Goal: Information Seeking & Learning: Learn about a topic

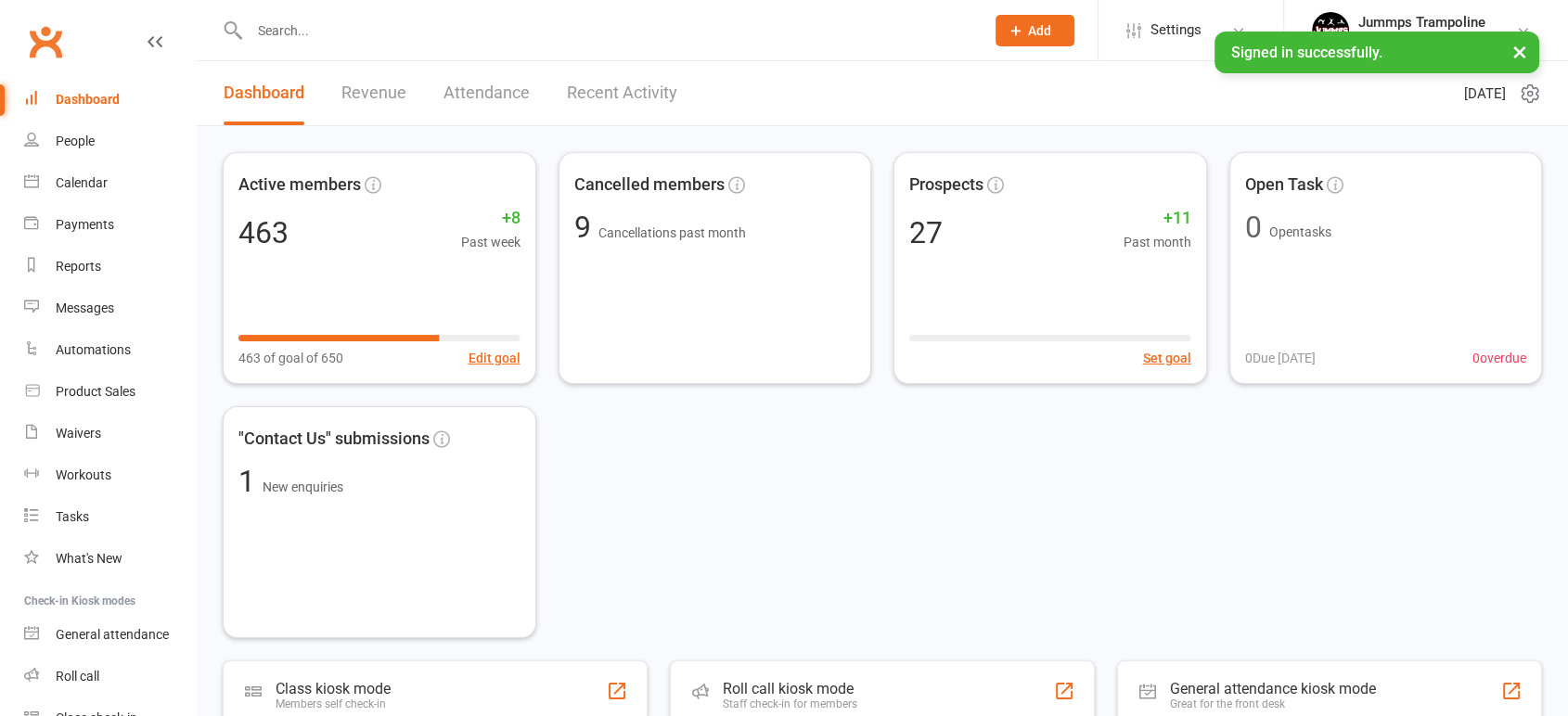
click at [1520, 46] on button "×" at bounding box center [1519, 52] width 34 height 40
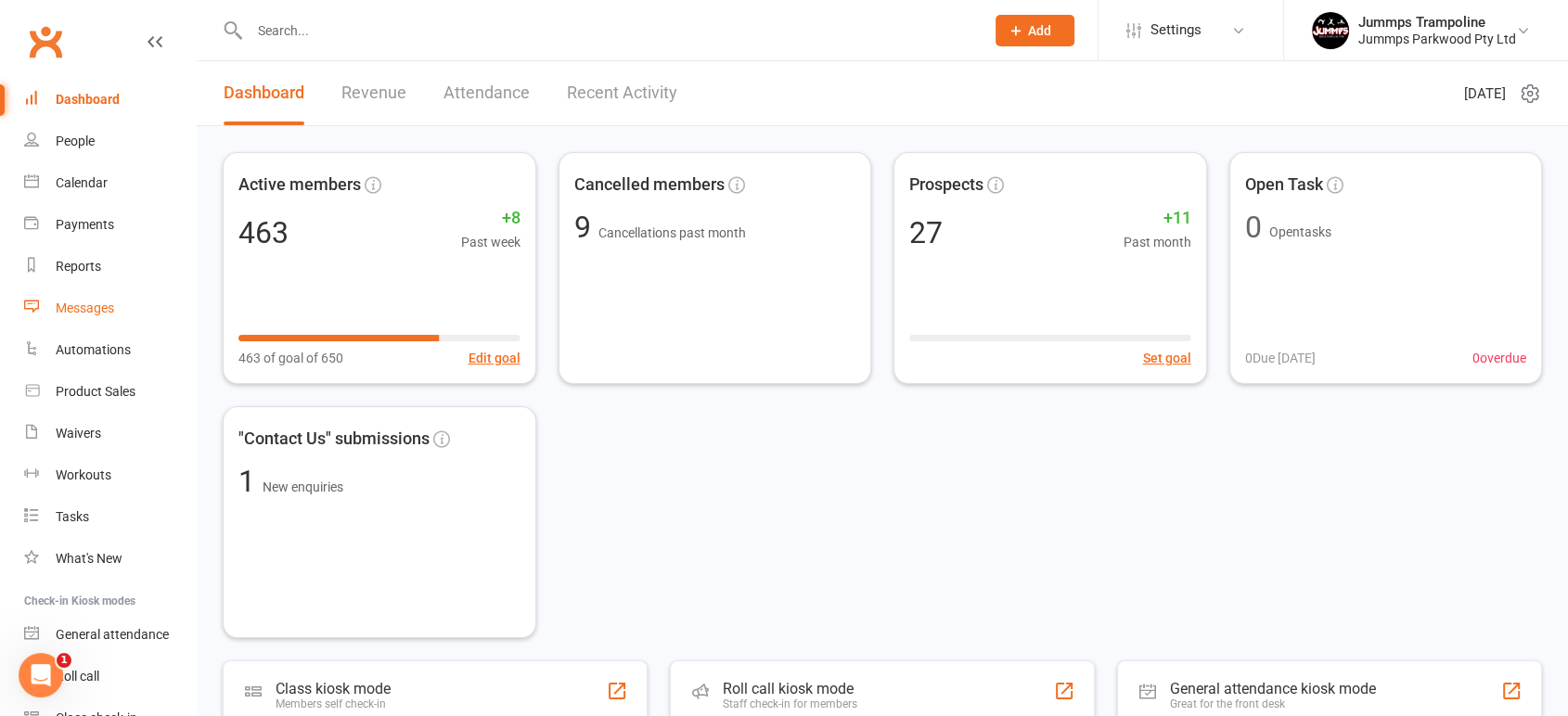
click at [88, 310] on div "Messages" at bounding box center [84, 308] width 58 height 15
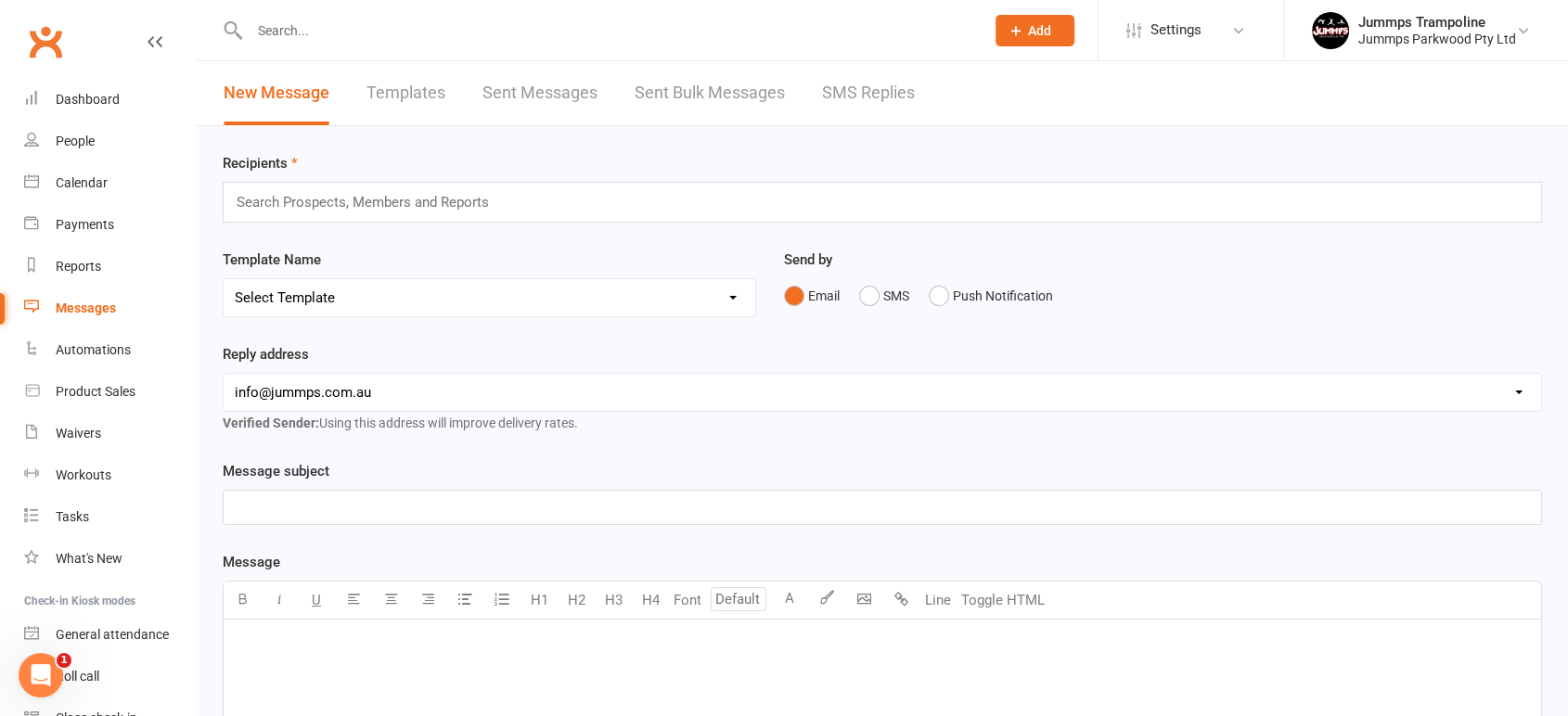
click at [518, 99] on link "Sent Messages" at bounding box center [540, 93] width 115 height 64
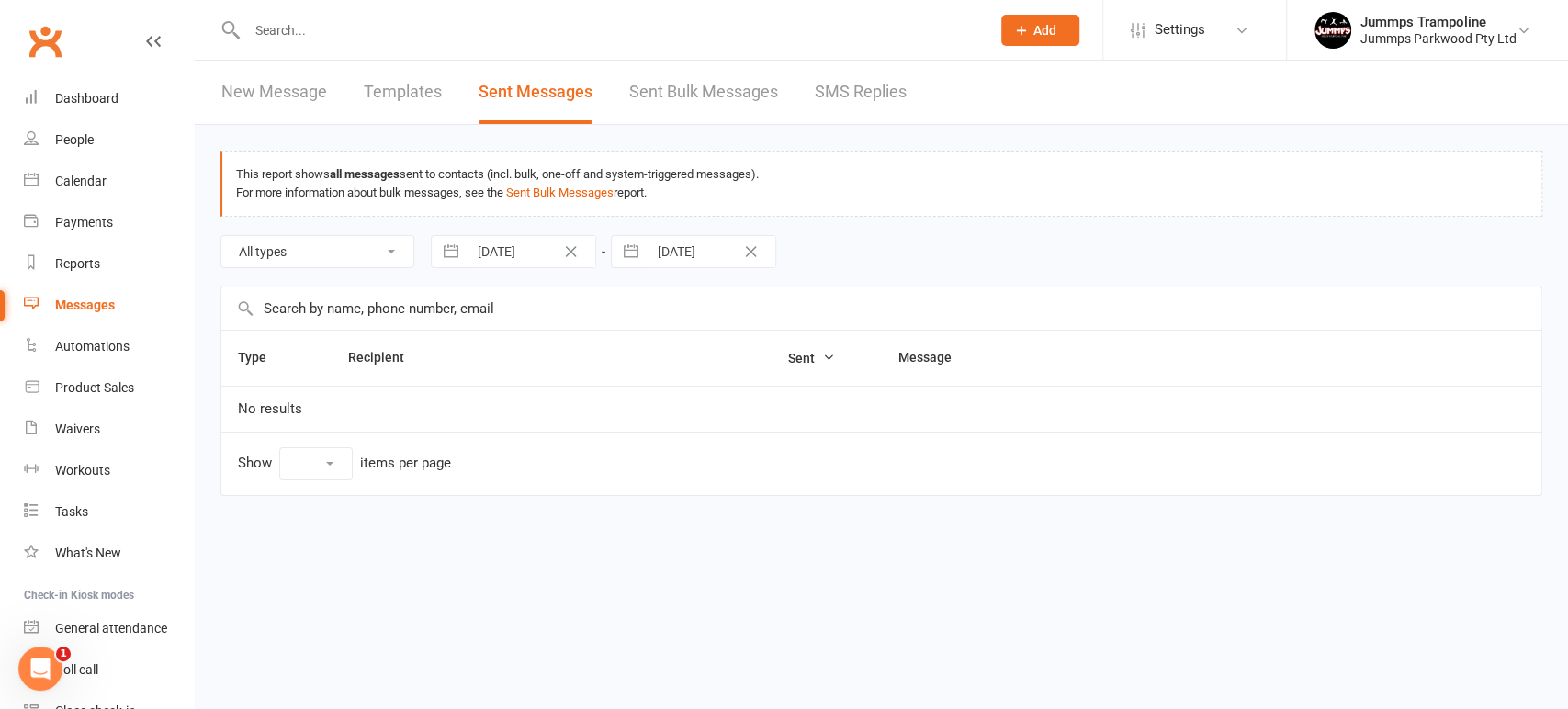
select select "100"
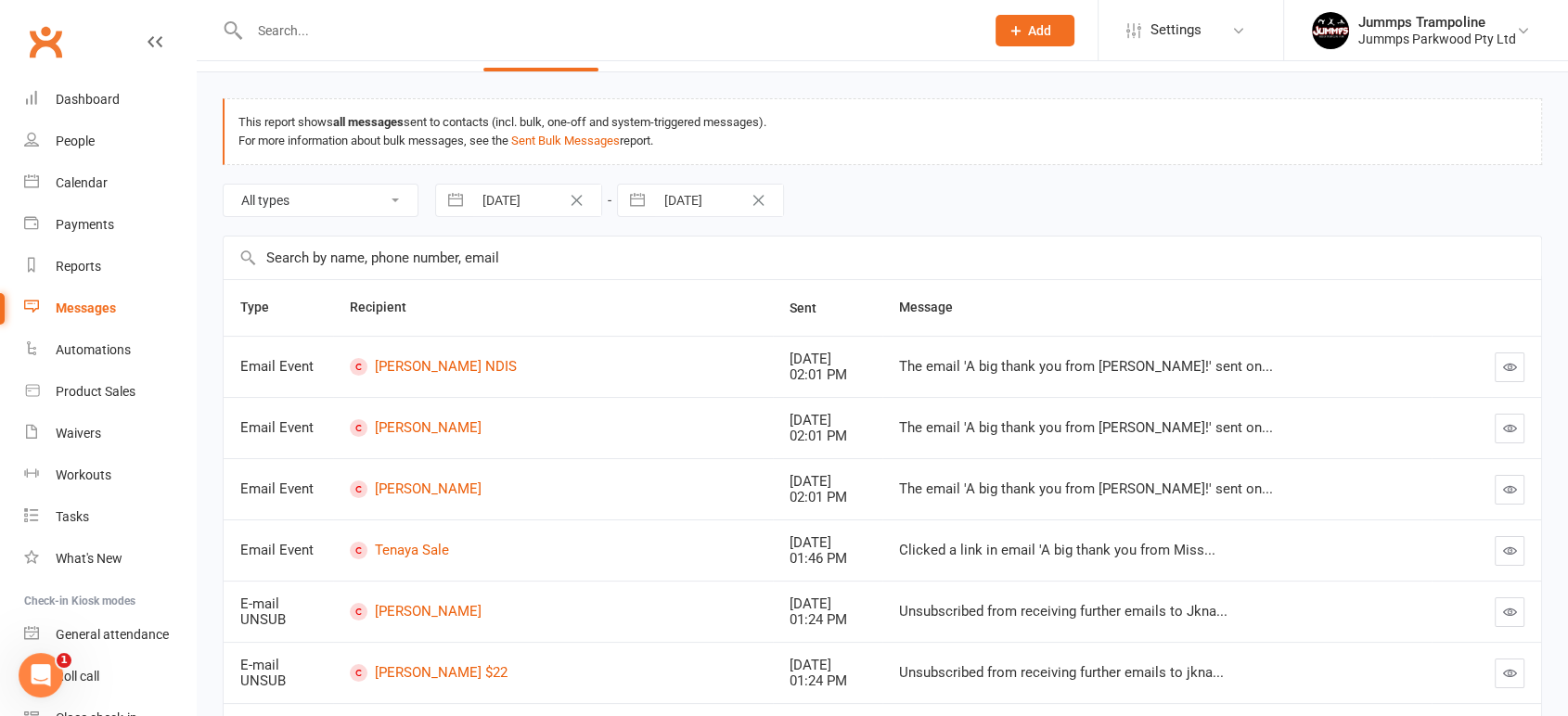
scroll to position [103, 0]
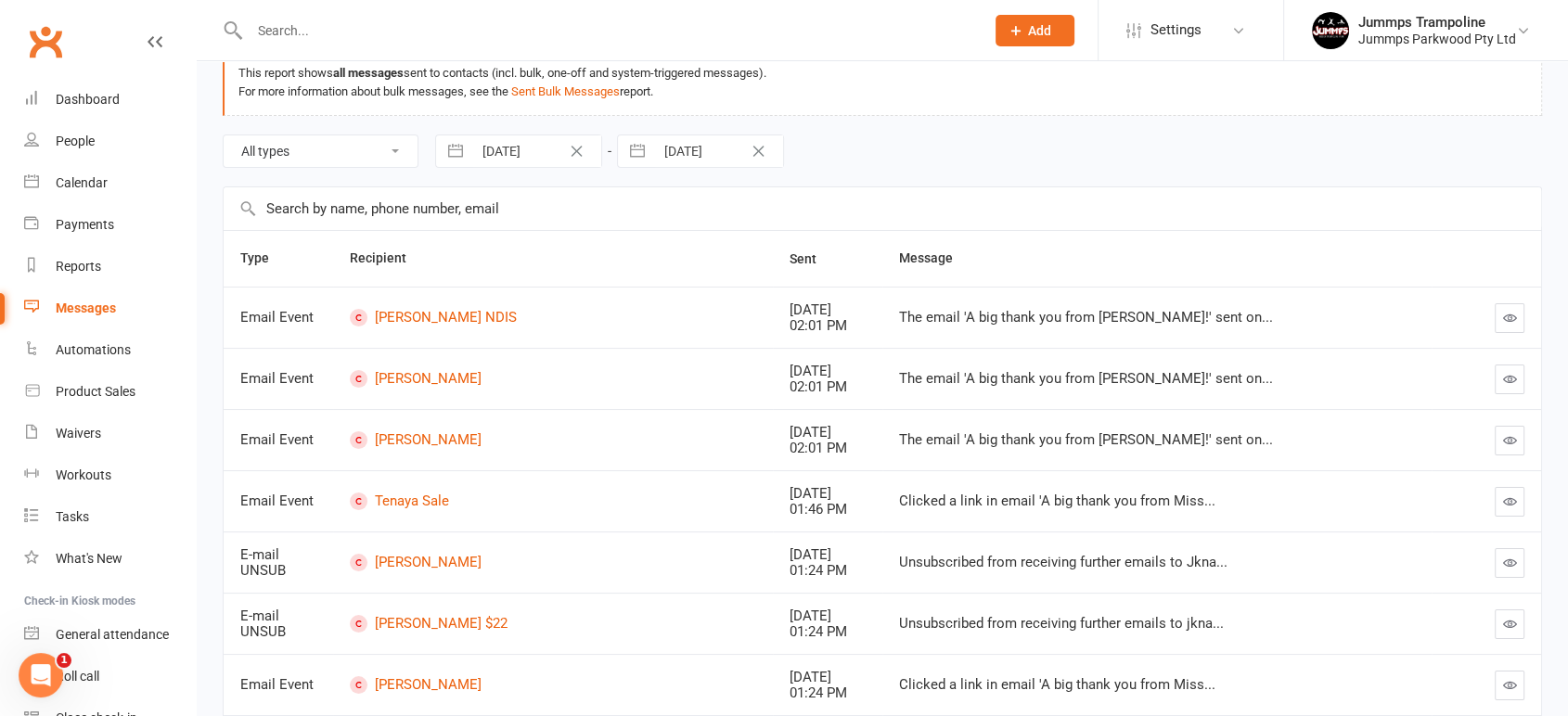
click at [1515, 319] on button "button" at bounding box center [1509, 318] width 30 height 30
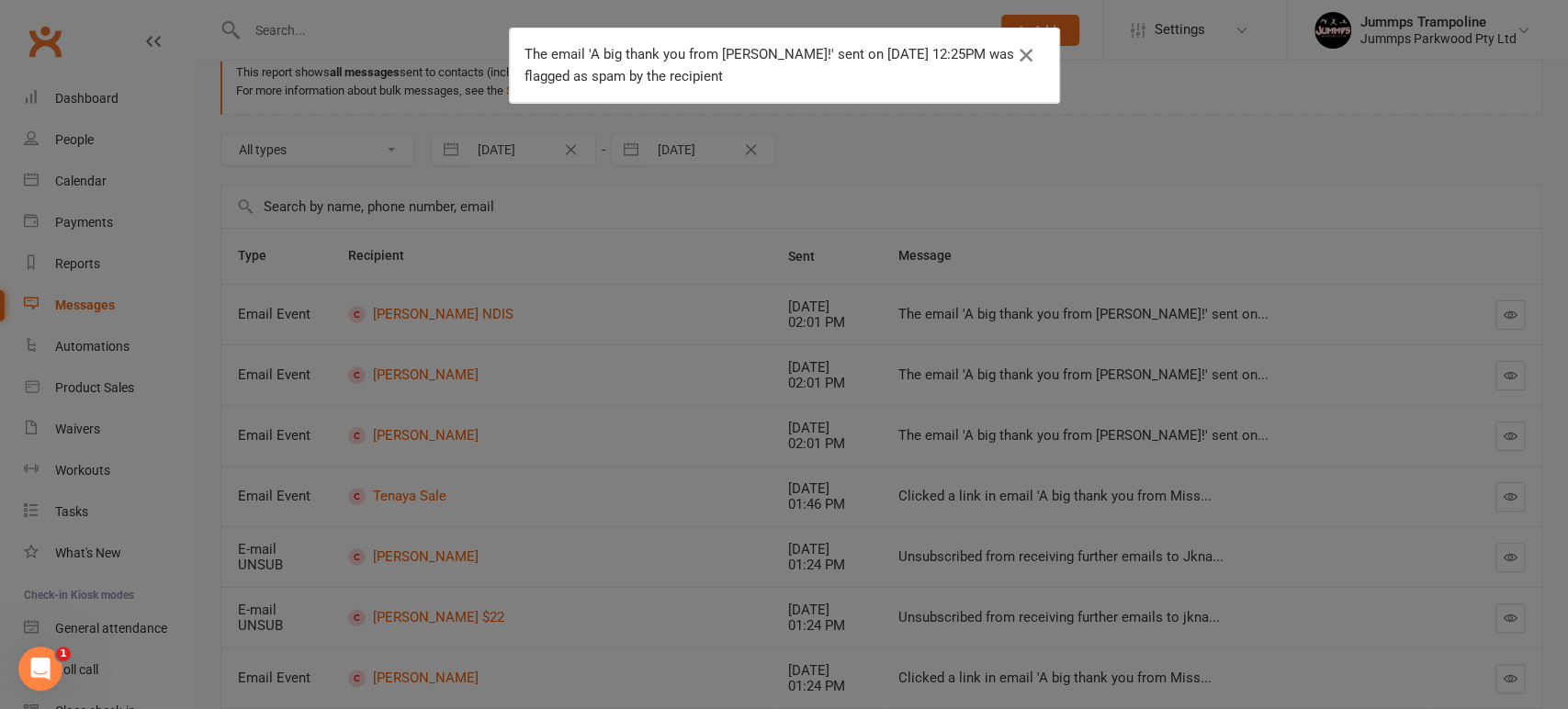
click at [1022, 56] on icon "button" at bounding box center [1026, 55] width 22 height 22
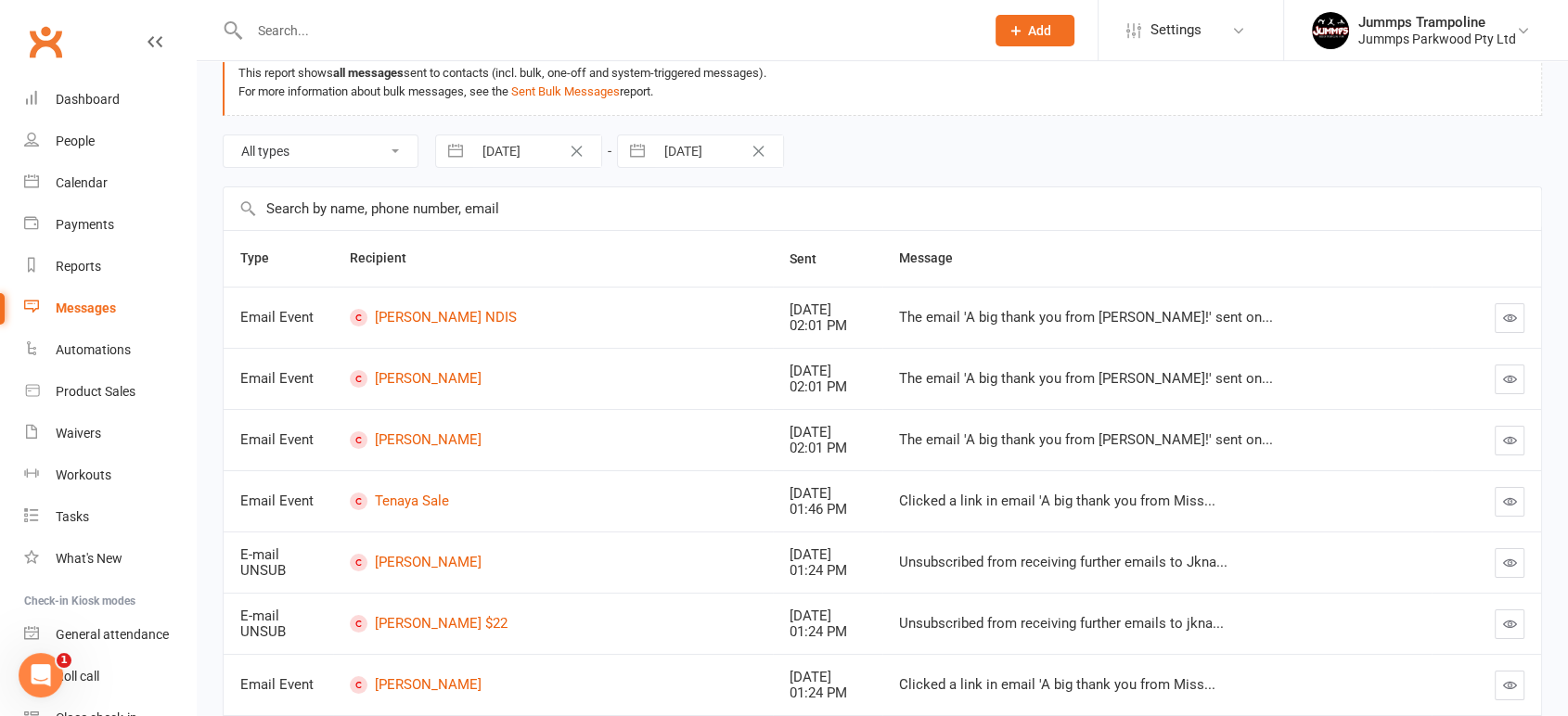
click at [995, 314] on div "The email 'A big thank you from Miss Ali!' sent on..." at bounding box center [1156, 318] width 516 height 15
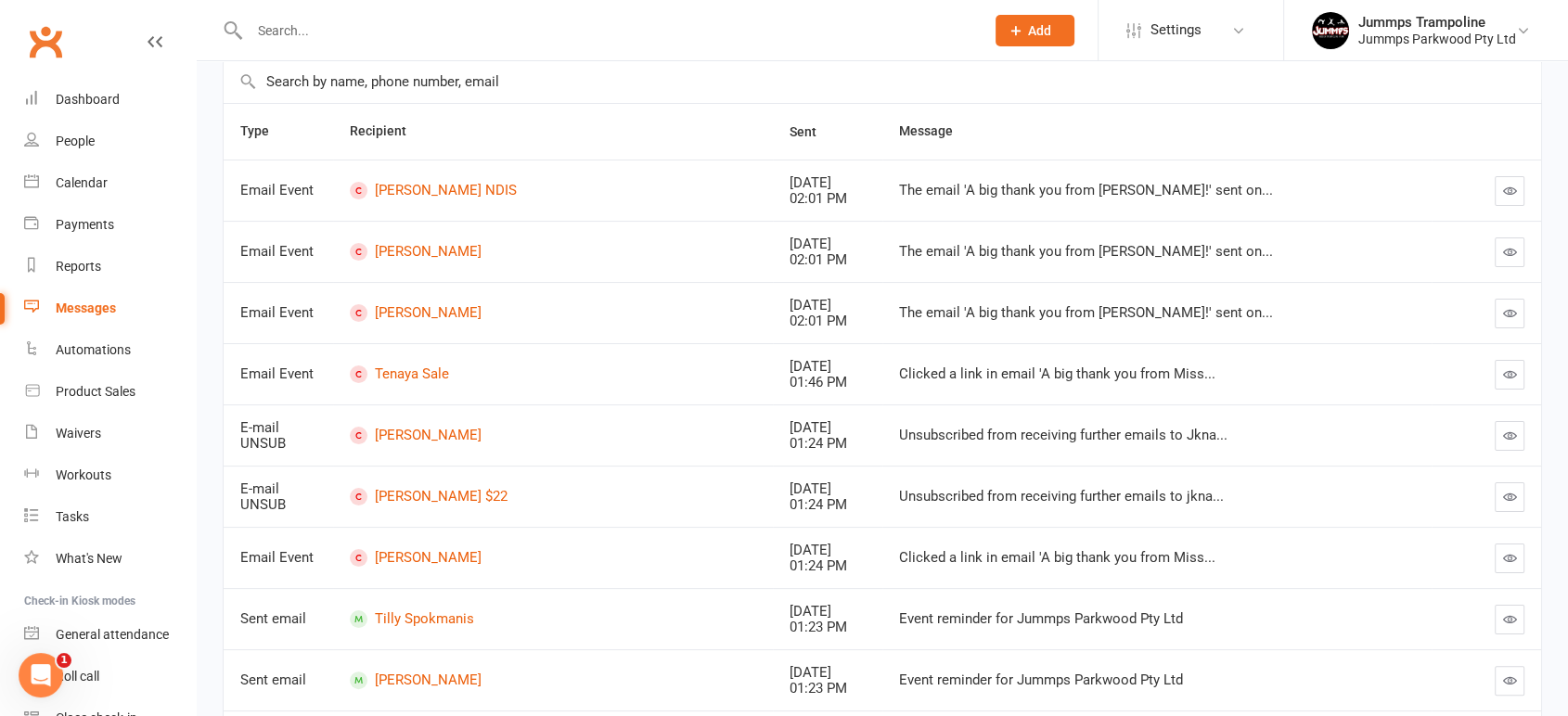
scroll to position [0, 0]
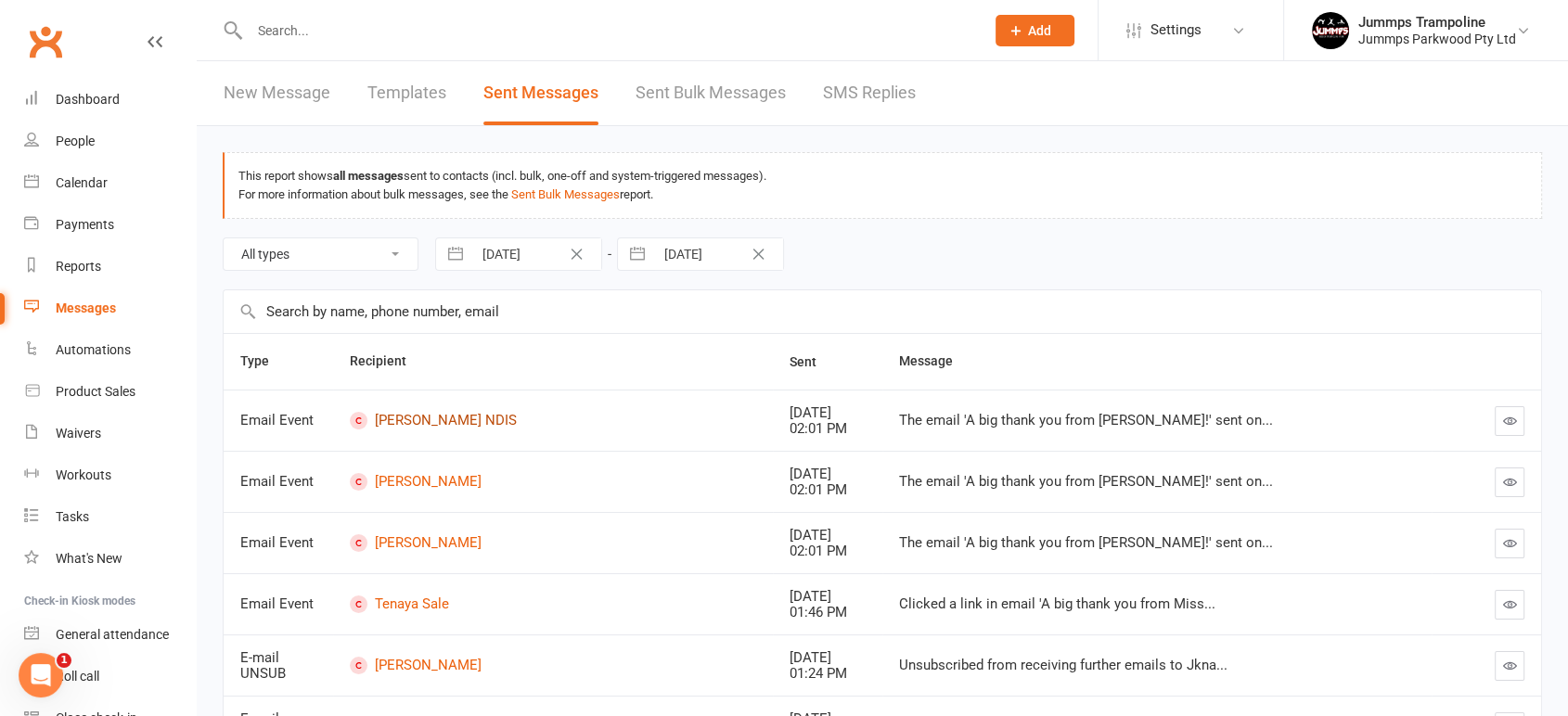
click at [472, 422] on link "Arielle Faucon NDIS" at bounding box center [551, 420] width 405 height 17
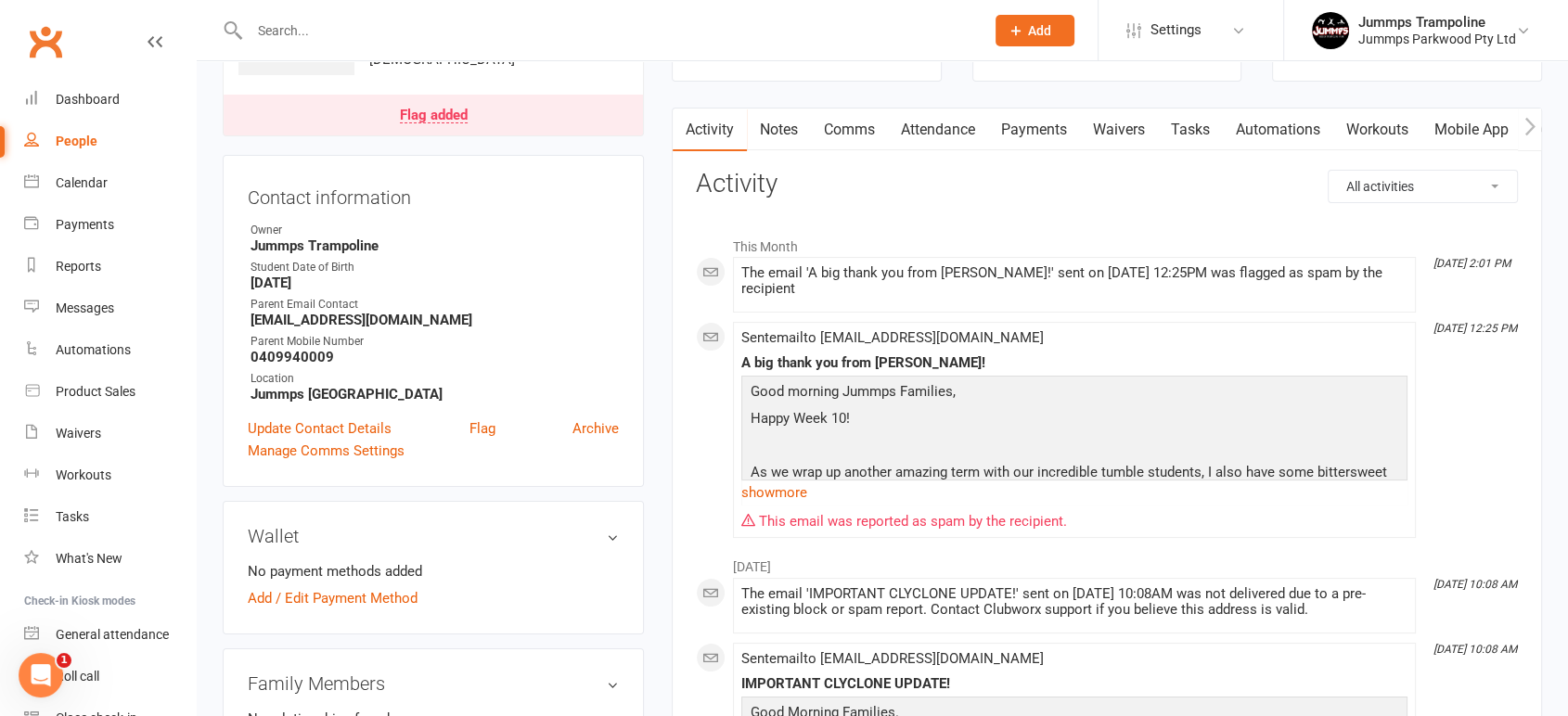
scroll to position [206, 0]
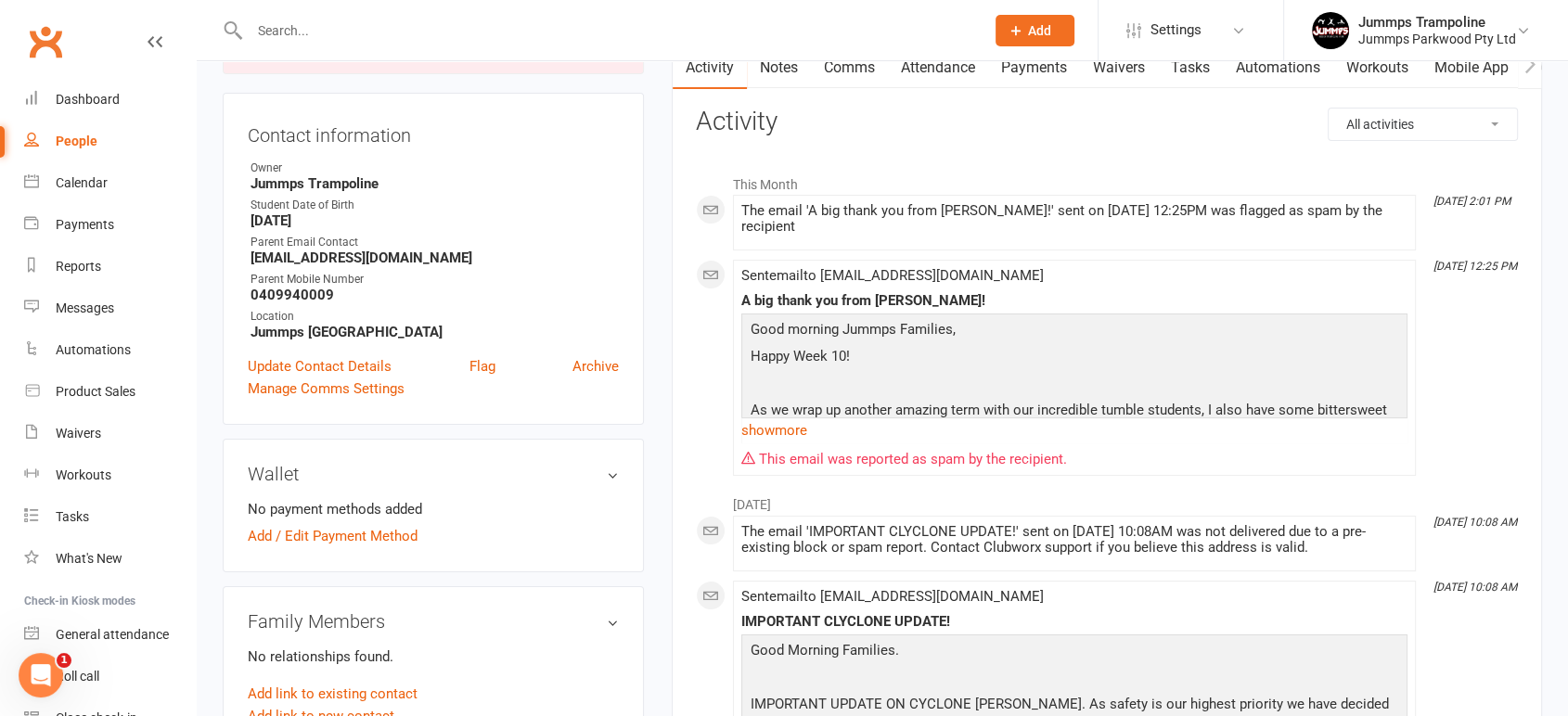
click at [801, 428] on link "show more" at bounding box center [1074, 430] width 666 height 26
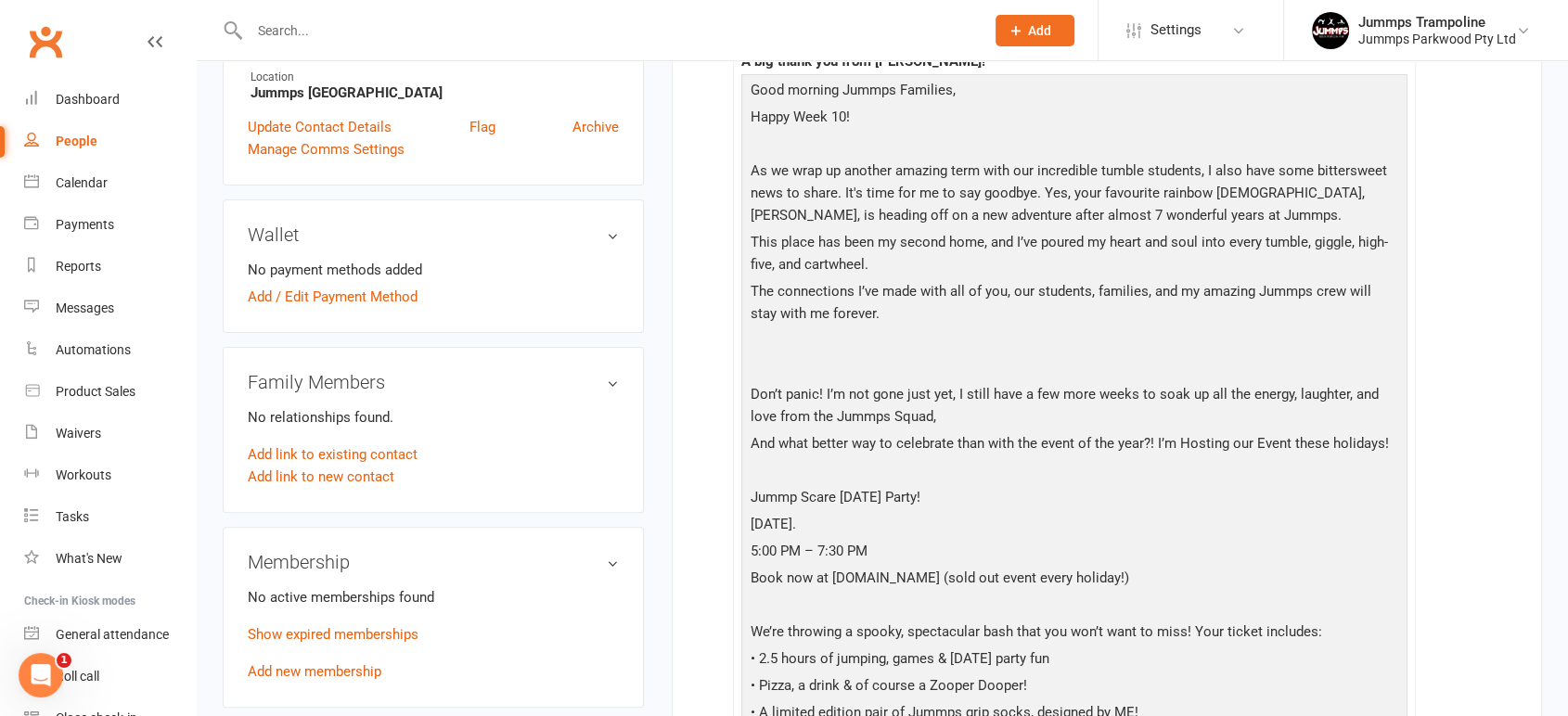
scroll to position [0, 0]
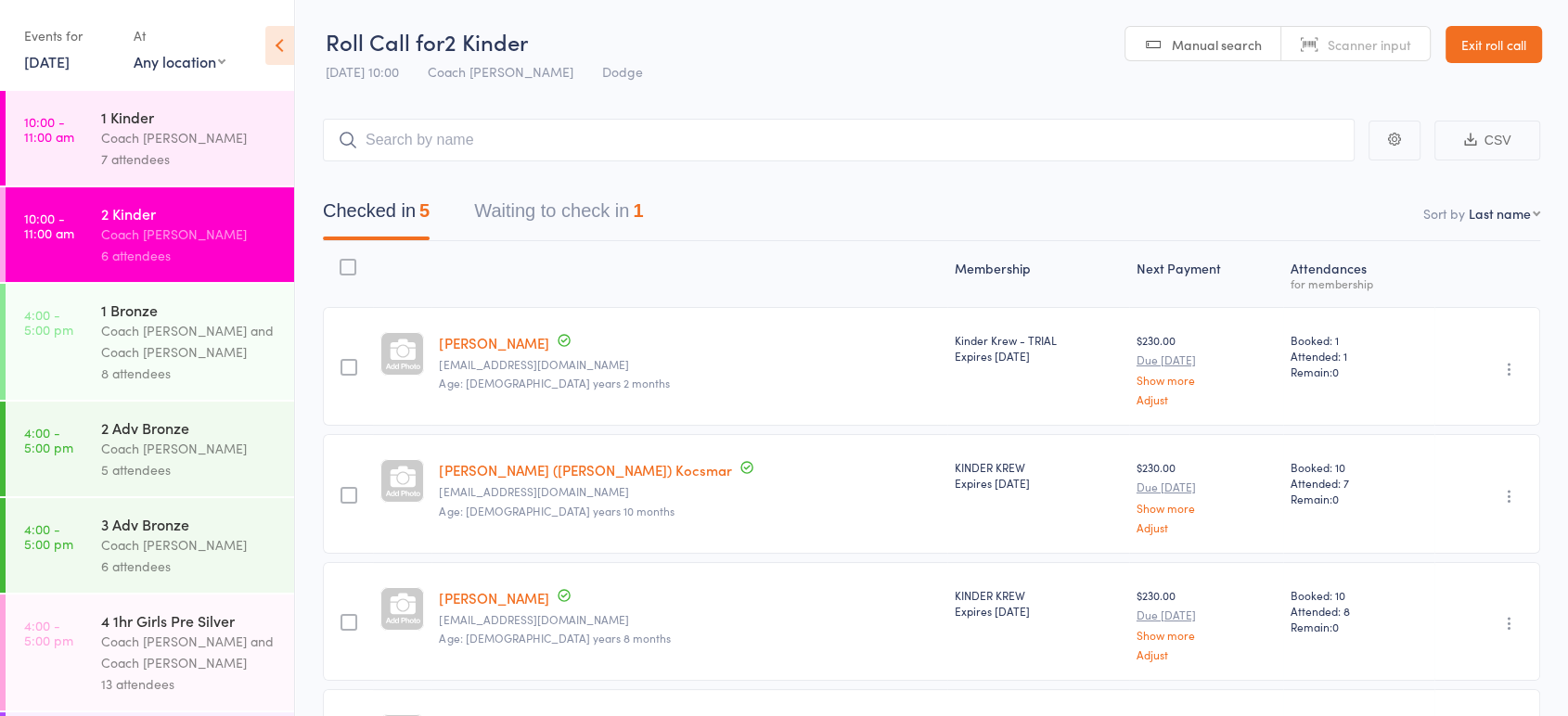
click at [280, 39] on icon at bounding box center [280, 45] width 29 height 39
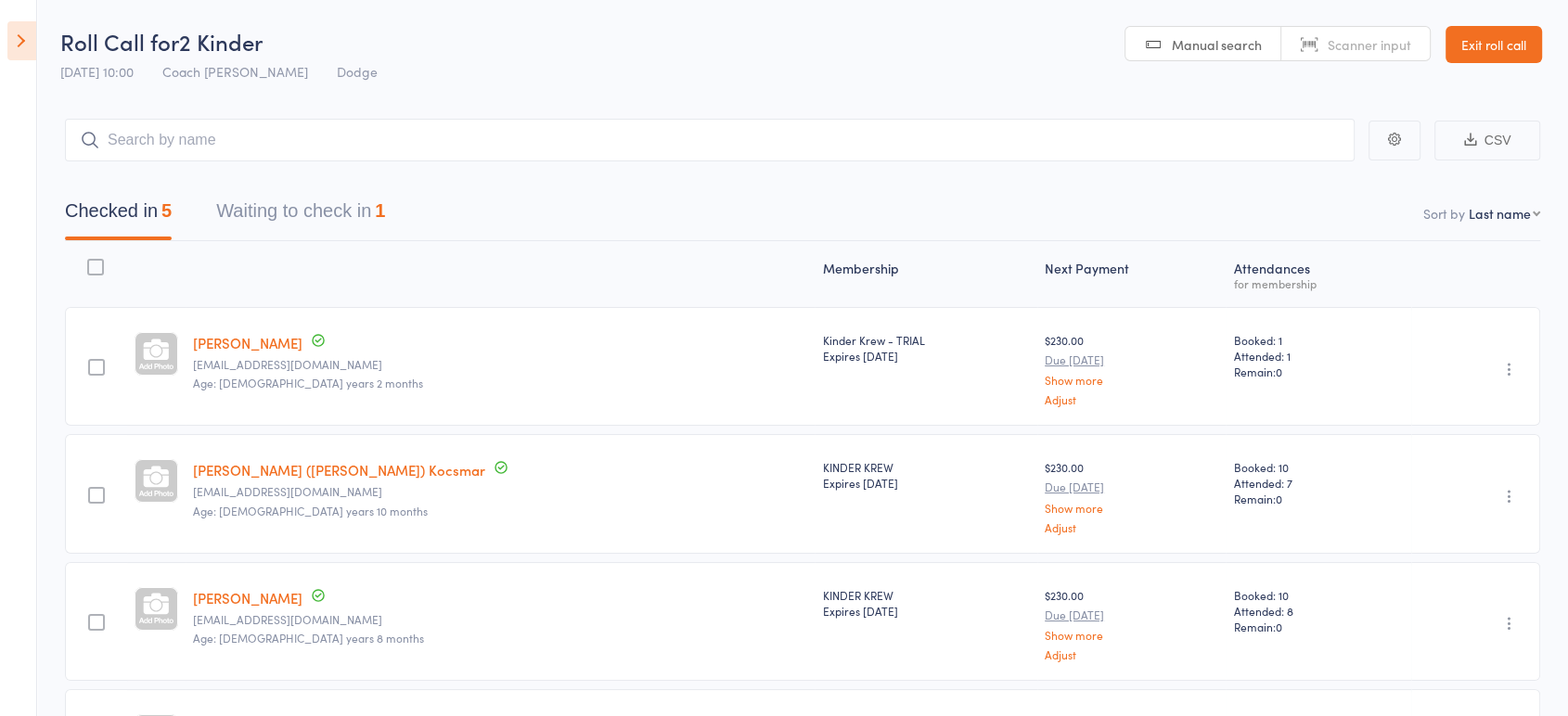
click at [23, 47] on icon at bounding box center [22, 40] width 29 height 39
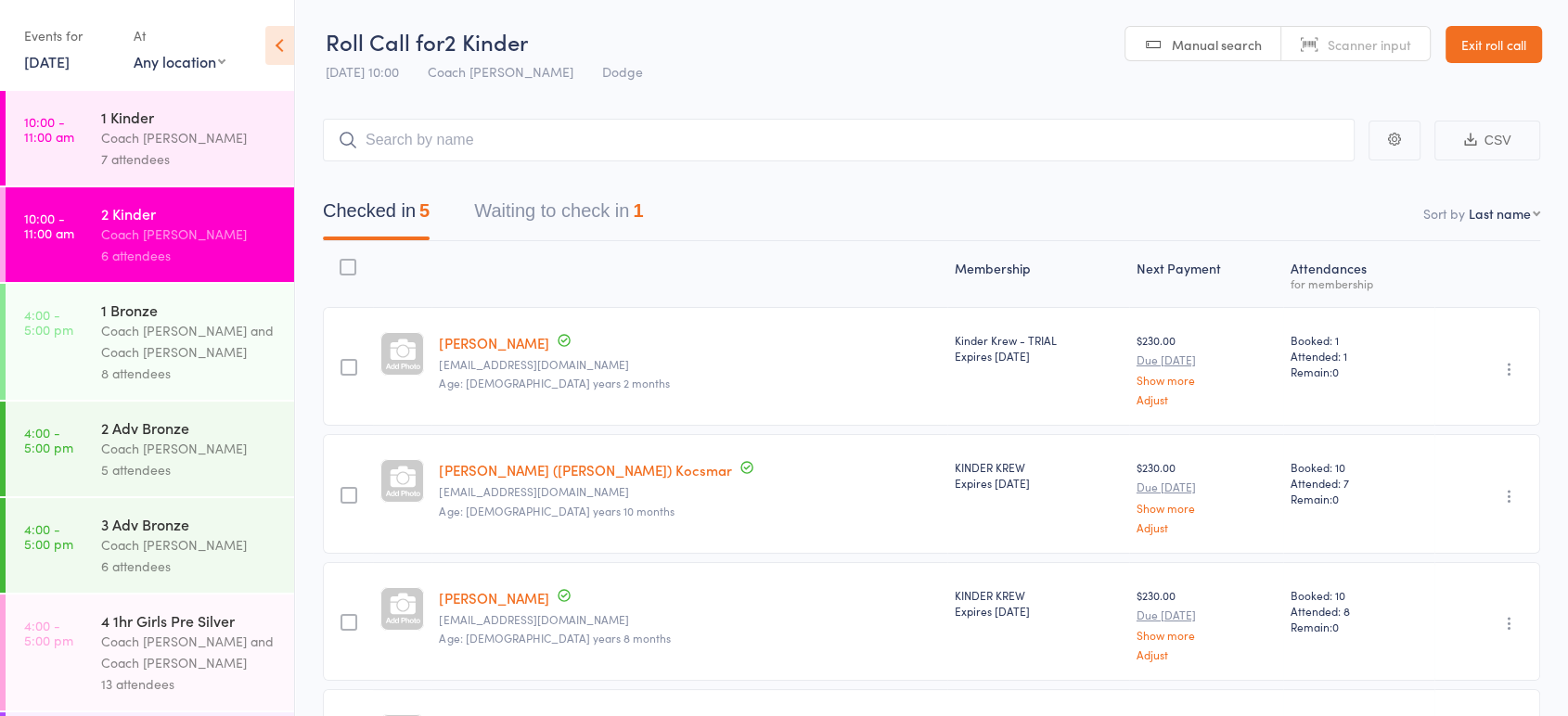
click at [1484, 46] on link "Exit roll call" at bounding box center [1493, 44] width 97 height 37
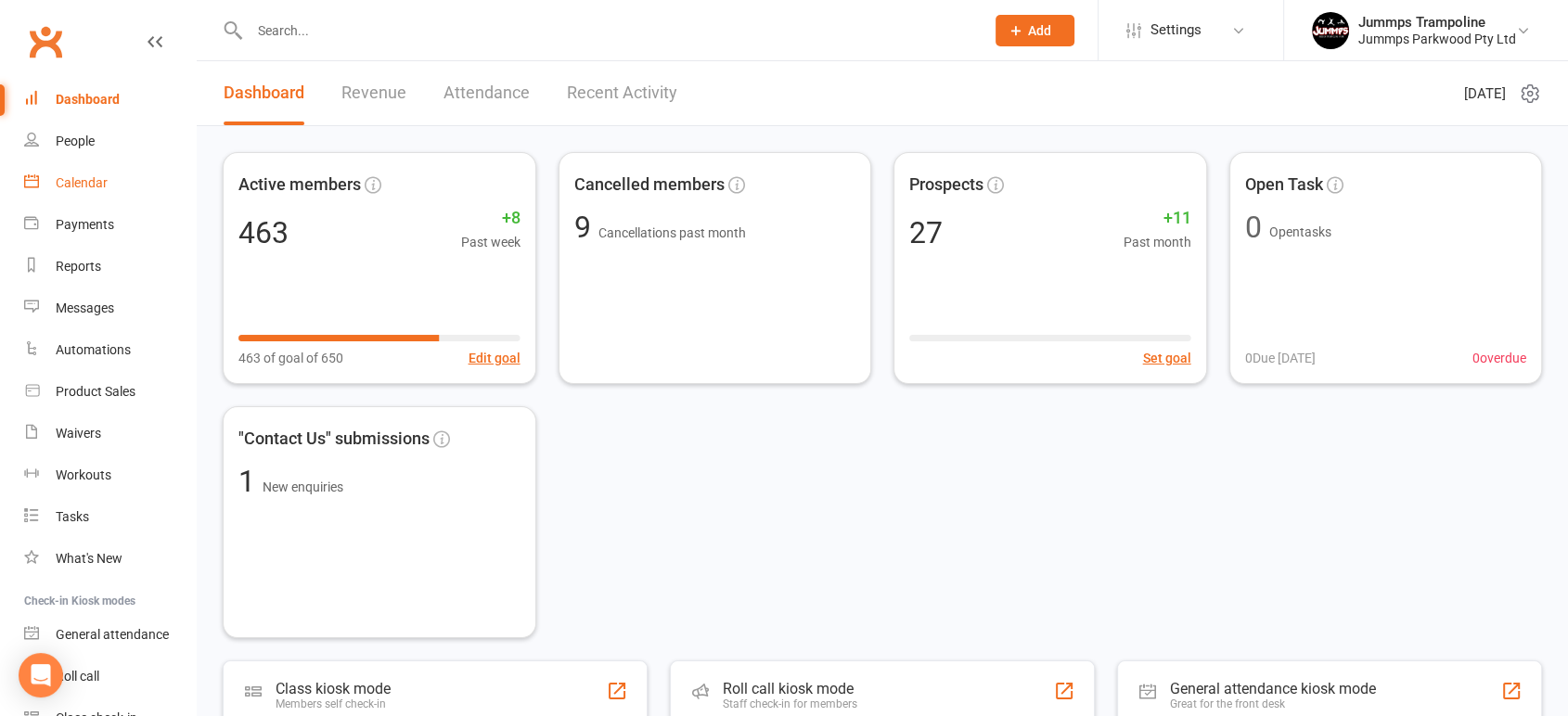
click at [87, 191] on link "Calendar" at bounding box center [109, 184] width 171 height 42
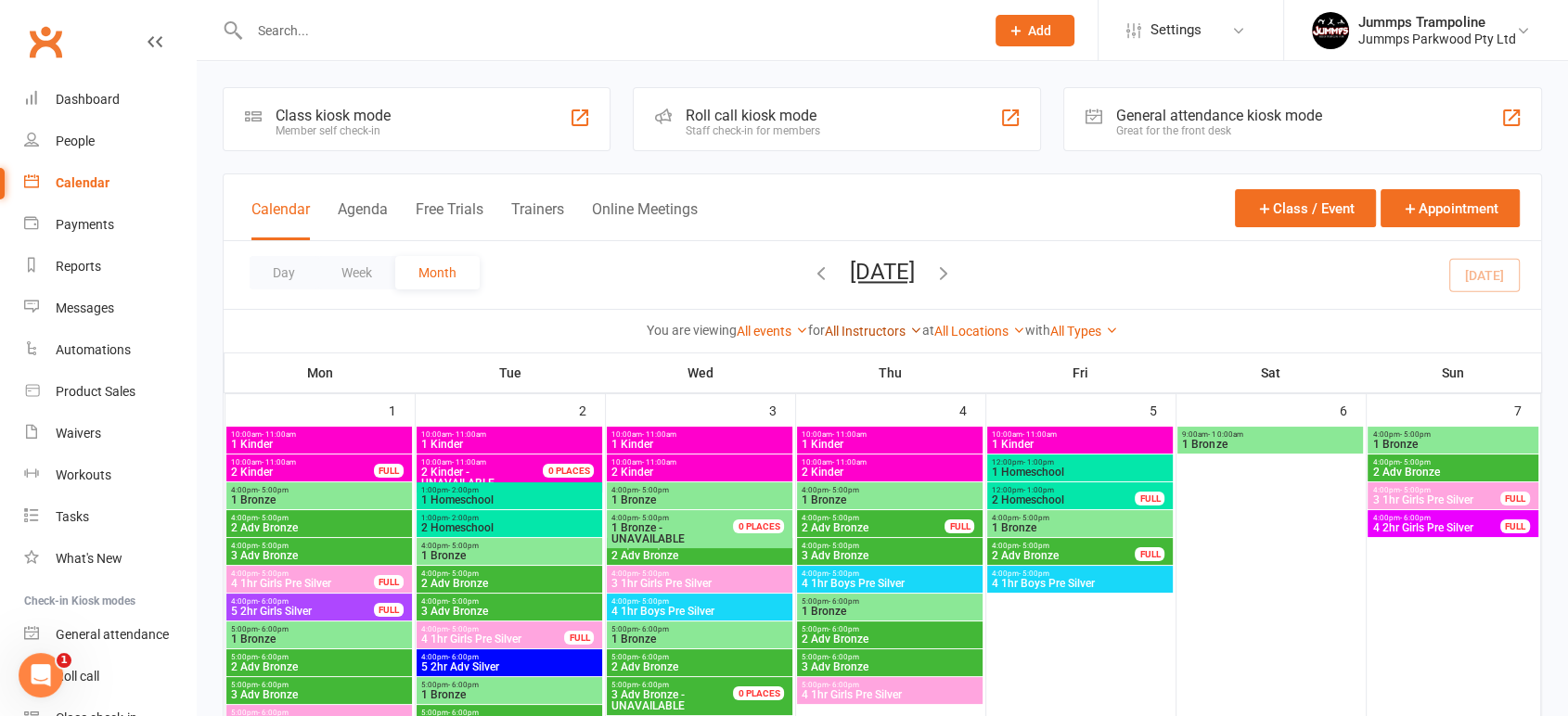
click at [839, 324] on link "All Instructors" at bounding box center [873, 331] width 98 height 15
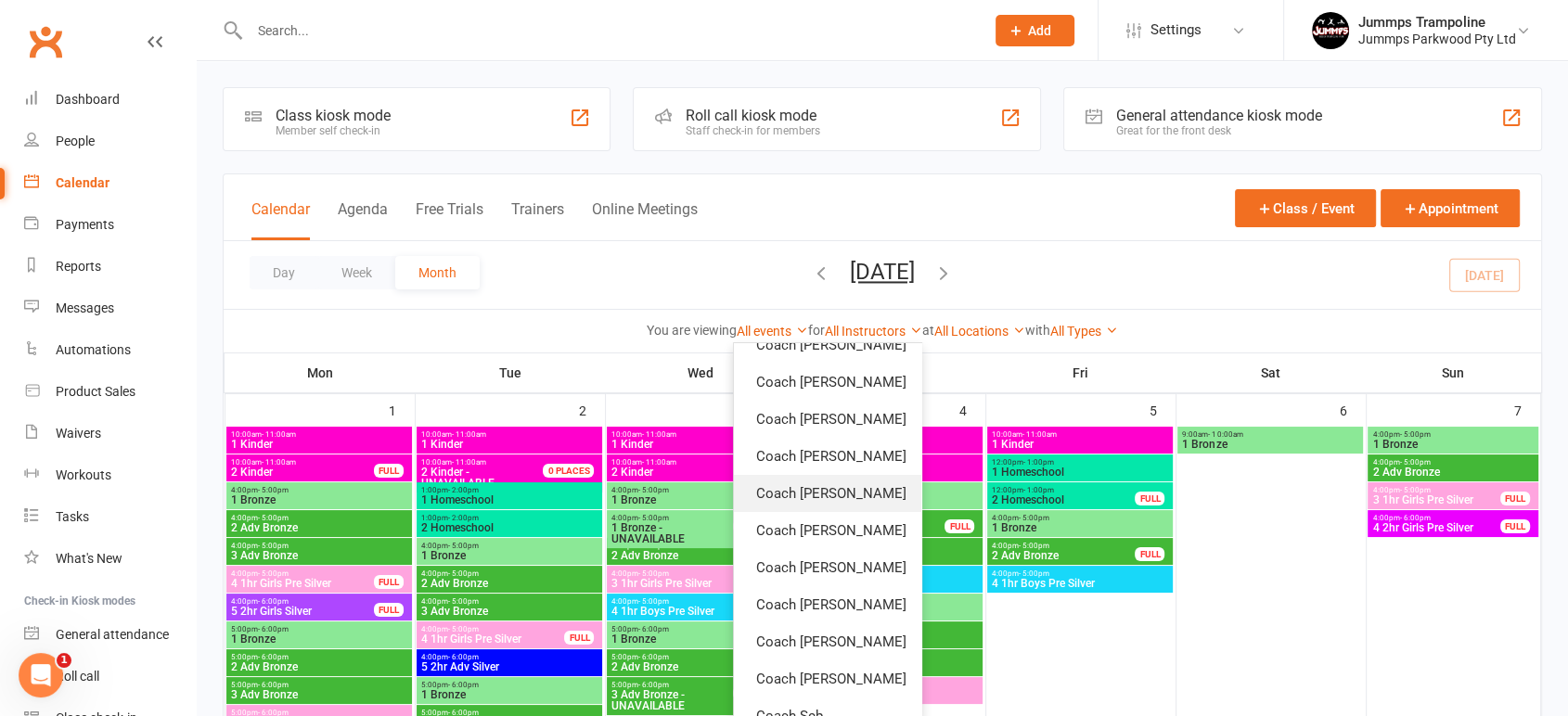
scroll to position [206, 0]
click at [839, 502] on link "Coach [PERSON_NAME]" at bounding box center [827, 494] width 188 height 37
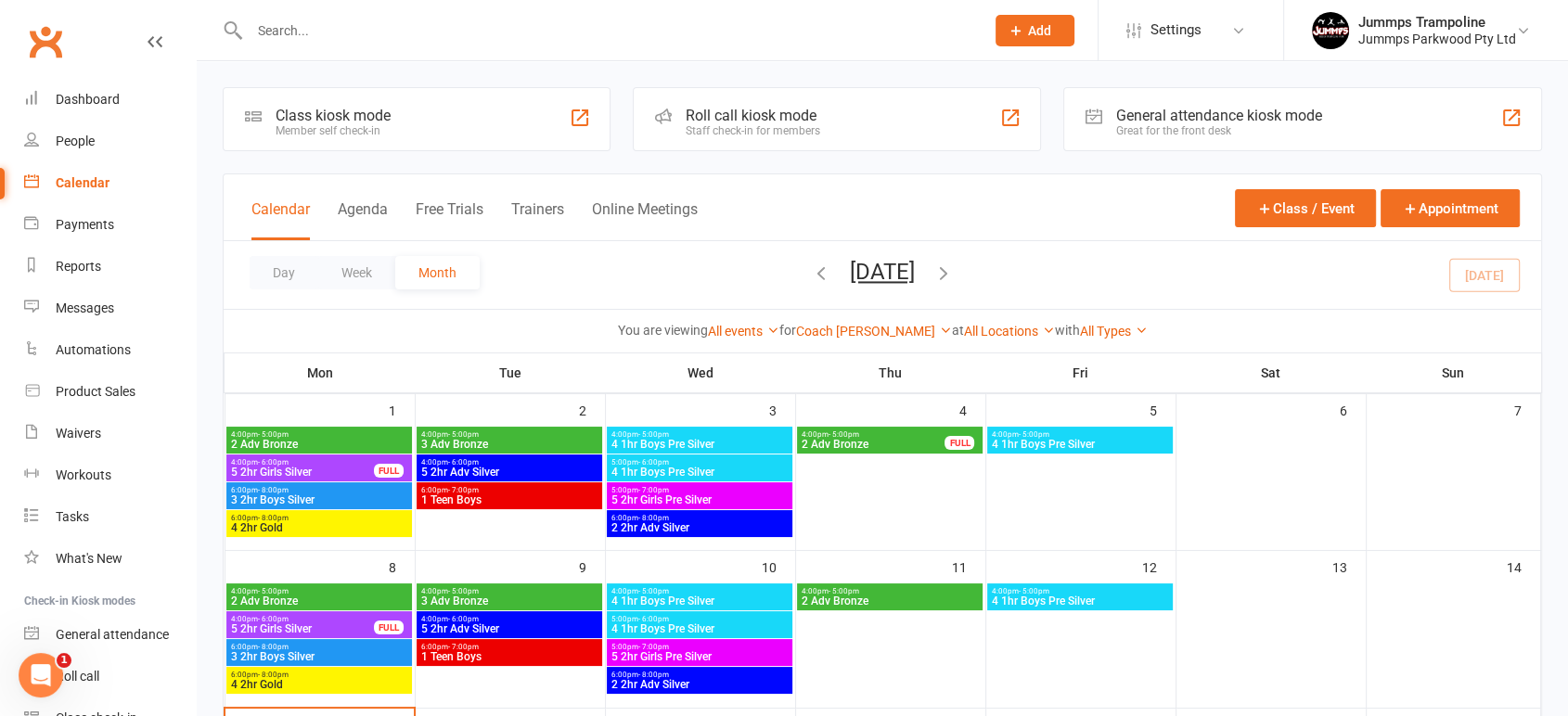
click at [331, 434] on span "4:00pm - 5:00pm" at bounding box center [319, 435] width 178 height 9
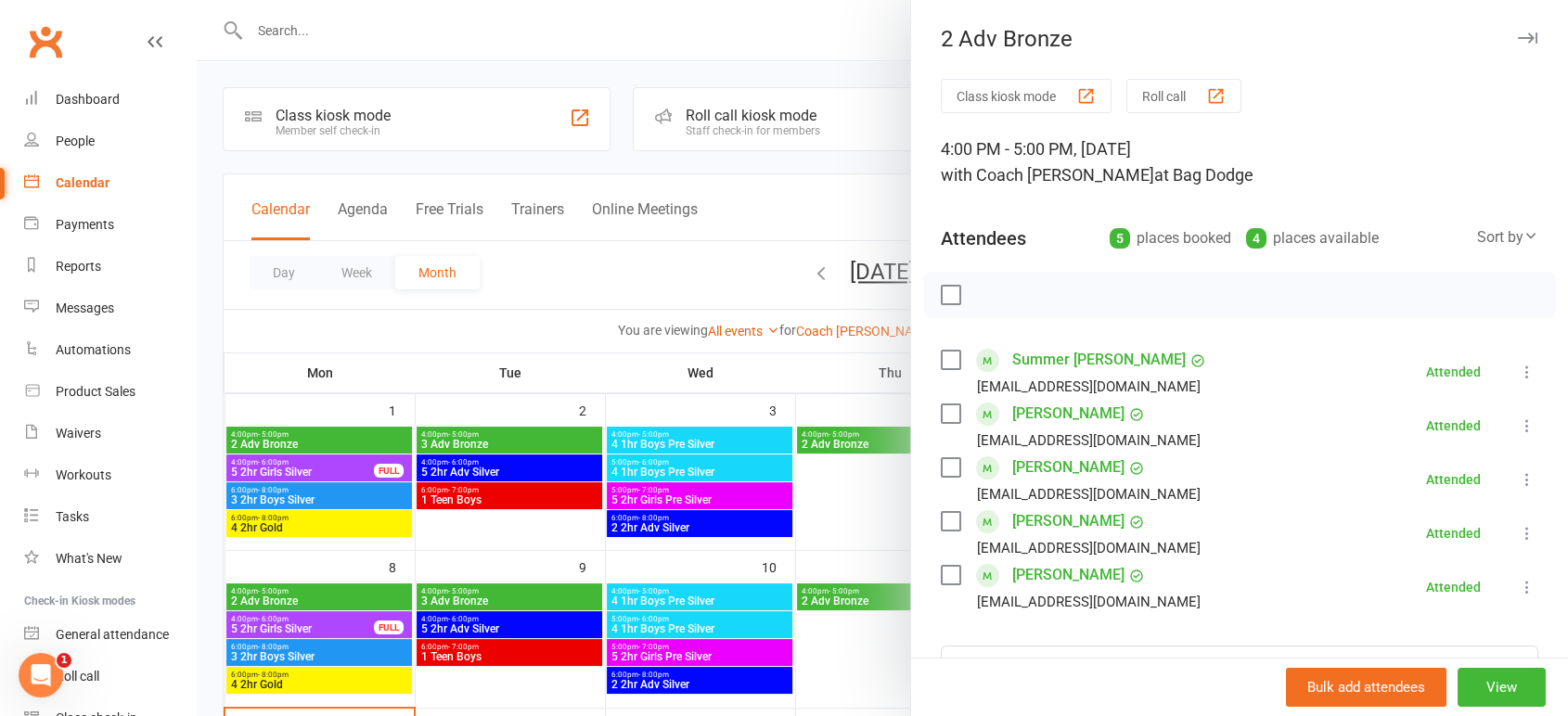
click at [710, 224] on div at bounding box center [882, 358] width 1371 height 716
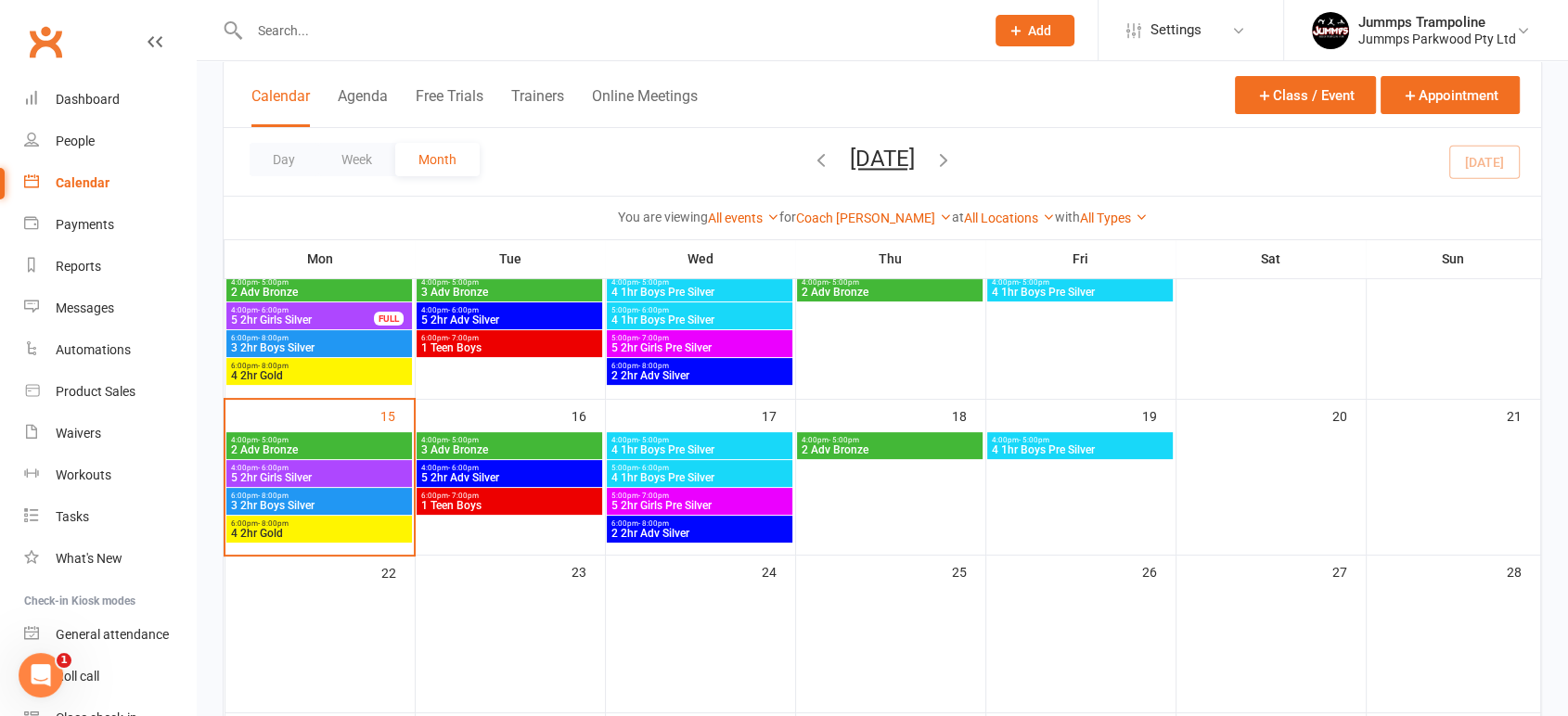
scroll to position [412, 0]
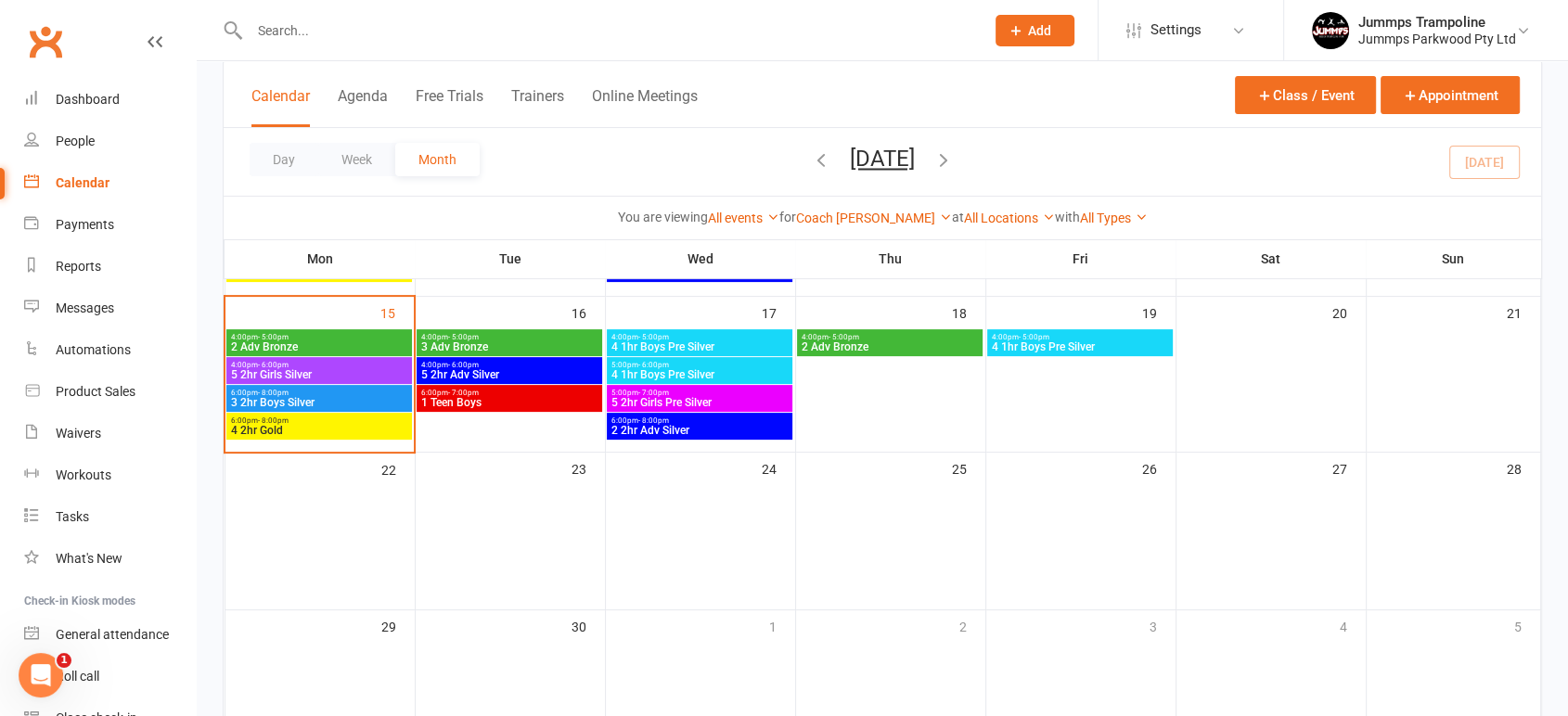
click at [361, 336] on span "4:00pm - 5:00pm" at bounding box center [319, 337] width 178 height 9
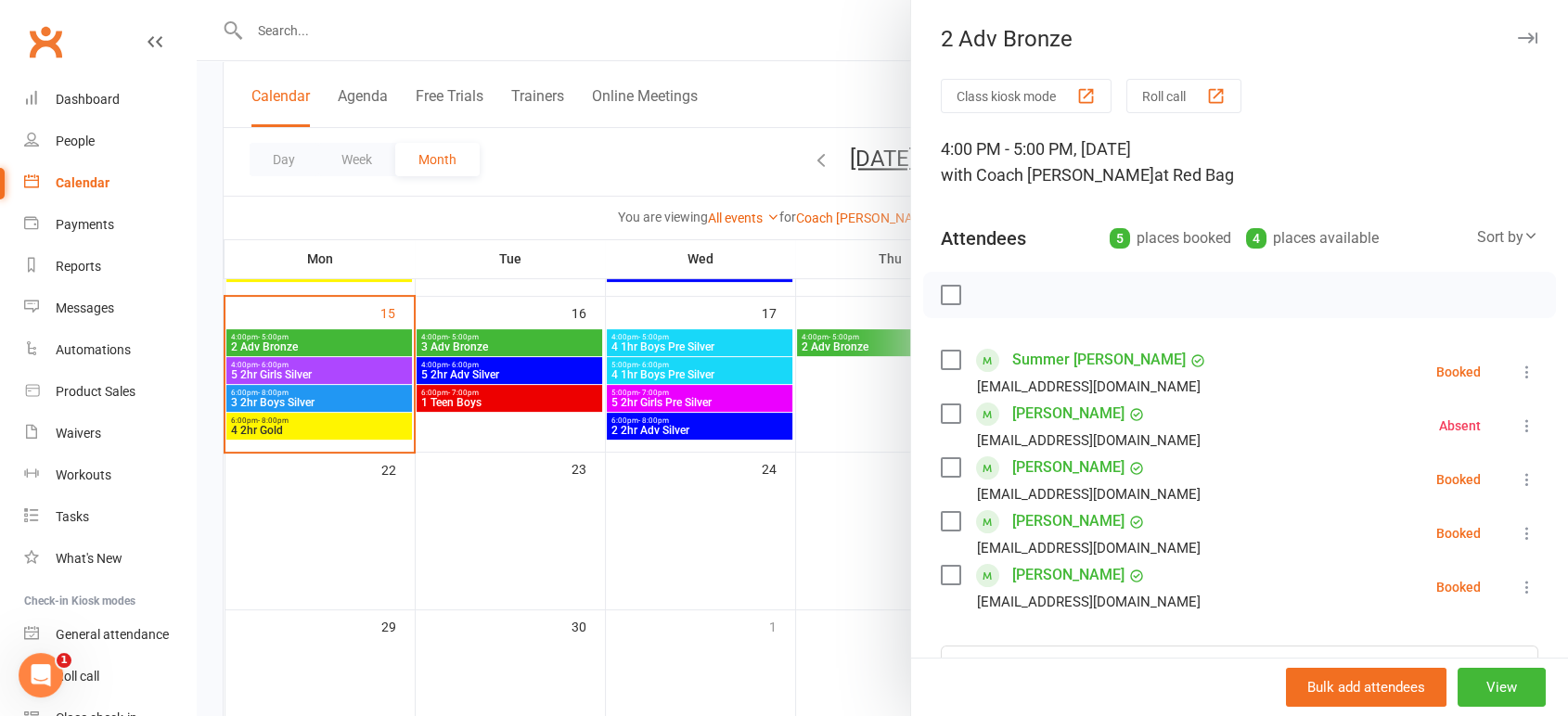
click at [275, 364] on div at bounding box center [882, 358] width 1371 height 716
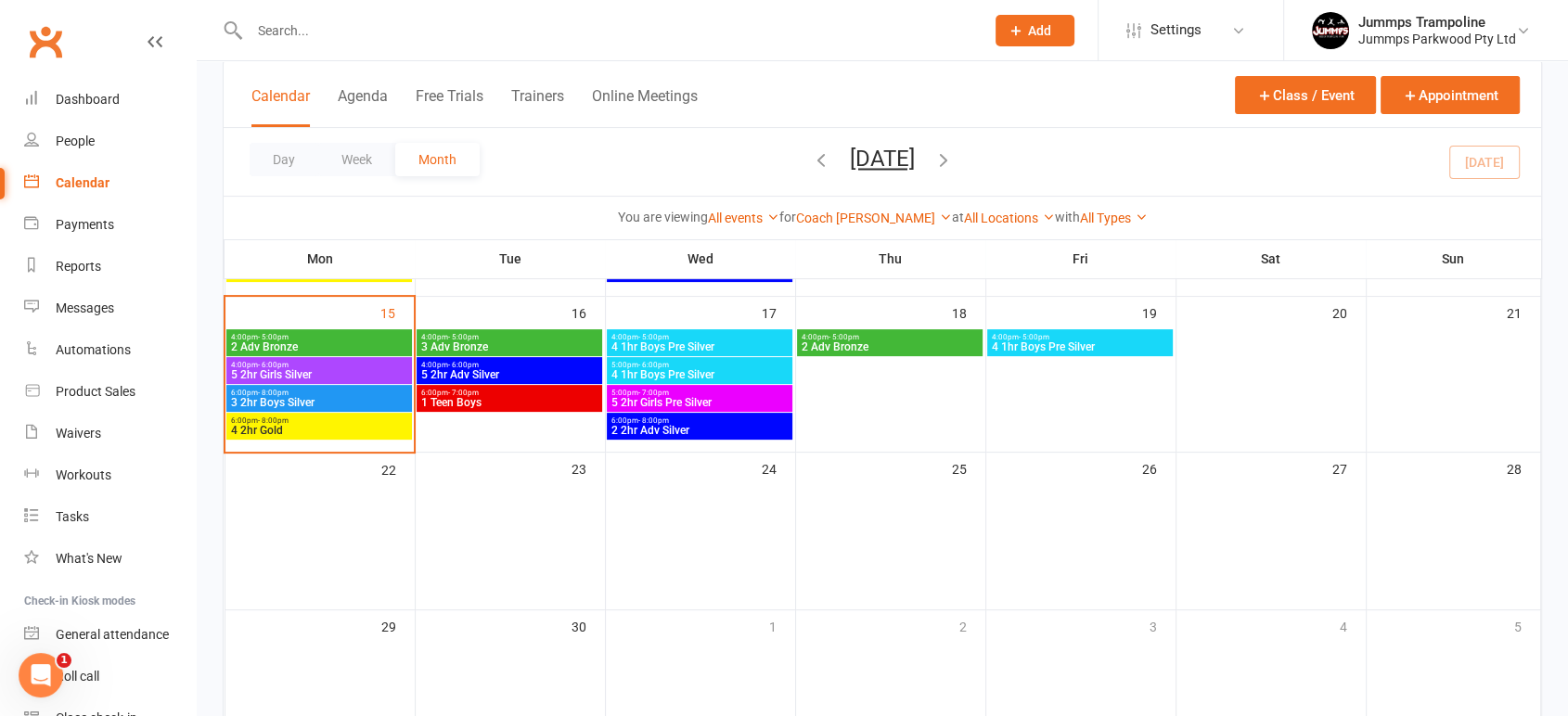
click at [284, 369] on span "5 2hr Girls Silver" at bounding box center [319, 375] width 178 height 11
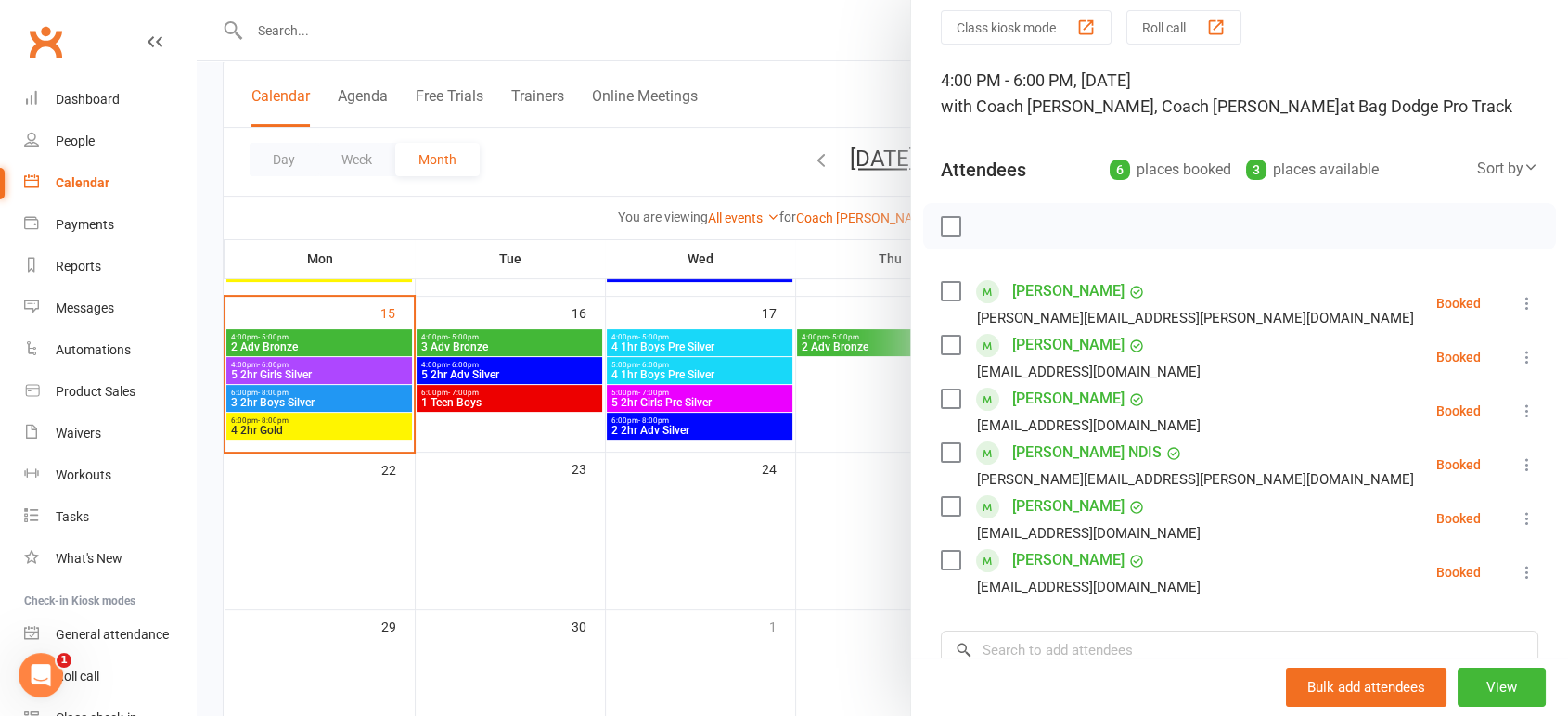
scroll to position [103, 0]
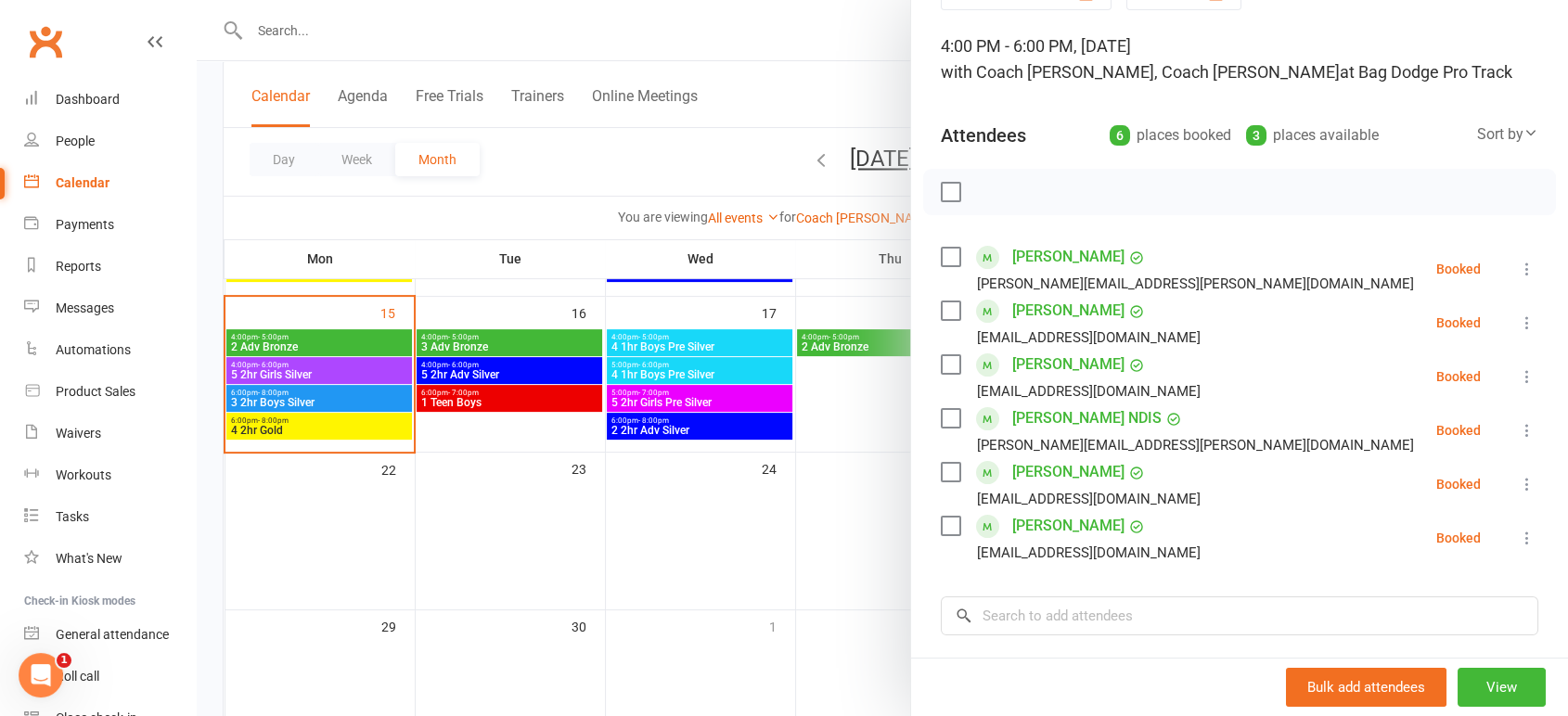
click at [307, 401] on div at bounding box center [882, 358] width 1371 height 716
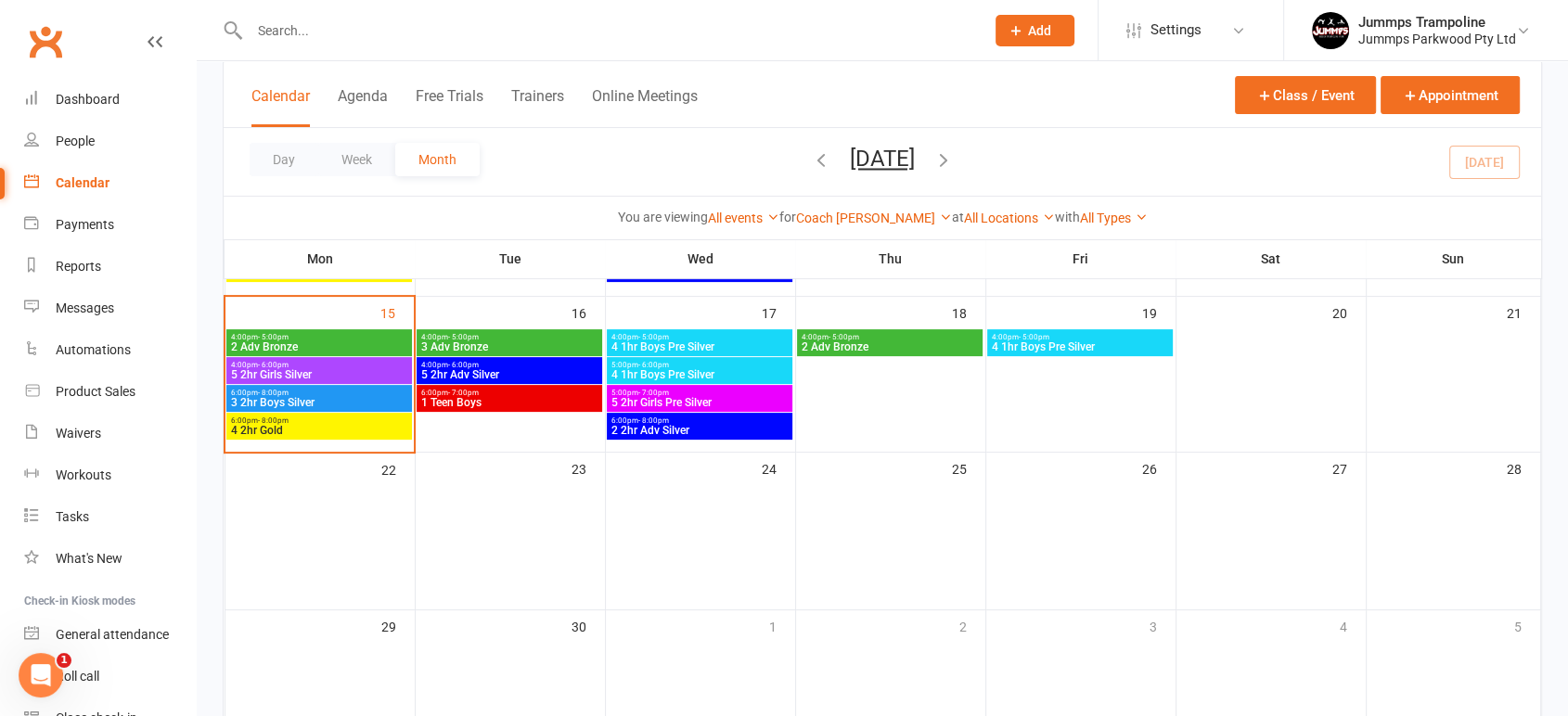
click at [289, 398] on span "3 2hr Boys Silver" at bounding box center [319, 403] width 178 height 11
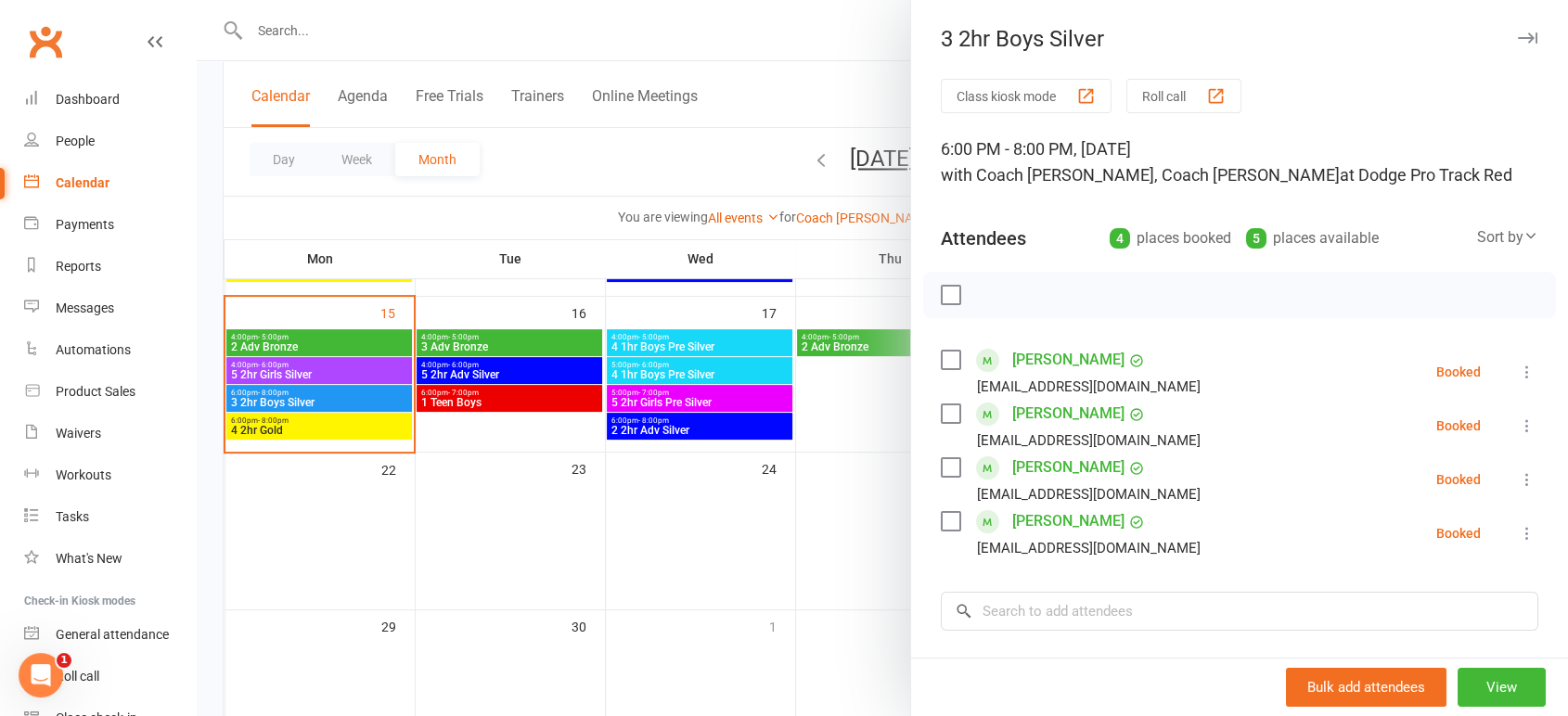
click at [314, 434] on div at bounding box center [882, 358] width 1371 height 716
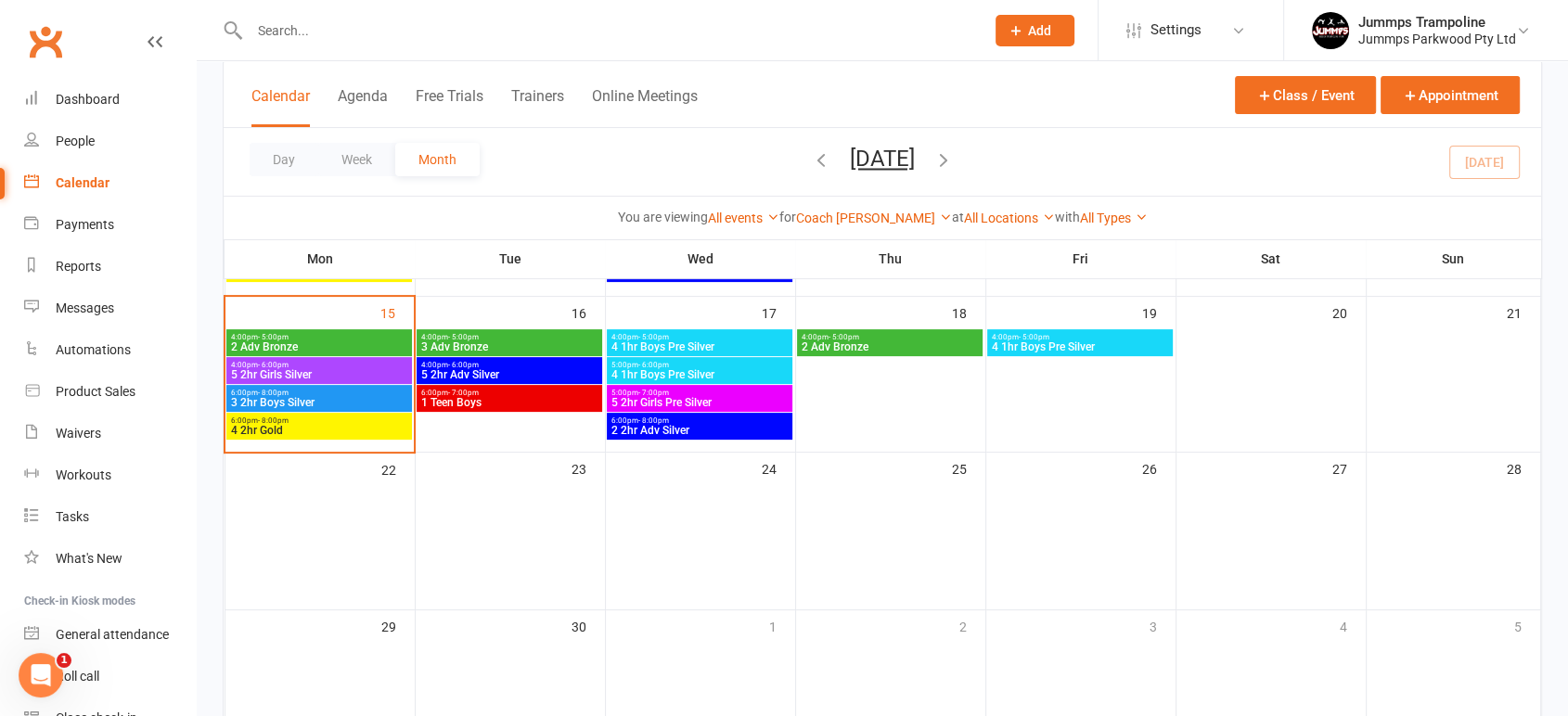
click at [319, 427] on span "4 2hr Gold" at bounding box center [319, 431] width 178 height 11
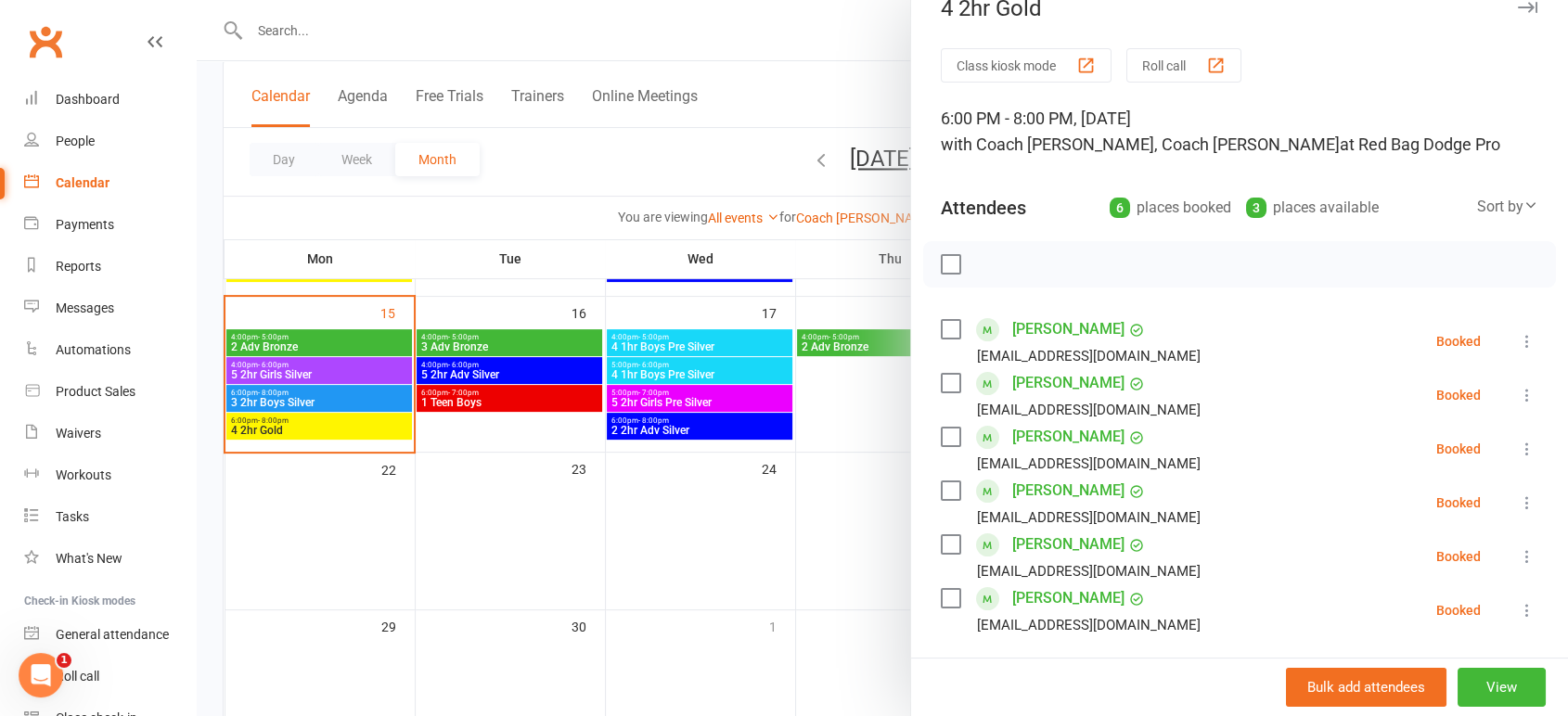
scroll to position [0, 0]
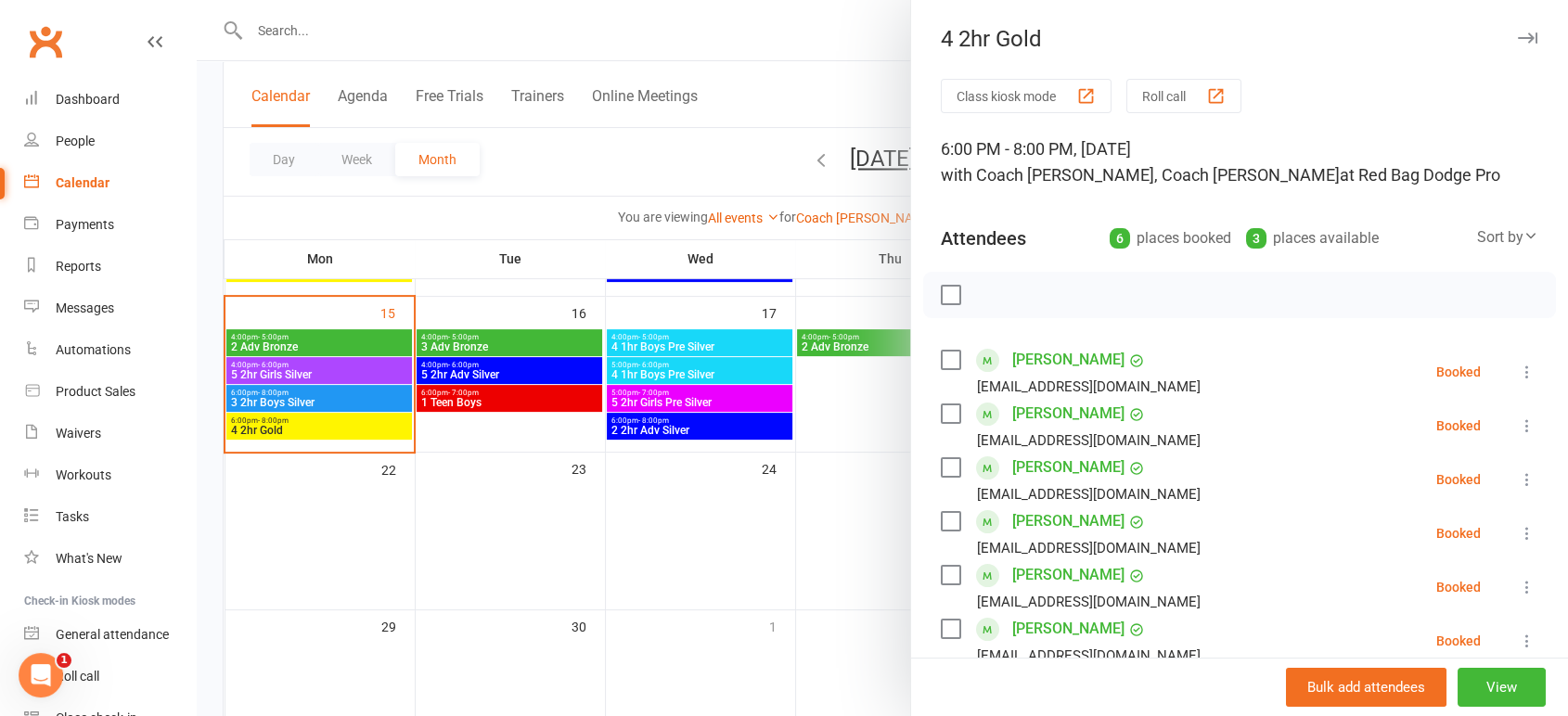
click at [832, 55] on div at bounding box center [882, 358] width 1371 height 716
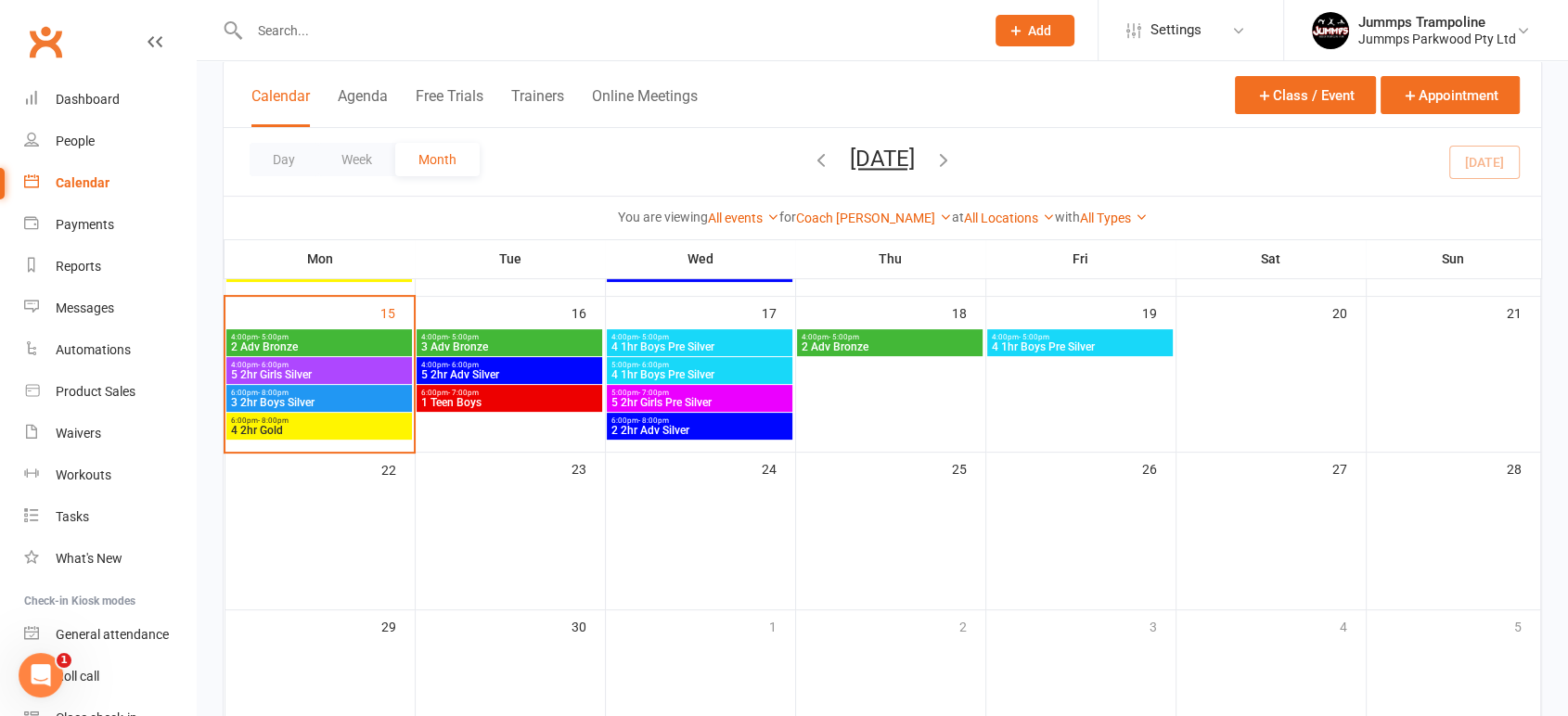
click at [953, 162] on icon "button" at bounding box center [943, 159] width 20 height 20
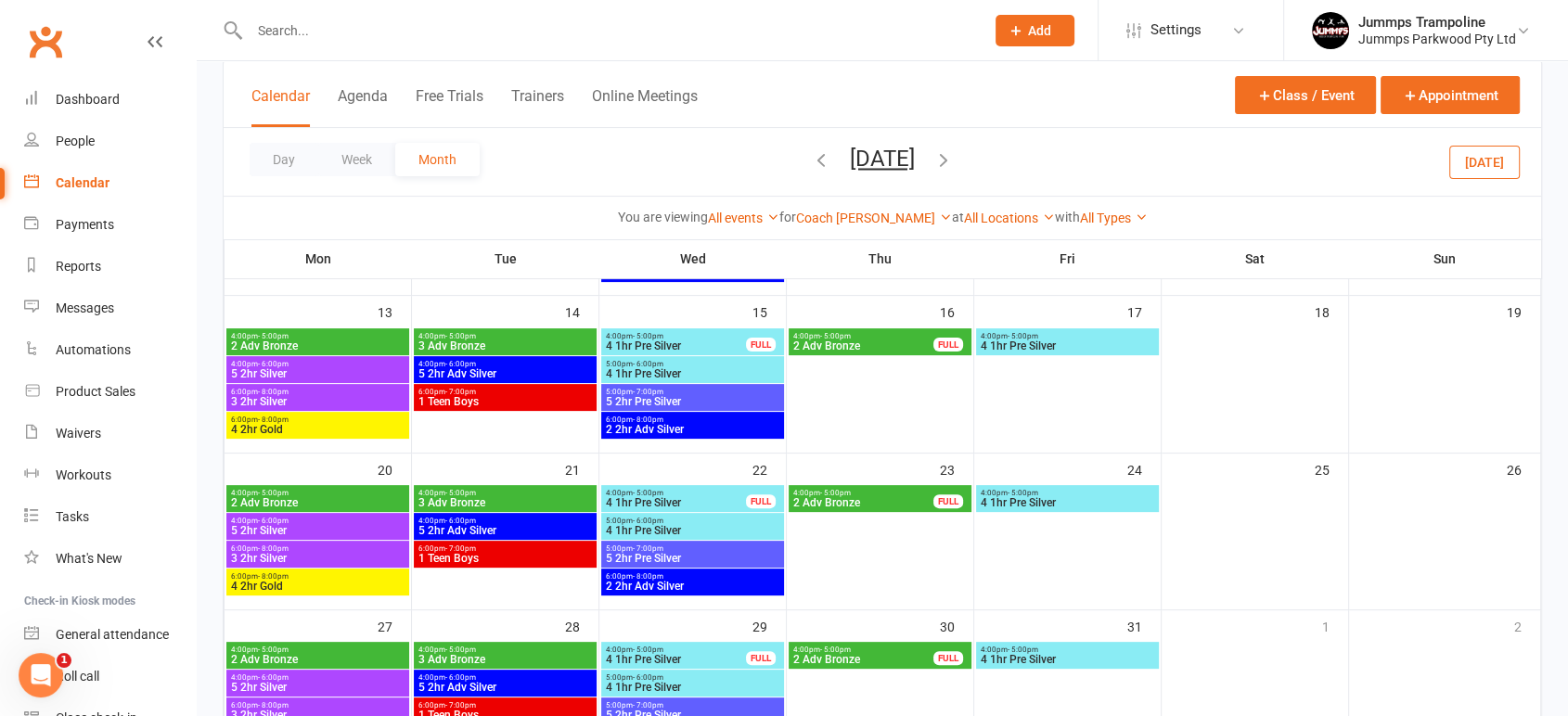
click at [283, 341] on span "2 Adv Bronze" at bounding box center [317, 347] width 175 height 11
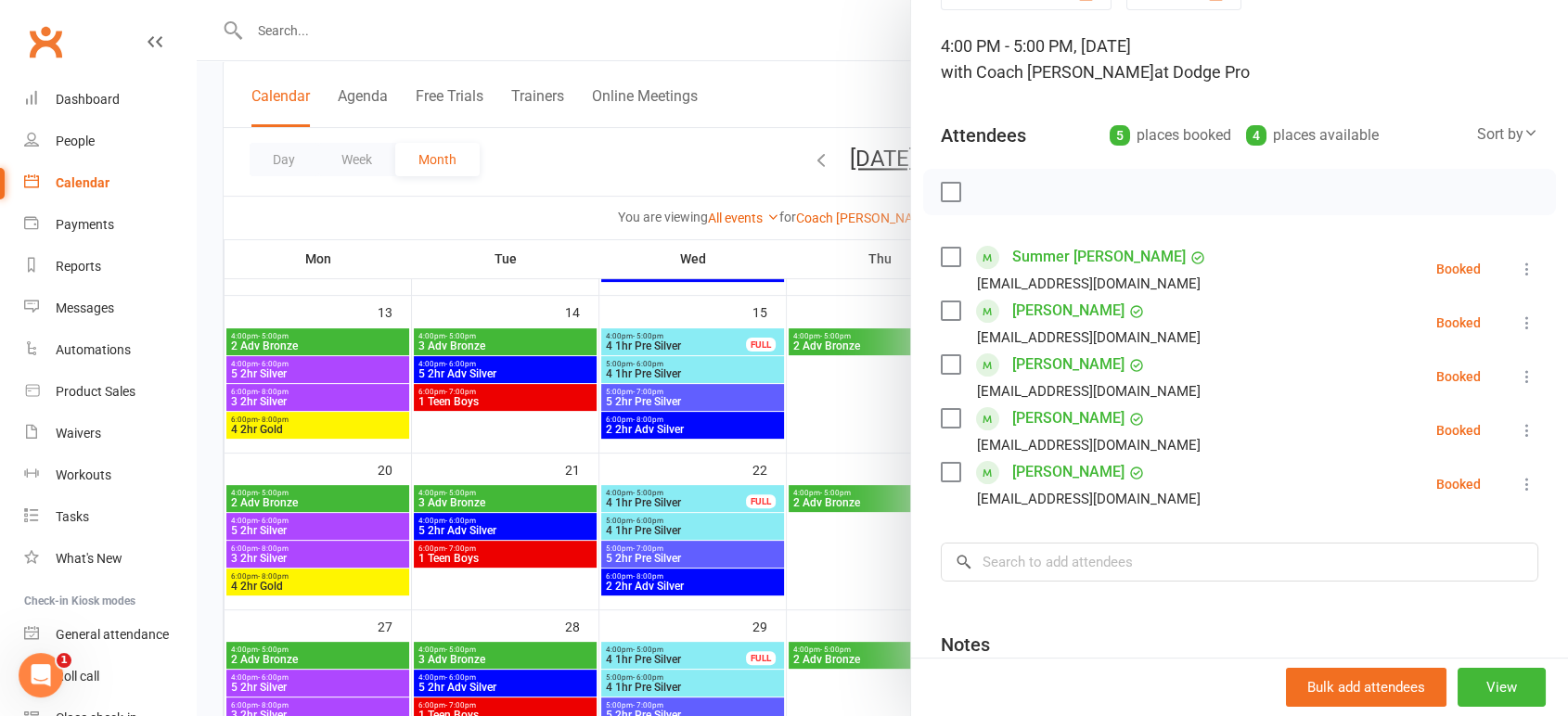
scroll to position [206, 0]
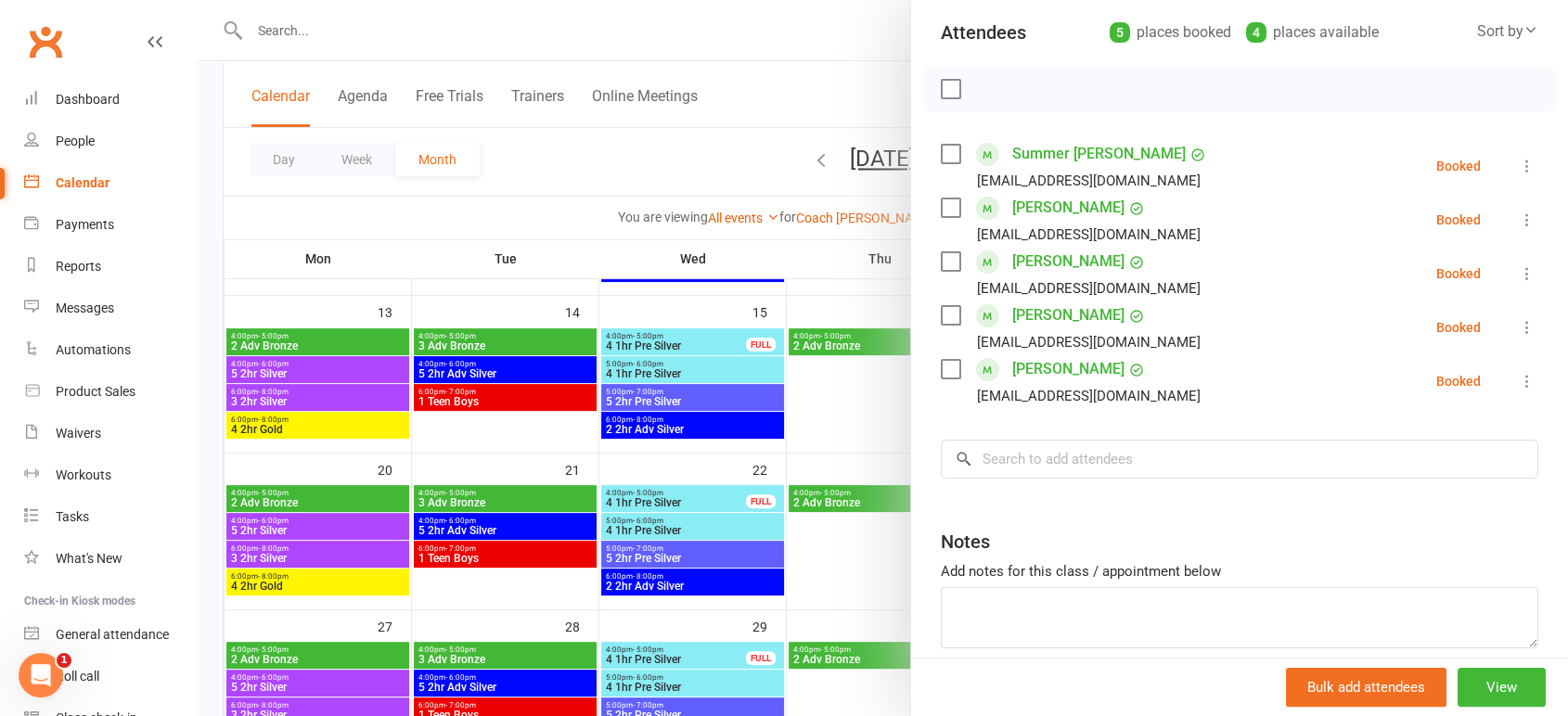
click at [303, 373] on div at bounding box center [882, 358] width 1371 height 716
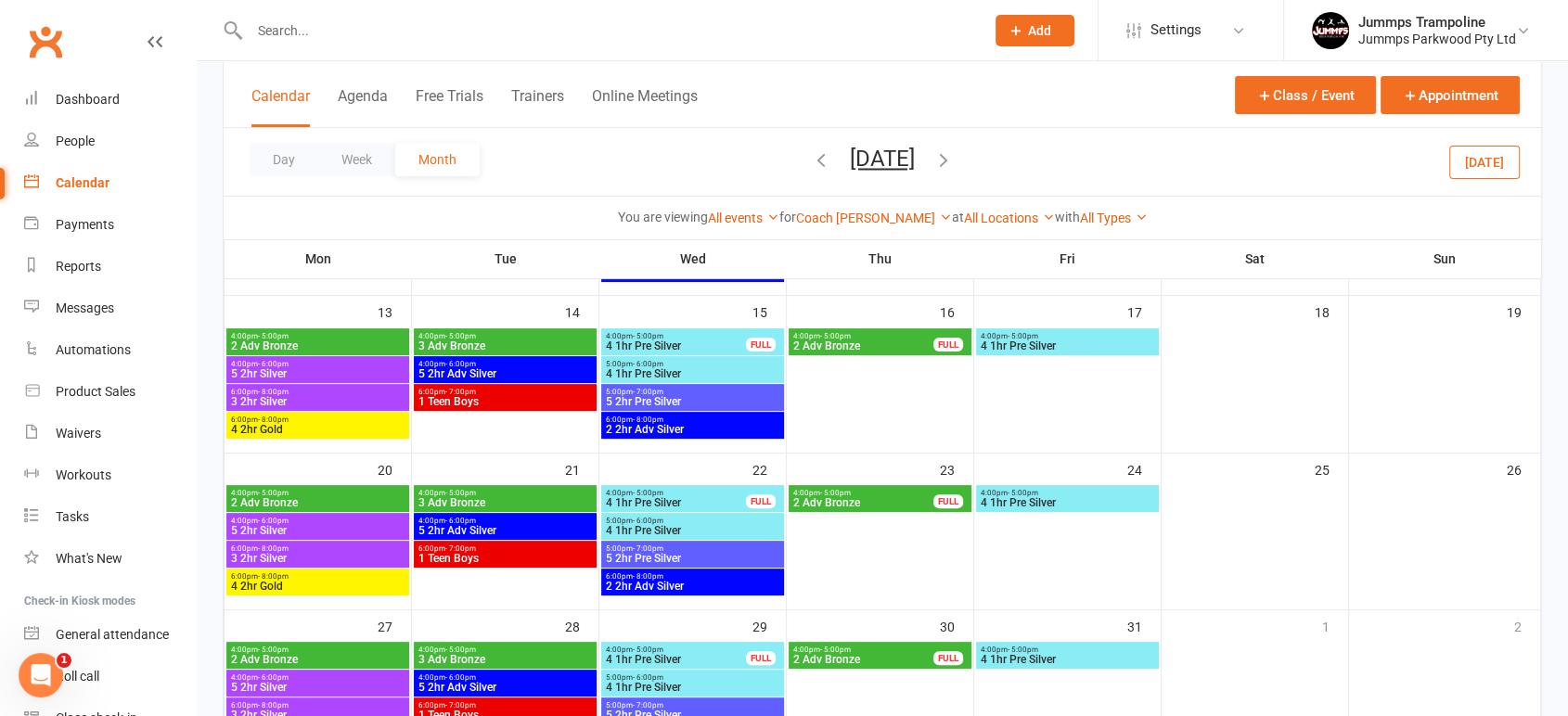
click at [291, 366] on span "4:00pm - 6:00pm" at bounding box center [317, 364] width 175 height 9
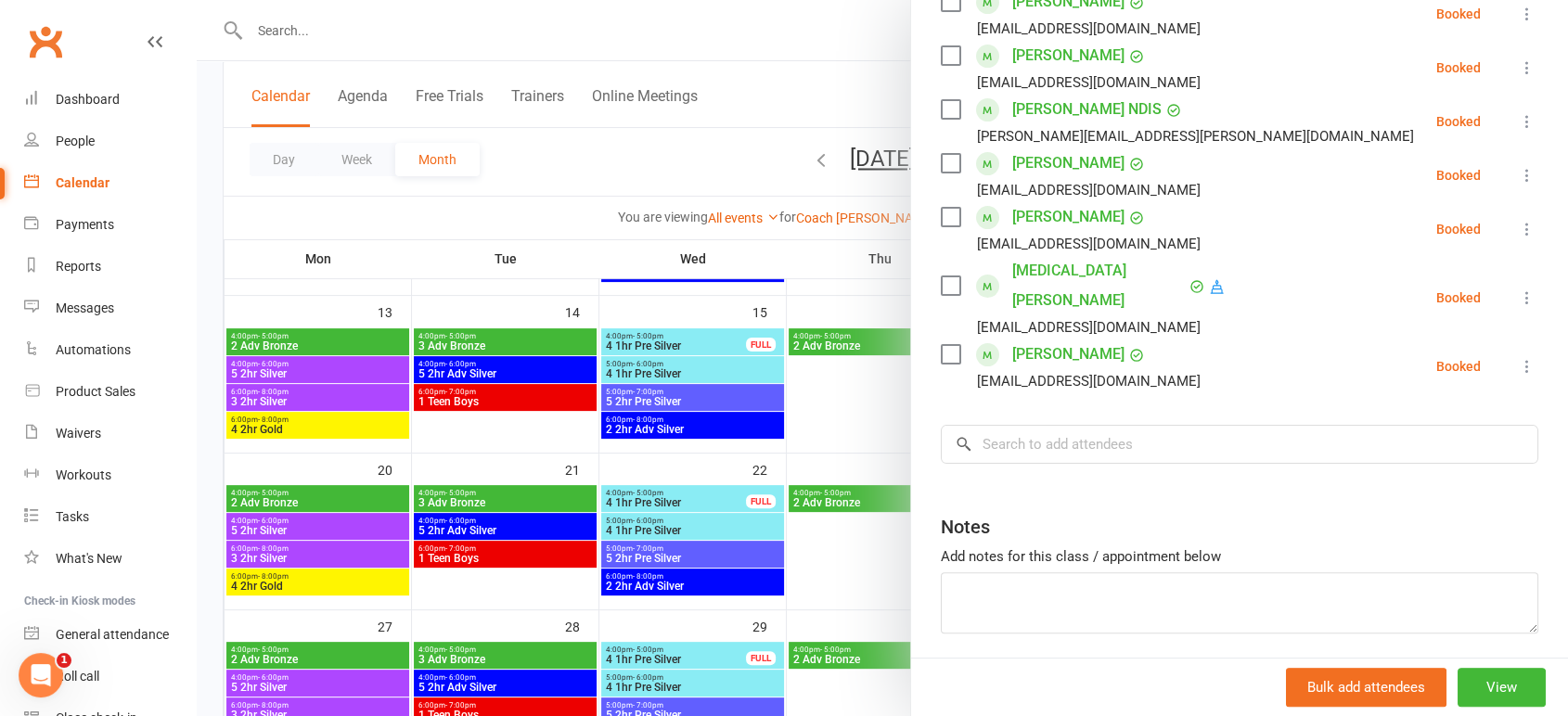
scroll to position [0, 0]
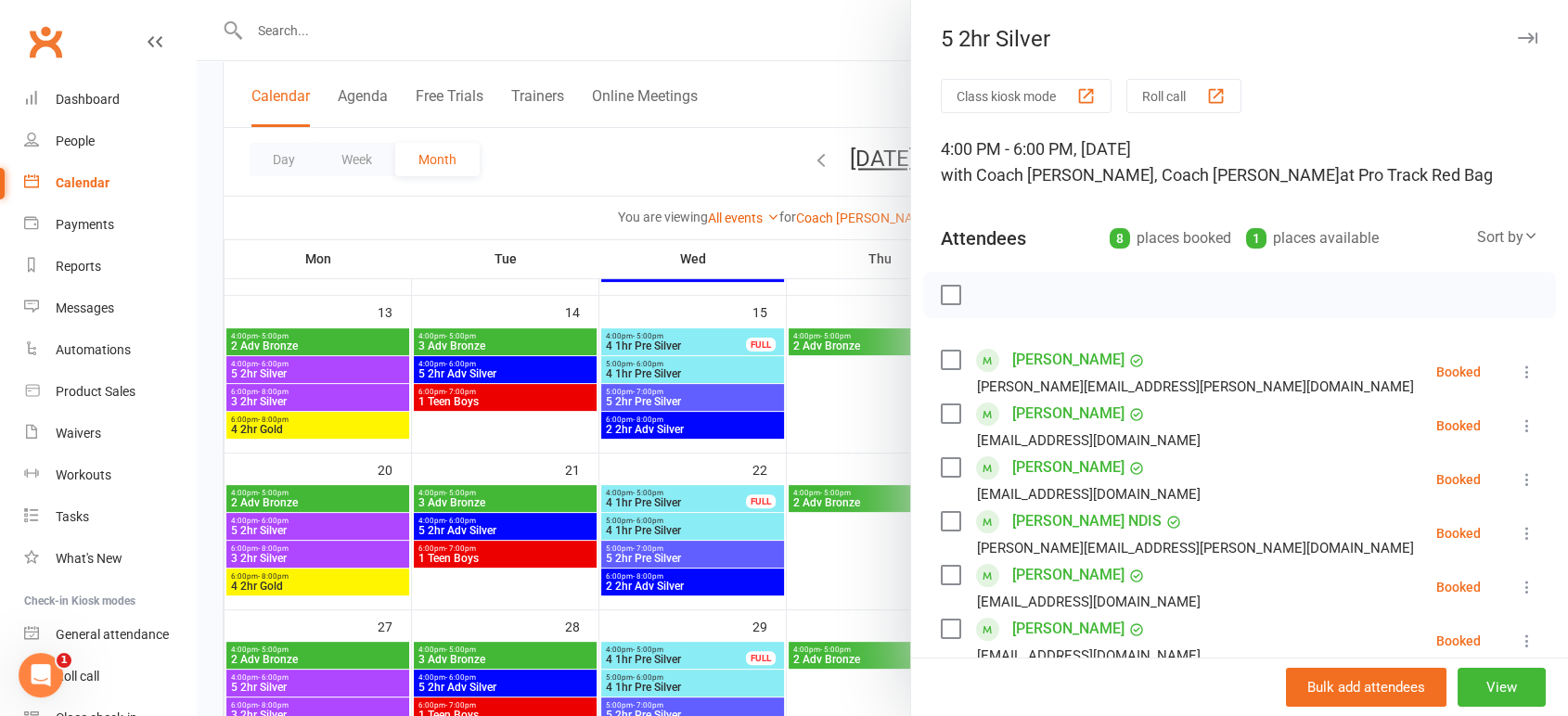
click at [312, 392] on div at bounding box center [882, 358] width 1371 height 716
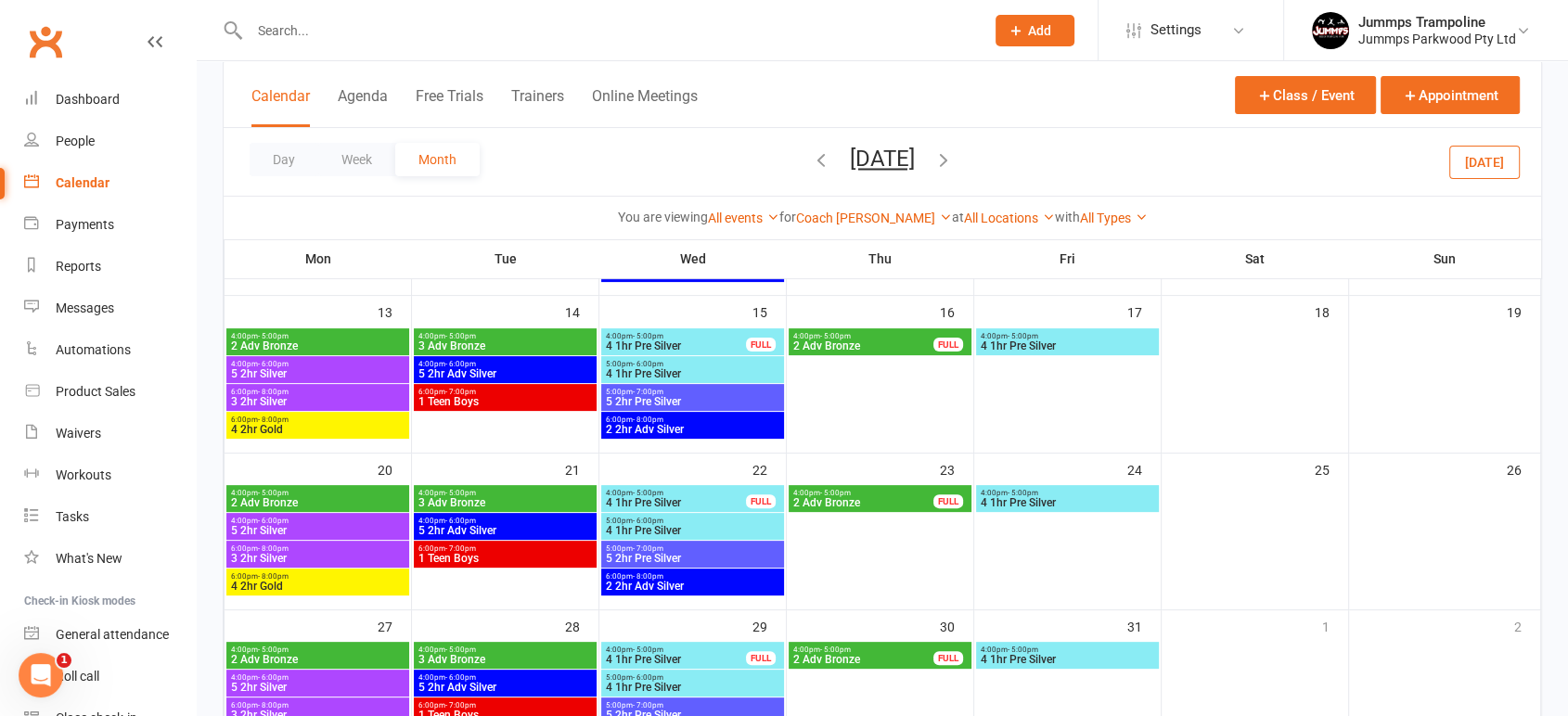
click at [280, 392] on span "- 8:00pm" at bounding box center [273, 392] width 31 height 9
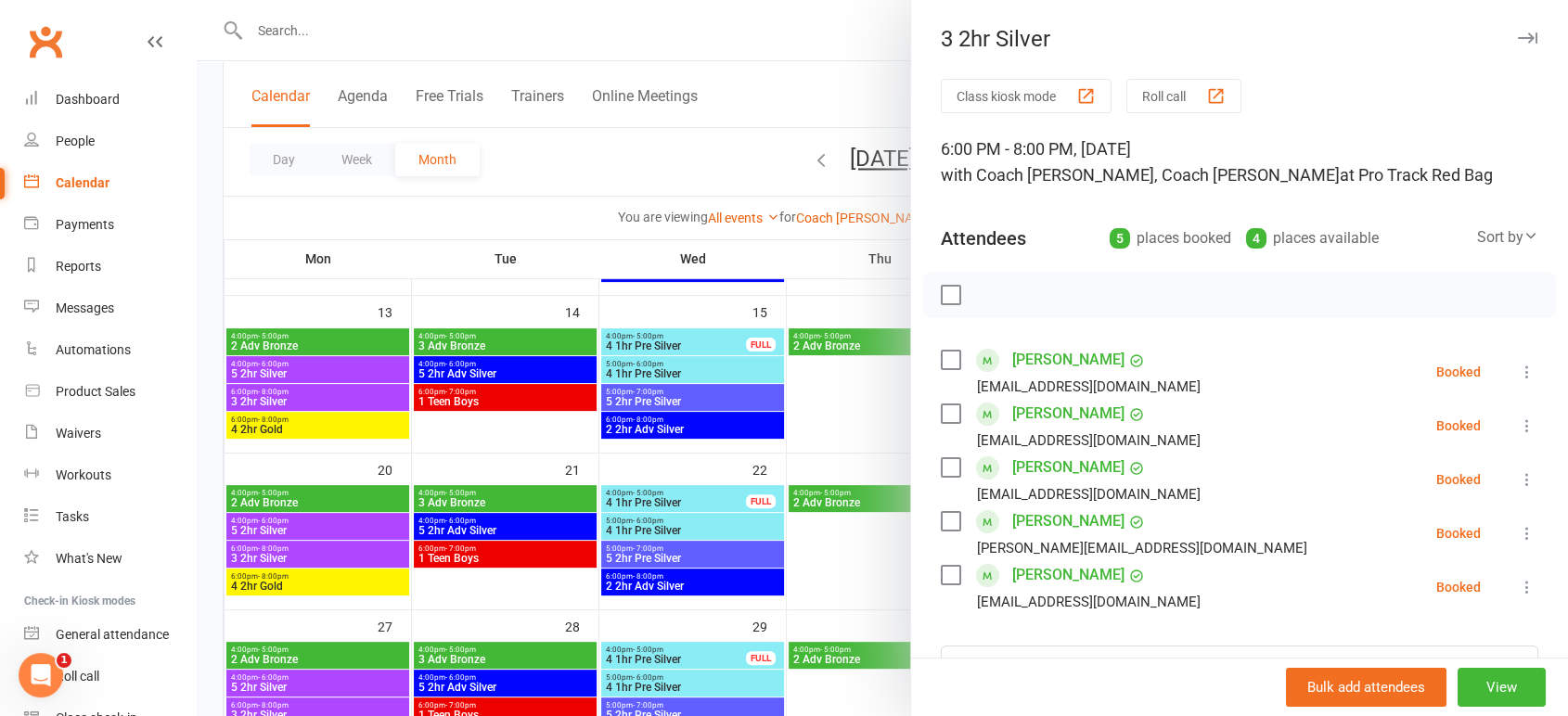
scroll to position [103, 0]
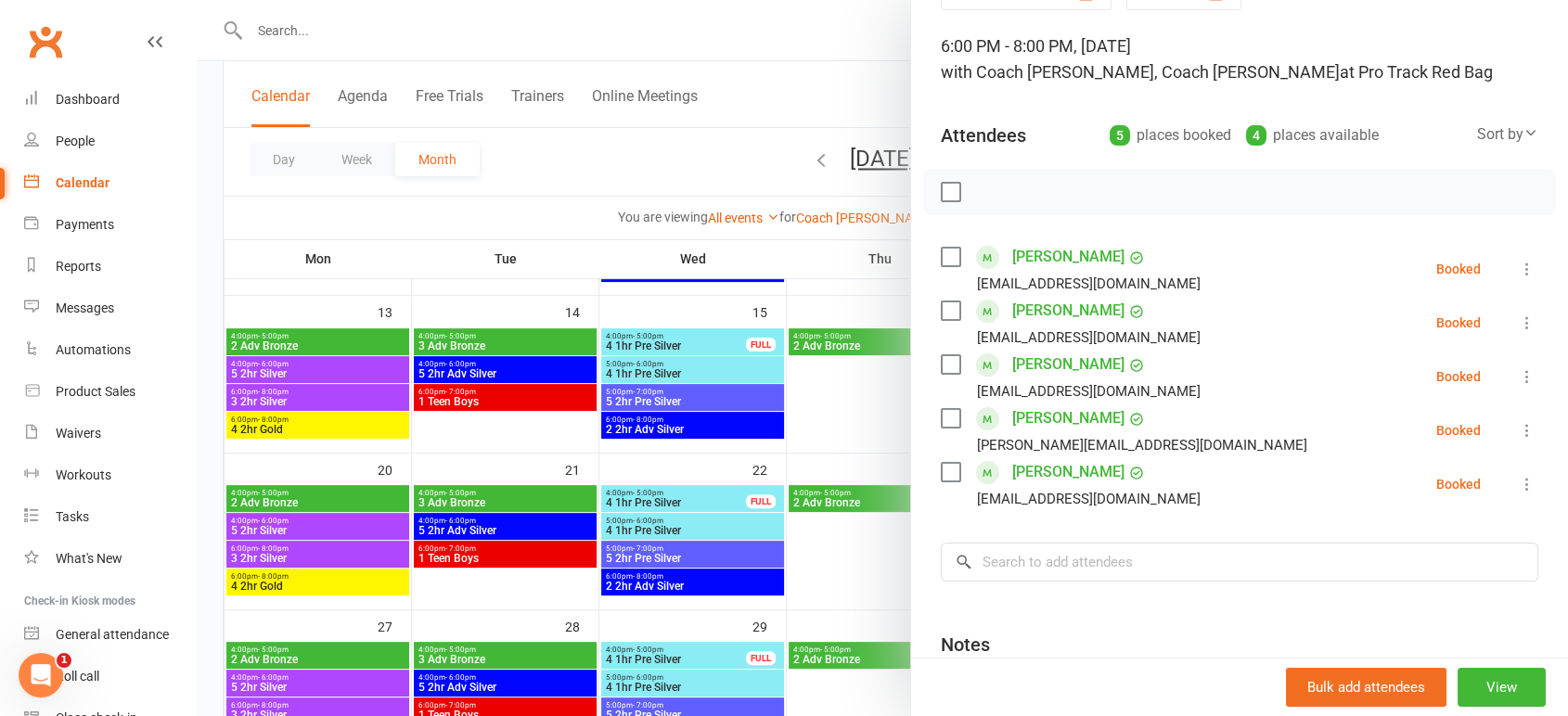
drag, startPoint x: 344, startPoint y: 369, endPoint x: 303, endPoint y: 369, distance: 41.0
click at [340, 369] on div at bounding box center [882, 358] width 1371 height 716
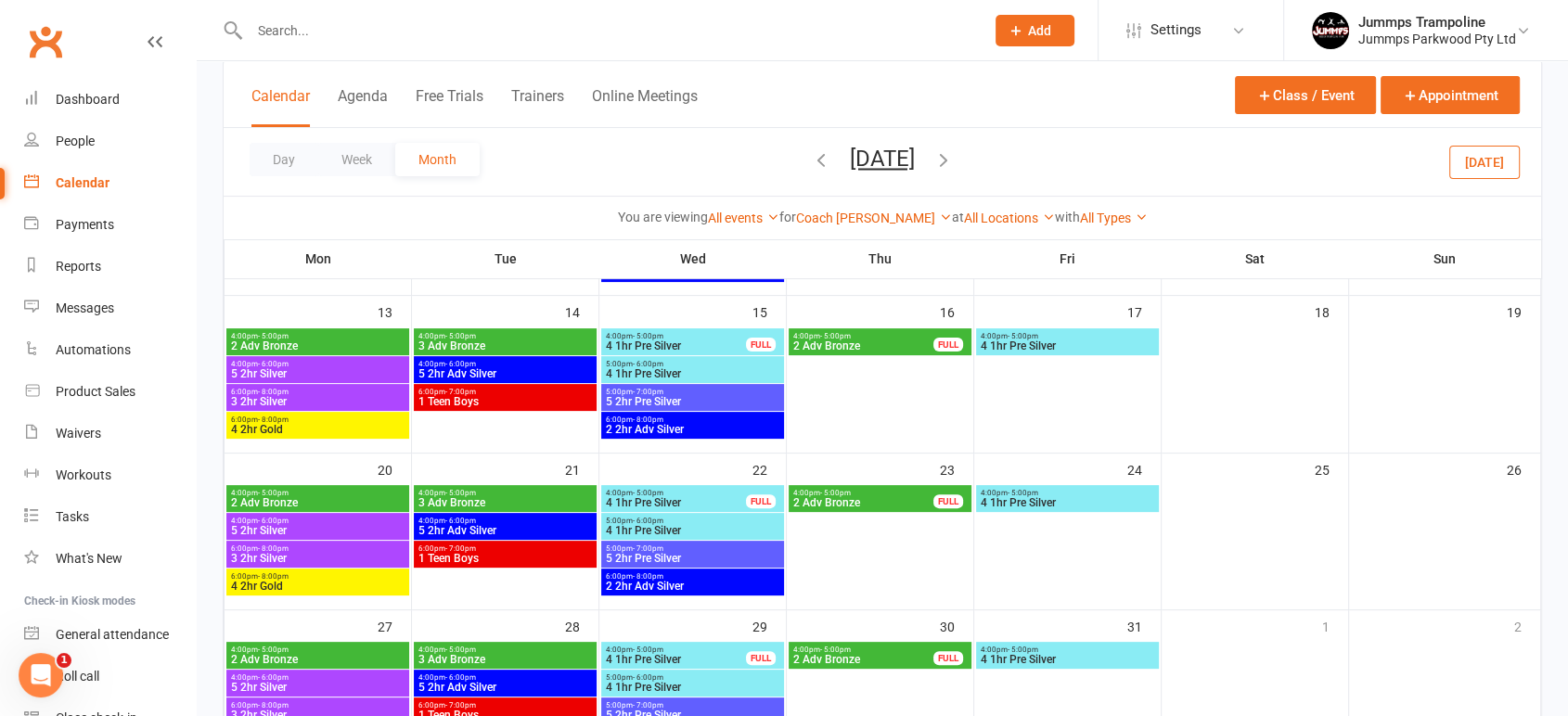
click at [280, 369] on span "5 2hr Silver" at bounding box center [317, 374] width 175 height 11
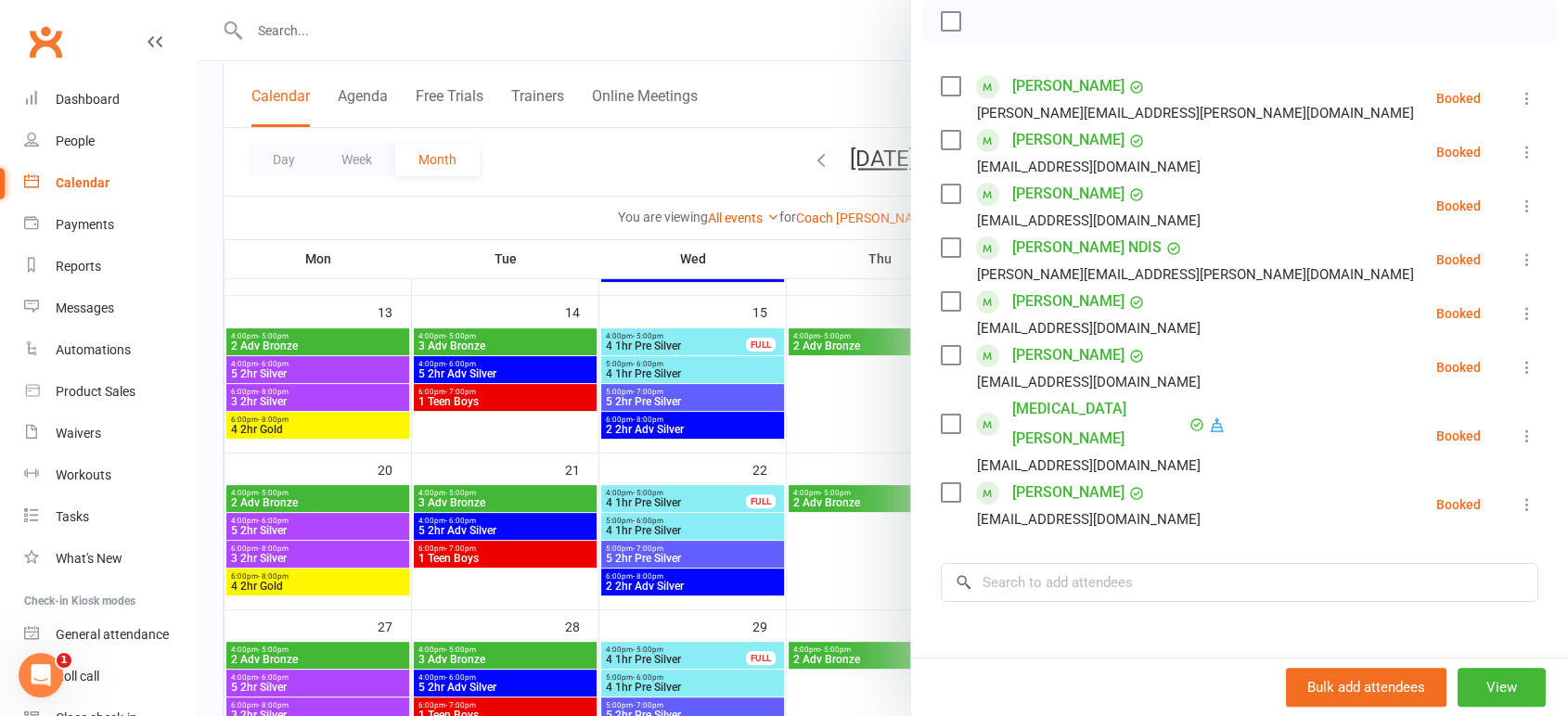
scroll to position [309, 0]
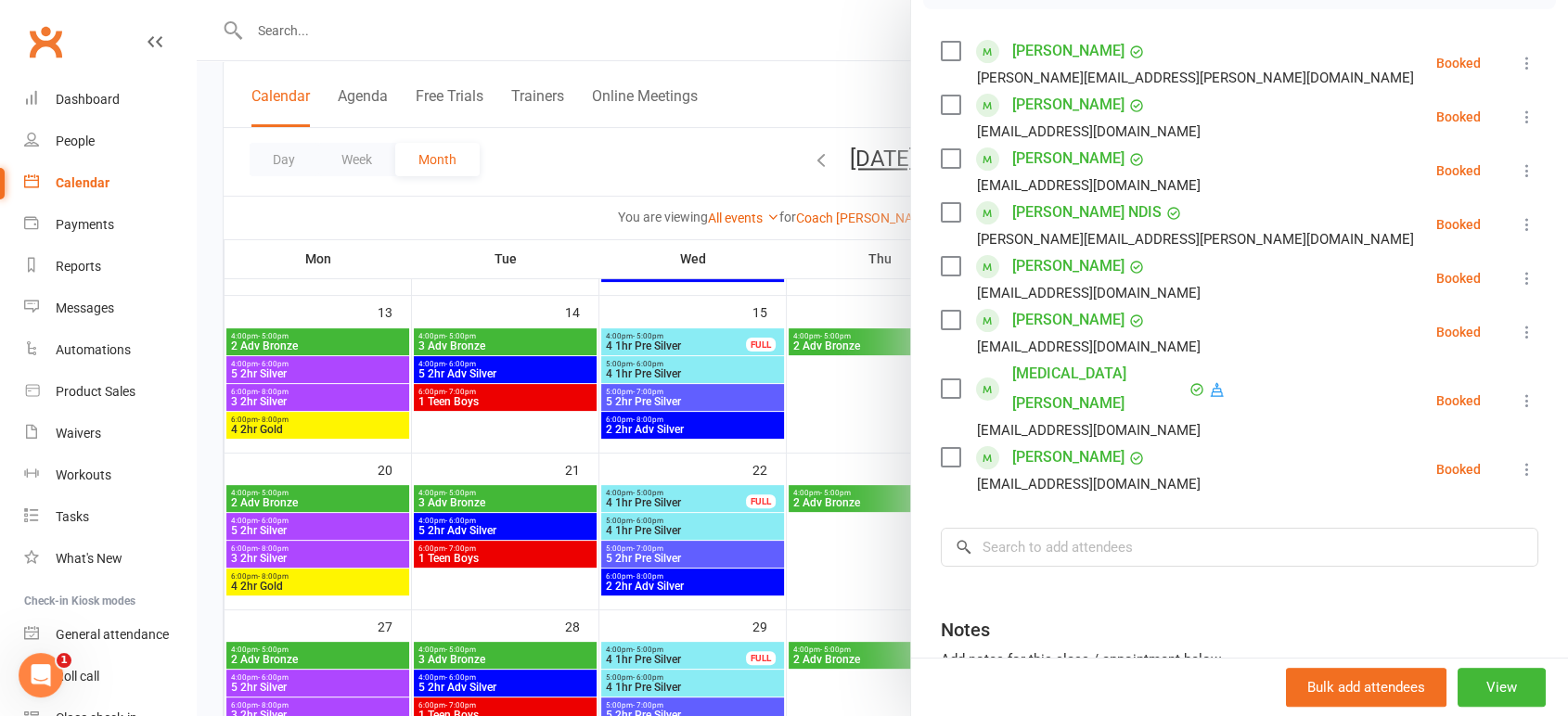
click at [302, 432] on div at bounding box center [882, 358] width 1371 height 716
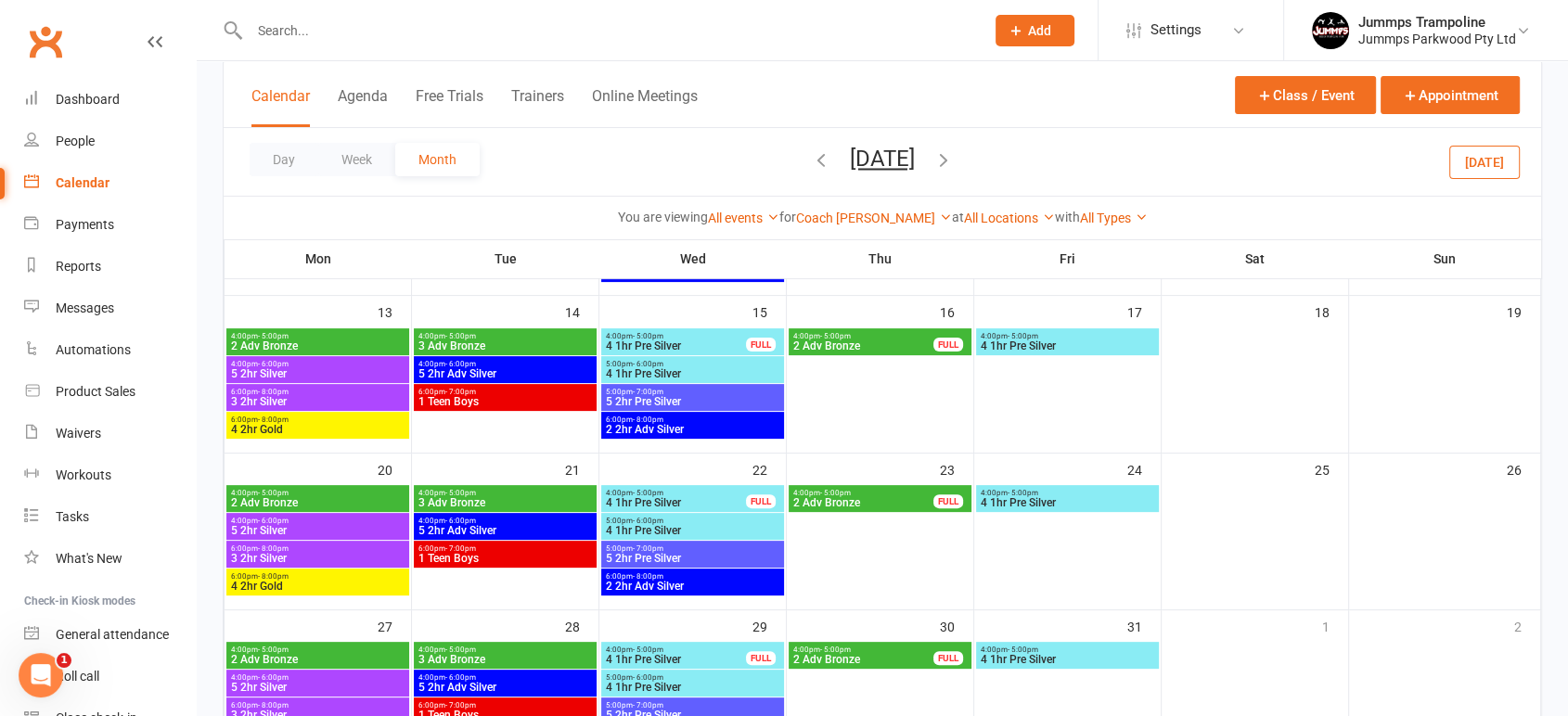
click at [302, 425] on span "4 2hr Gold" at bounding box center [317, 430] width 175 height 11
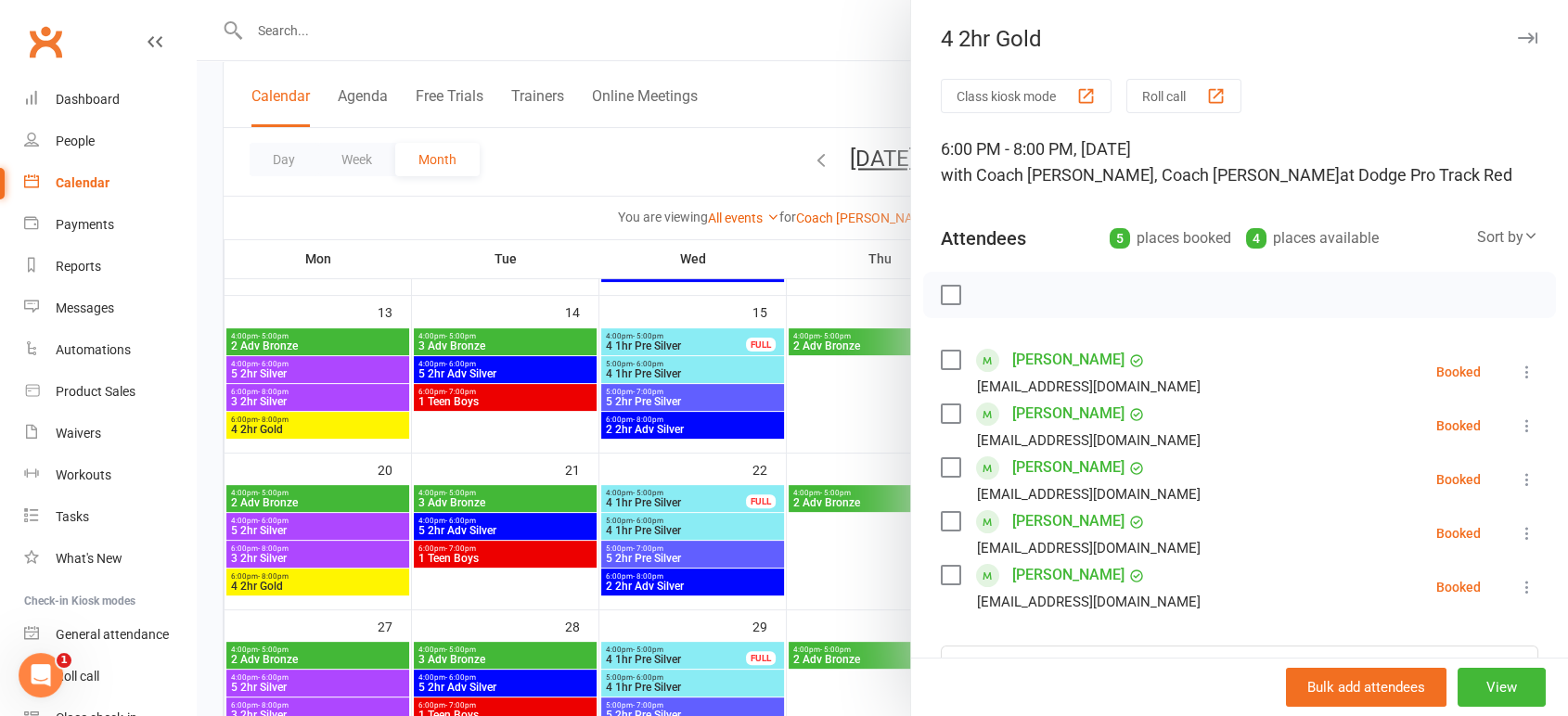
drag, startPoint x: 784, startPoint y: 124, endPoint x: 467, endPoint y: 300, distance: 362.6
click at [780, 128] on div at bounding box center [882, 358] width 1371 height 716
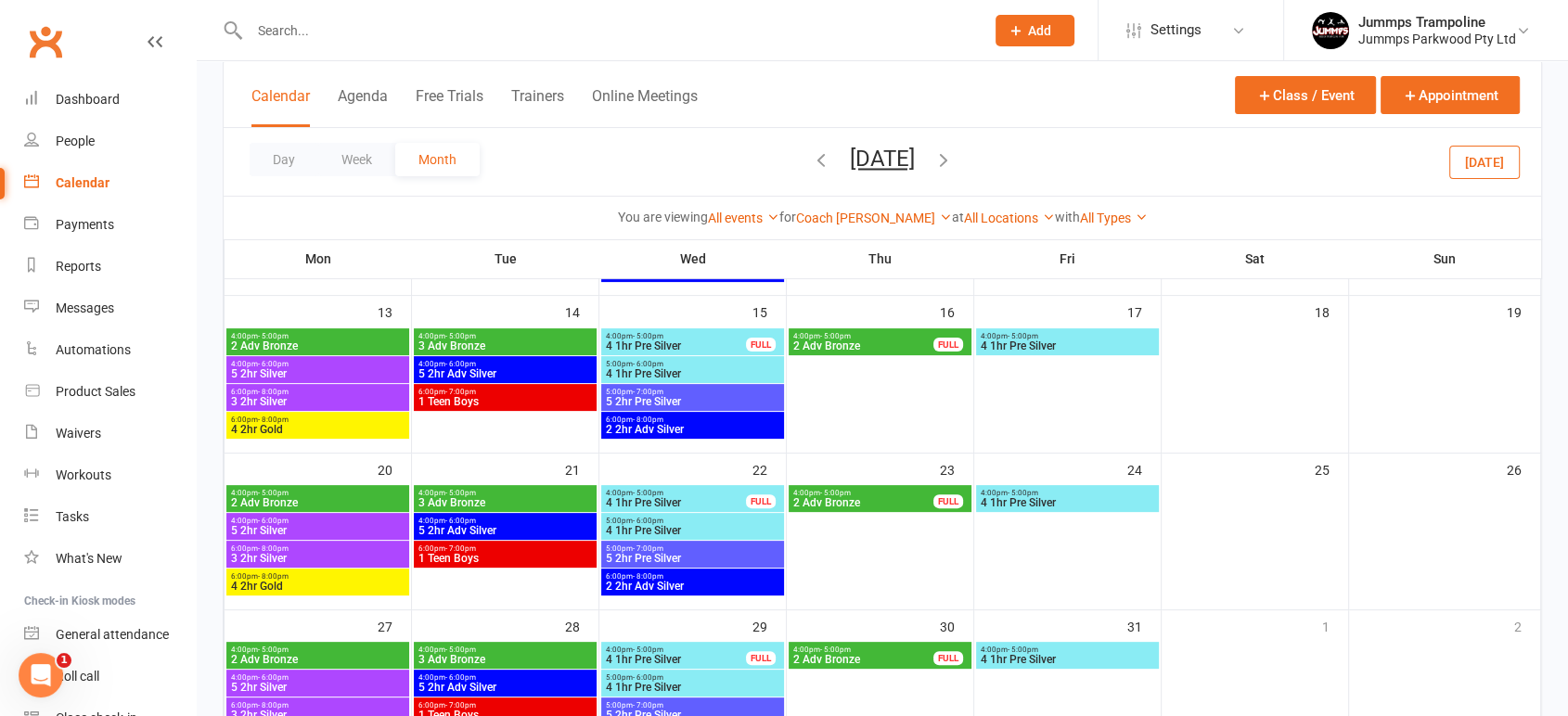
click at [474, 341] on span "3 Adv Bronze" at bounding box center [504, 347] width 175 height 11
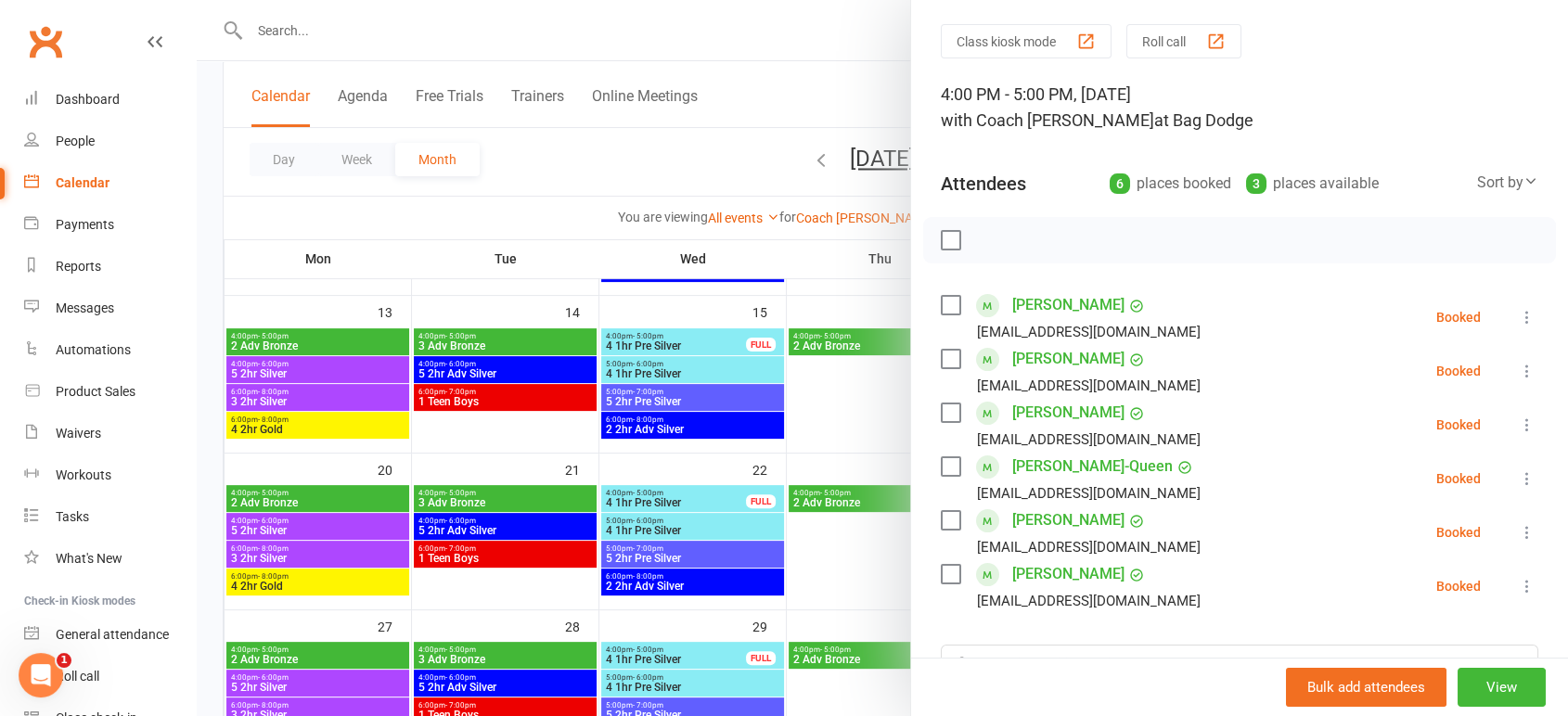
scroll to position [103, 0]
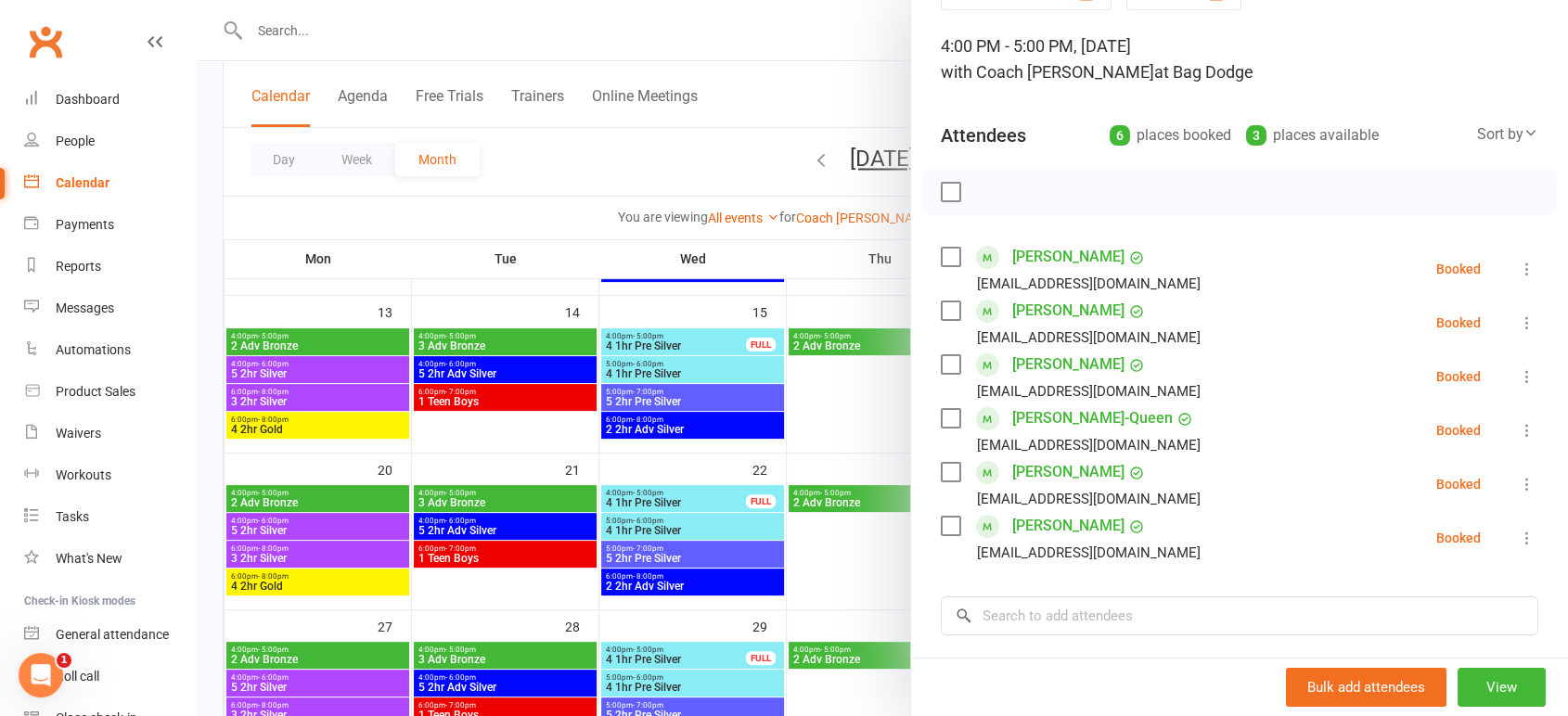
click at [499, 370] on div at bounding box center [882, 358] width 1371 height 716
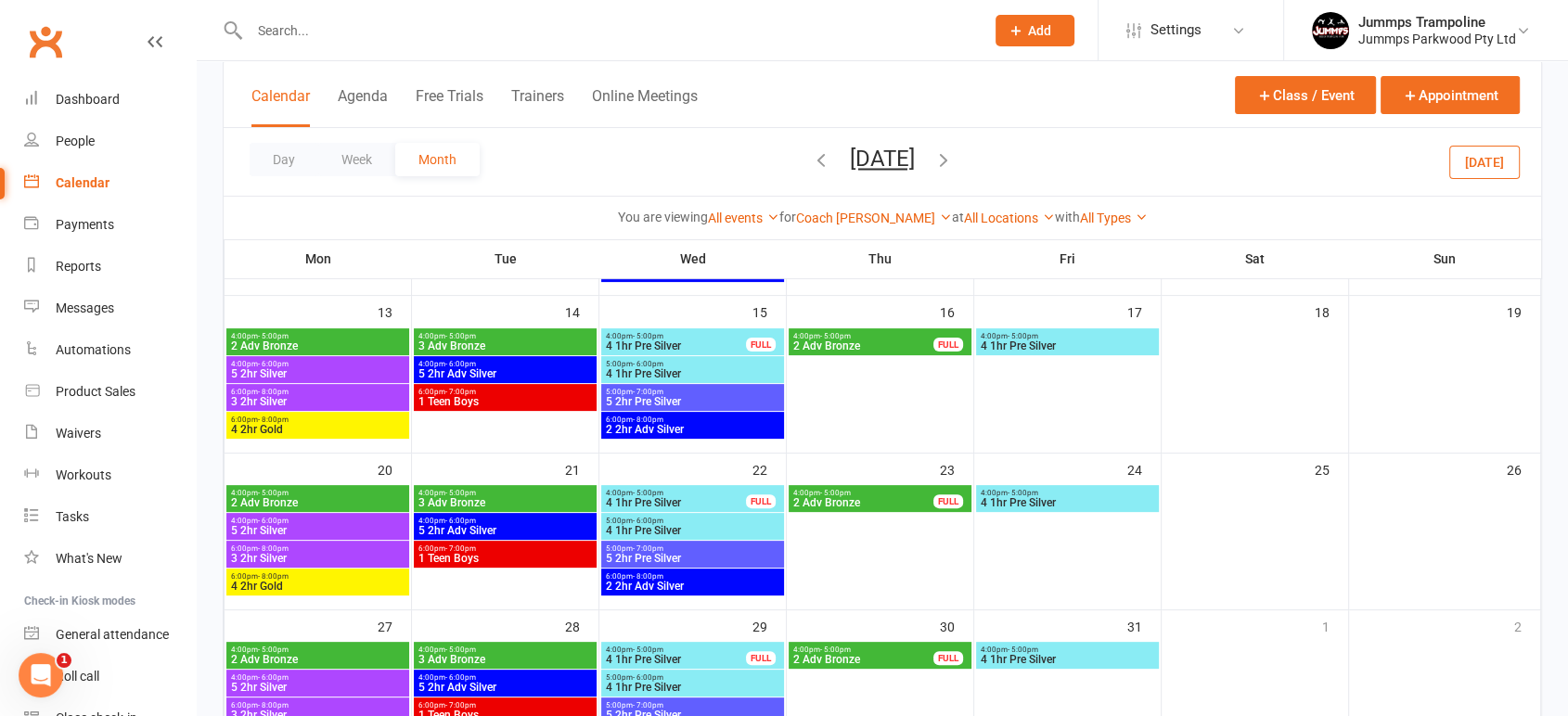
click at [471, 362] on span "- 6:00pm" at bounding box center [460, 364] width 31 height 9
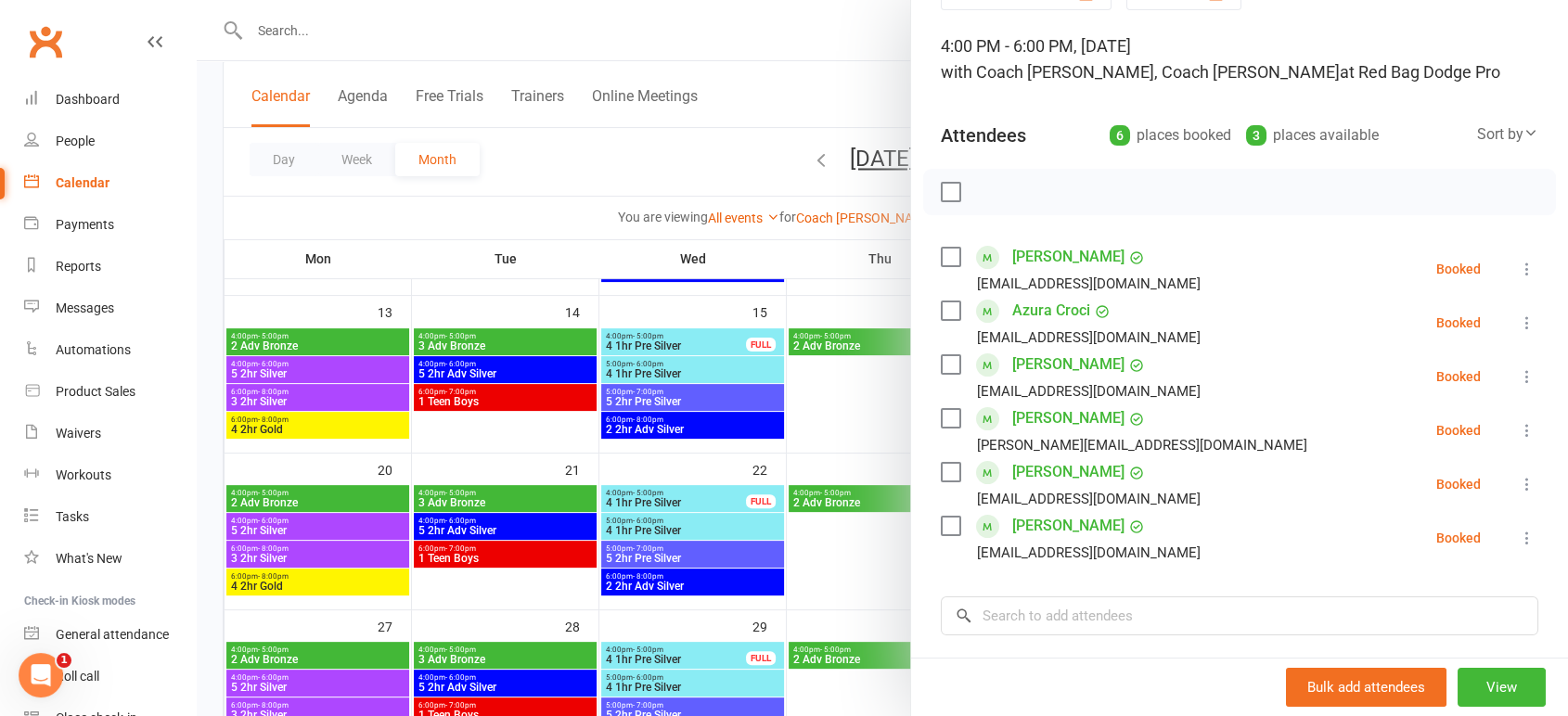
click at [479, 399] on div at bounding box center [882, 358] width 1371 height 716
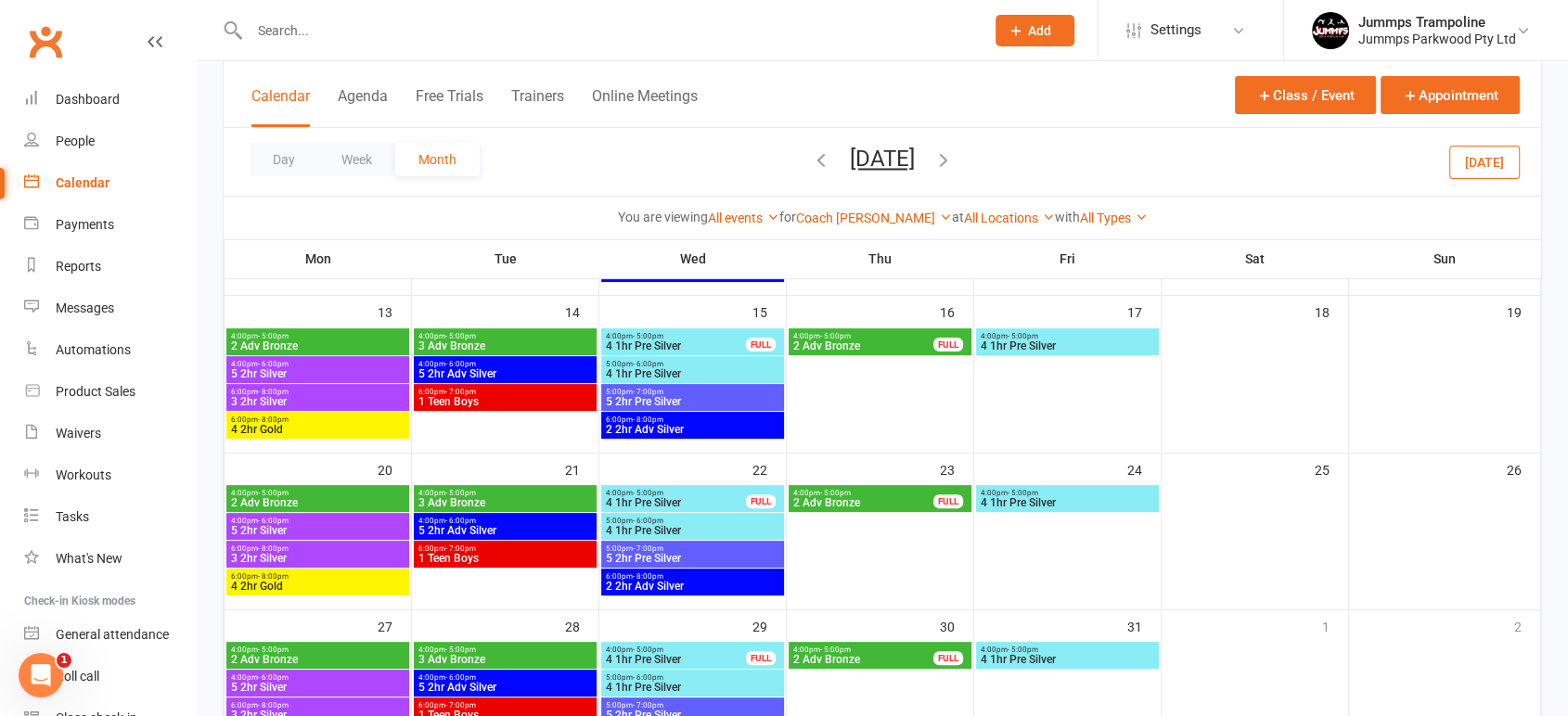
click at [472, 400] on span "1 Teen Boys" at bounding box center [504, 402] width 175 height 11
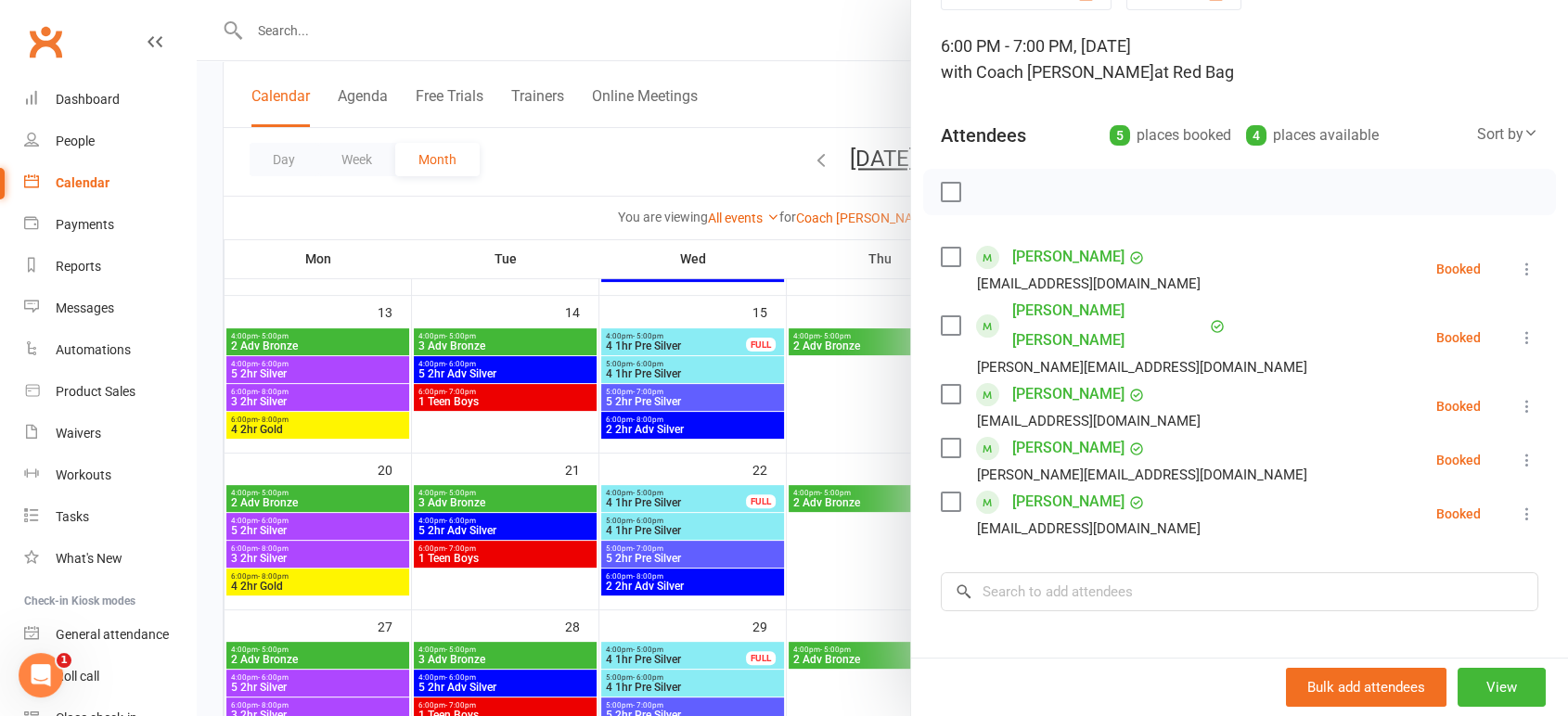
click at [650, 345] on div at bounding box center [882, 358] width 1371 height 716
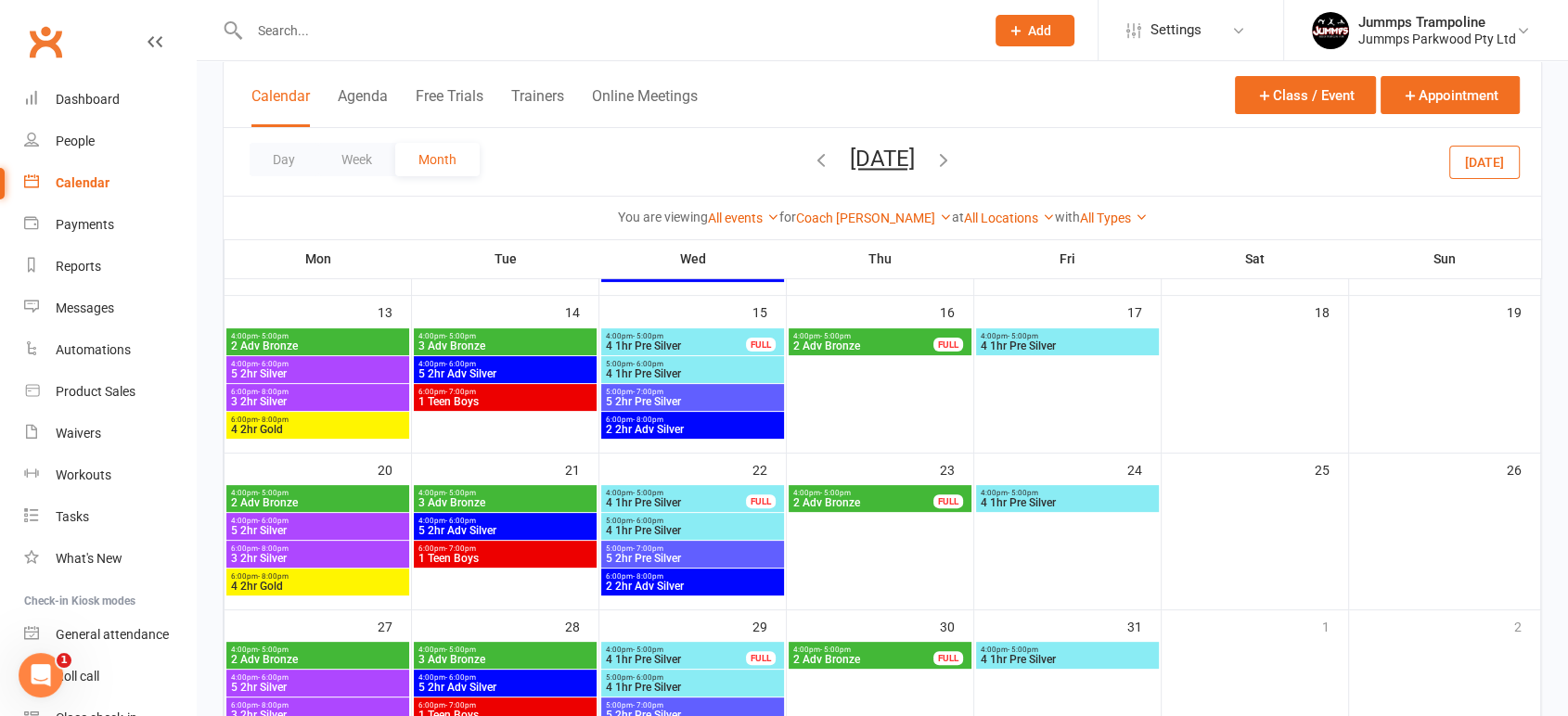
click at [668, 344] on span "4 1hr Pre Silver" at bounding box center [676, 347] width 142 height 11
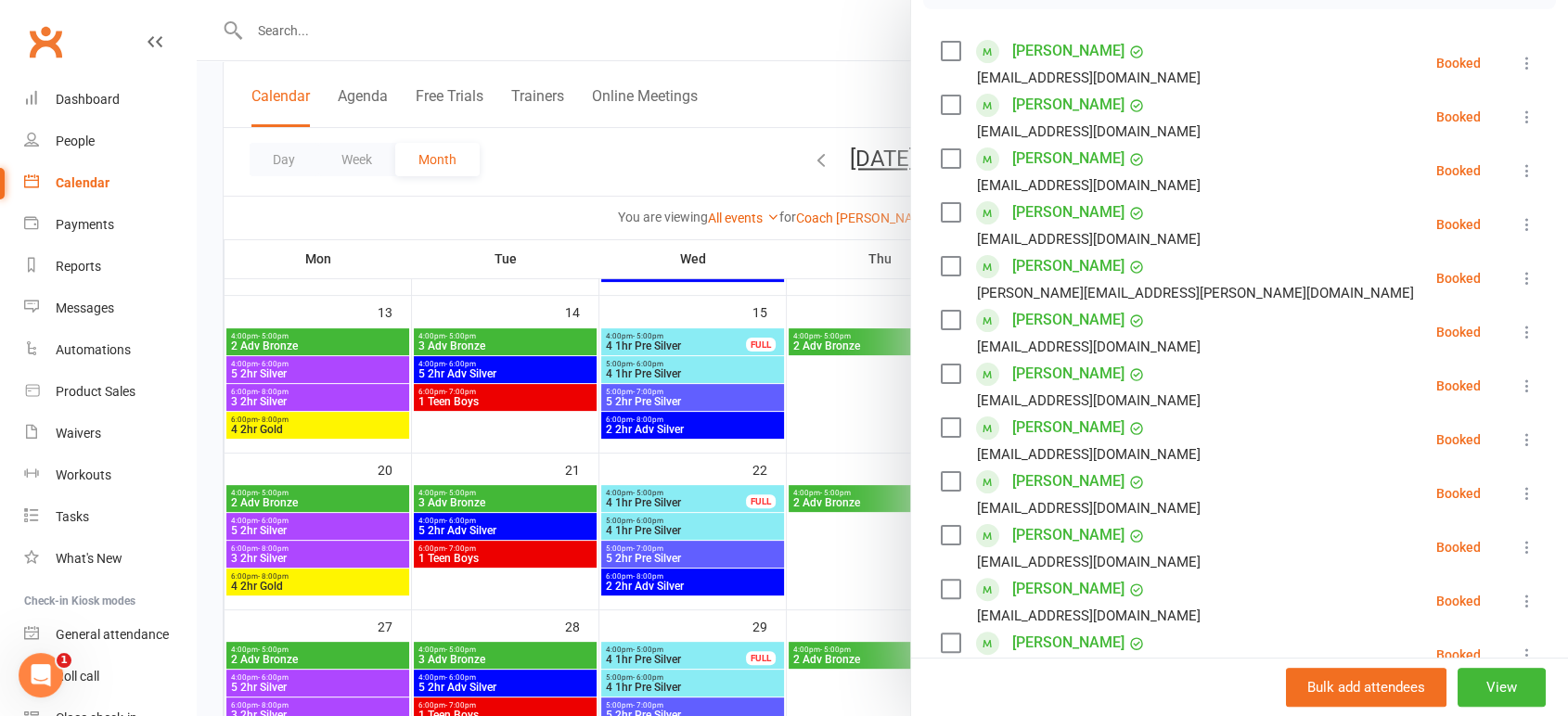
scroll to position [412, 0]
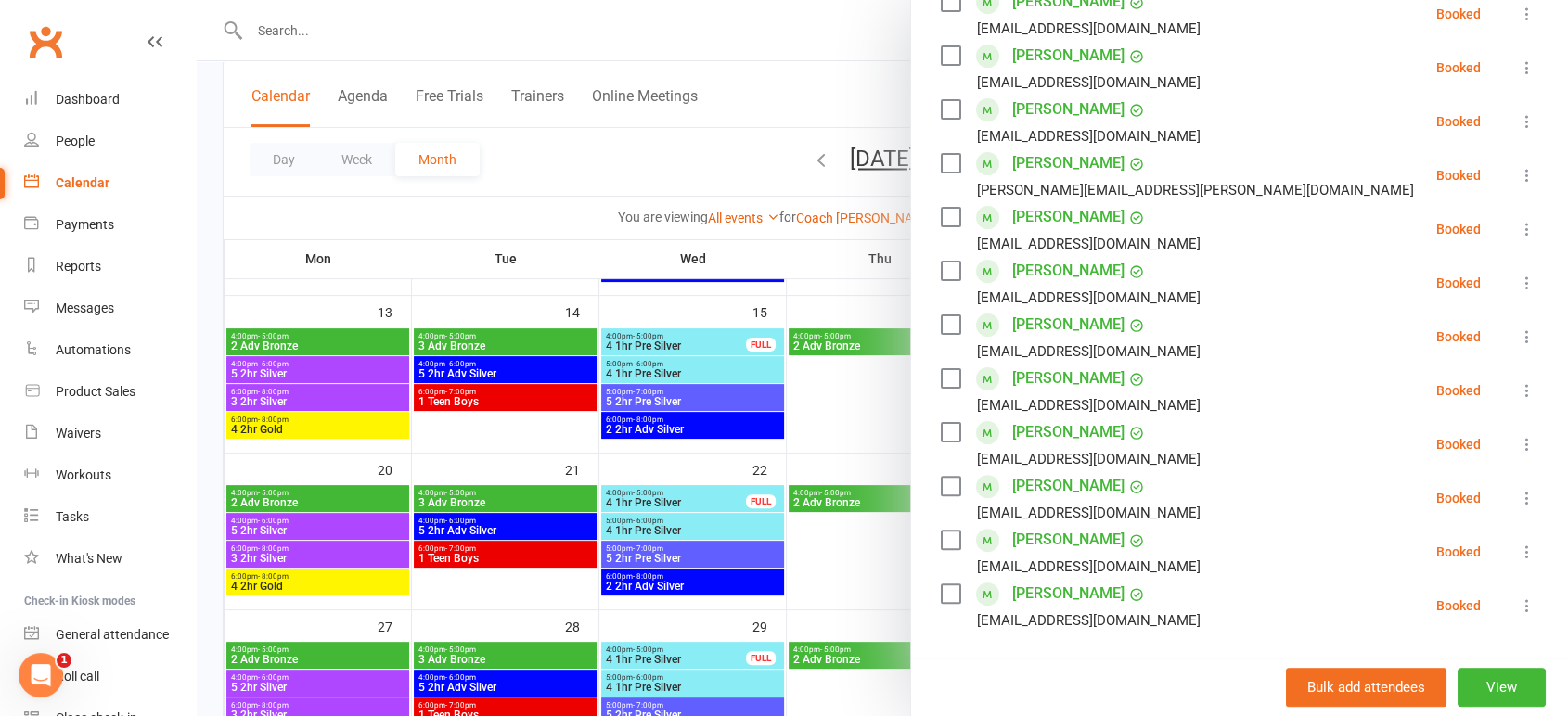
click at [648, 372] on div at bounding box center [882, 358] width 1371 height 716
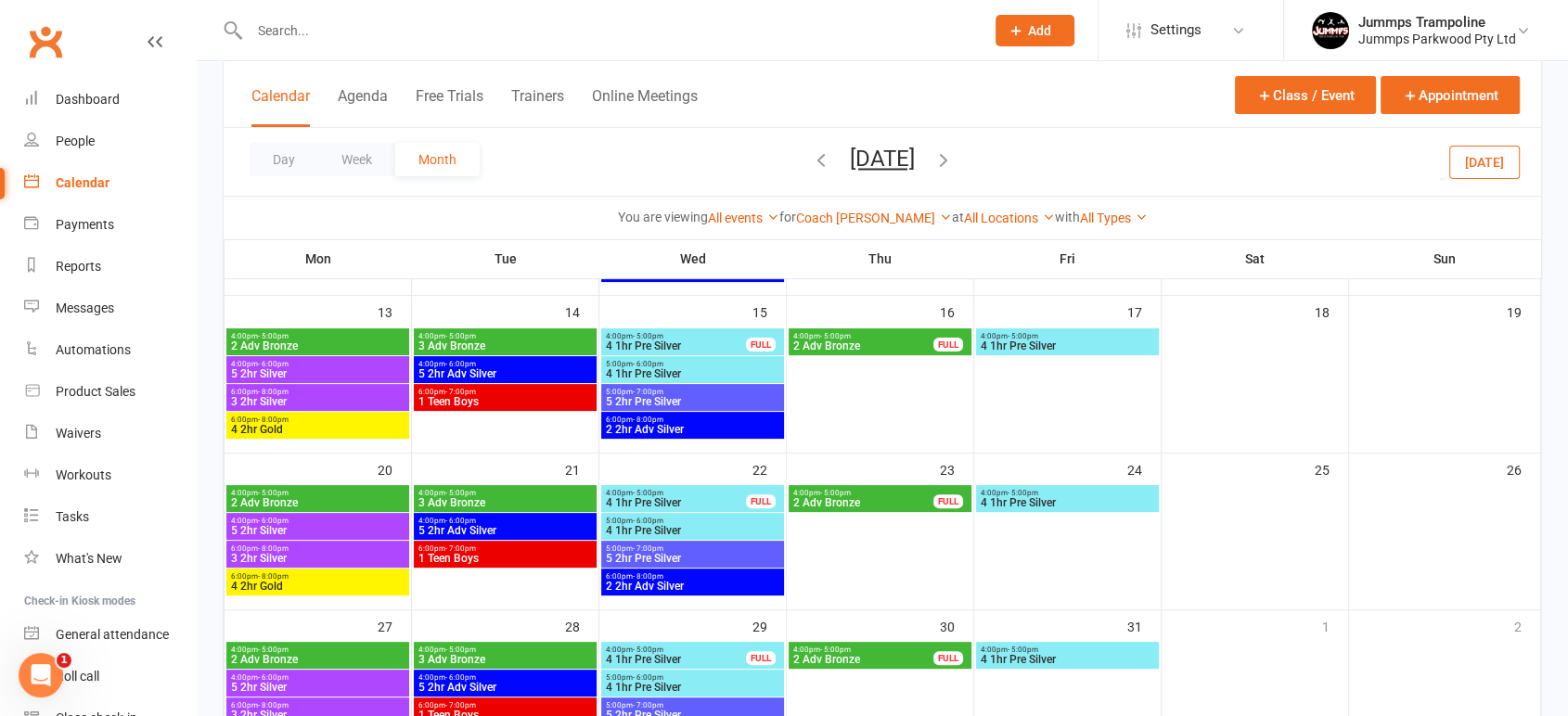
click at [673, 371] on span "4 1hr Pre Silver" at bounding box center [692, 374] width 175 height 11
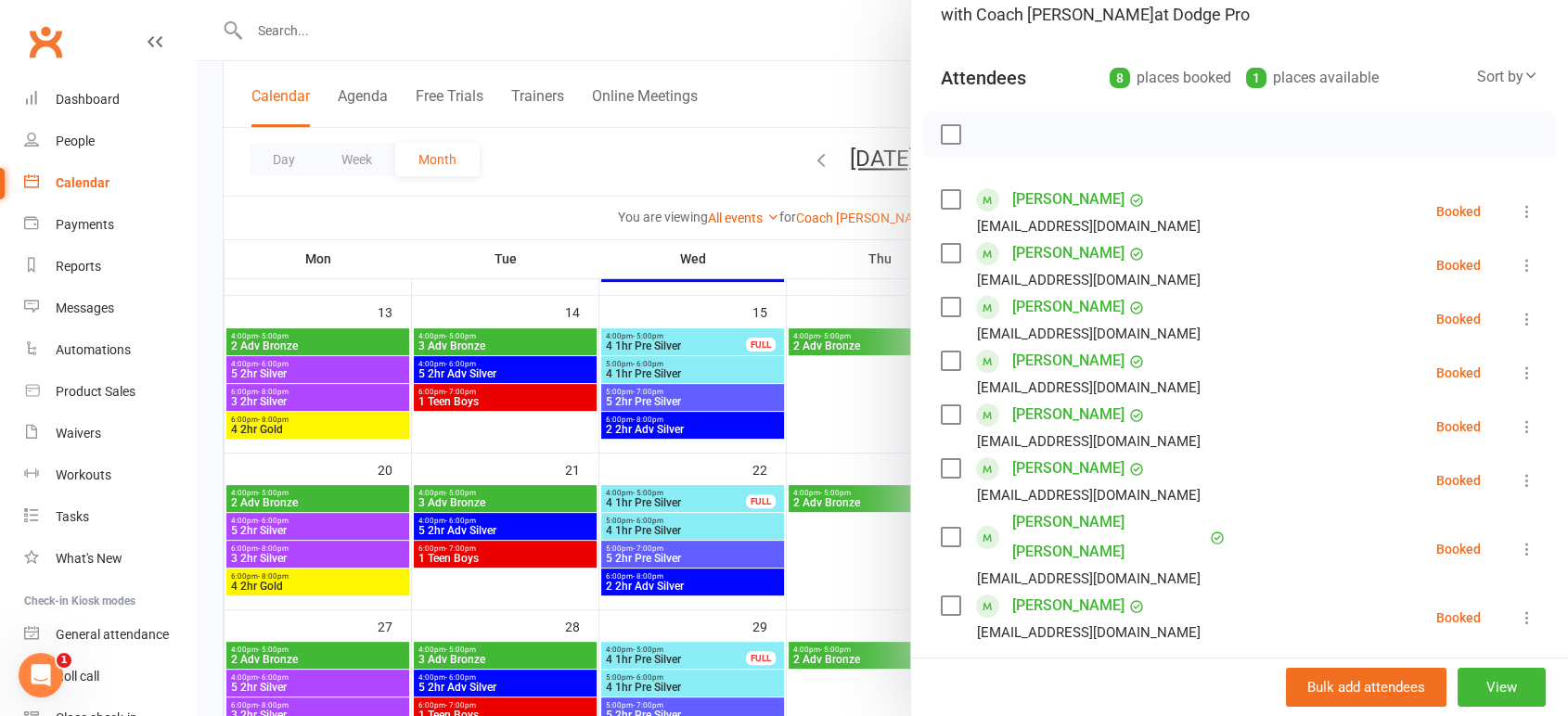
scroll to position [206, 0]
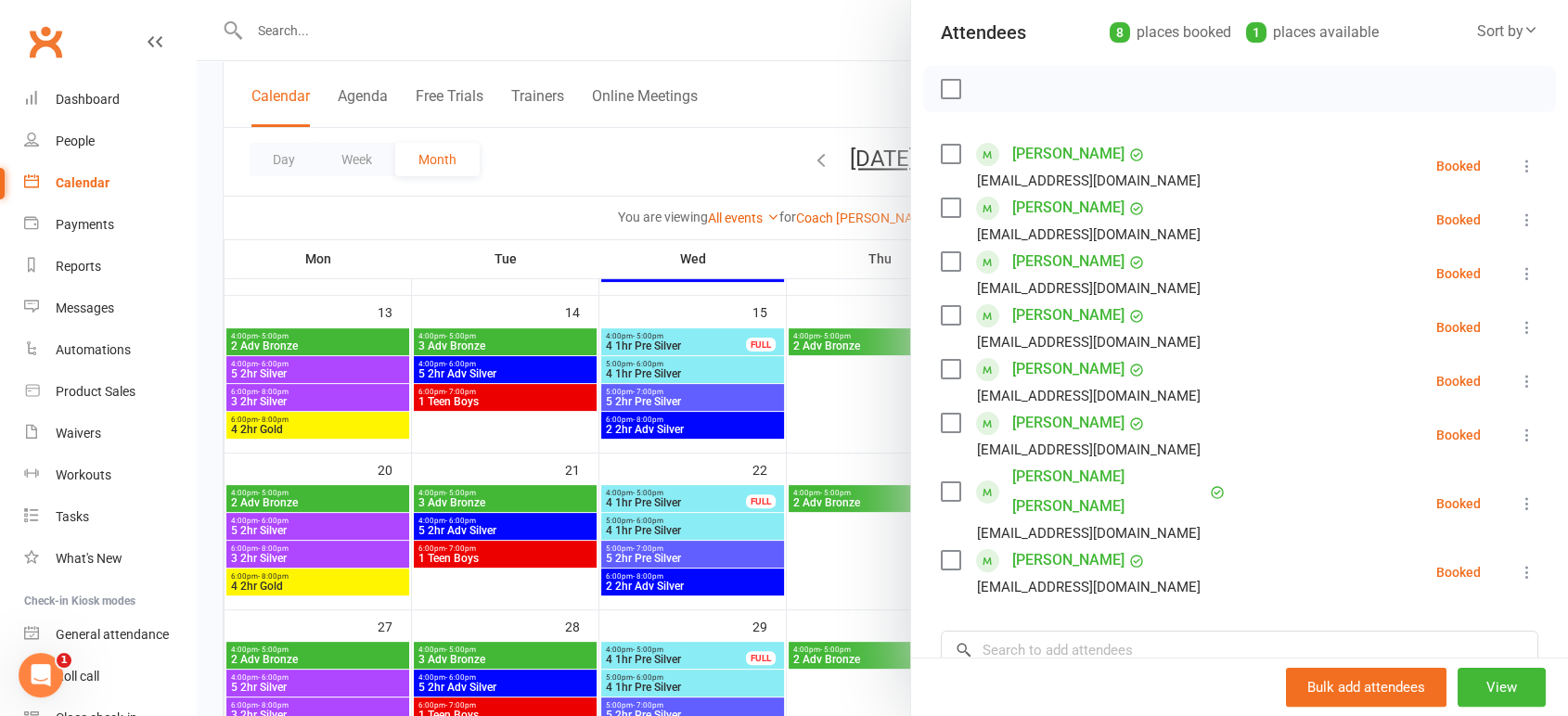
click at [691, 425] on div at bounding box center [882, 358] width 1371 height 716
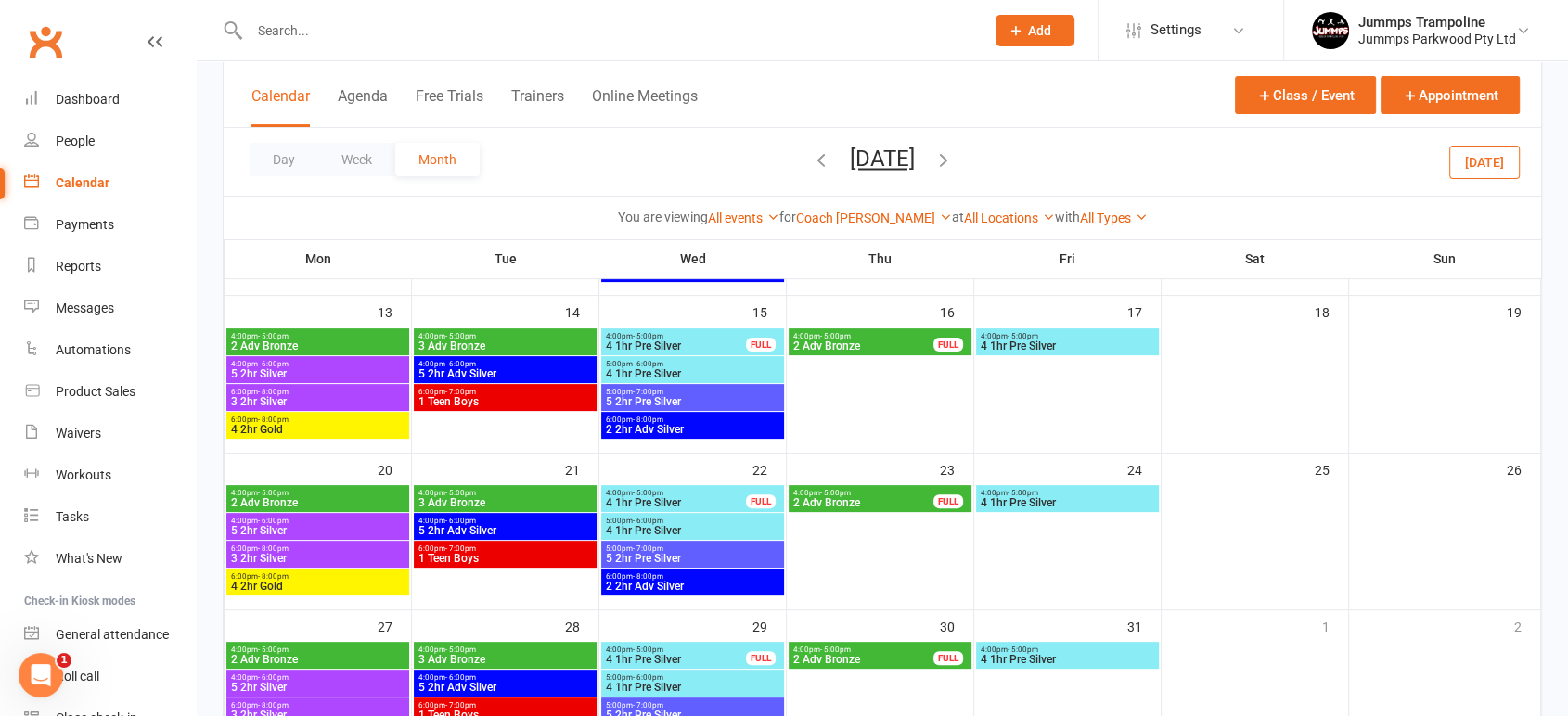
click at [667, 424] on span "2 2hr Adv Silver" at bounding box center [692, 430] width 175 height 11
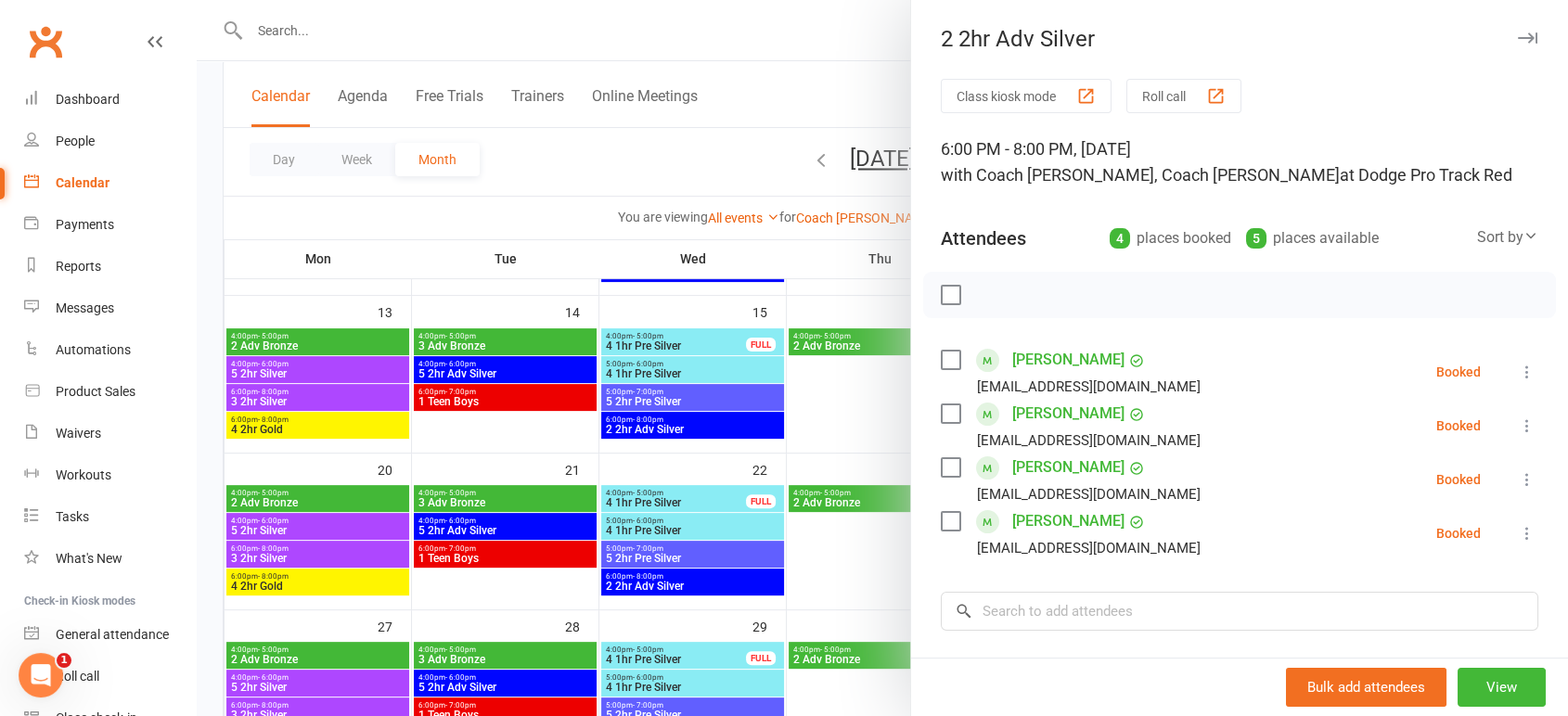
click at [864, 347] on div at bounding box center [882, 358] width 1371 height 716
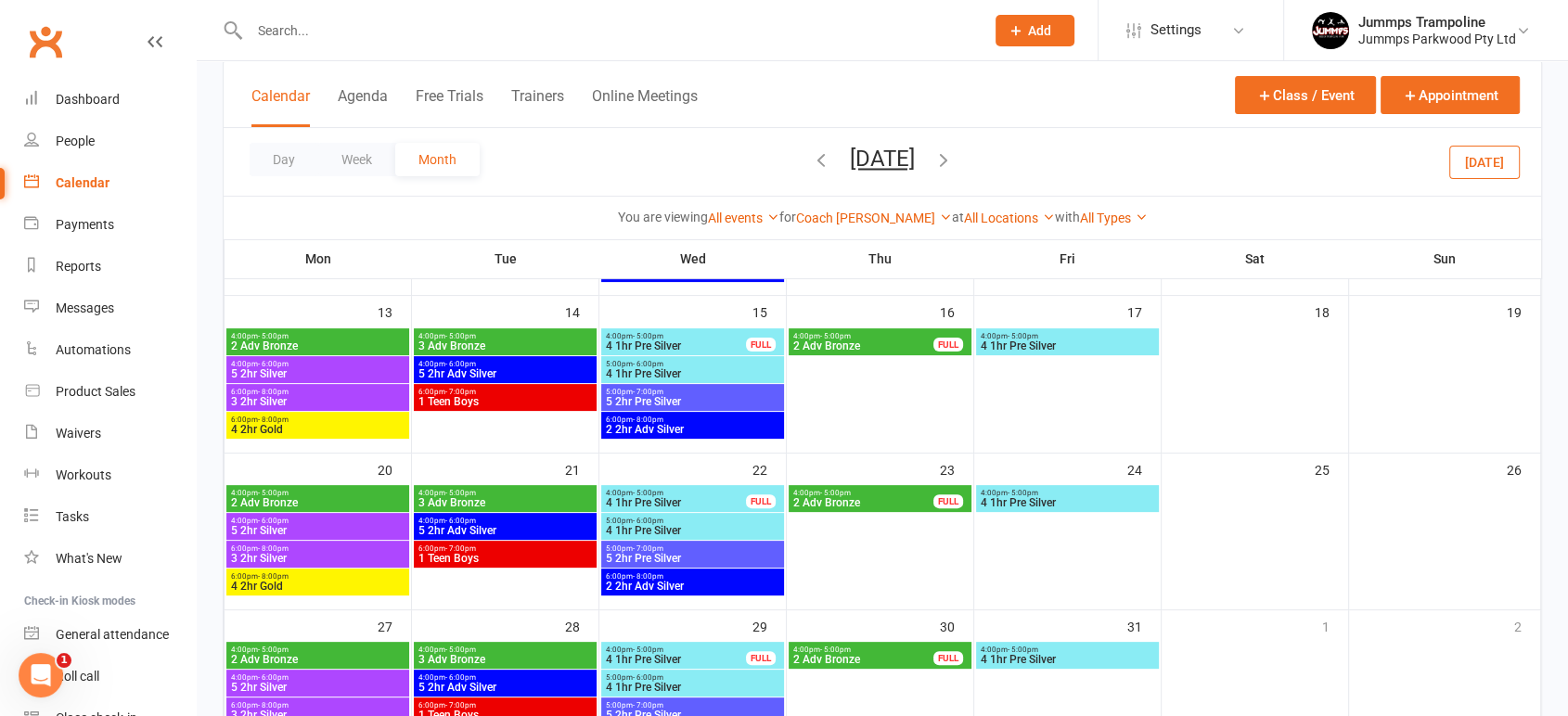
click at [853, 347] on span "2 Adv Bronze" at bounding box center [863, 347] width 142 height 11
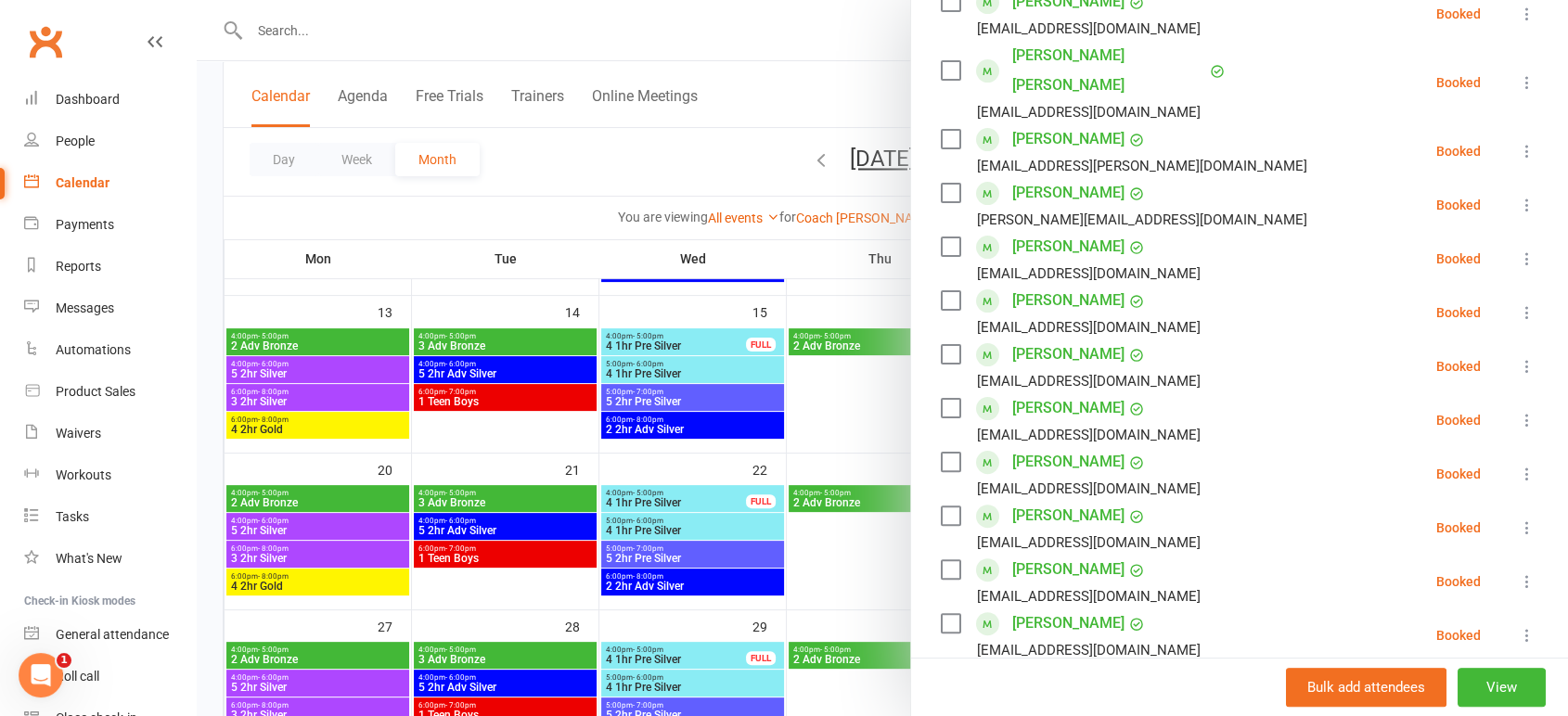
scroll to position [515, 0]
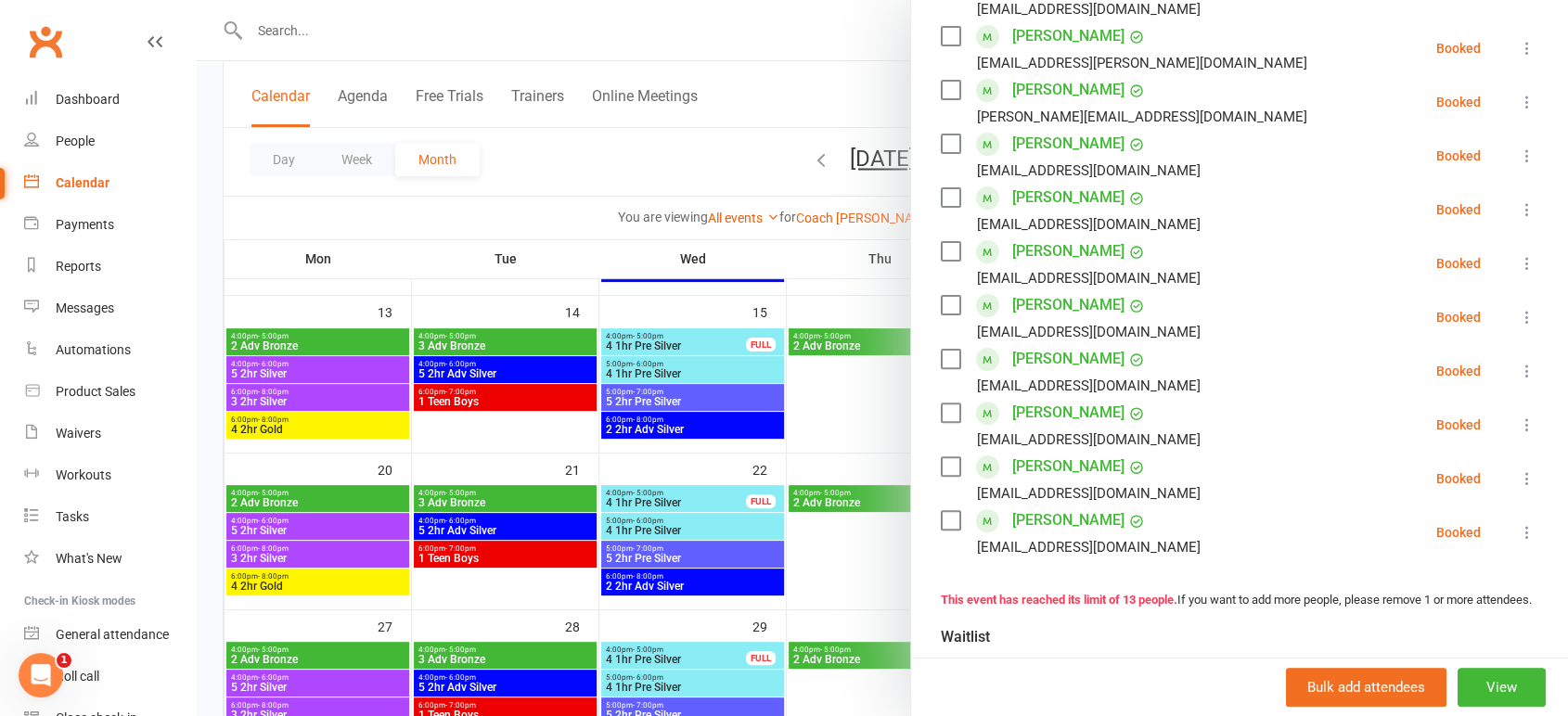
click at [817, 73] on div at bounding box center [882, 358] width 1371 height 716
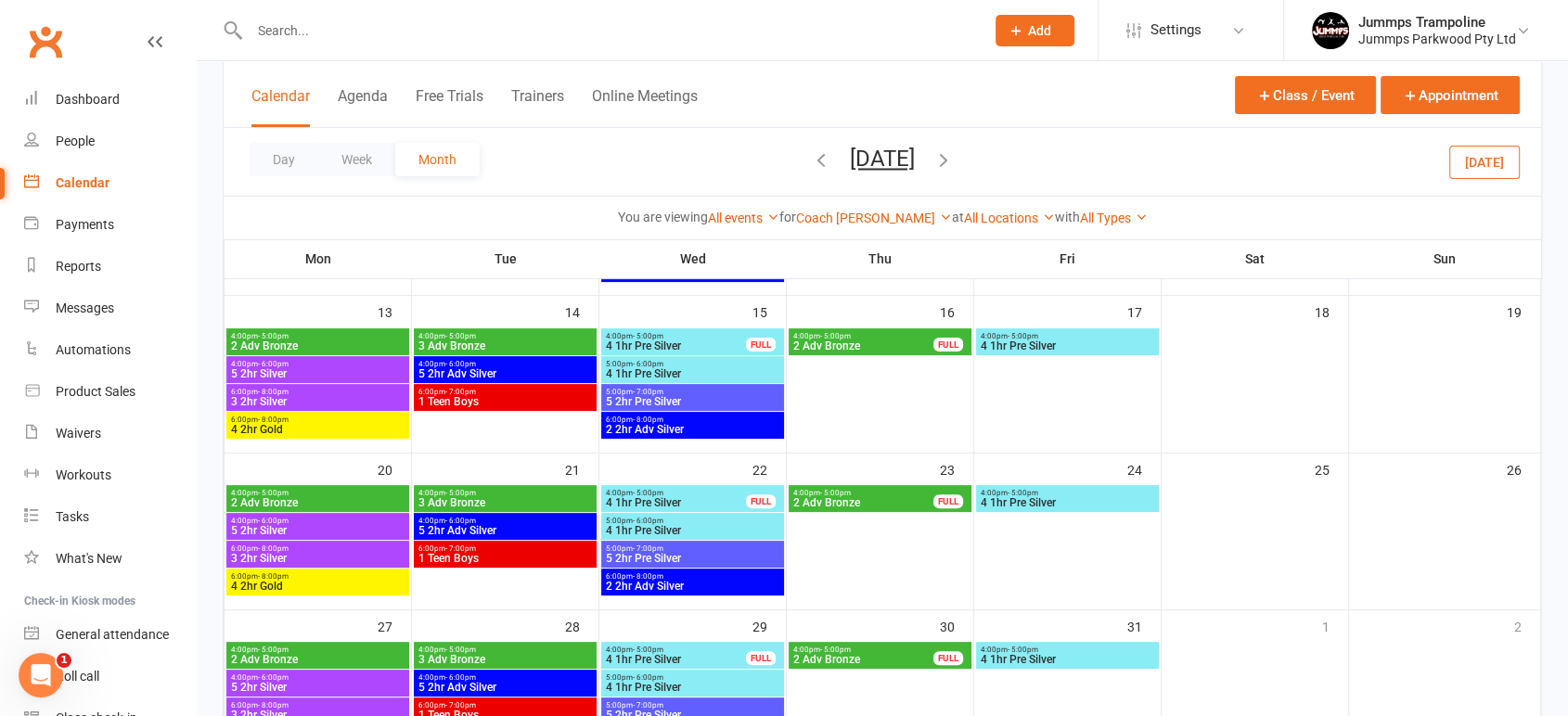
click at [1014, 341] on span "4 1hr Pre Silver" at bounding box center [1066, 347] width 175 height 11
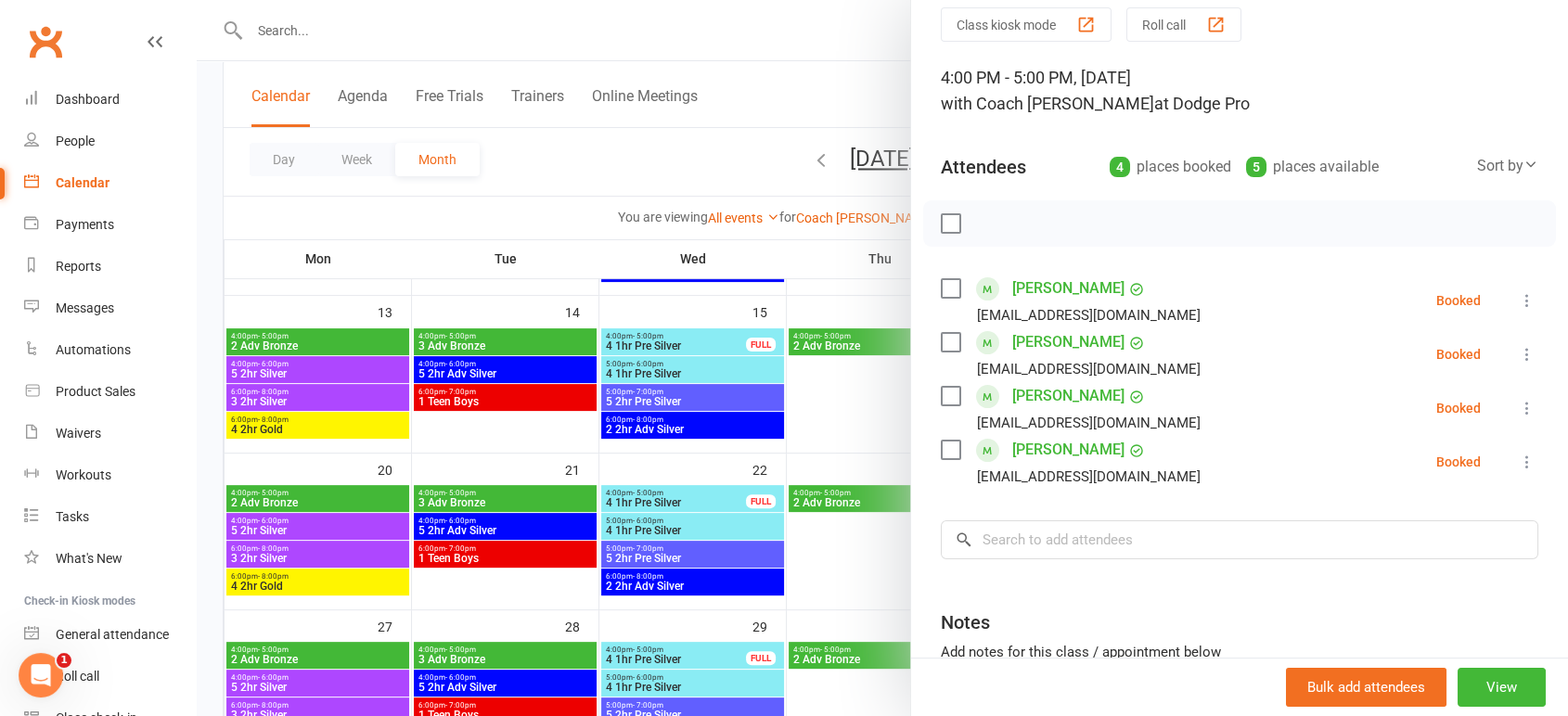
scroll to position [103, 0]
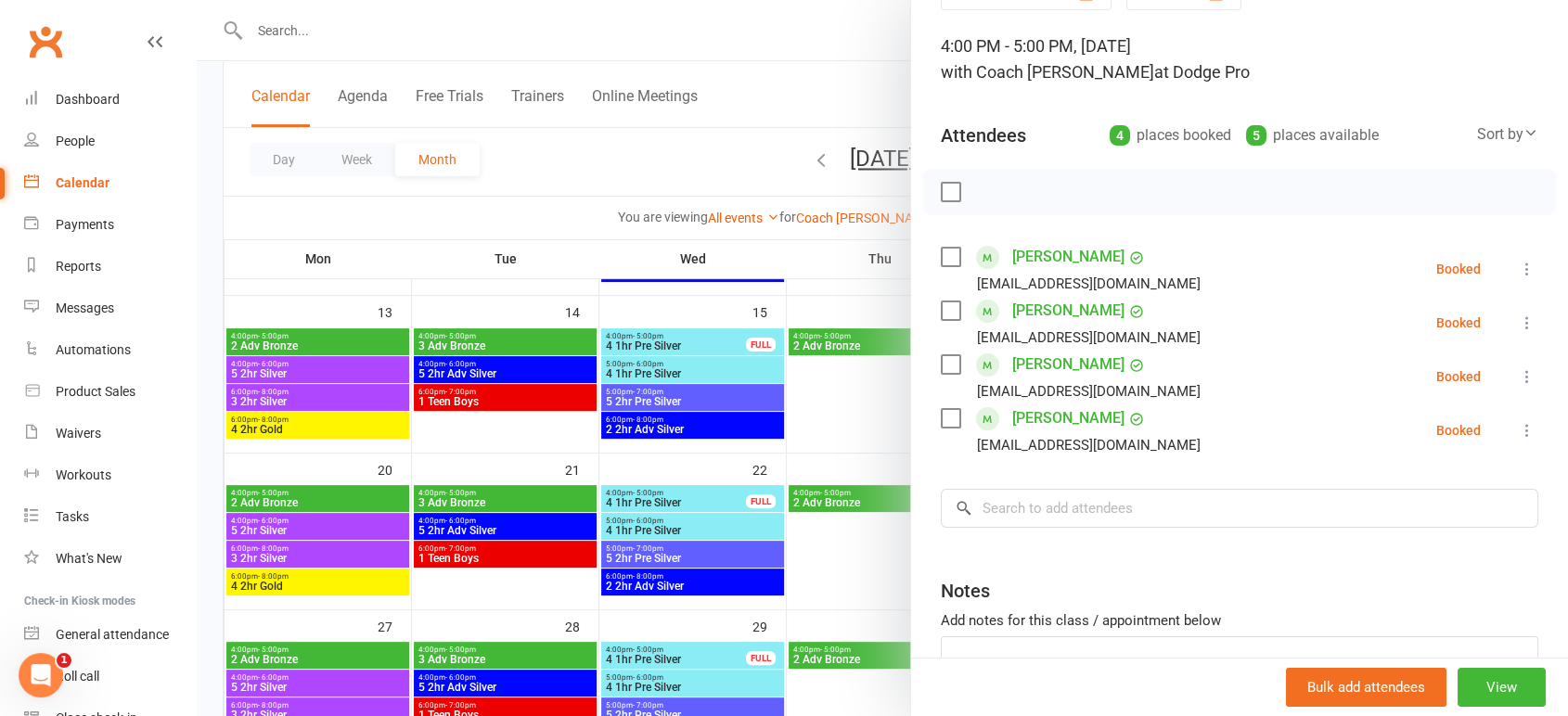
click at [868, 65] on div at bounding box center [882, 358] width 1371 height 716
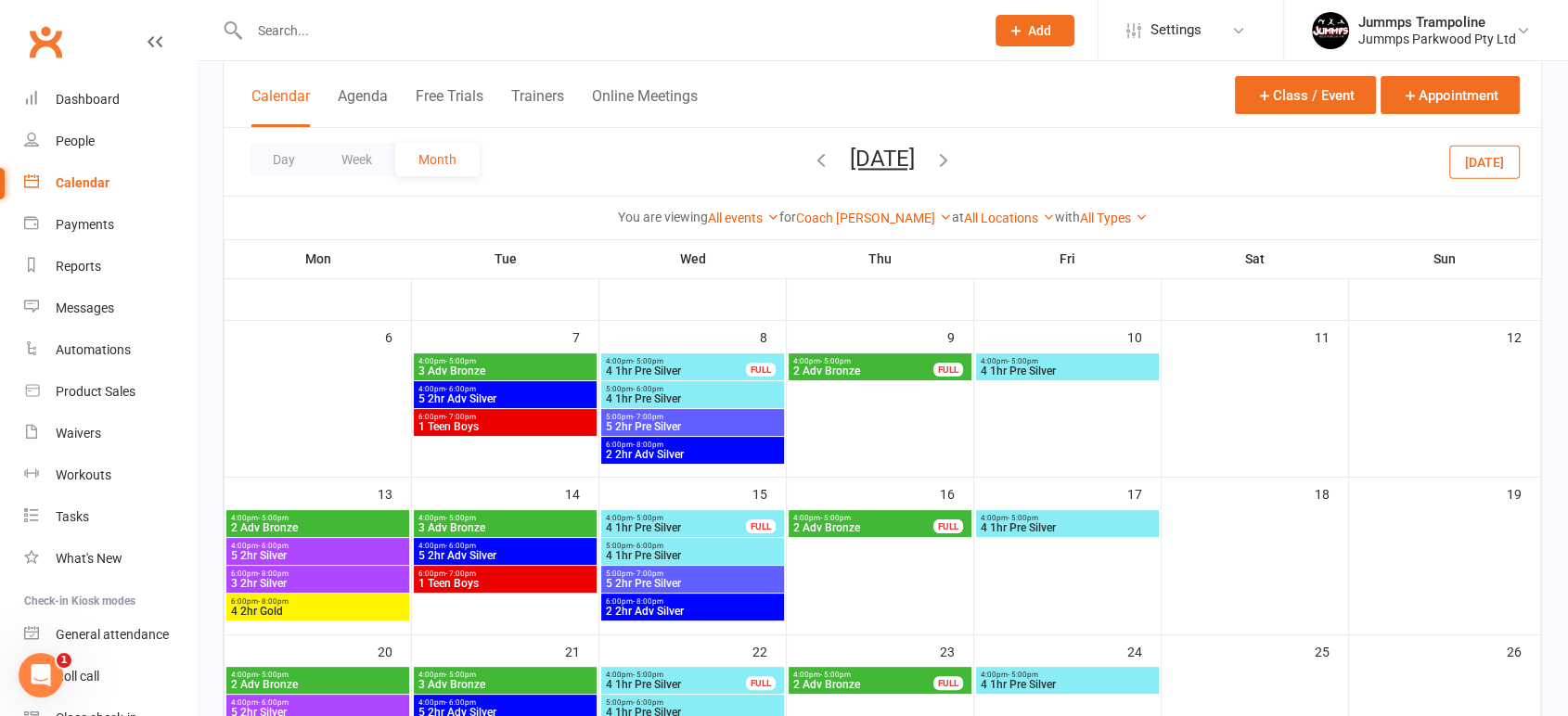
scroll to position [259, 0]
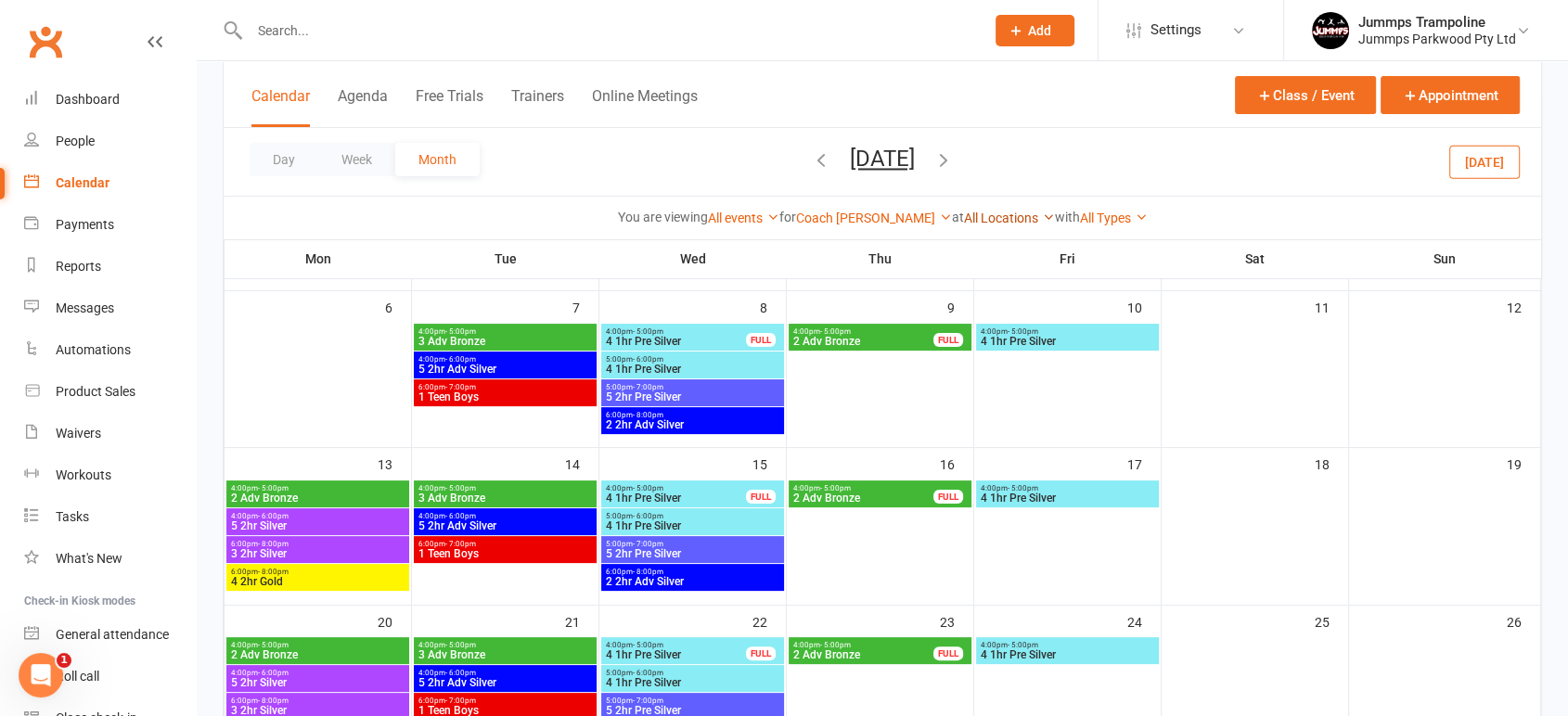
click at [984, 222] on link "All Locations" at bounding box center [1009, 218] width 91 height 15
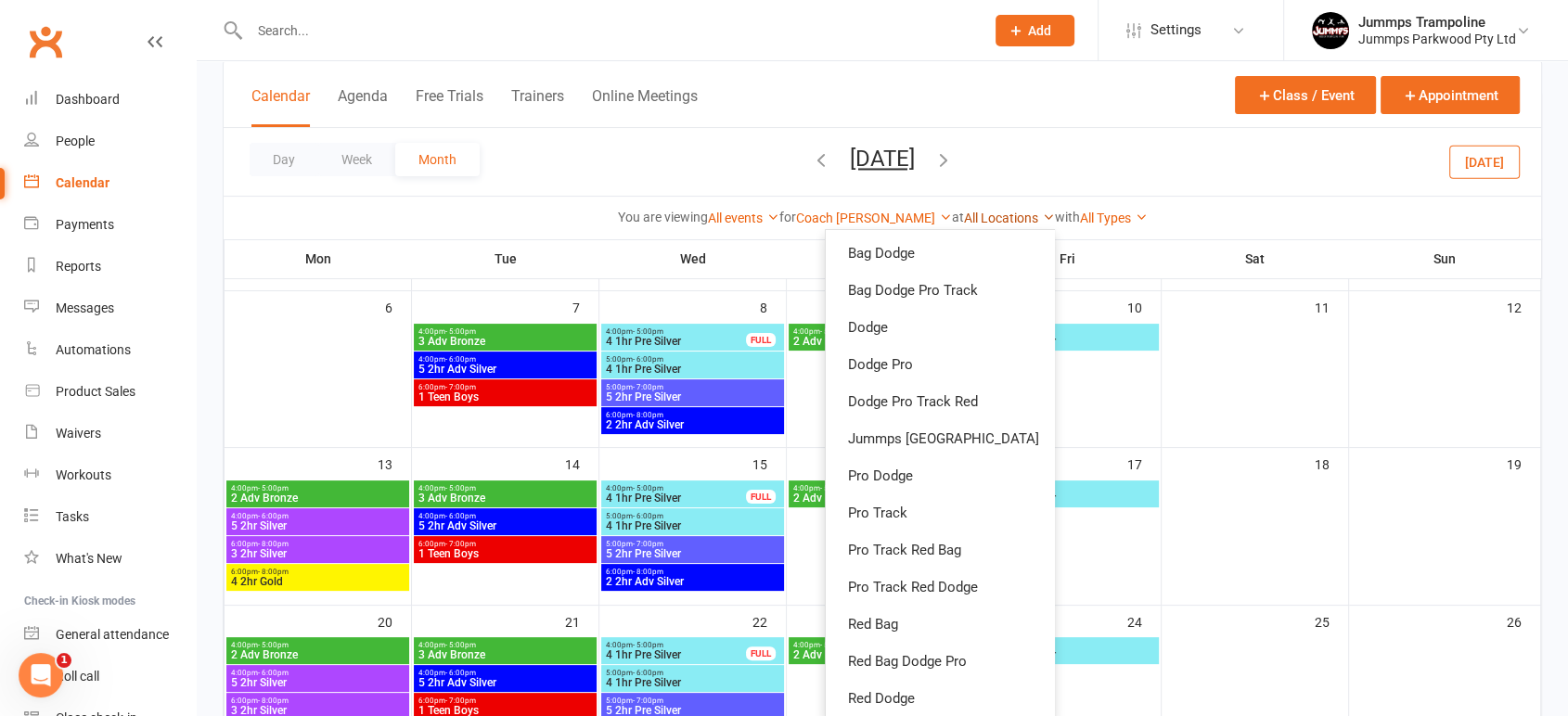
click at [993, 218] on link "All Locations" at bounding box center [1009, 218] width 91 height 15
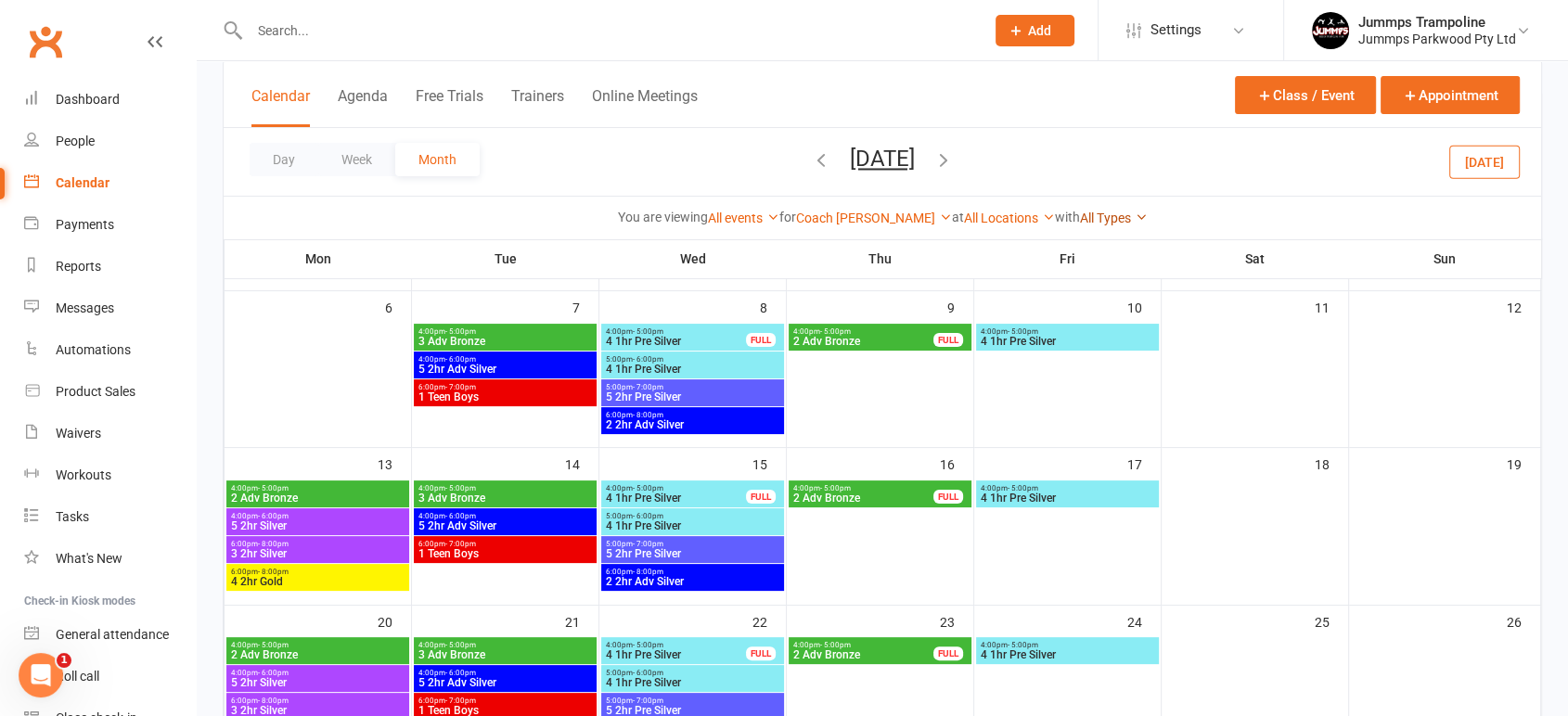
click at [1080, 213] on link "All Types" at bounding box center [1113, 218] width 68 height 15
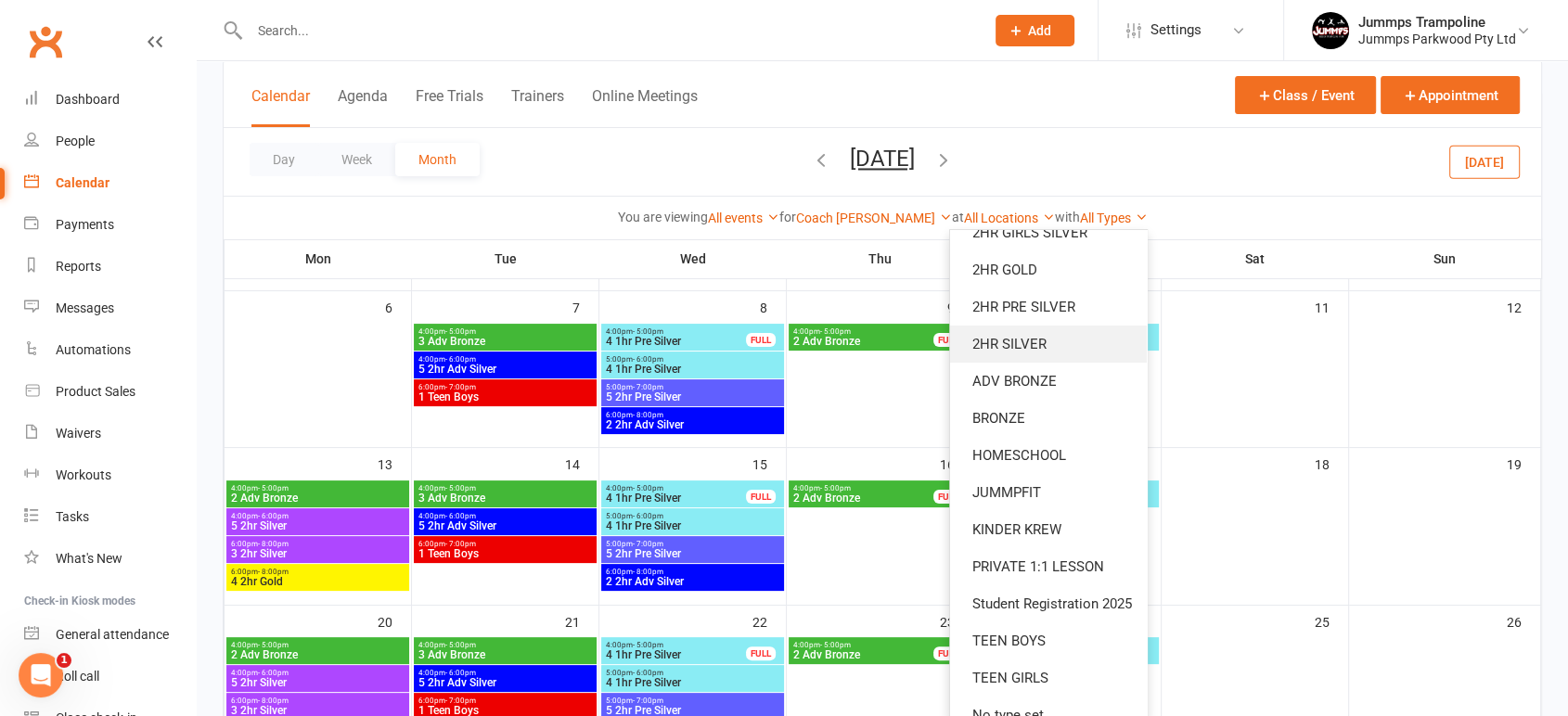
scroll to position [262, 0]
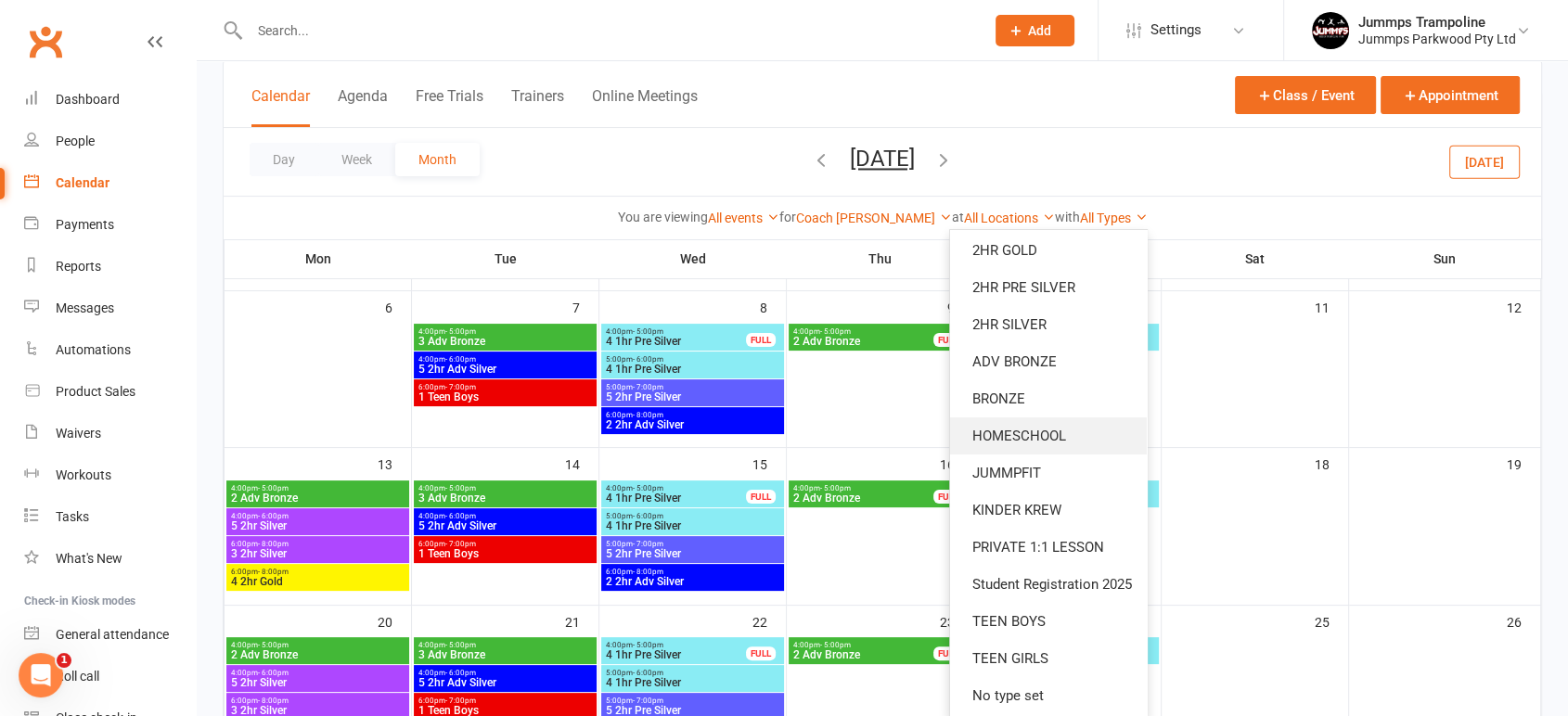
click at [1033, 423] on link "HOMESCHOOL" at bounding box center [1047, 436] width 196 height 37
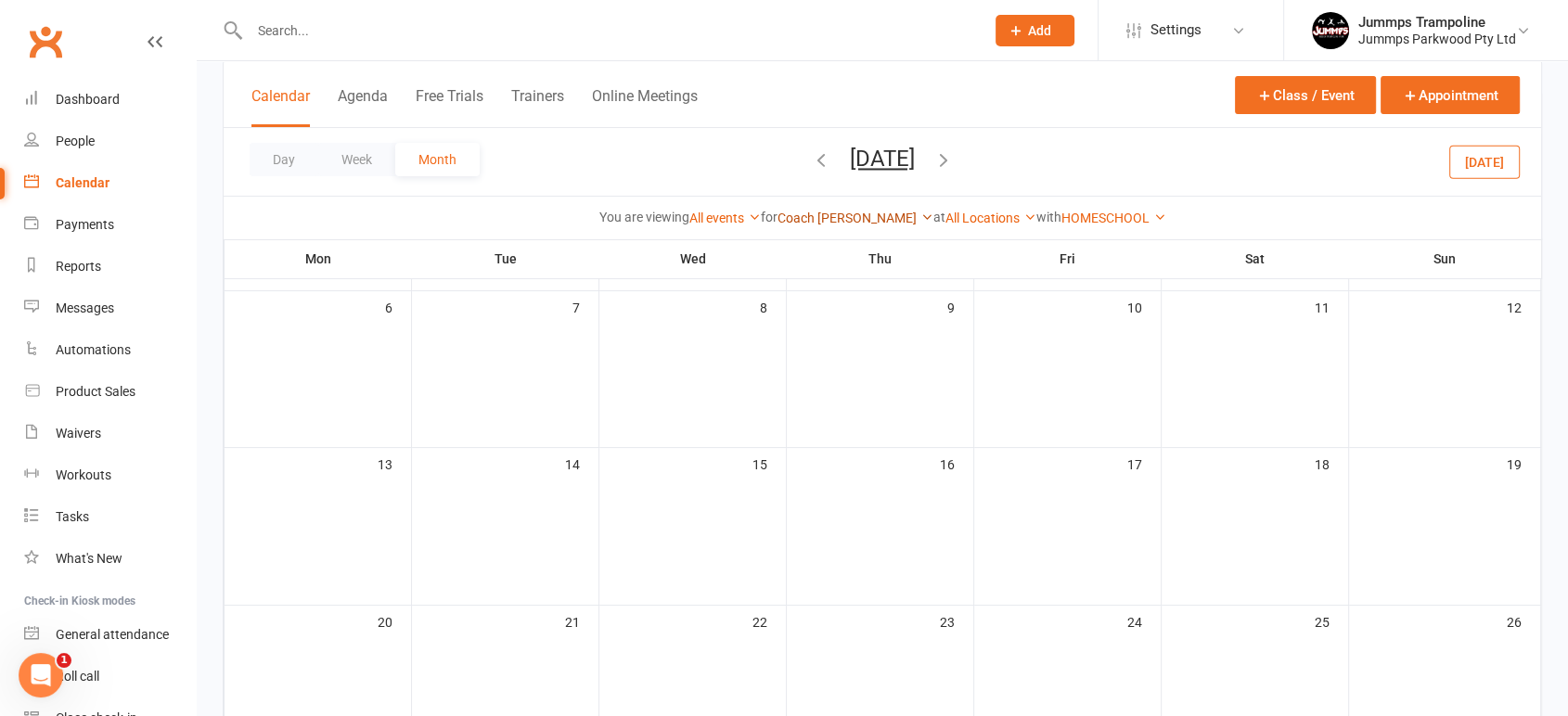
click at [859, 215] on link "Coach [PERSON_NAME]" at bounding box center [855, 218] width 156 height 15
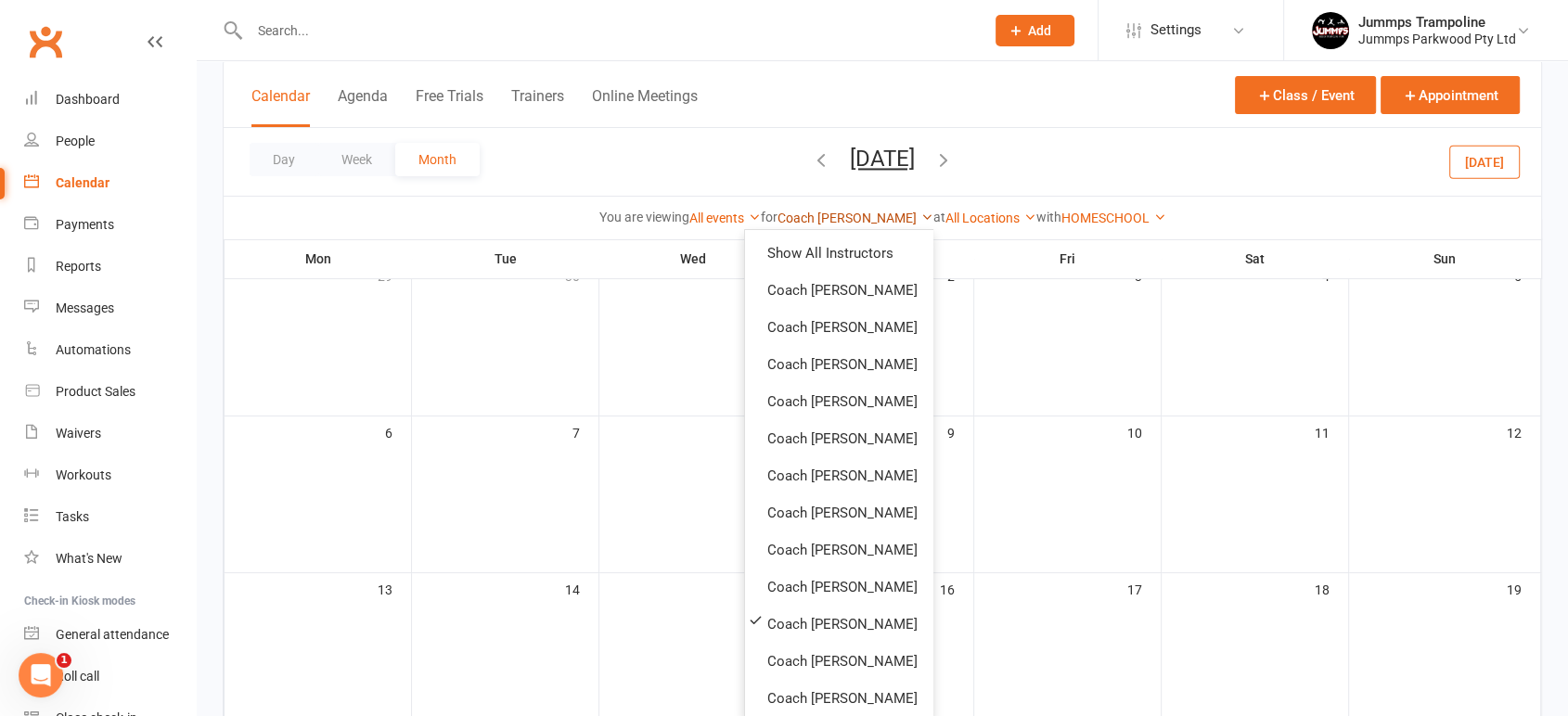
scroll to position [54, 0]
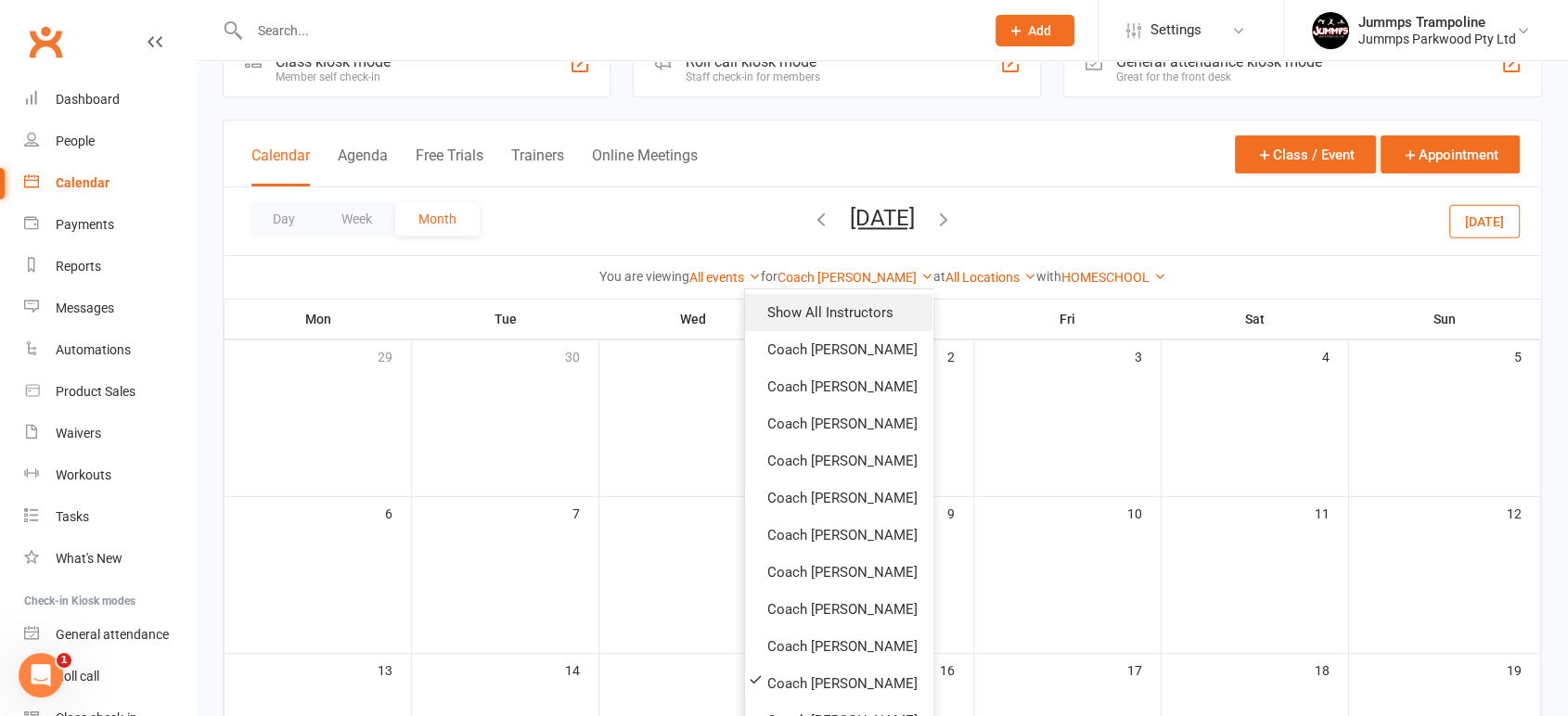
click at [829, 306] on link "Show All Instructors" at bounding box center [839, 312] width 188 height 37
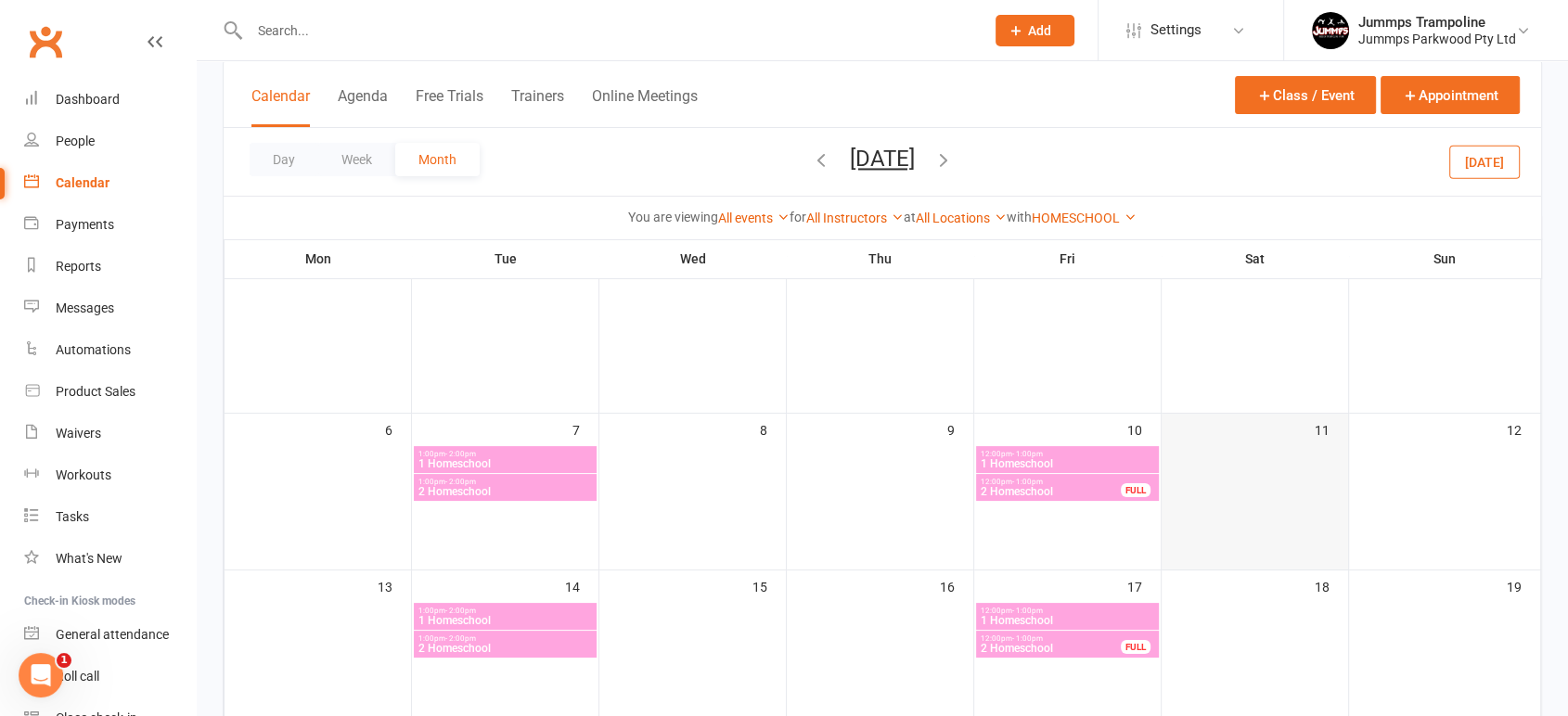
scroll to position [259, 0]
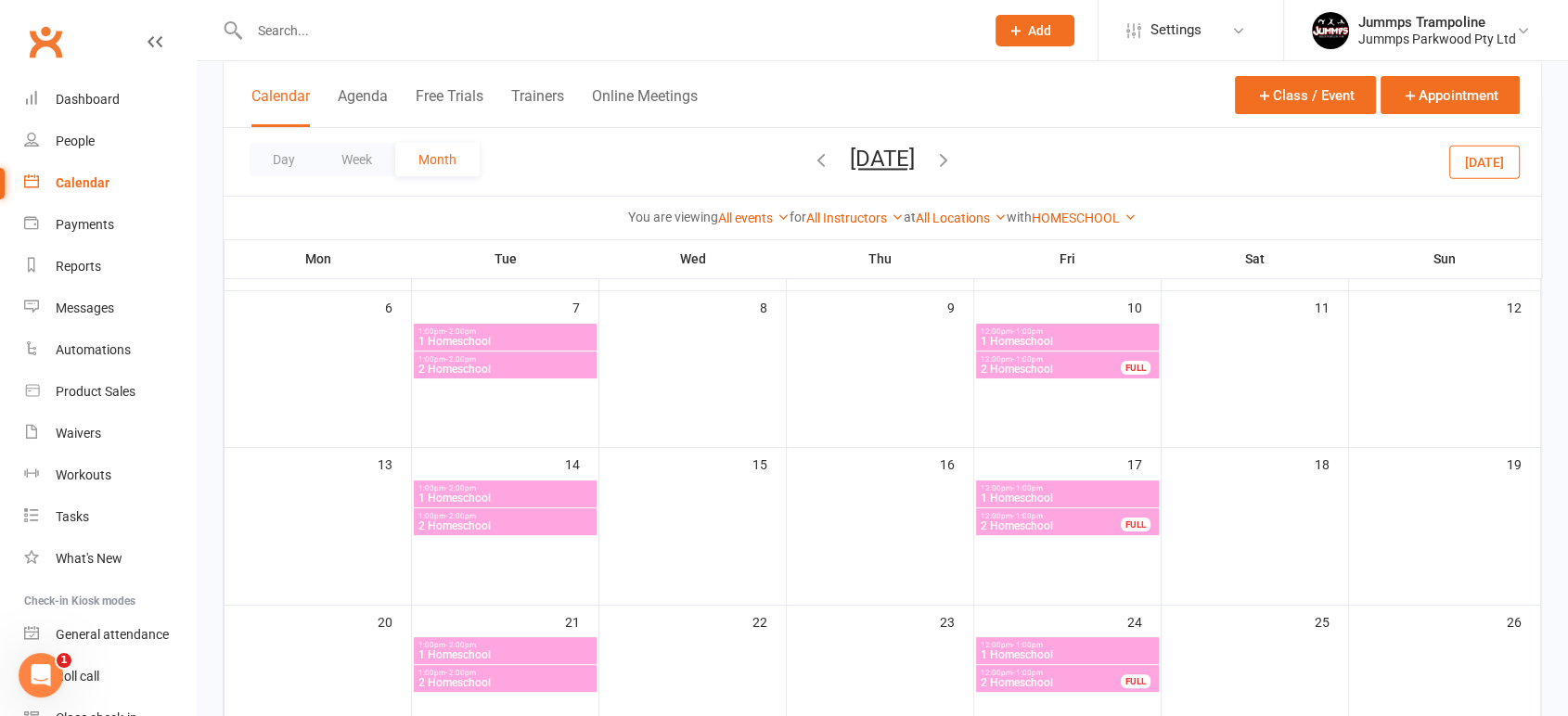
click at [1077, 333] on span "12:00pm - 1:00pm" at bounding box center [1066, 331] width 175 height 9
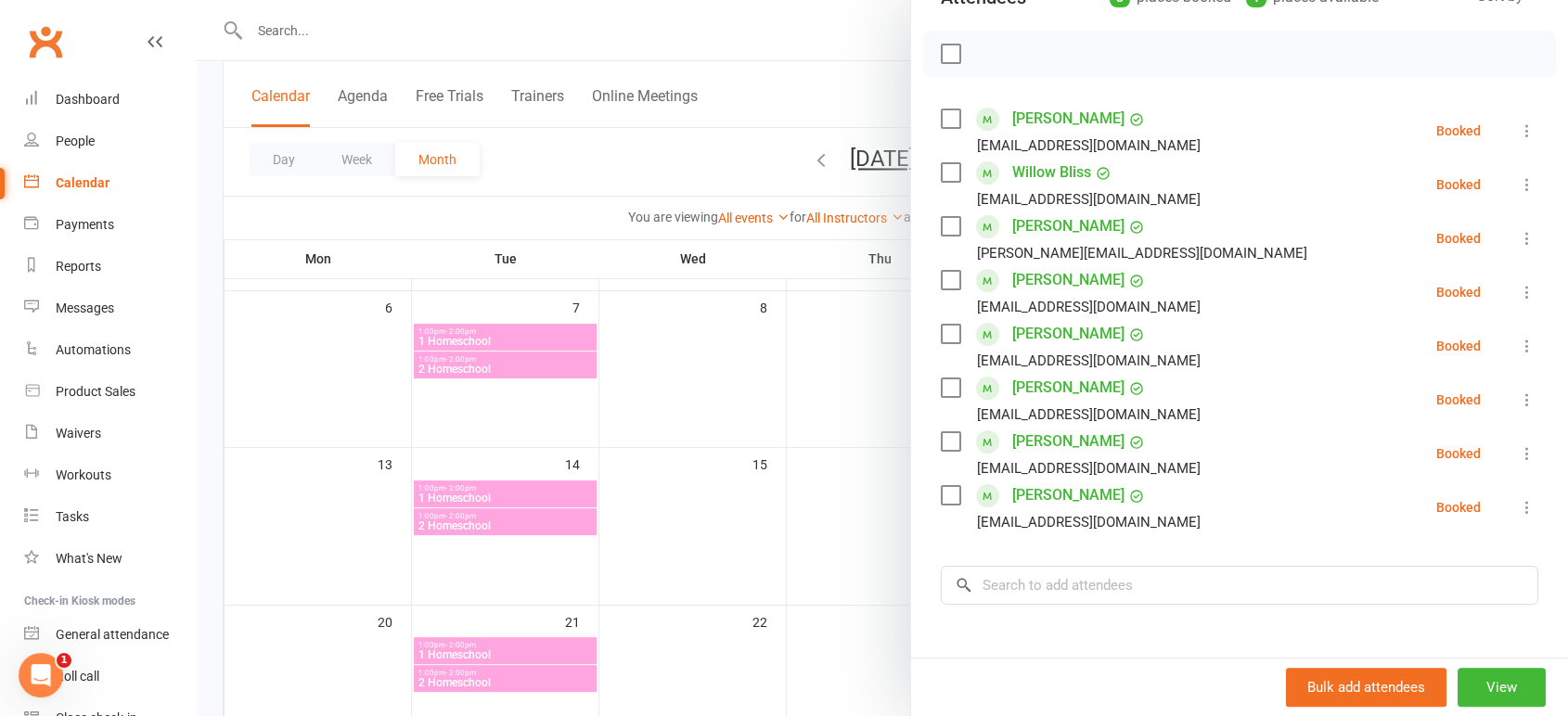
scroll to position [206, 0]
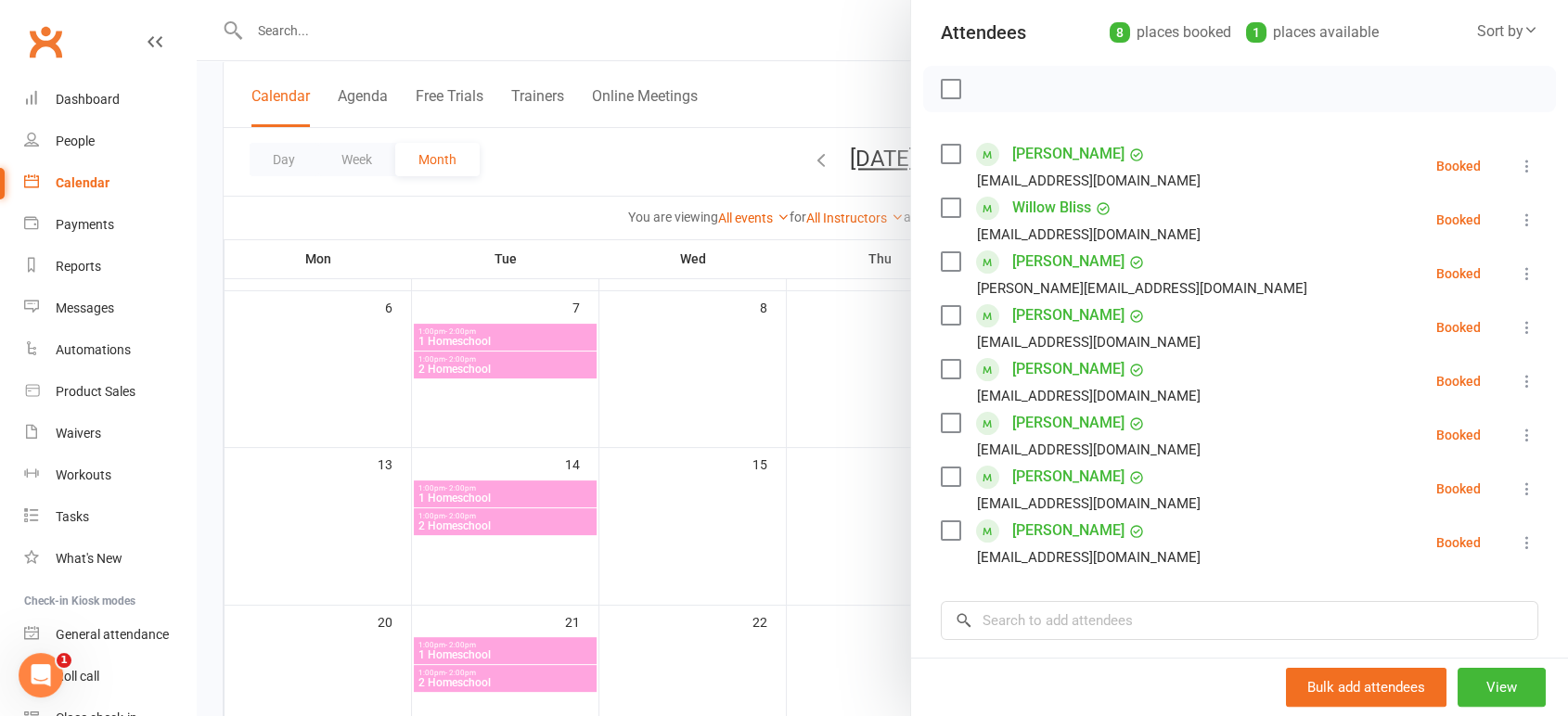
click at [876, 65] on div at bounding box center [882, 358] width 1371 height 716
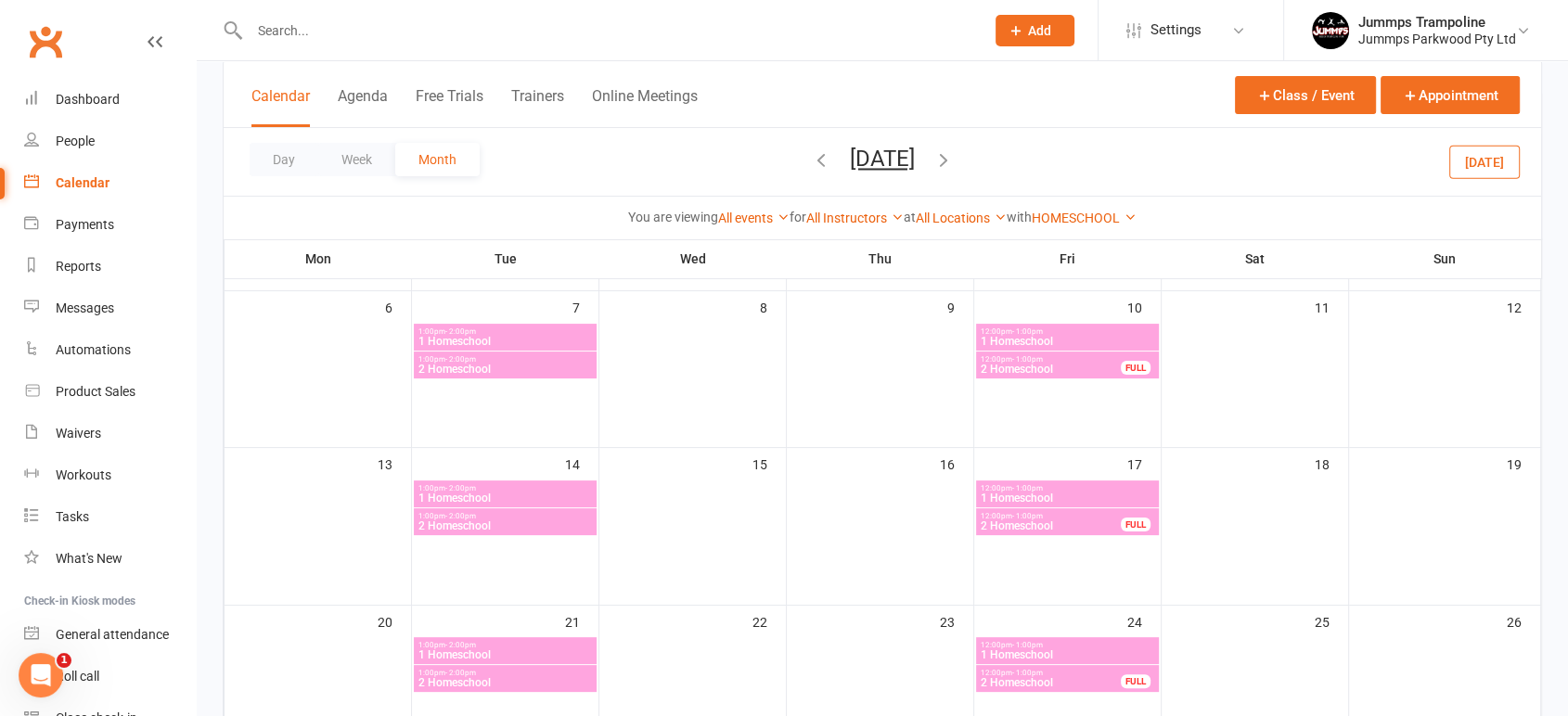
click at [1021, 364] on span "2 Homeschool" at bounding box center [1050, 369] width 142 height 11
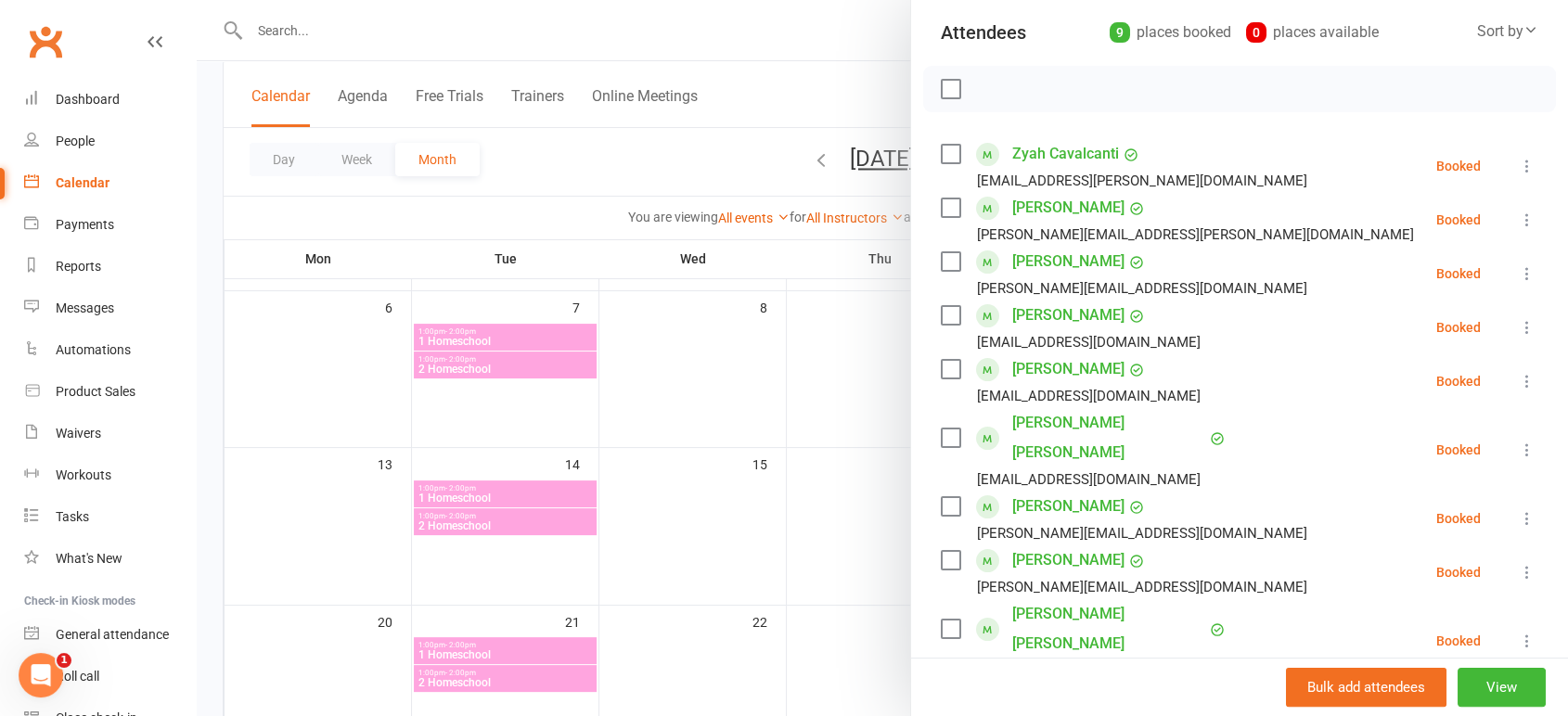
click at [861, 39] on div at bounding box center [882, 358] width 1371 height 716
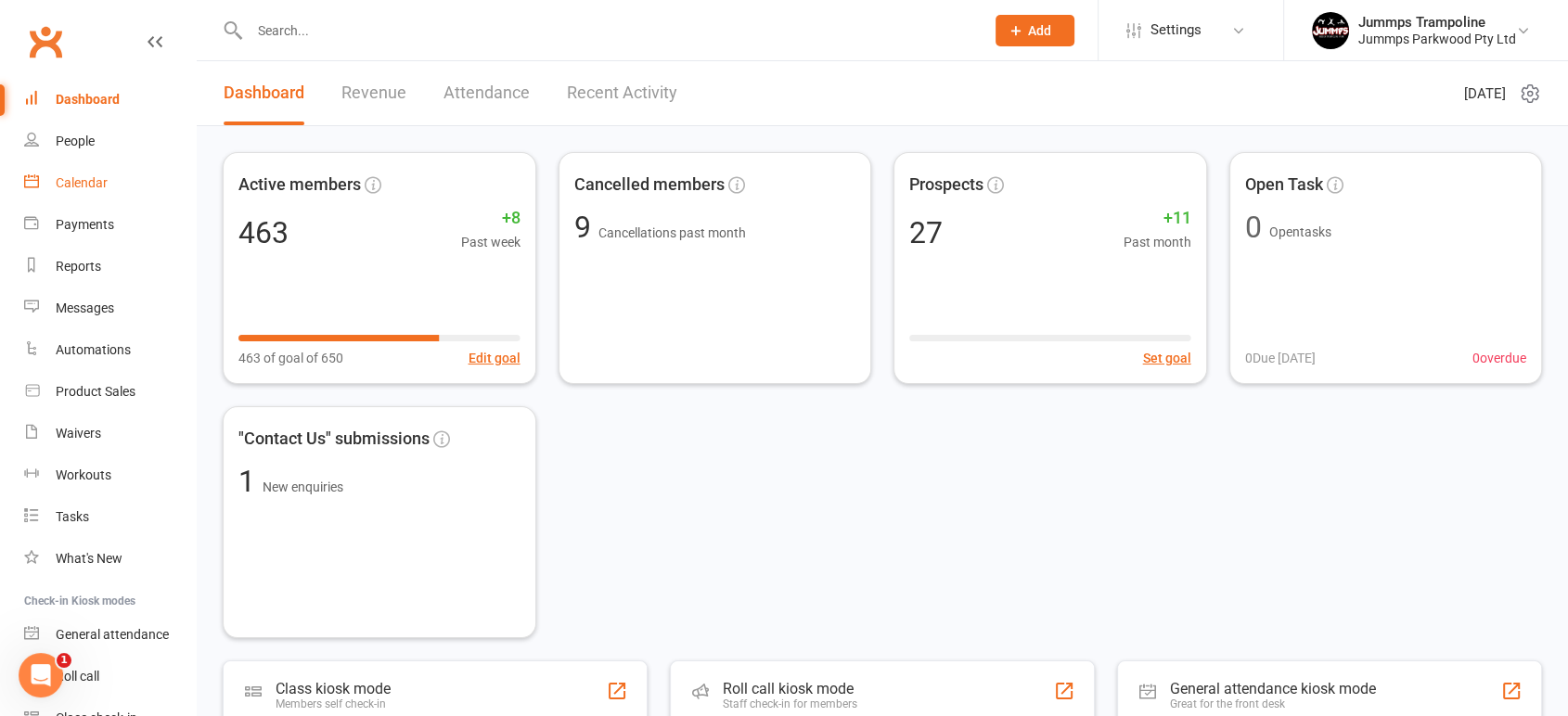
click at [66, 192] on link "Calendar" at bounding box center [109, 184] width 171 height 42
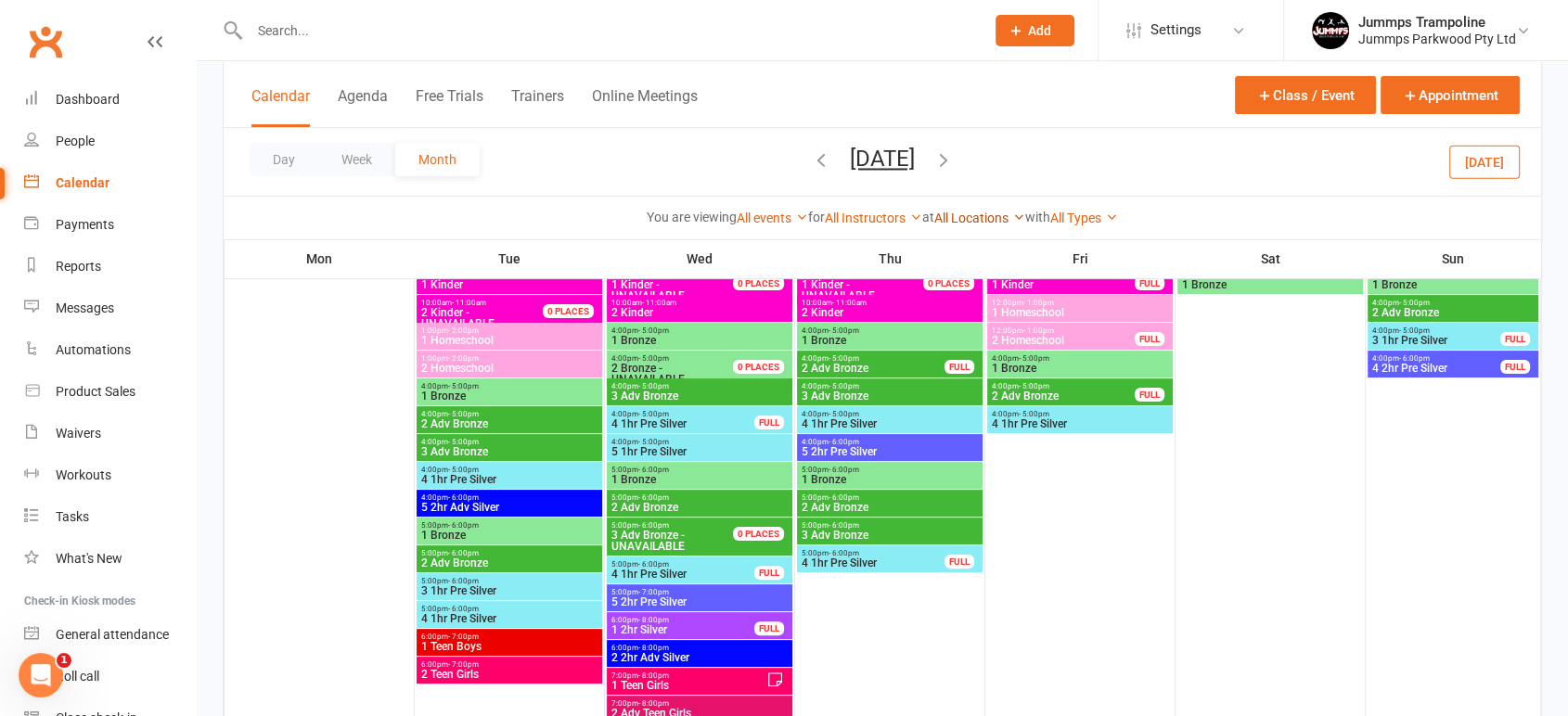
scroll to position [206, 0]
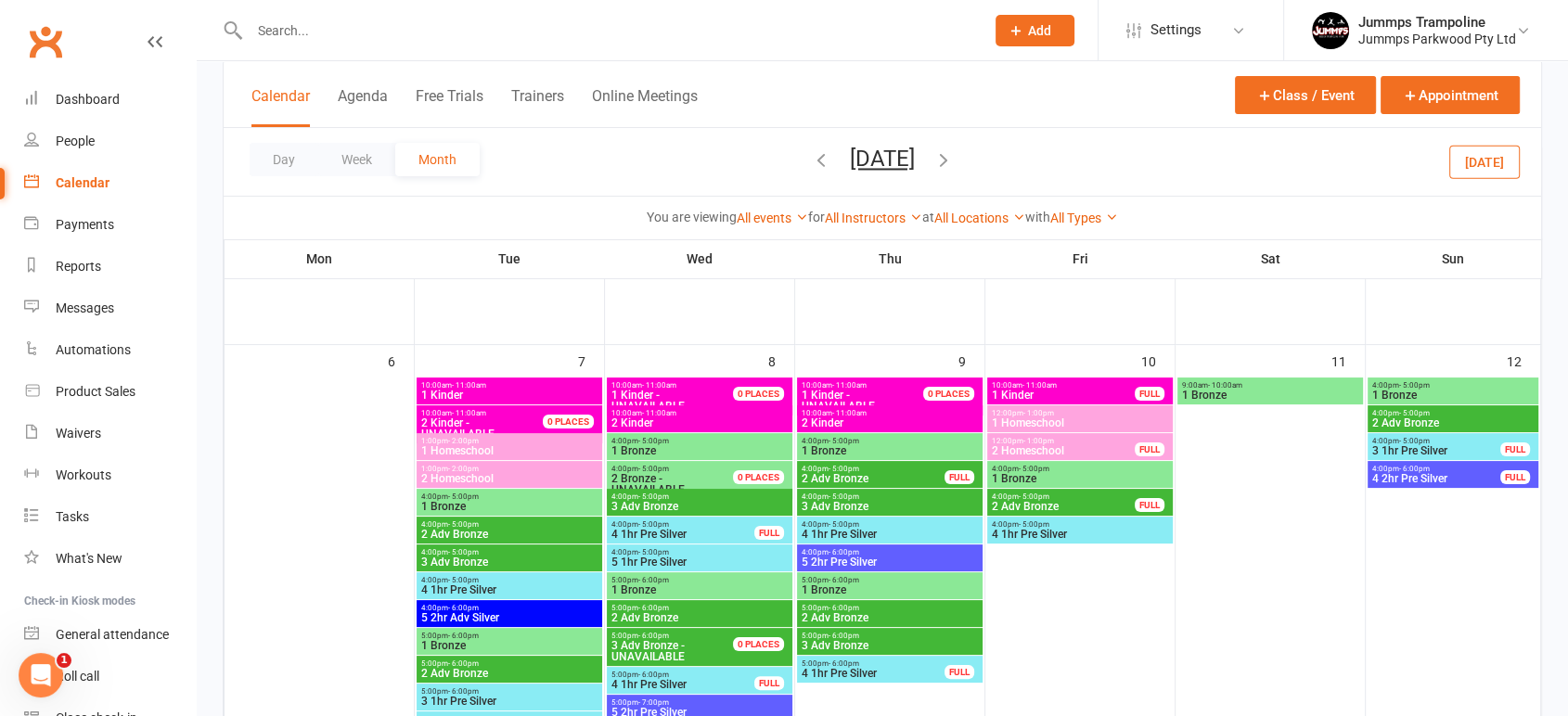
click at [953, 159] on icon "button" at bounding box center [943, 159] width 20 height 20
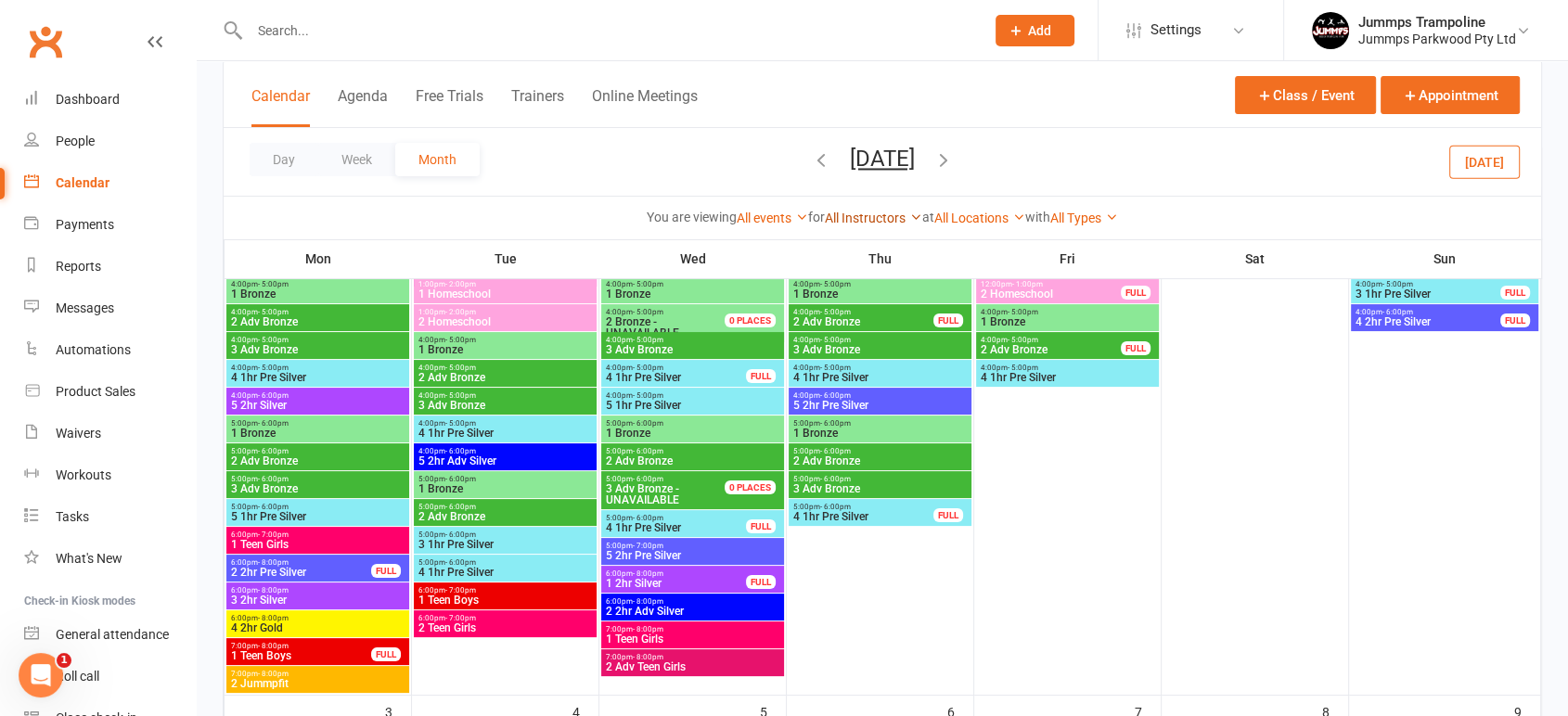
click at [887, 214] on link "All Instructors" at bounding box center [873, 218] width 98 height 15
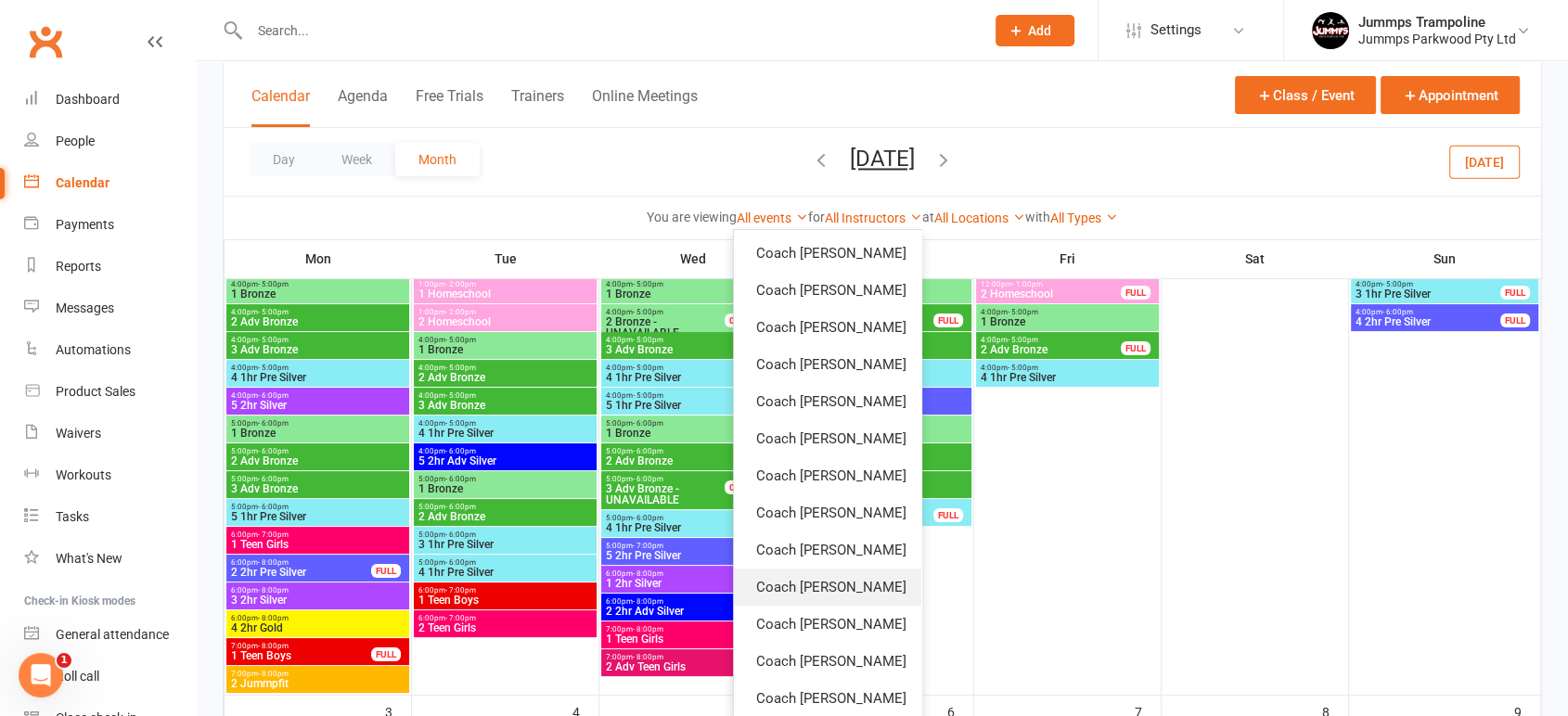
click at [813, 584] on link "Coach [PERSON_NAME]" at bounding box center [827, 587] width 188 height 37
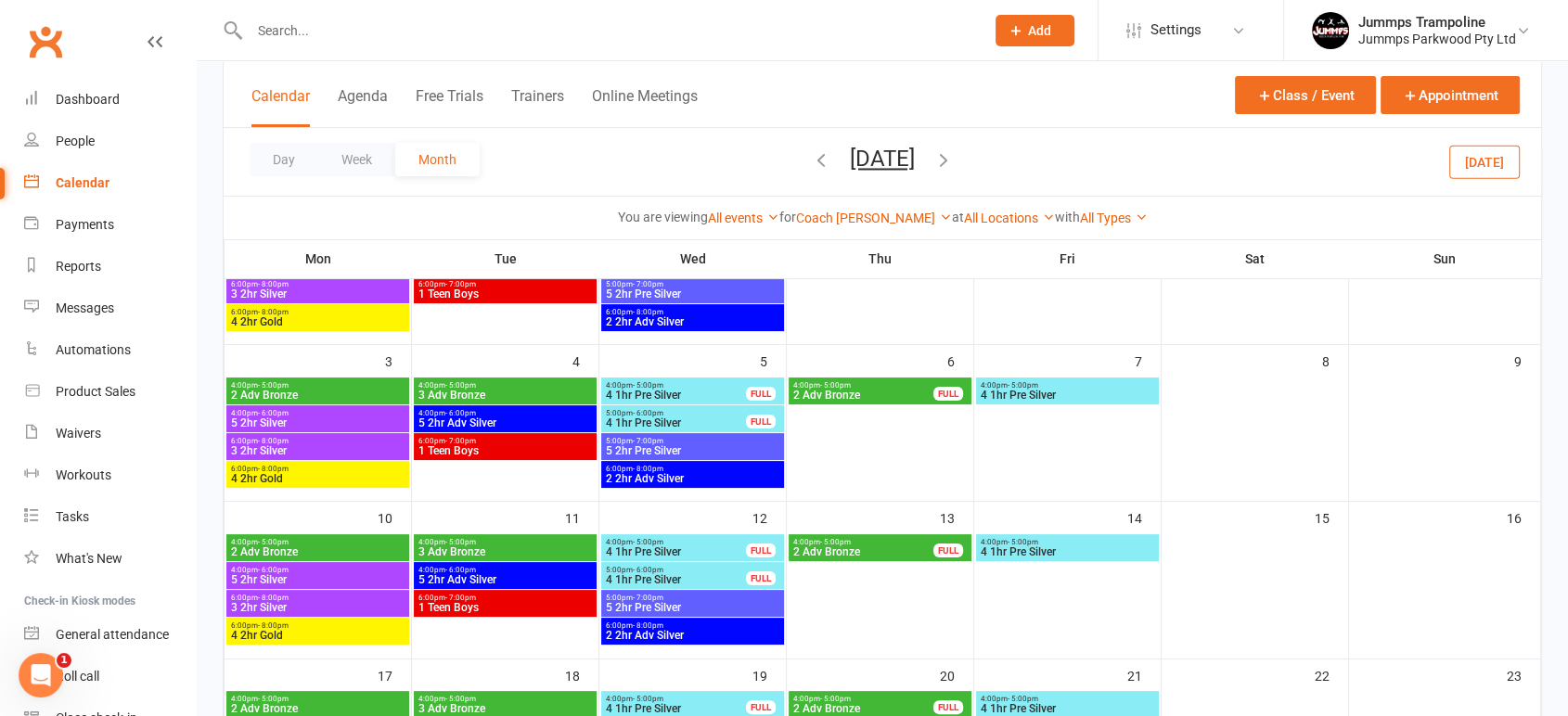
click at [648, 392] on span "4 1hr Pre Silver" at bounding box center [676, 395] width 142 height 11
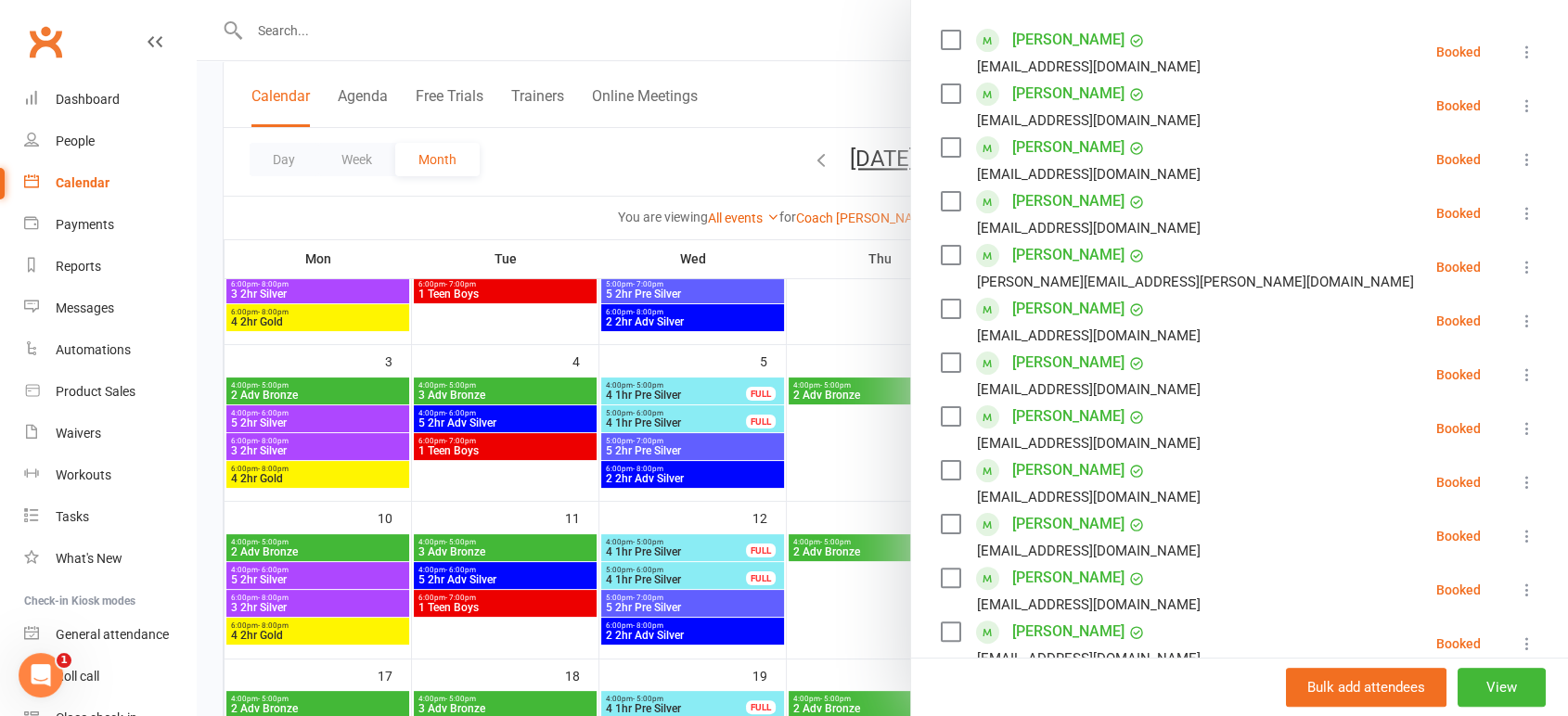
scroll to position [309, 0]
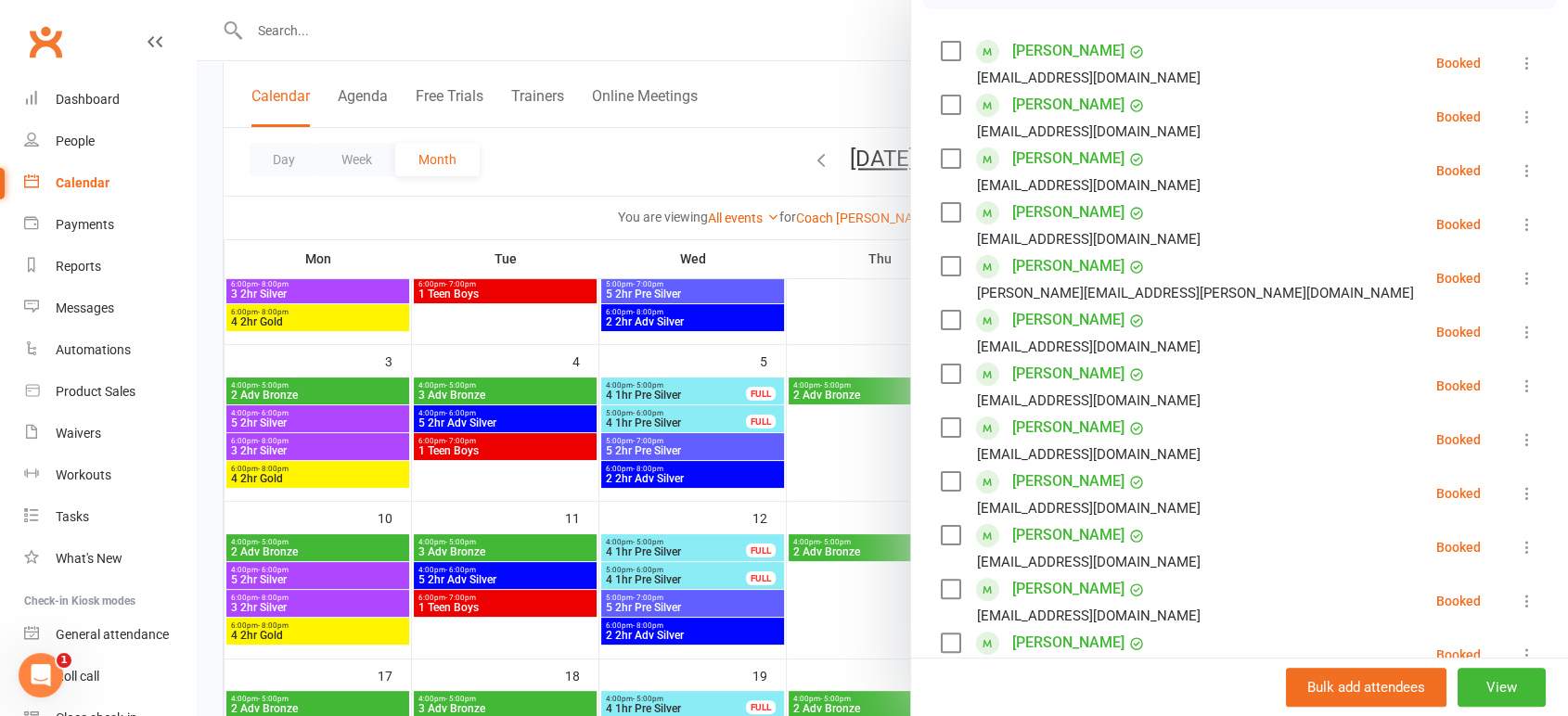
click at [570, 172] on div at bounding box center [882, 358] width 1371 height 716
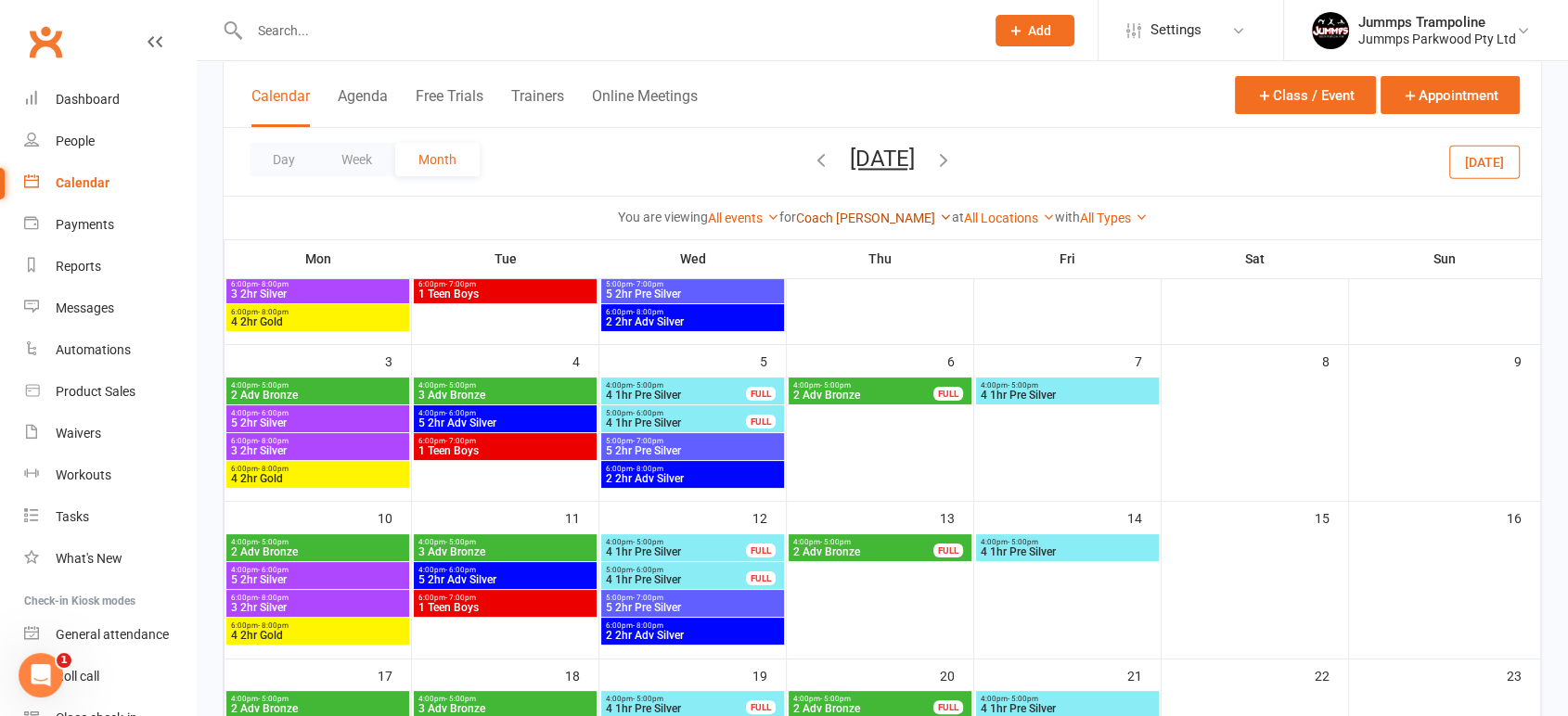
click at [866, 216] on link "Coach [PERSON_NAME]" at bounding box center [873, 218] width 156 height 15
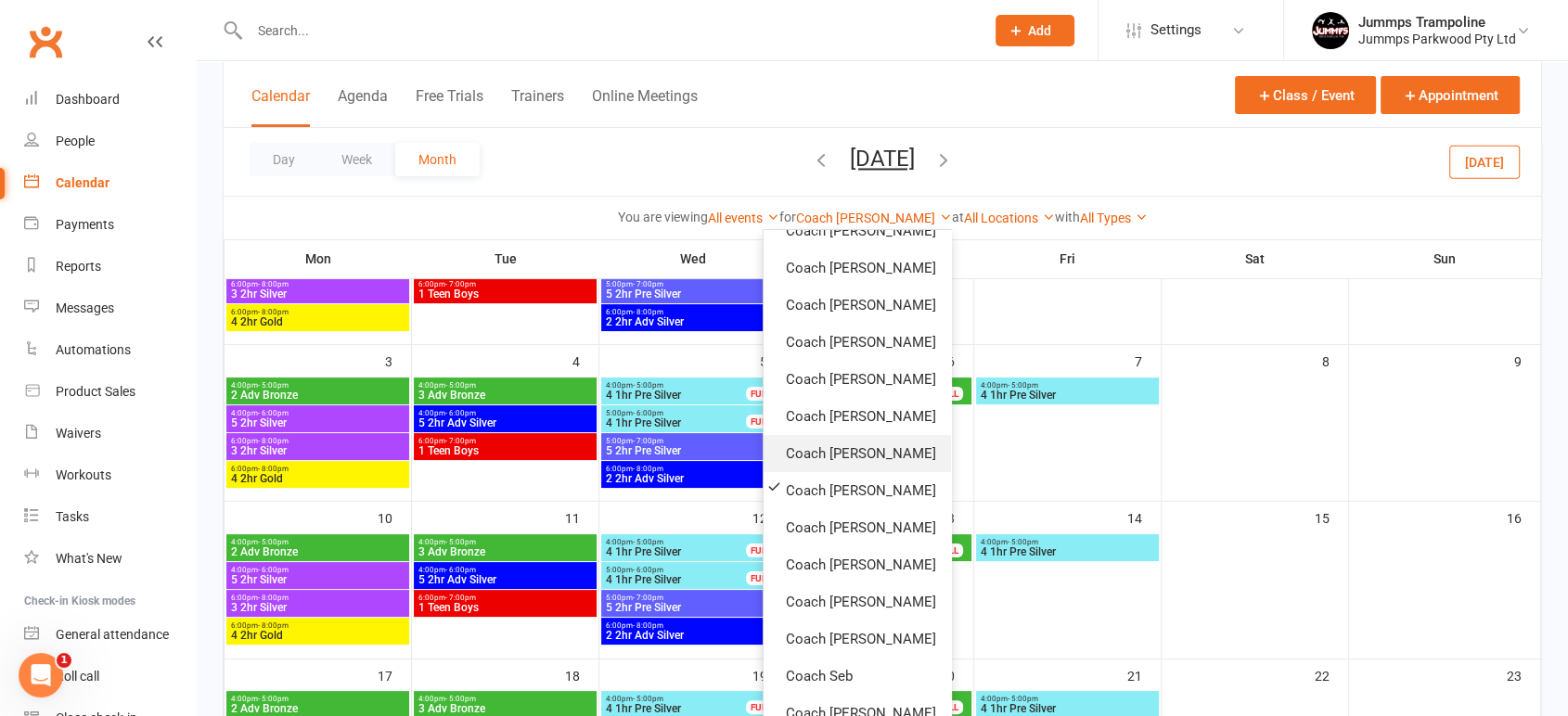
scroll to position [151, 0]
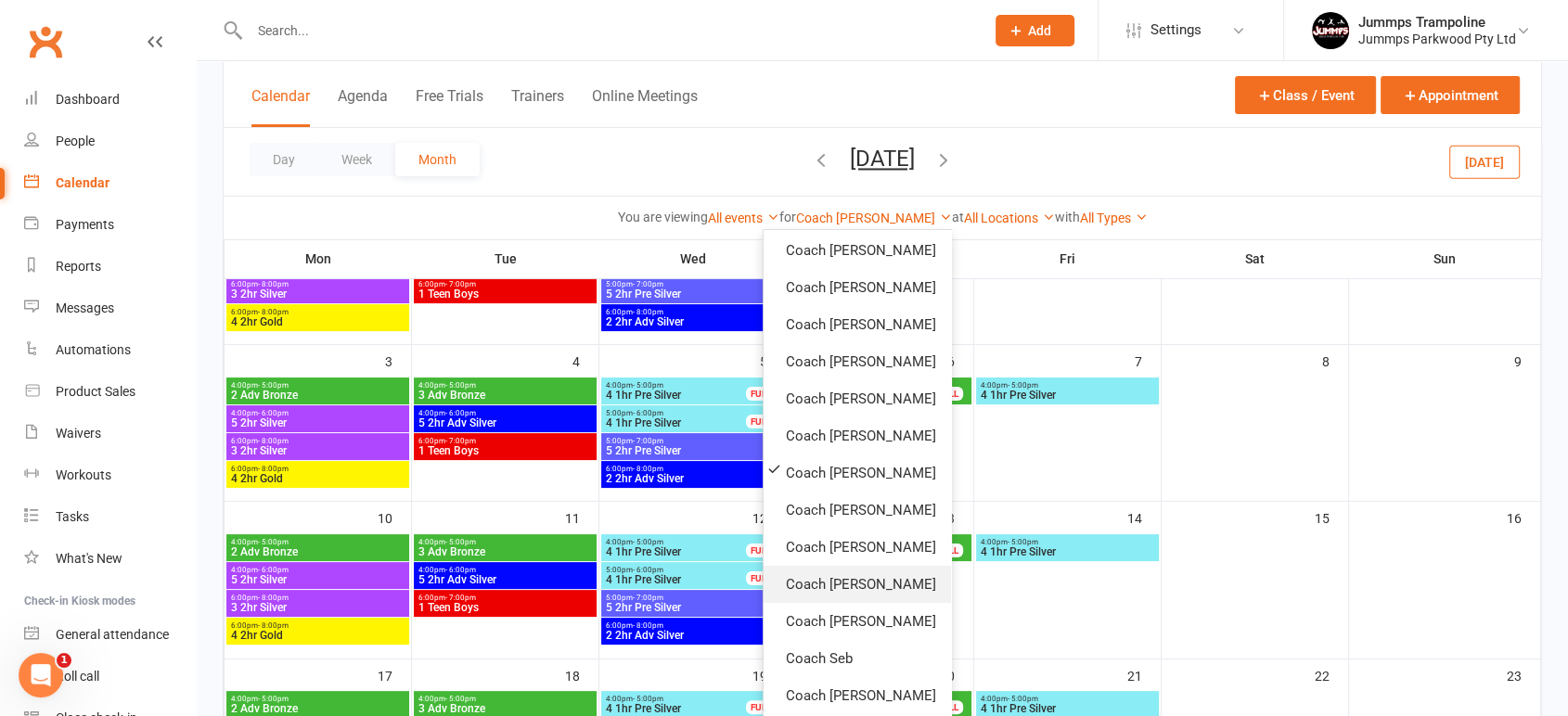
click at [810, 580] on link "Coach [PERSON_NAME]" at bounding box center [857, 584] width 188 height 37
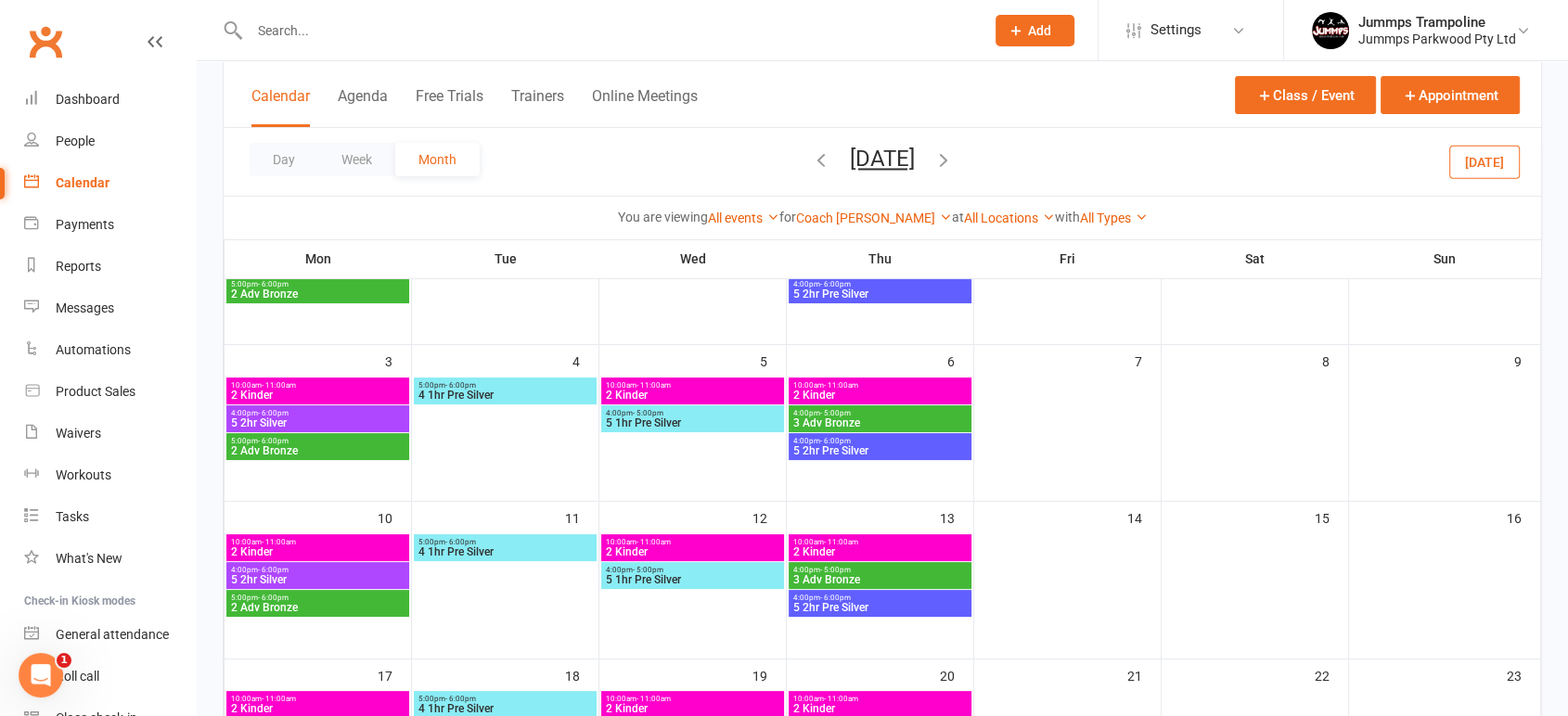
click at [726, 422] on span "5 1hr Pre Silver" at bounding box center [692, 423] width 175 height 11
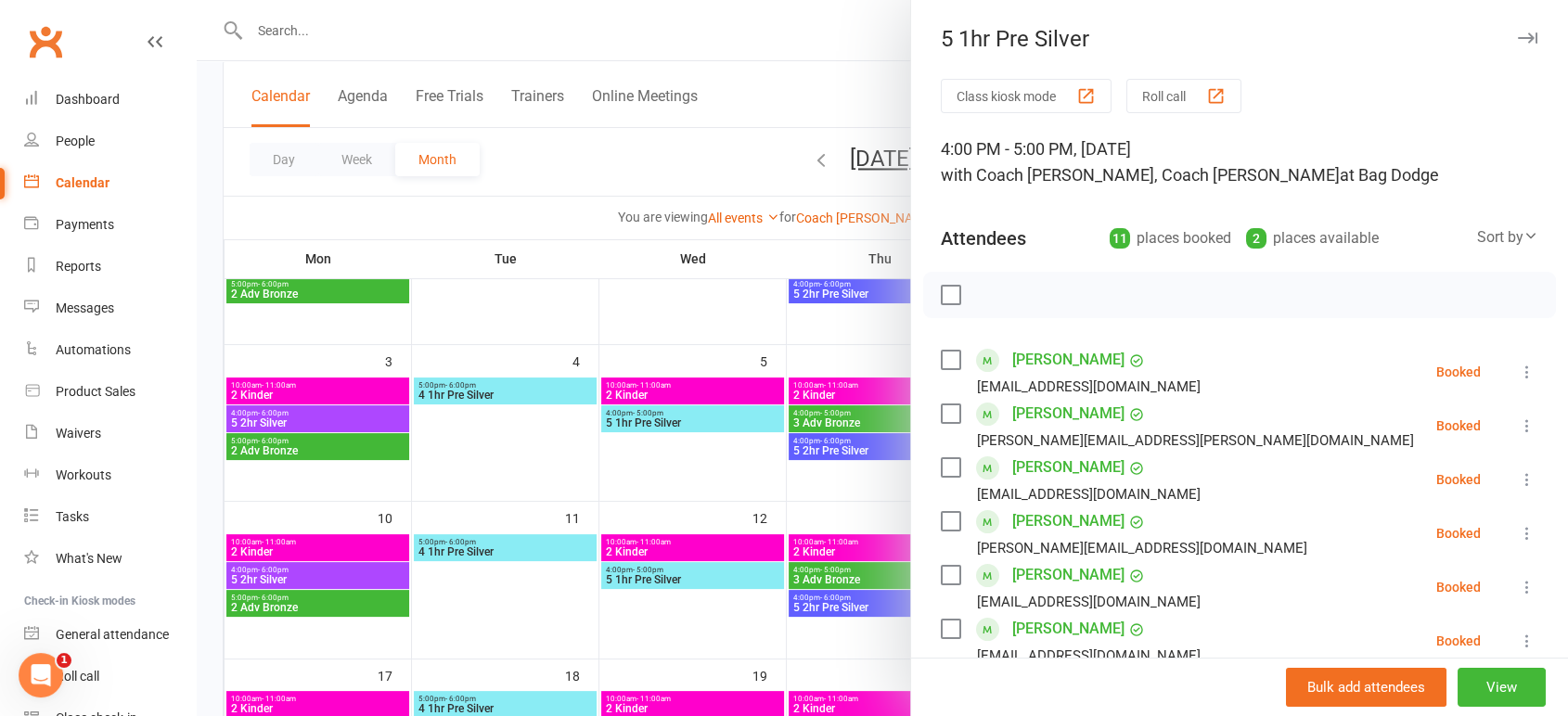
click at [784, 37] on div at bounding box center [882, 358] width 1371 height 716
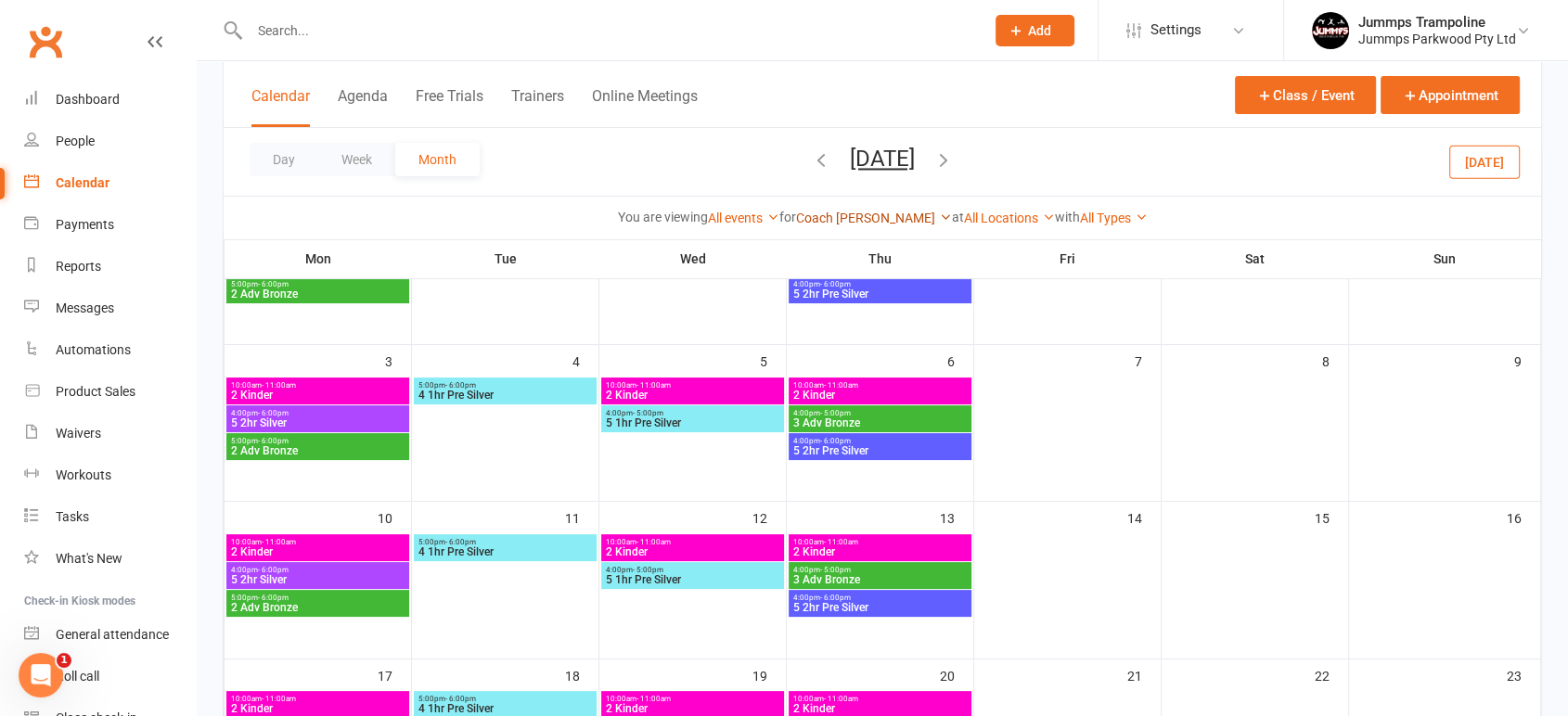
click at [857, 224] on link "Coach [PERSON_NAME]" at bounding box center [873, 218] width 156 height 15
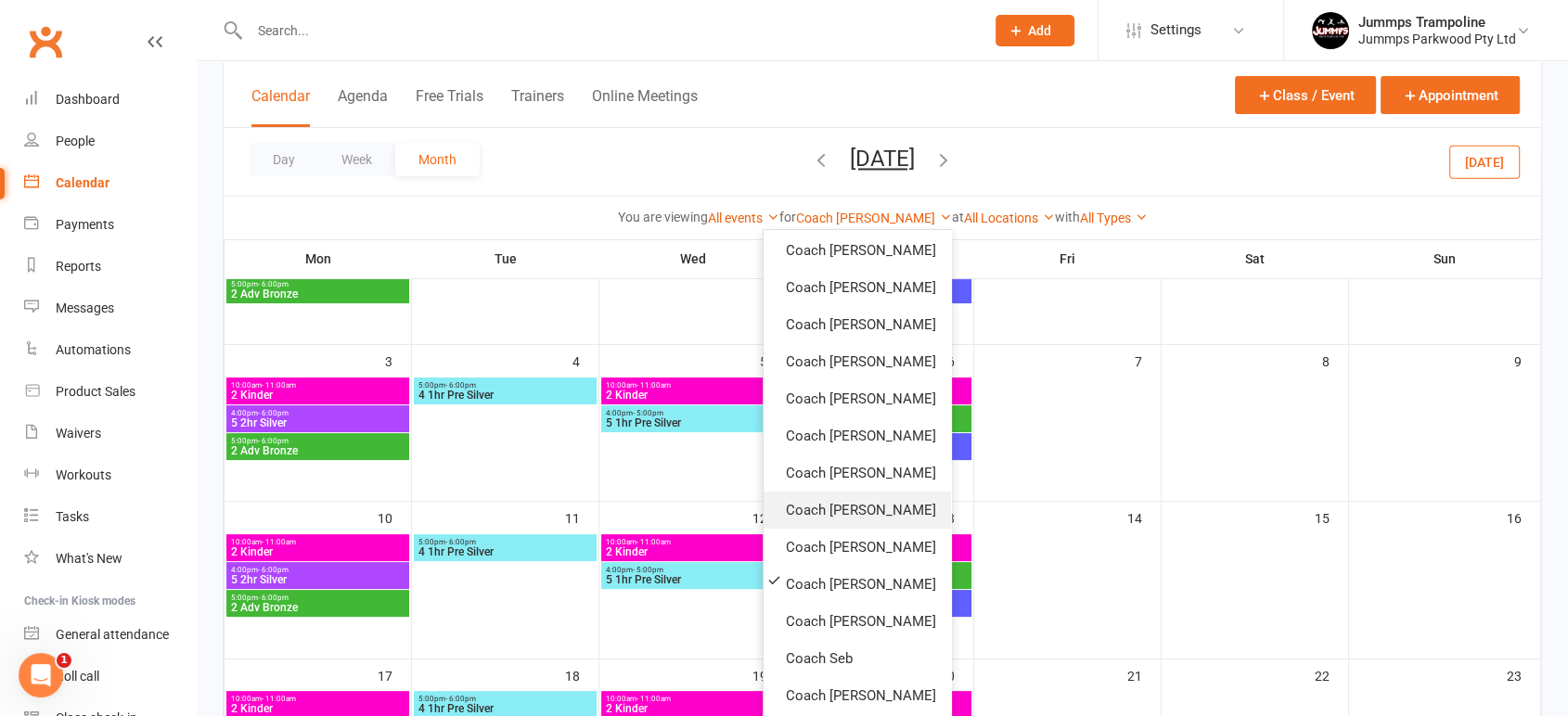
click at [827, 498] on link "Coach [PERSON_NAME]" at bounding box center [857, 510] width 188 height 37
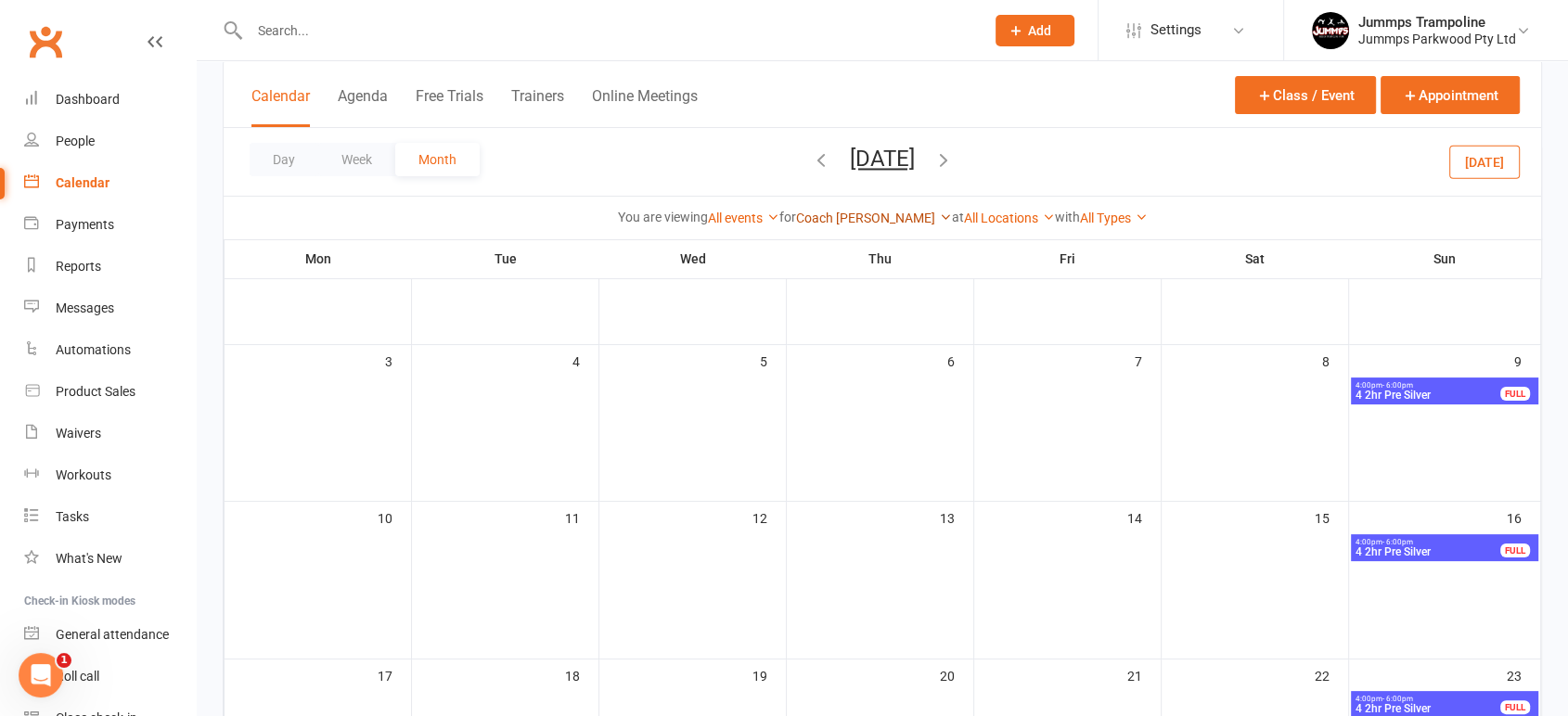
click at [853, 219] on link "Coach [PERSON_NAME]" at bounding box center [873, 218] width 156 height 15
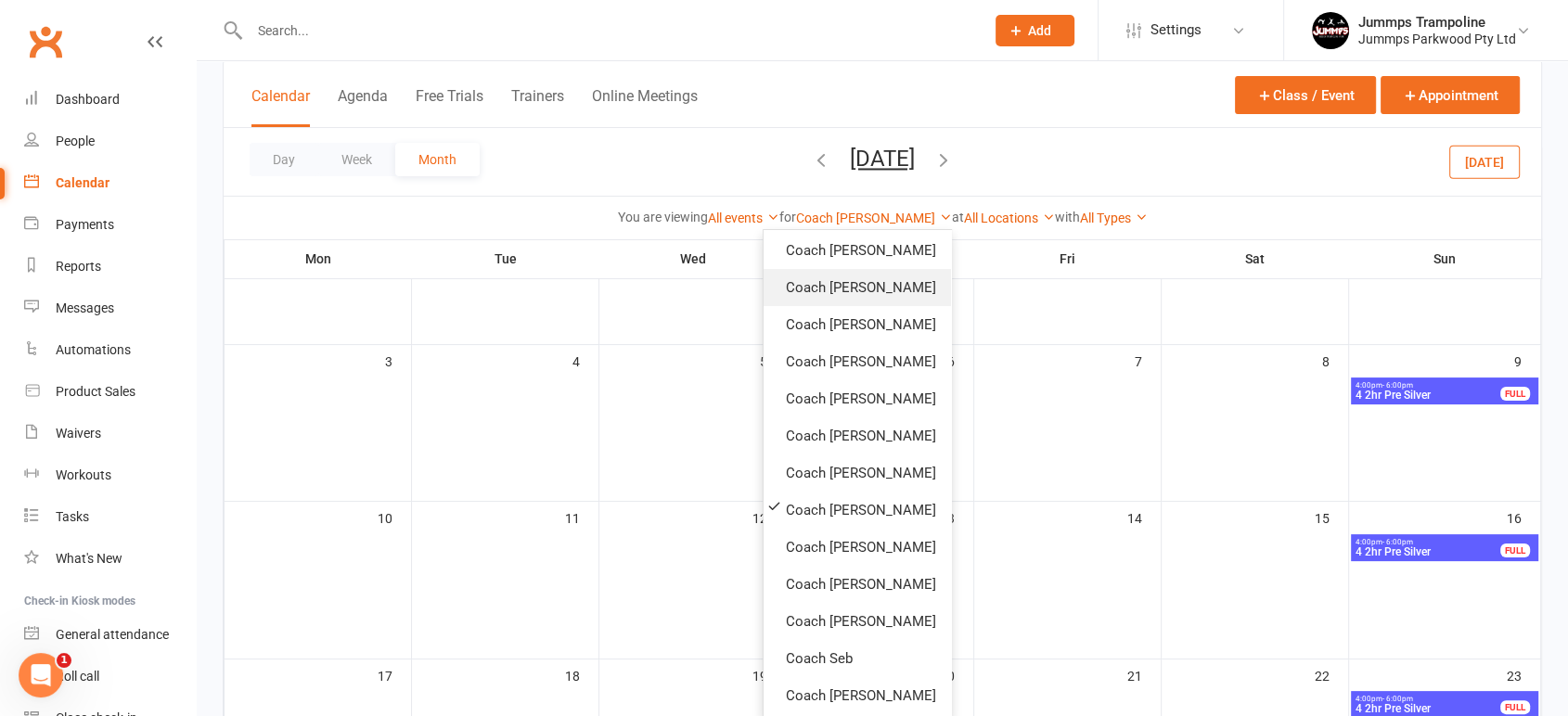
click at [809, 288] on link "Coach [PERSON_NAME]" at bounding box center [857, 287] width 188 height 37
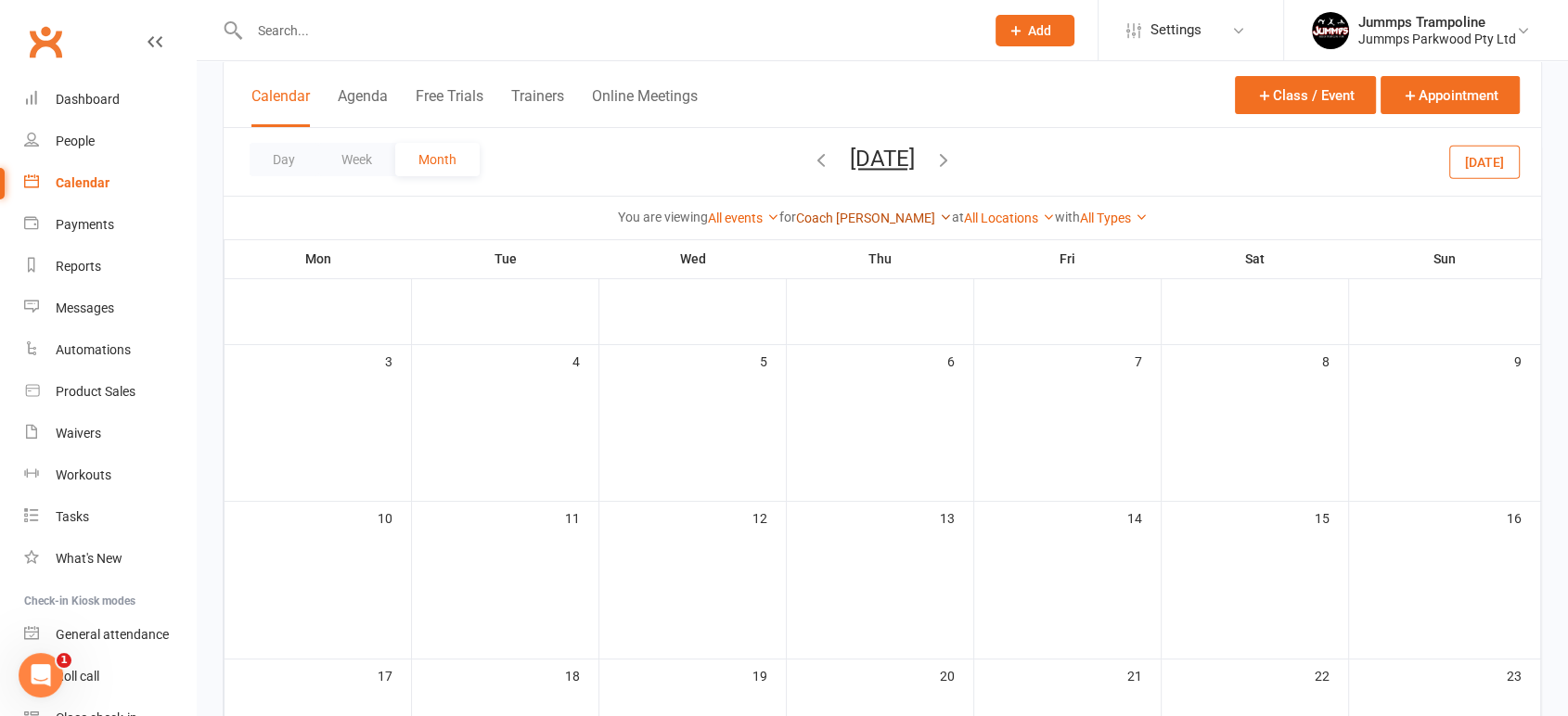
click at [867, 222] on link "Coach [PERSON_NAME]" at bounding box center [873, 218] width 156 height 15
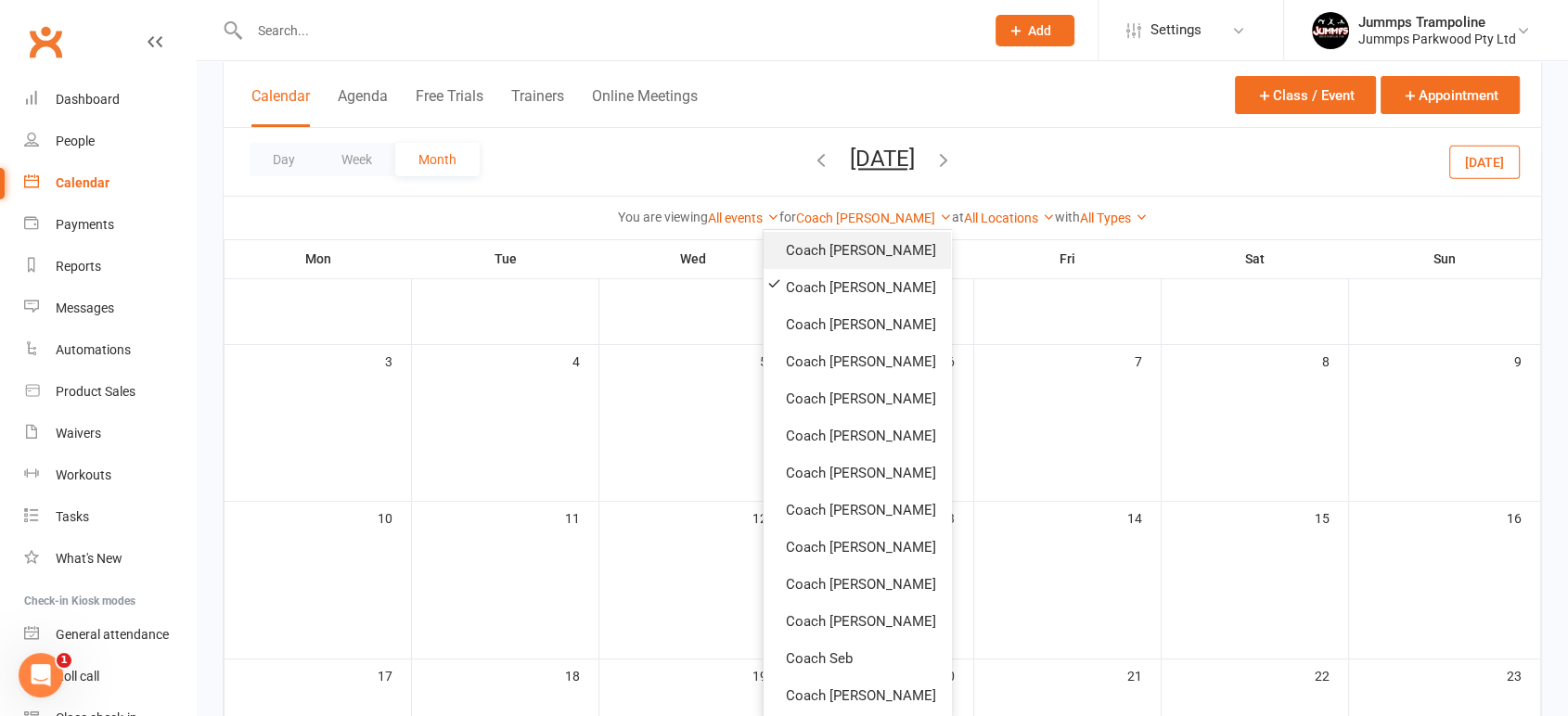
click at [848, 255] on link "Coach [PERSON_NAME]" at bounding box center [857, 250] width 188 height 37
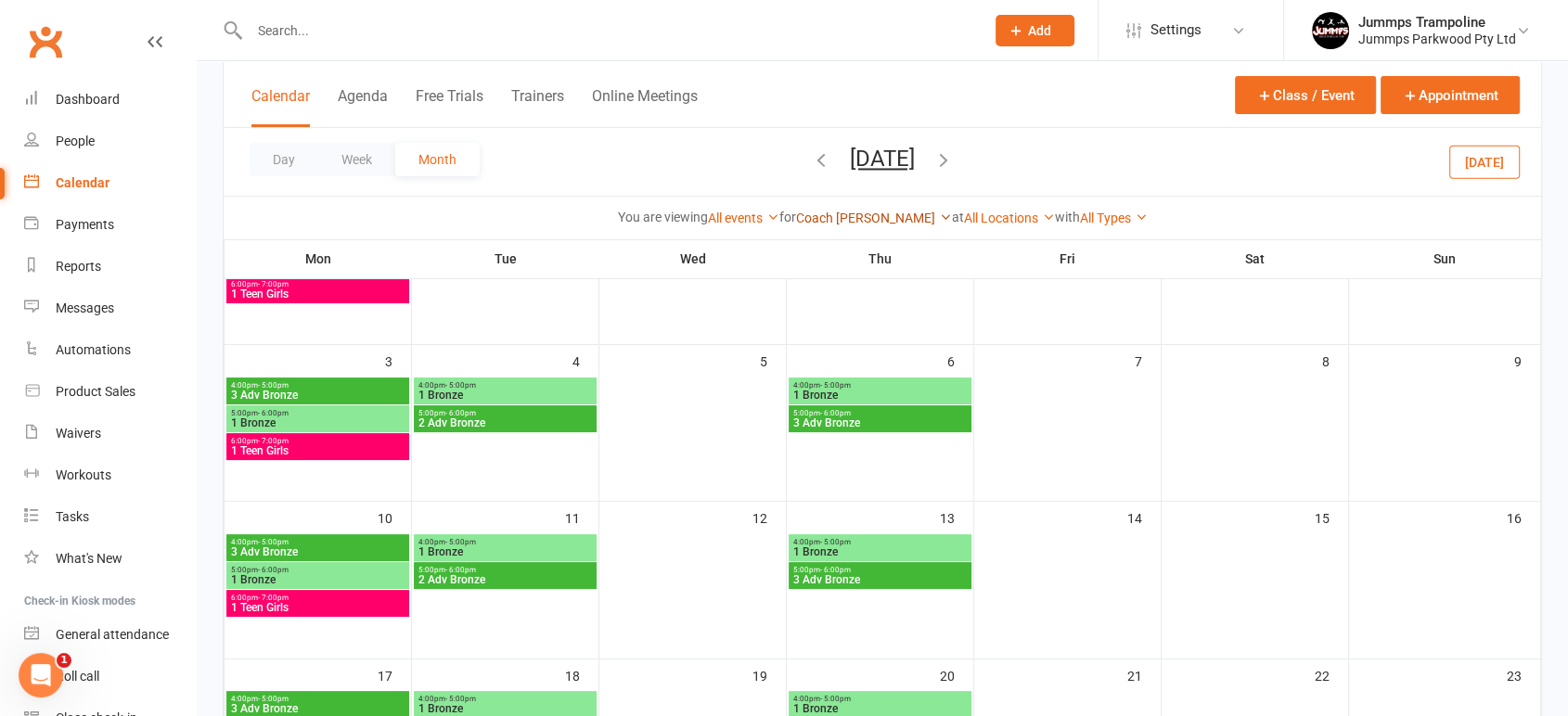
click at [868, 218] on link "Coach [PERSON_NAME]" at bounding box center [873, 218] width 156 height 15
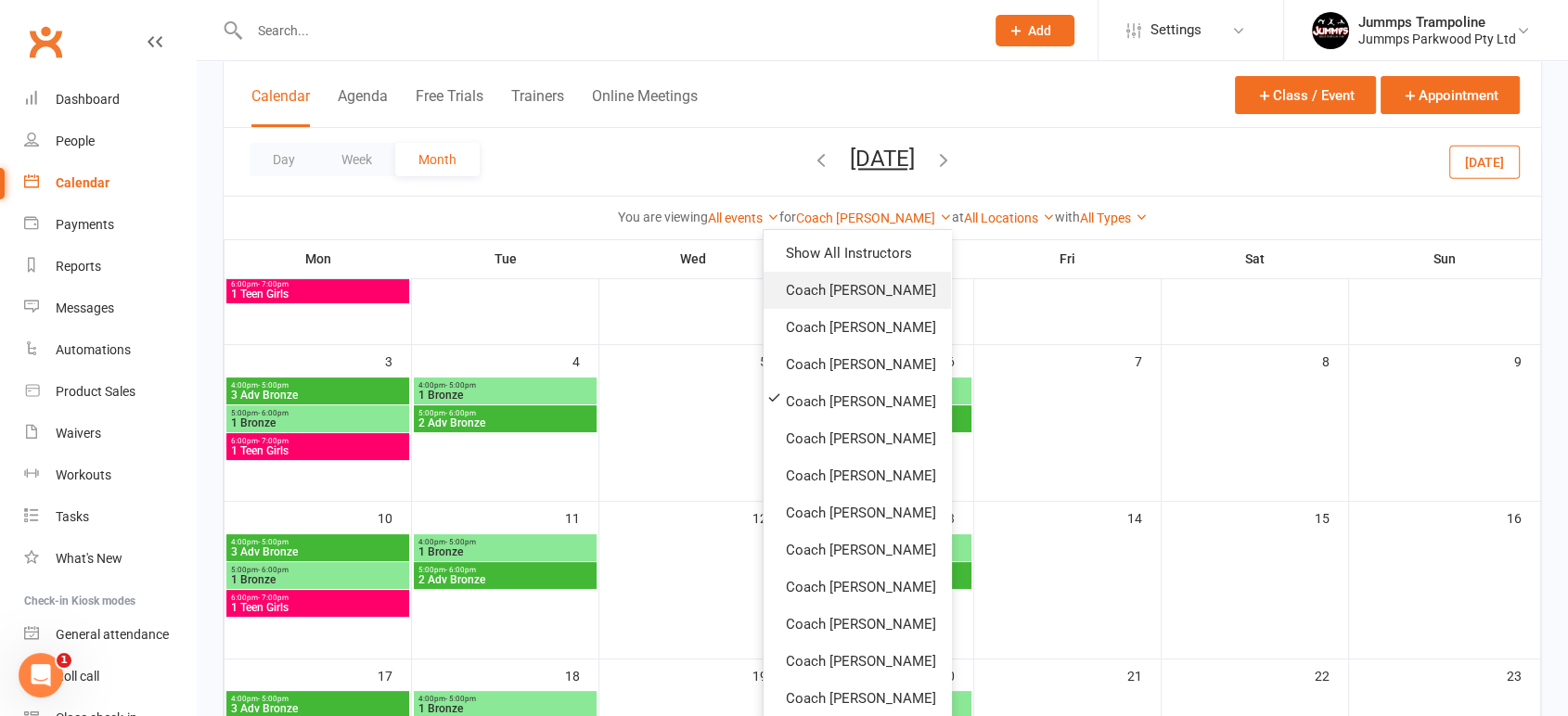
click at [847, 289] on link "Coach [PERSON_NAME]" at bounding box center [857, 290] width 188 height 37
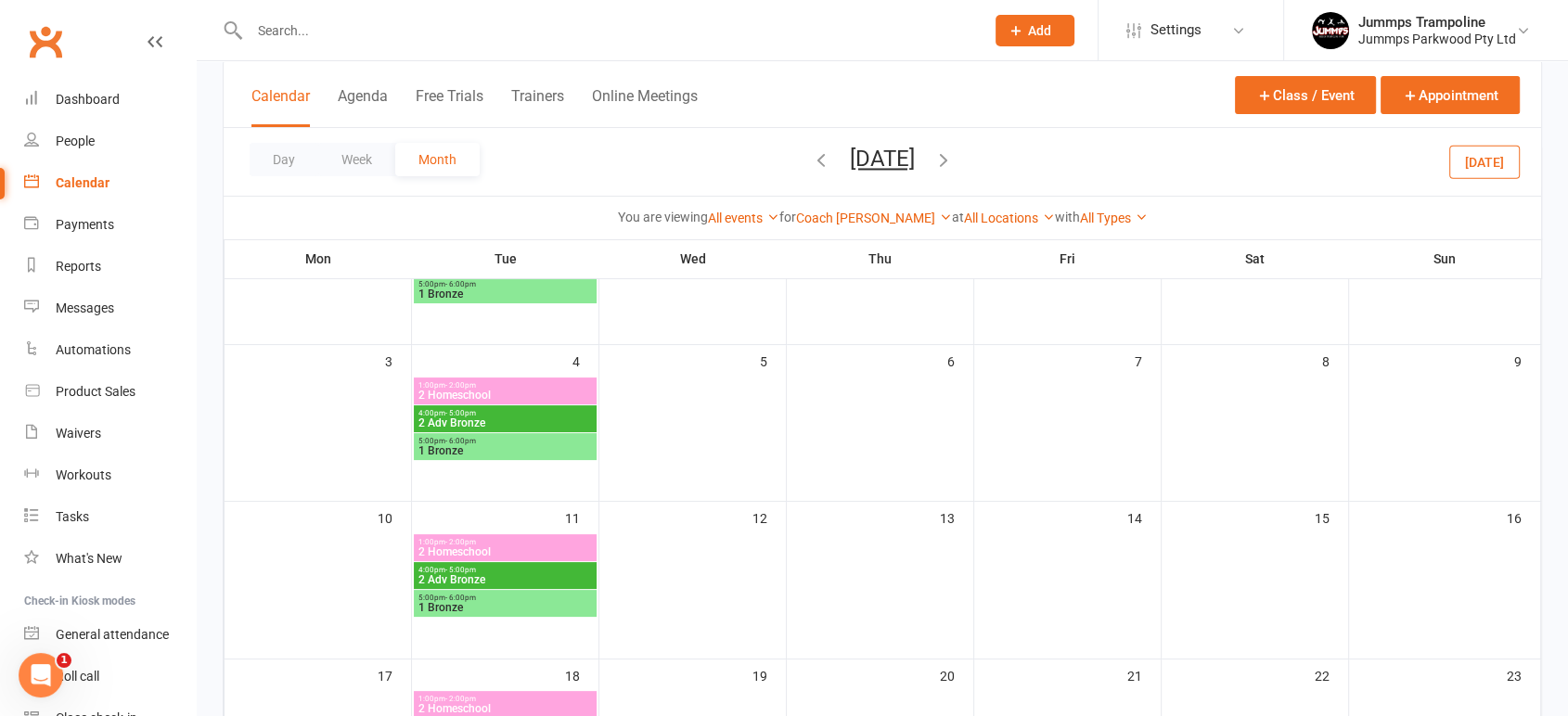
click at [484, 394] on span "2 Homeschool" at bounding box center [504, 395] width 175 height 11
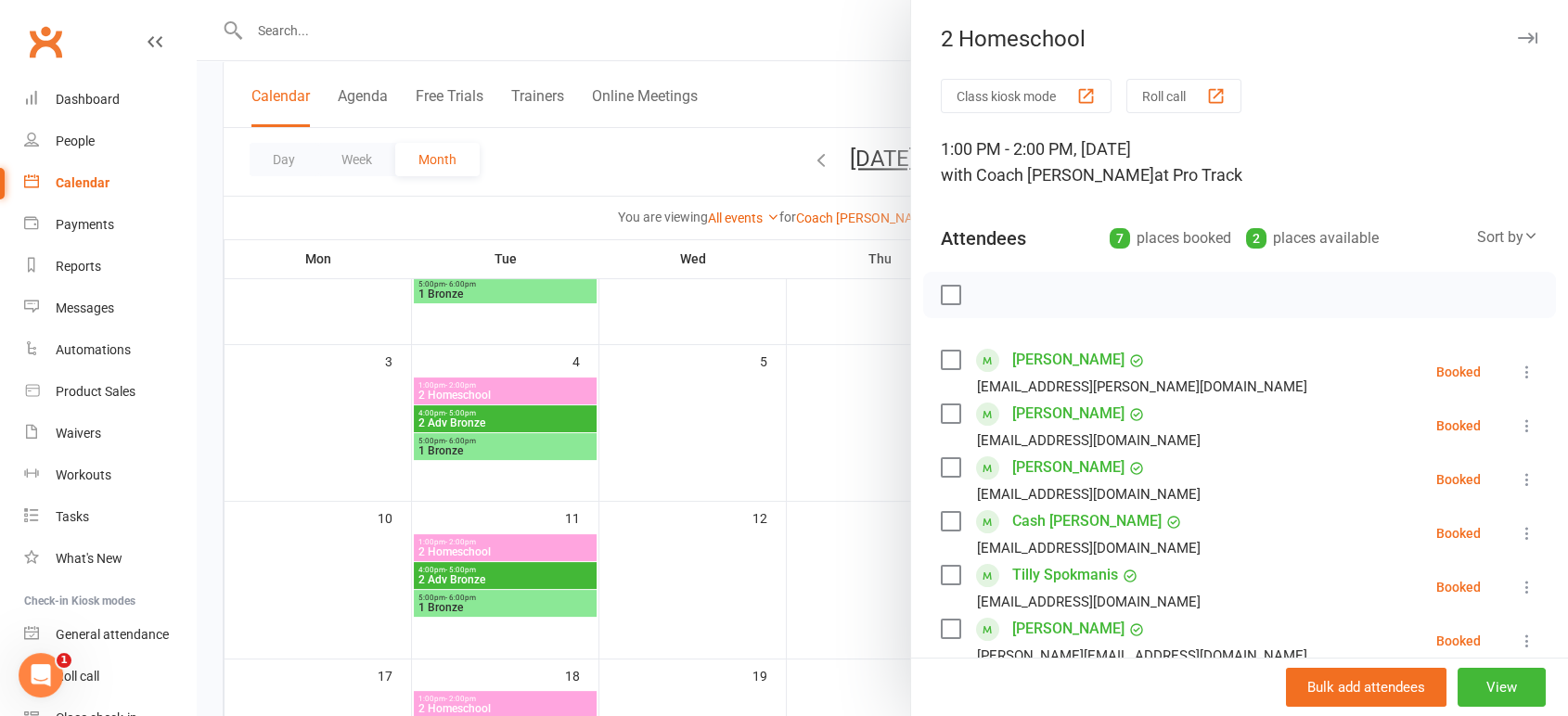
click at [779, 67] on div at bounding box center [882, 358] width 1371 height 716
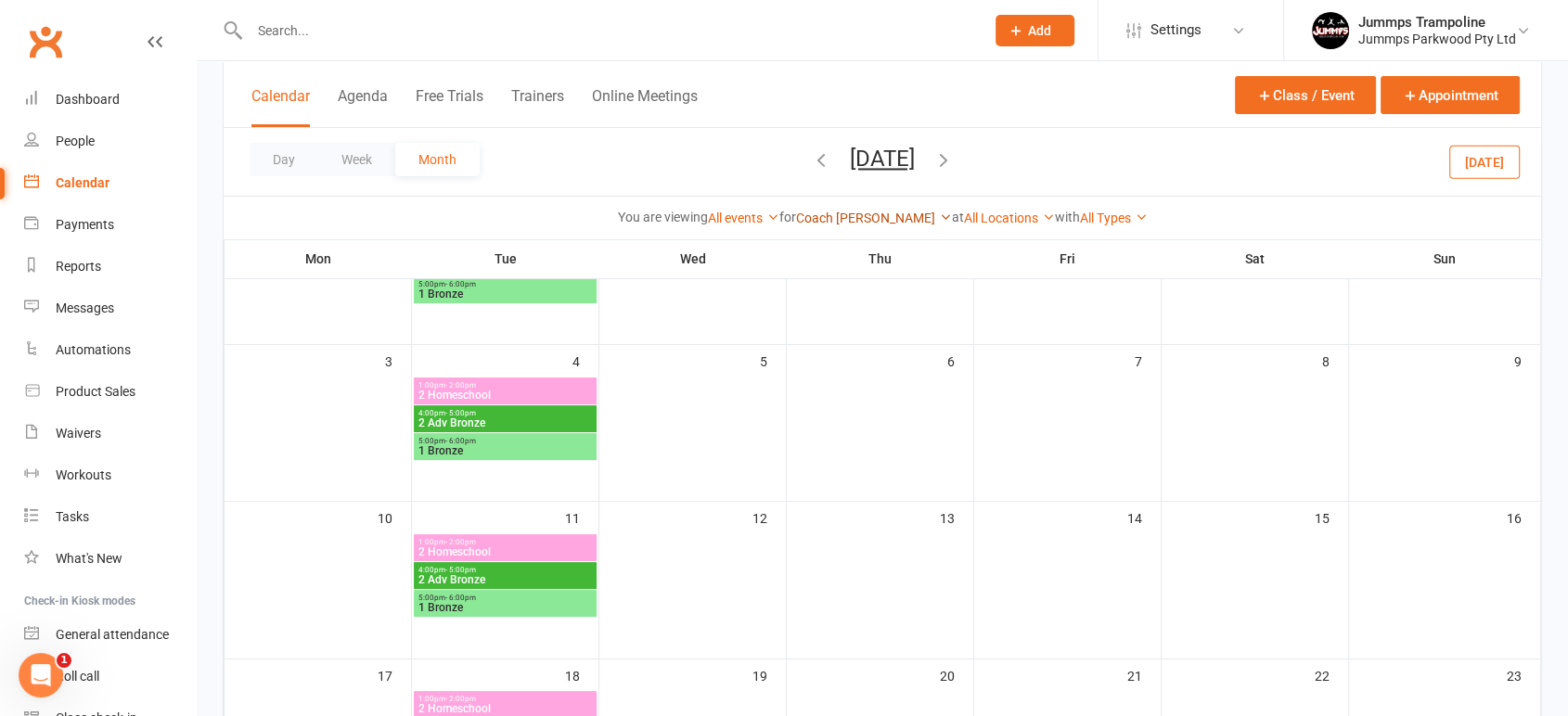
click at [857, 218] on link "Coach [PERSON_NAME]" at bounding box center [873, 218] width 156 height 15
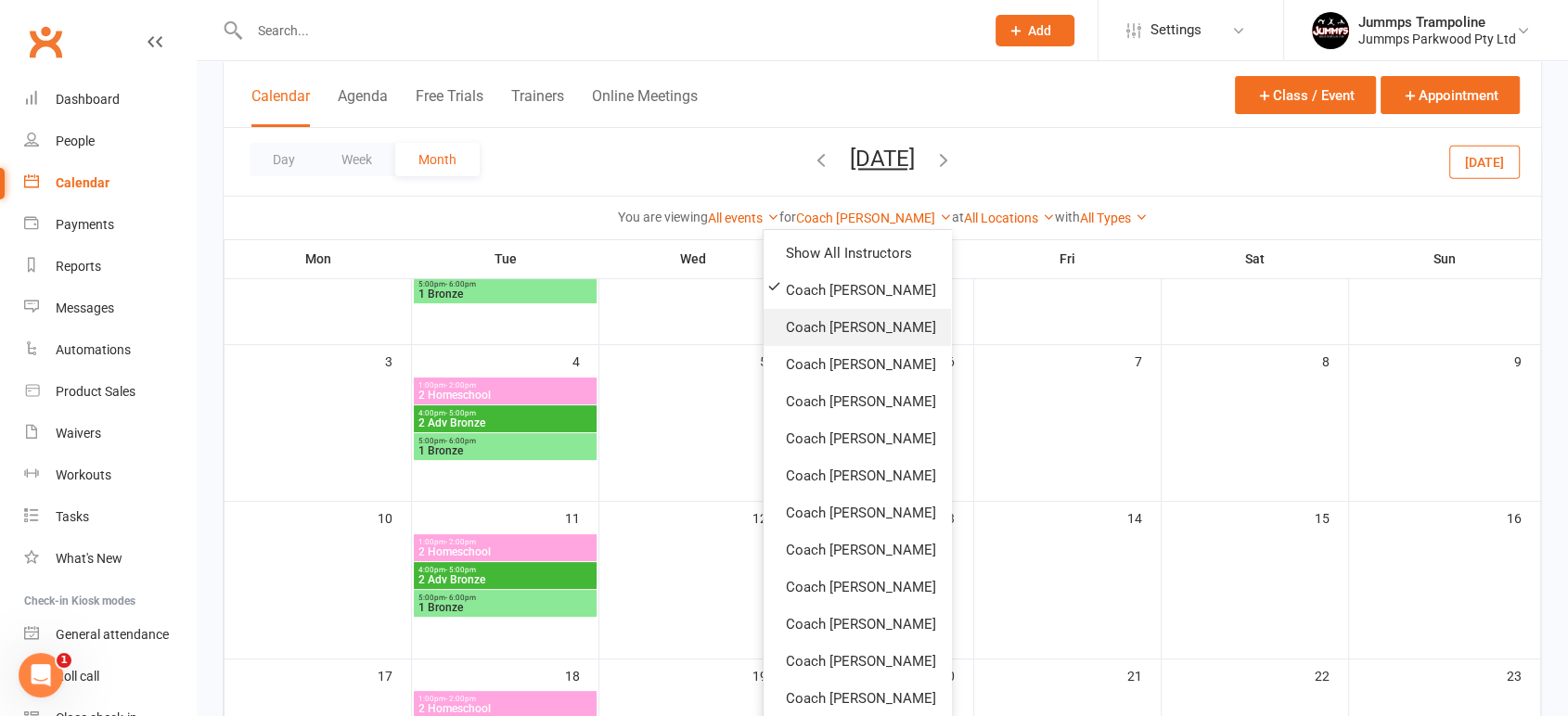
click at [826, 317] on link "Coach [PERSON_NAME]" at bounding box center [857, 327] width 188 height 37
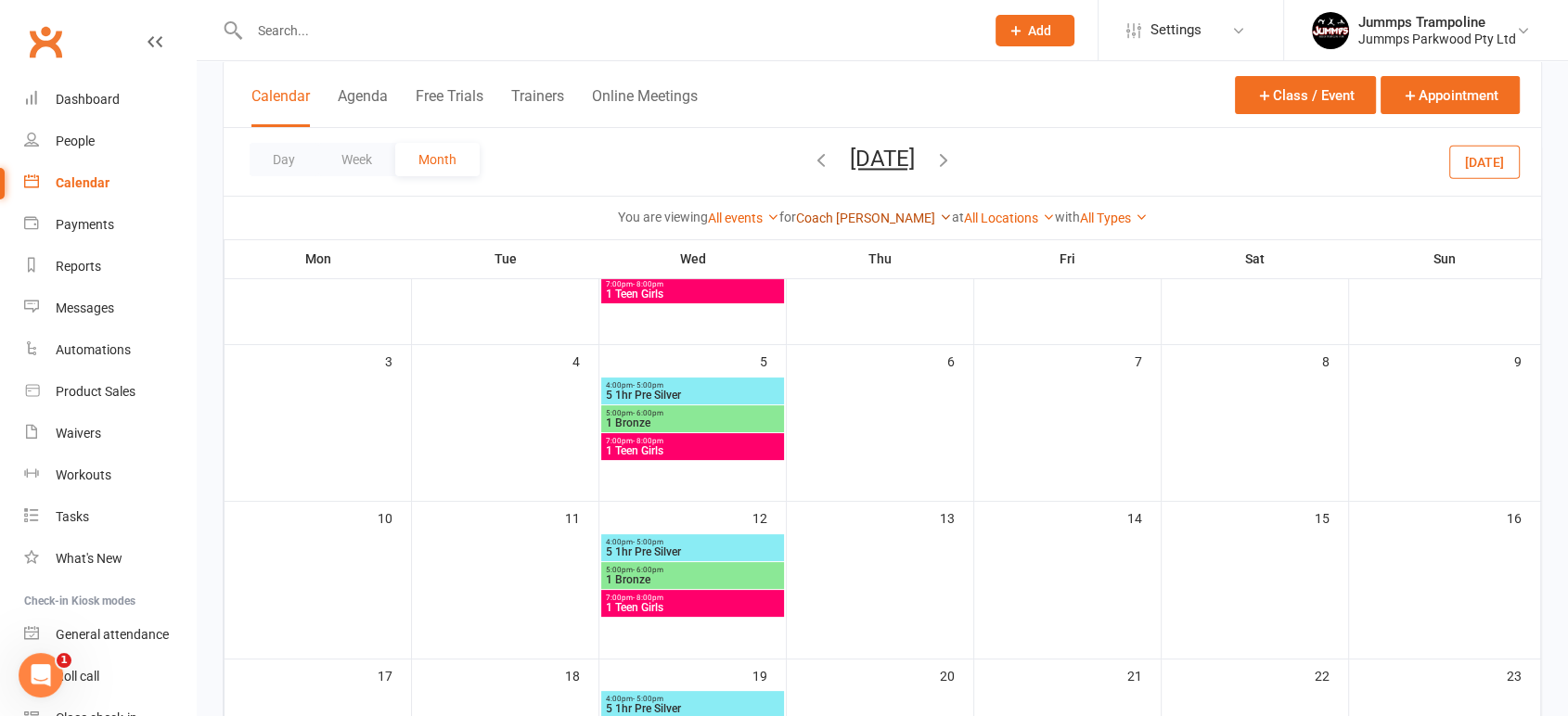
click at [869, 225] on link "Coach [PERSON_NAME]" at bounding box center [873, 218] width 156 height 15
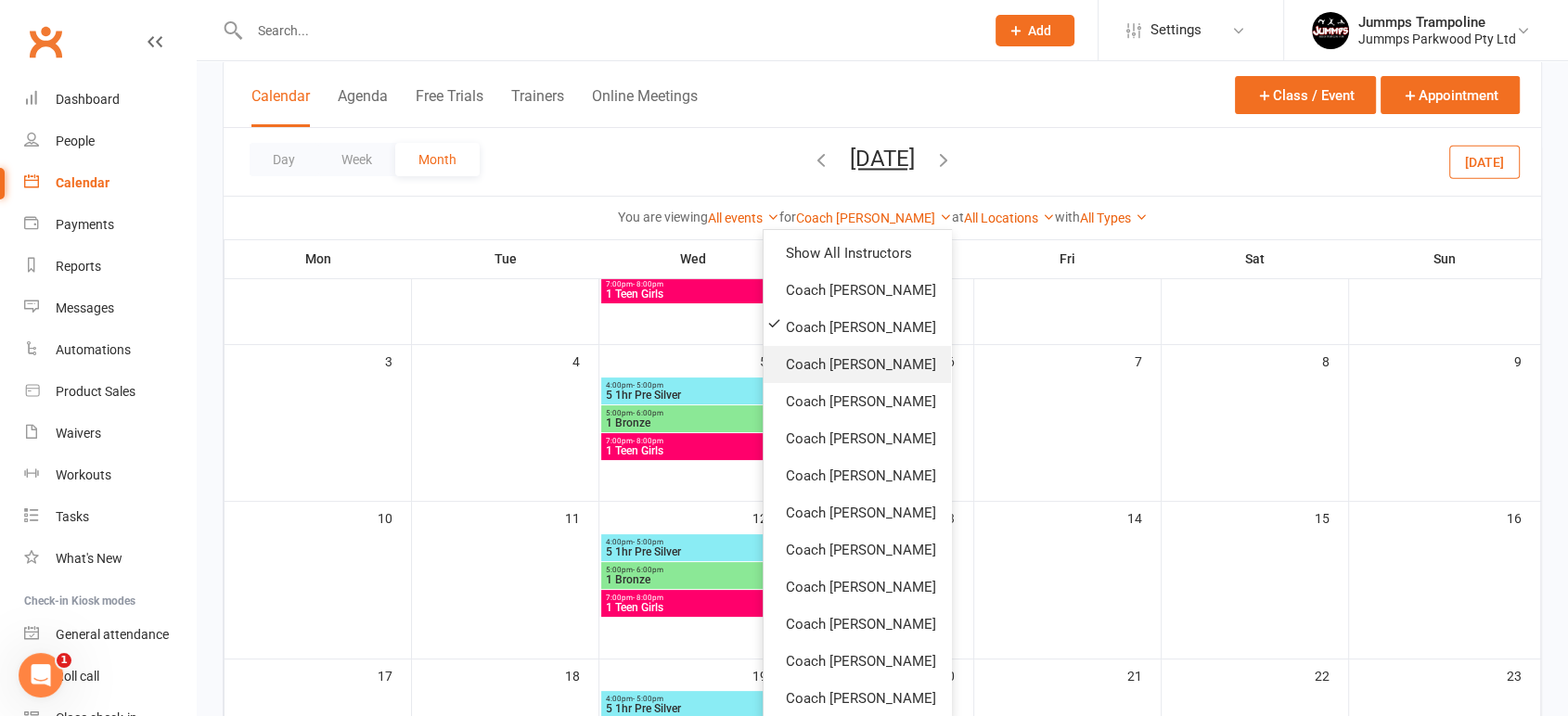
click at [862, 363] on link "Coach [PERSON_NAME]" at bounding box center [857, 364] width 188 height 37
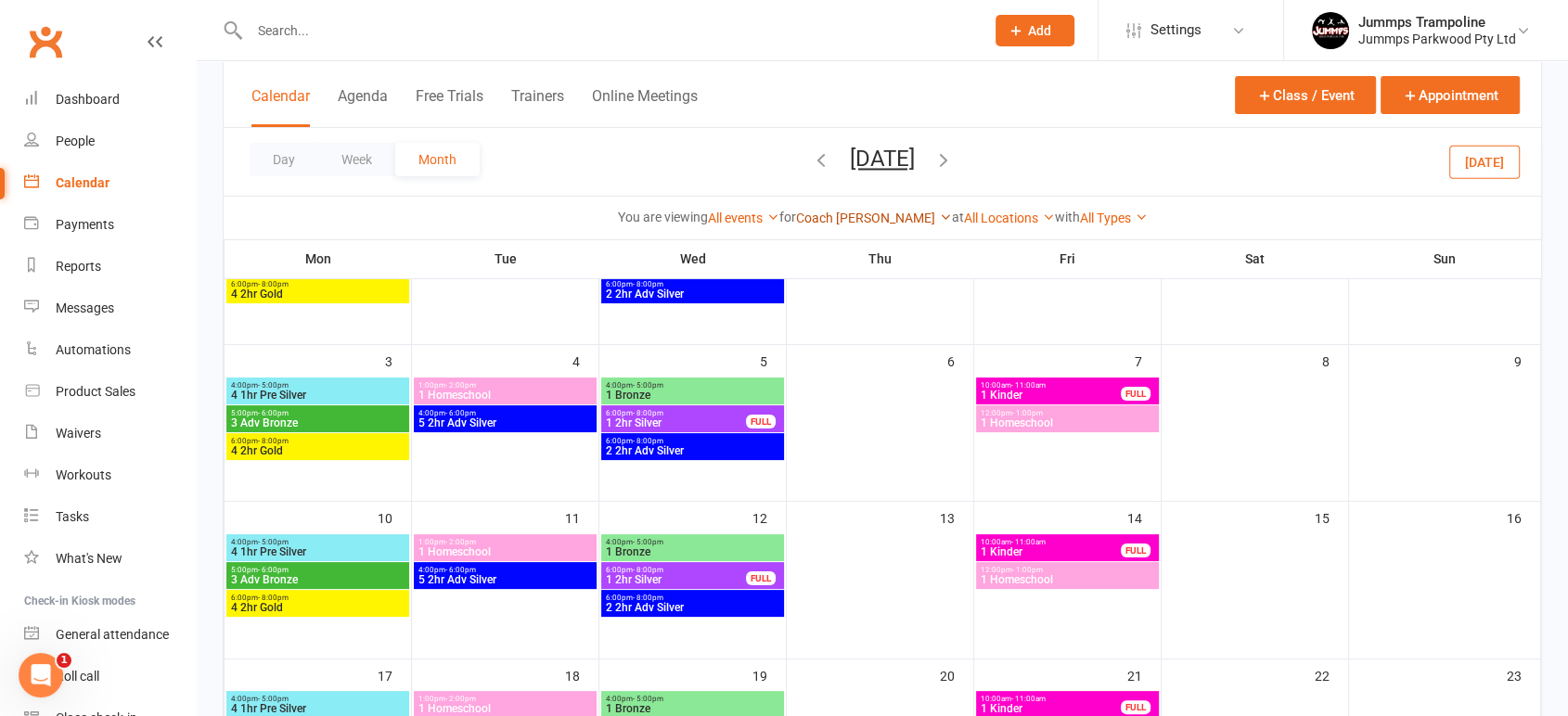
click at [883, 224] on link "Coach [PERSON_NAME]" at bounding box center [873, 218] width 156 height 15
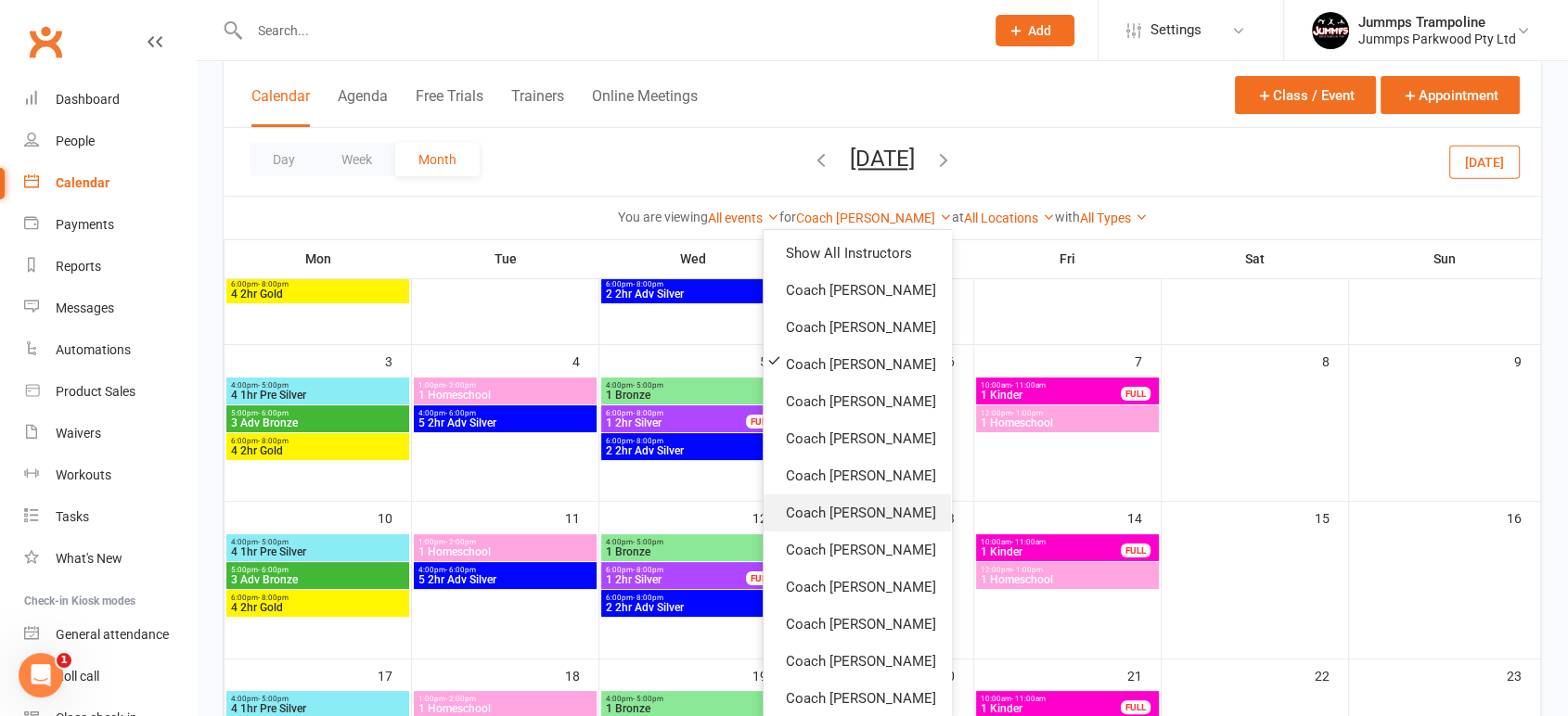
click at [853, 511] on link "Coach [PERSON_NAME]" at bounding box center [857, 512] width 188 height 37
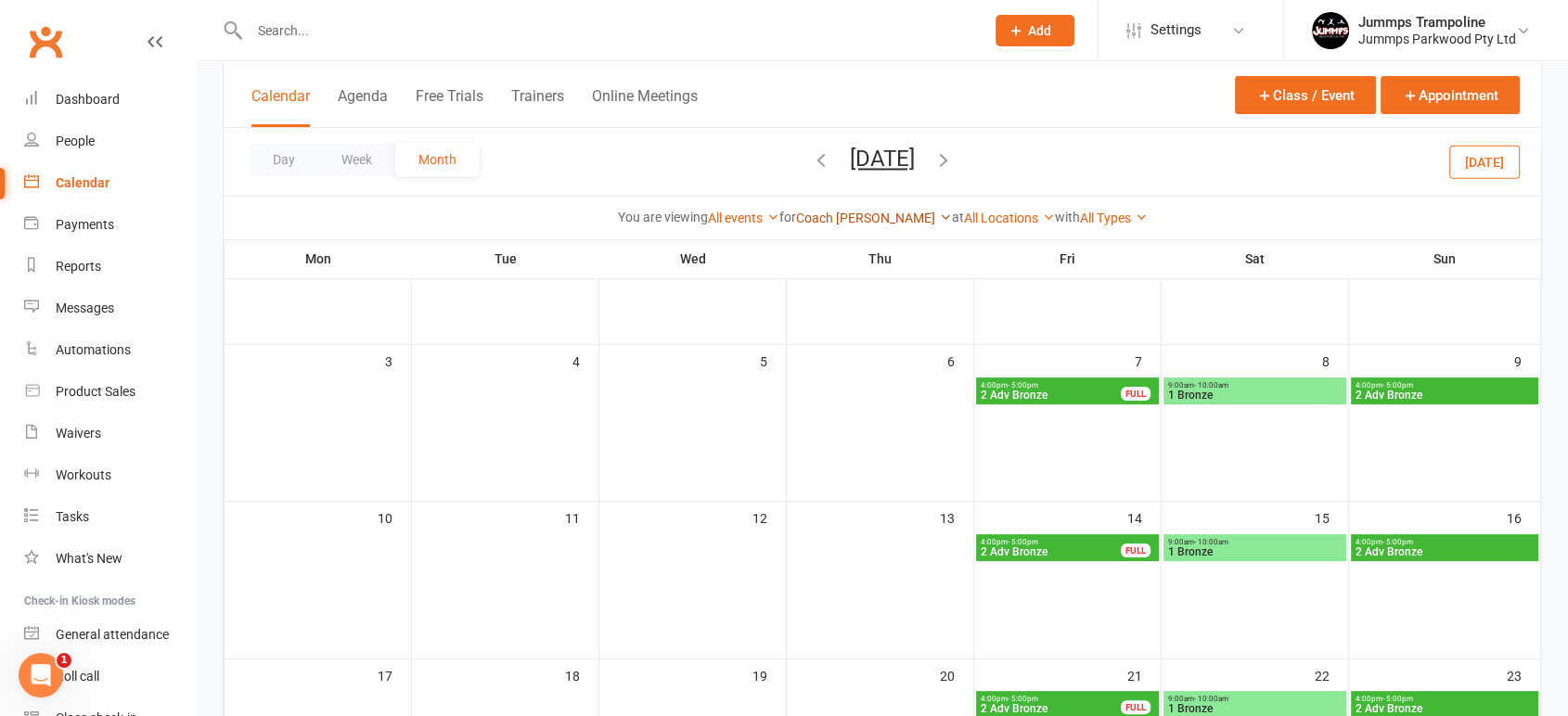
click at [874, 222] on link "Coach [PERSON_NAME]" at bounding box center [873, 218] width 156 height 15
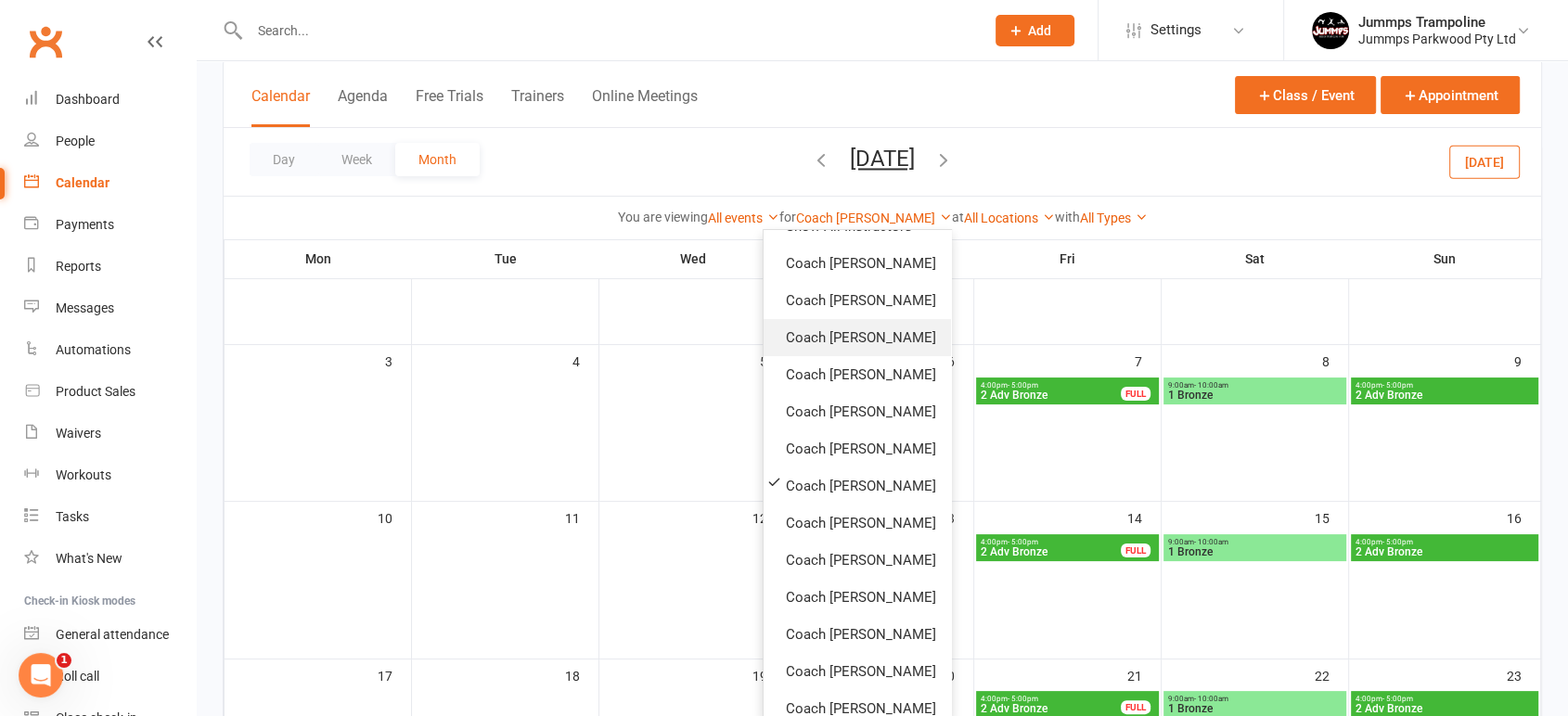
scroll to position [103, 0]
click at [817, 431] on link "Coach [PERSON_NAME]" at bounding box center [857, 447] width 188 height 37
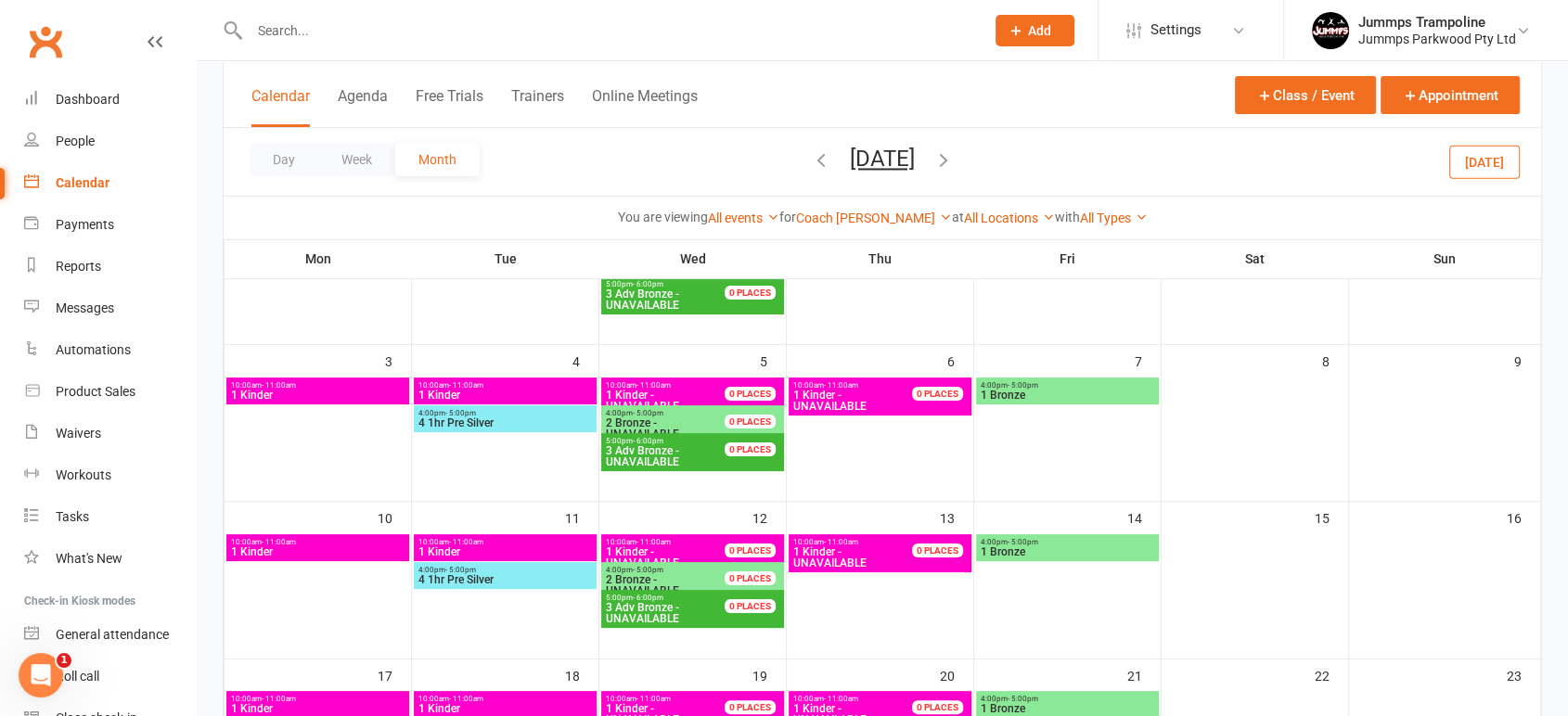
click at [516, 420] on span "4 1hr Pre Silver" at bounding box center [504, 423] width 175 height 11
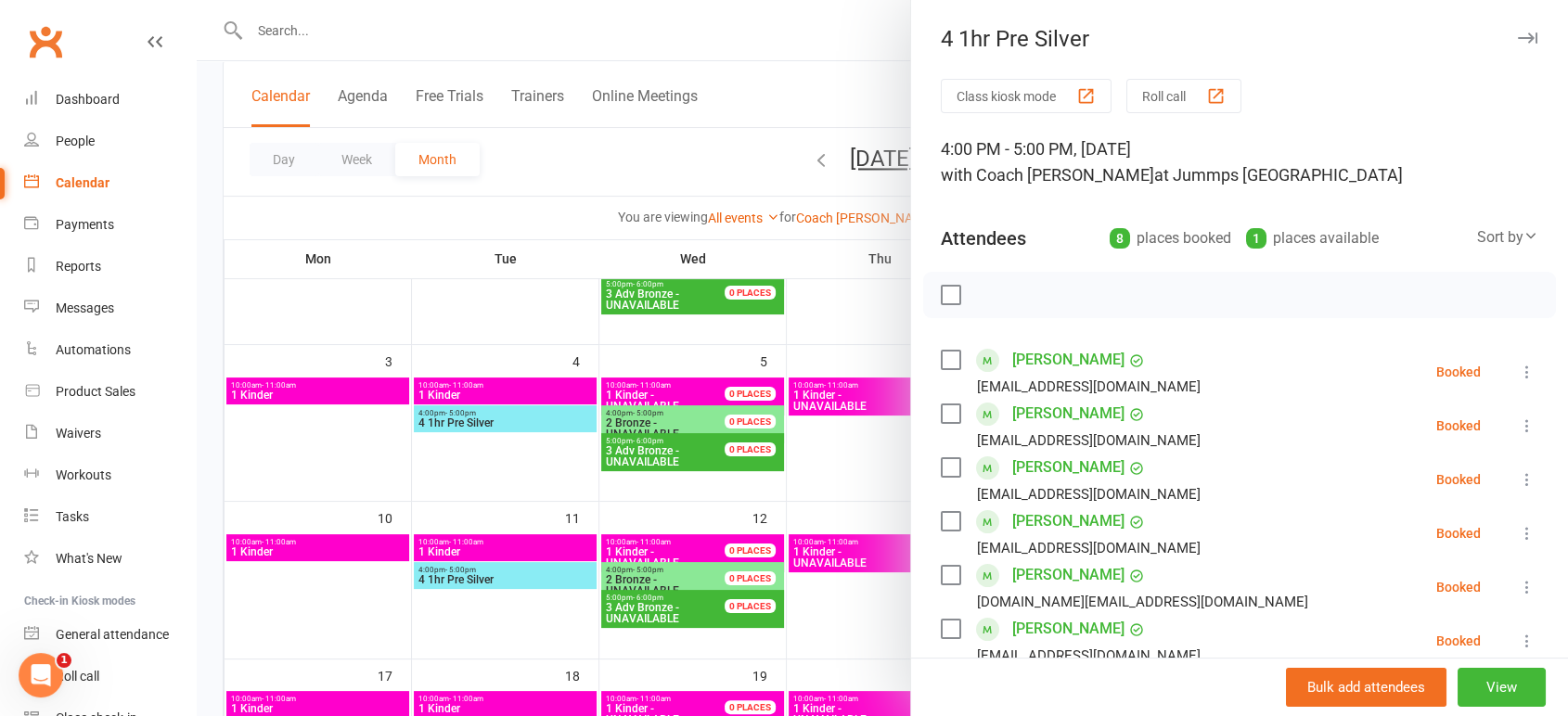
click at [801, 67] on div at bounding box center [882, 358] width 1371 height 716
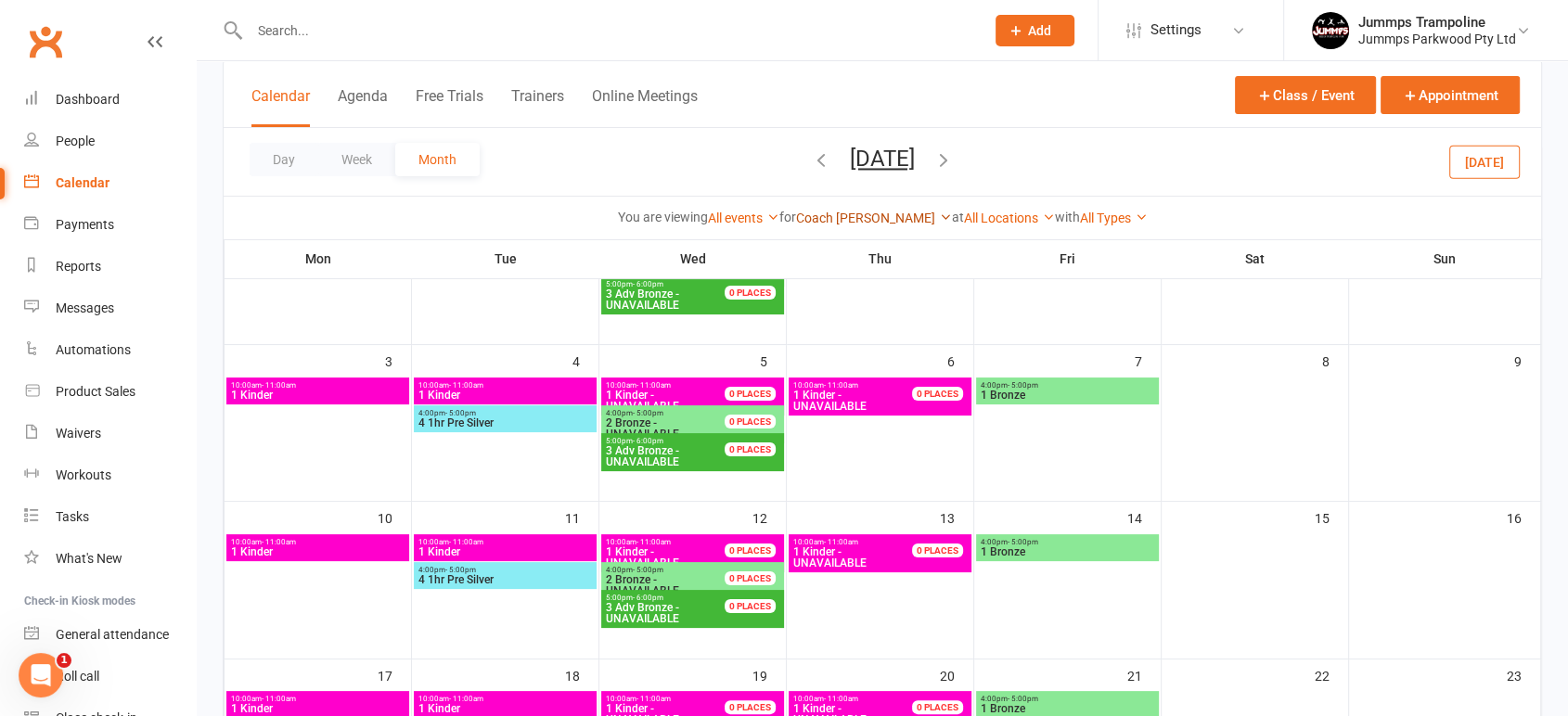
click at [868, 221] on link "Coach [PERSON_NAME]" at bounding box center [873, 218] width 156 height 15
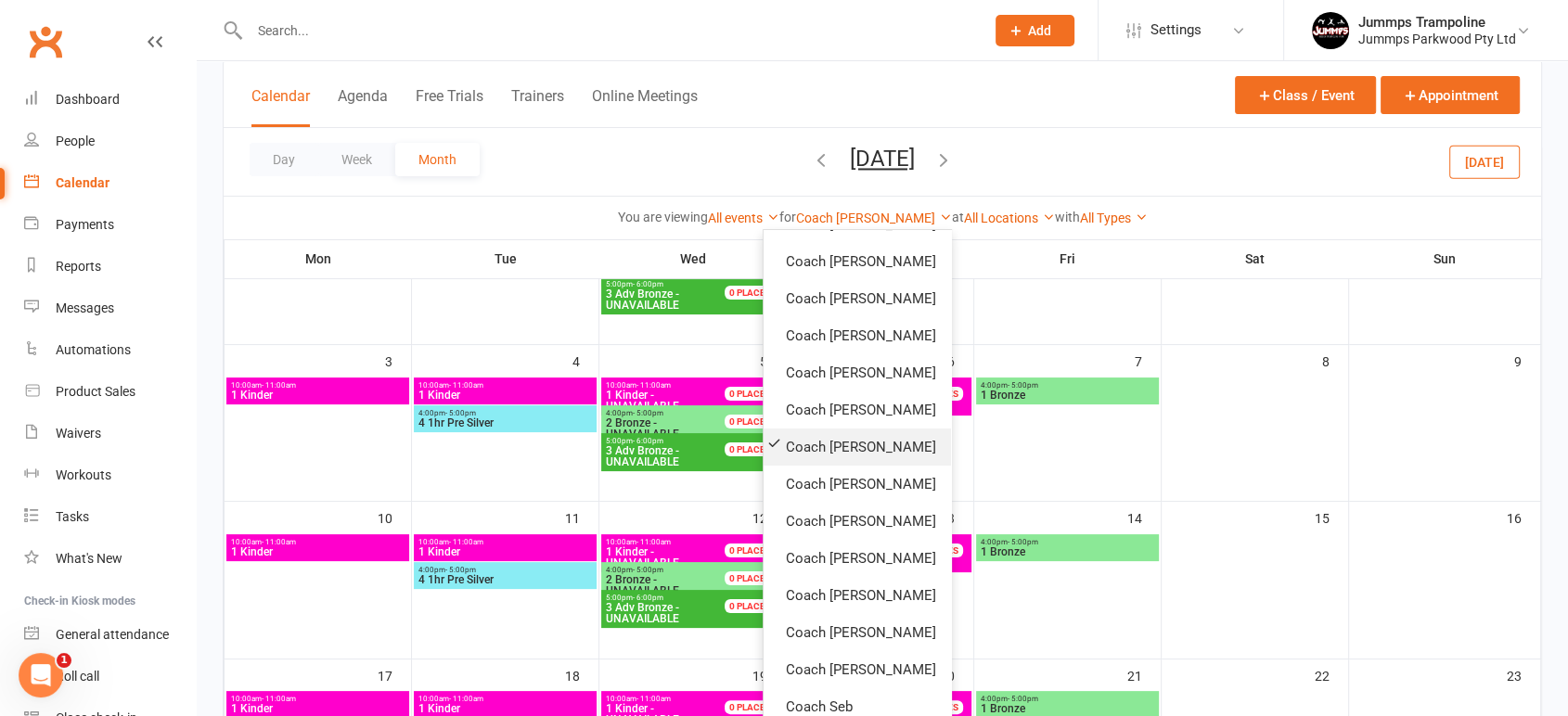
scroll to position [151, 0]
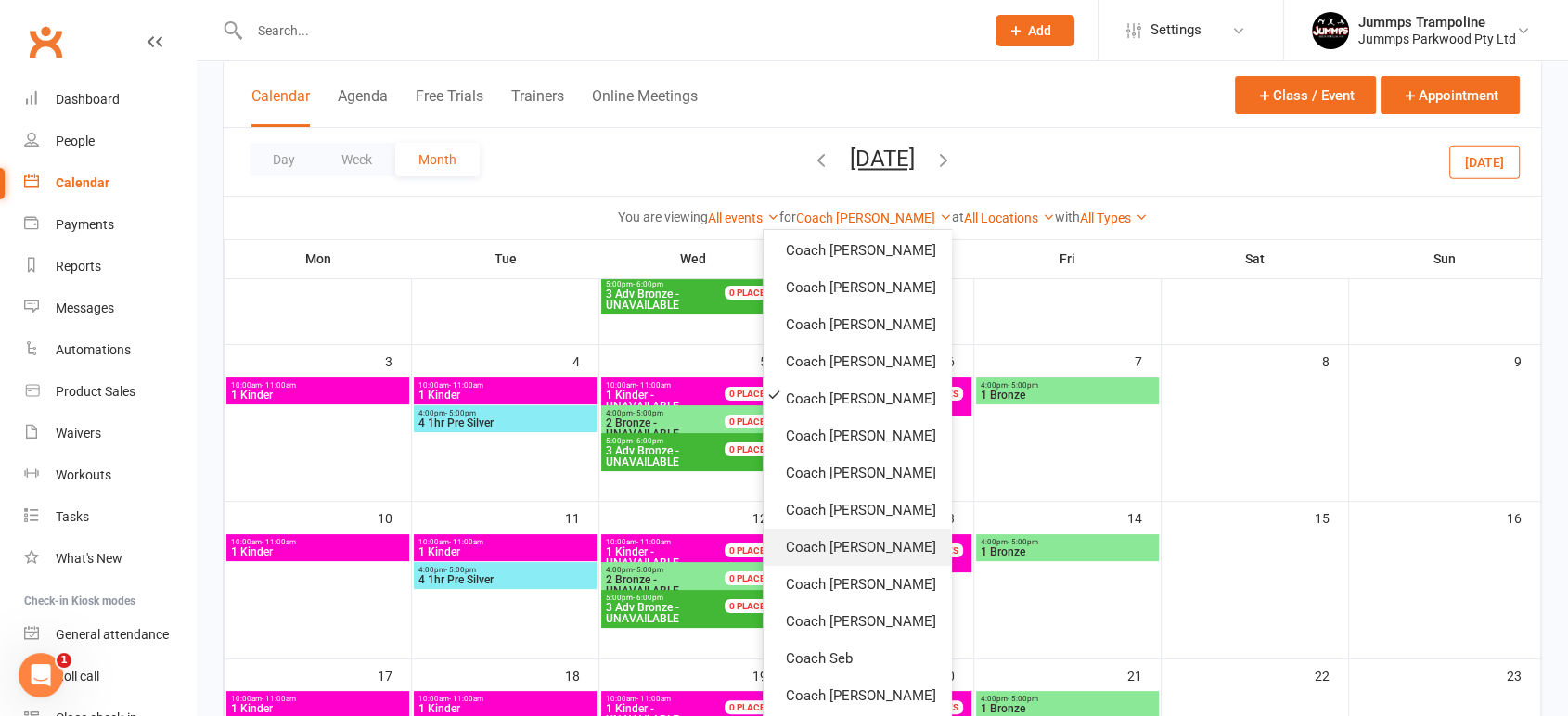
click at [833, 551] on link "Coach [PERSON_NAME]" at bounding box center [857, 547] width 188 height 37
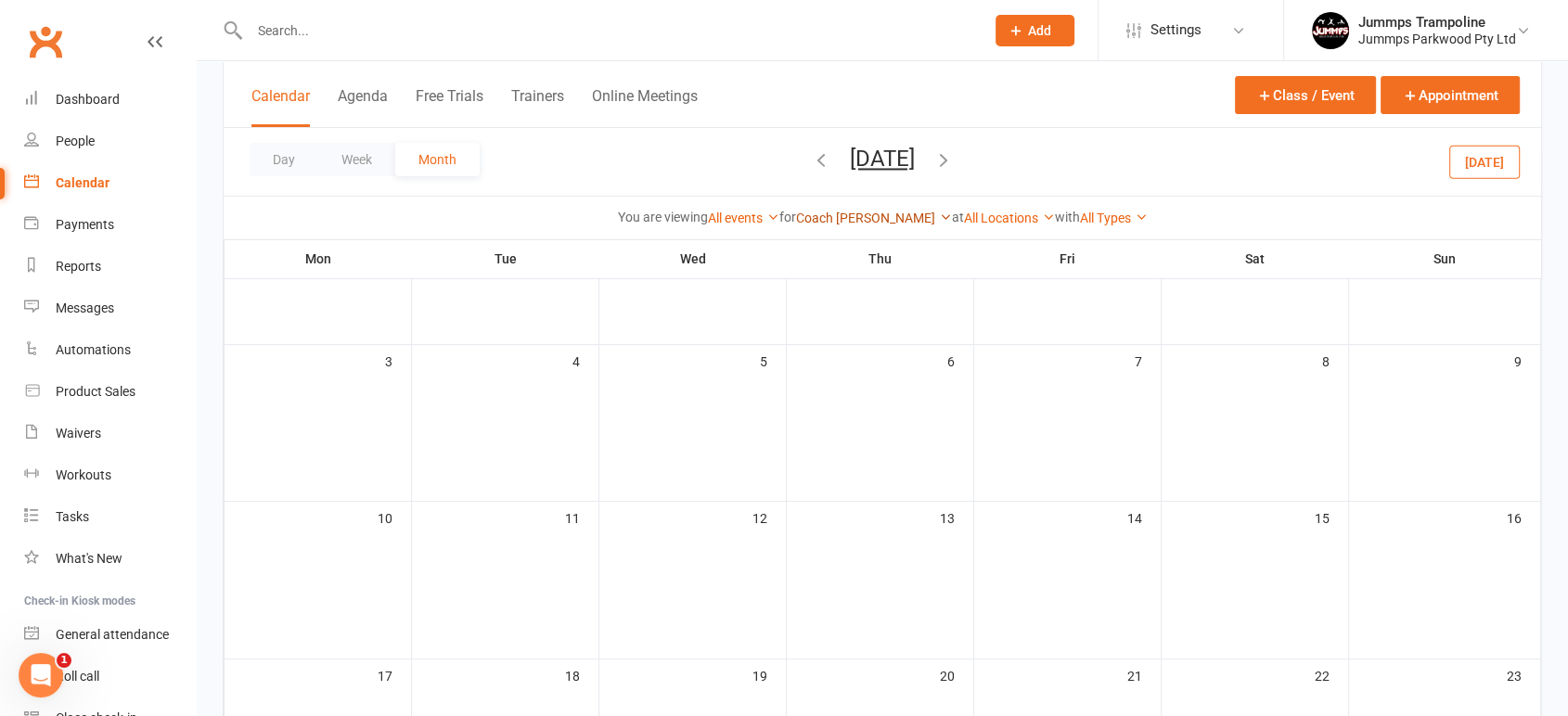
click at [848, 217] on link "Coach [PERSON_NAME]" at bounding box center [873, 218] width 156 height 15
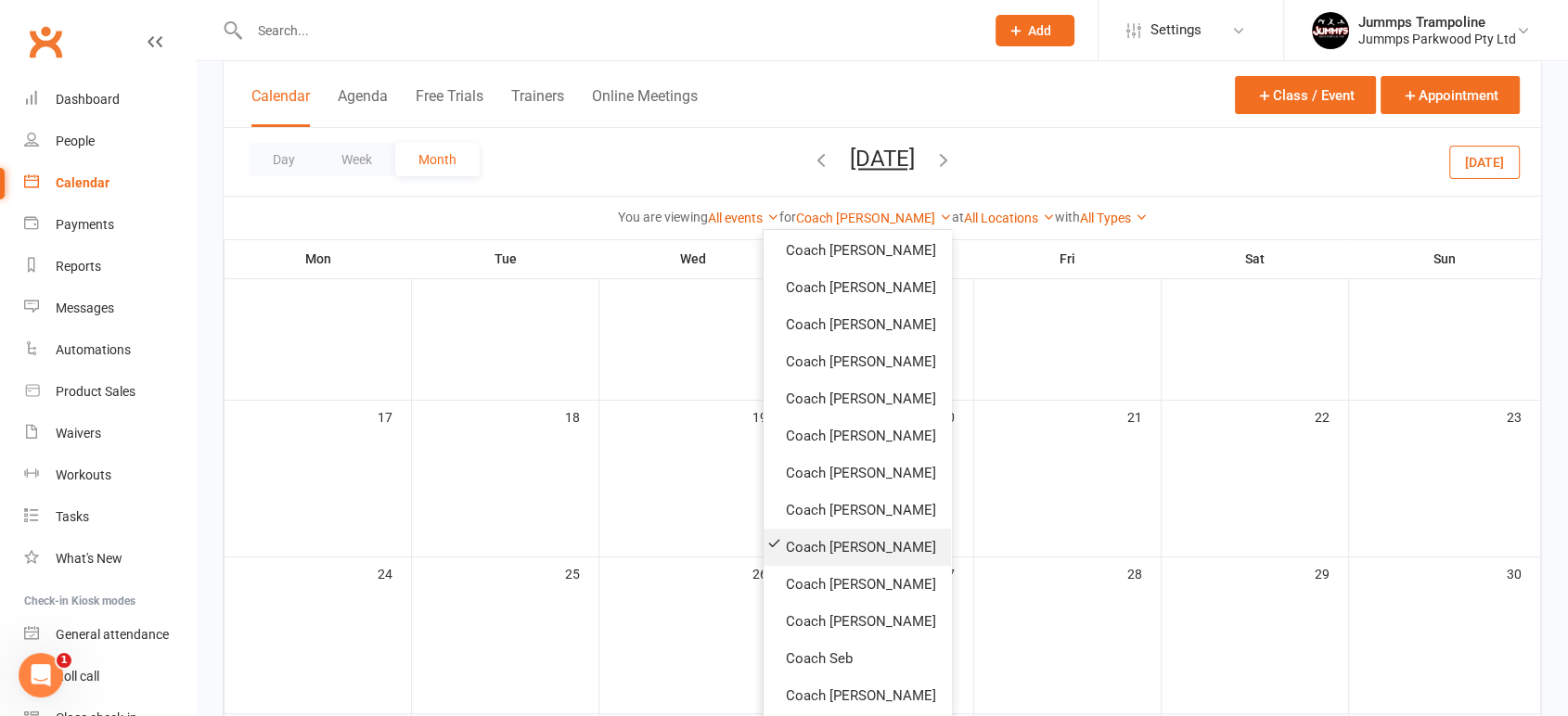
scroll to position [515, 0]
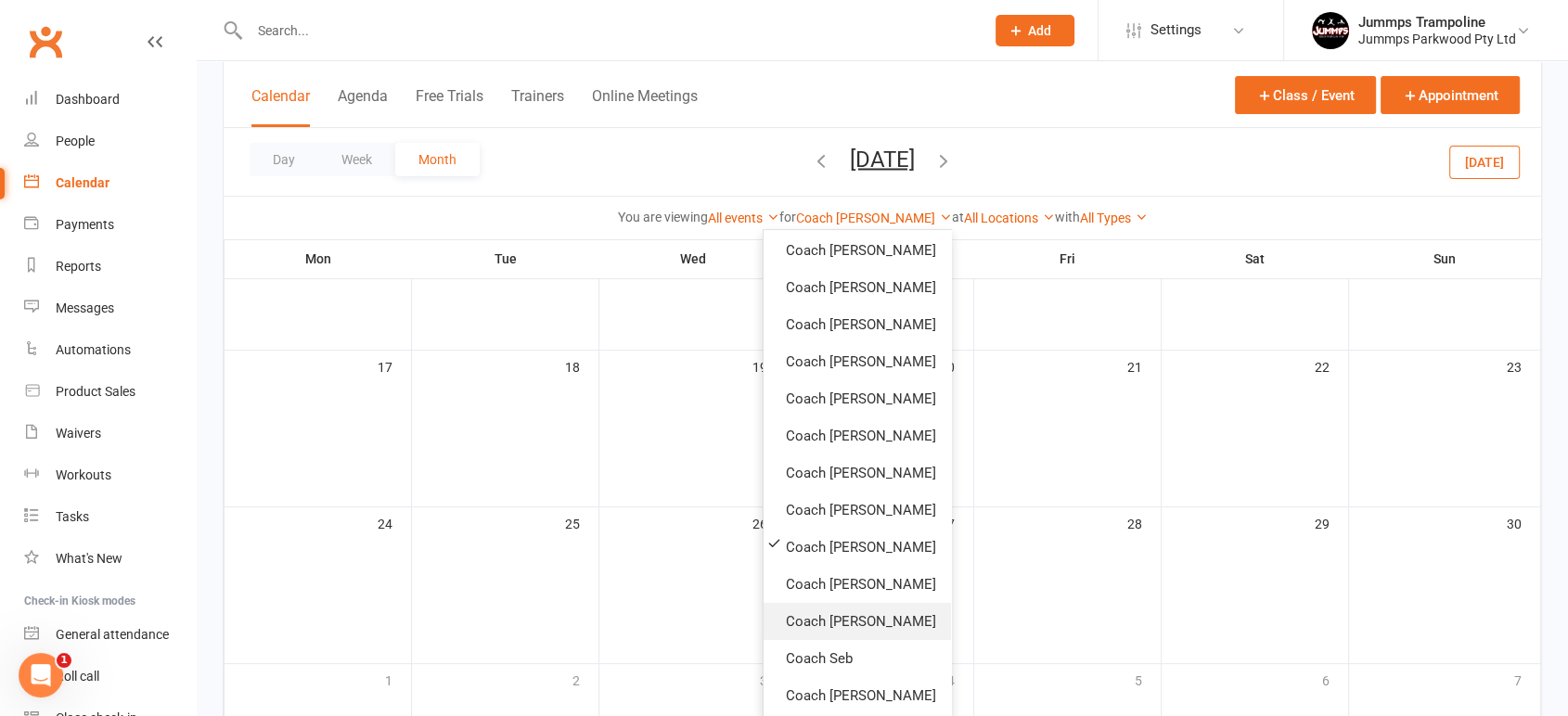
click at [837, 624] on link "Coach [PERSON_NAME]" at bounding box center [857, 621] width 188 height 37
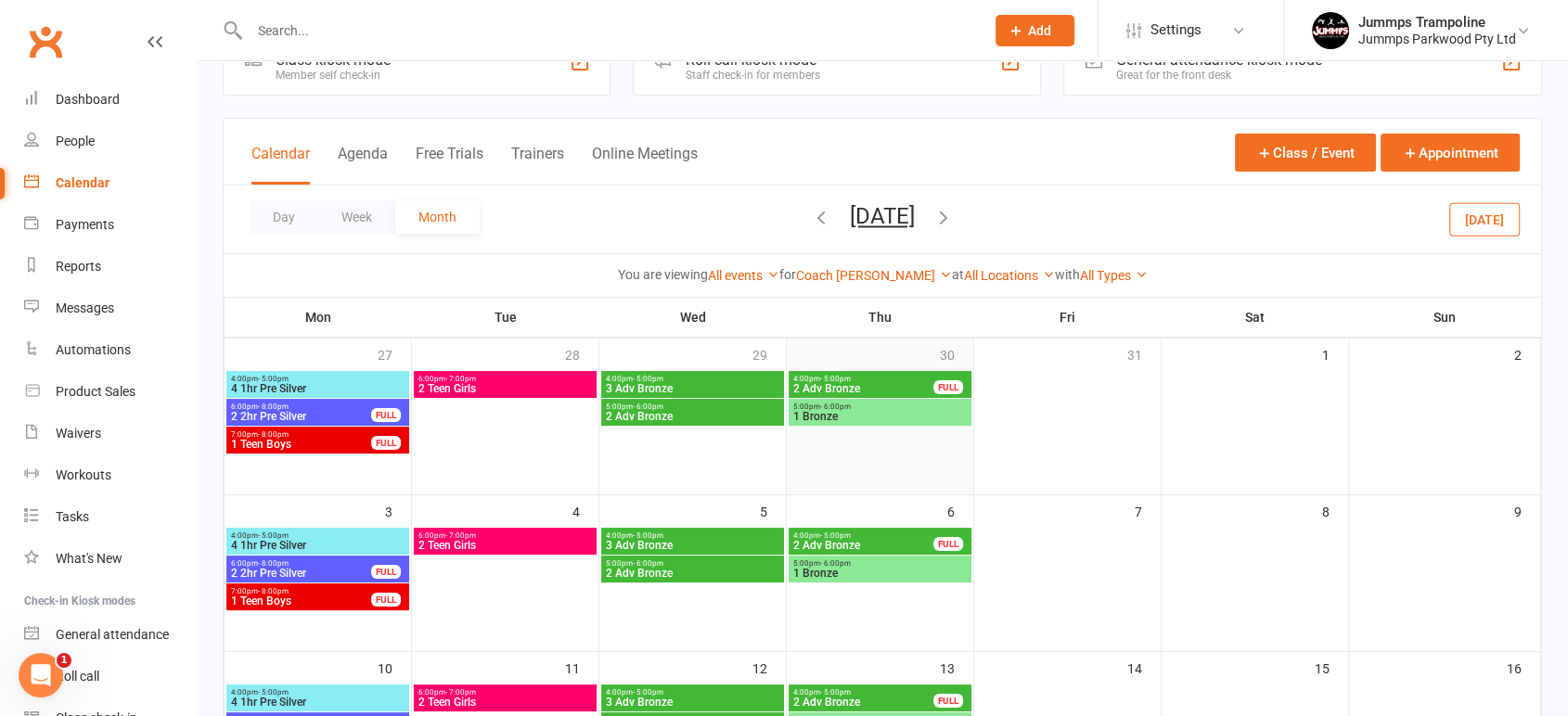
scroll to position [103, 0]
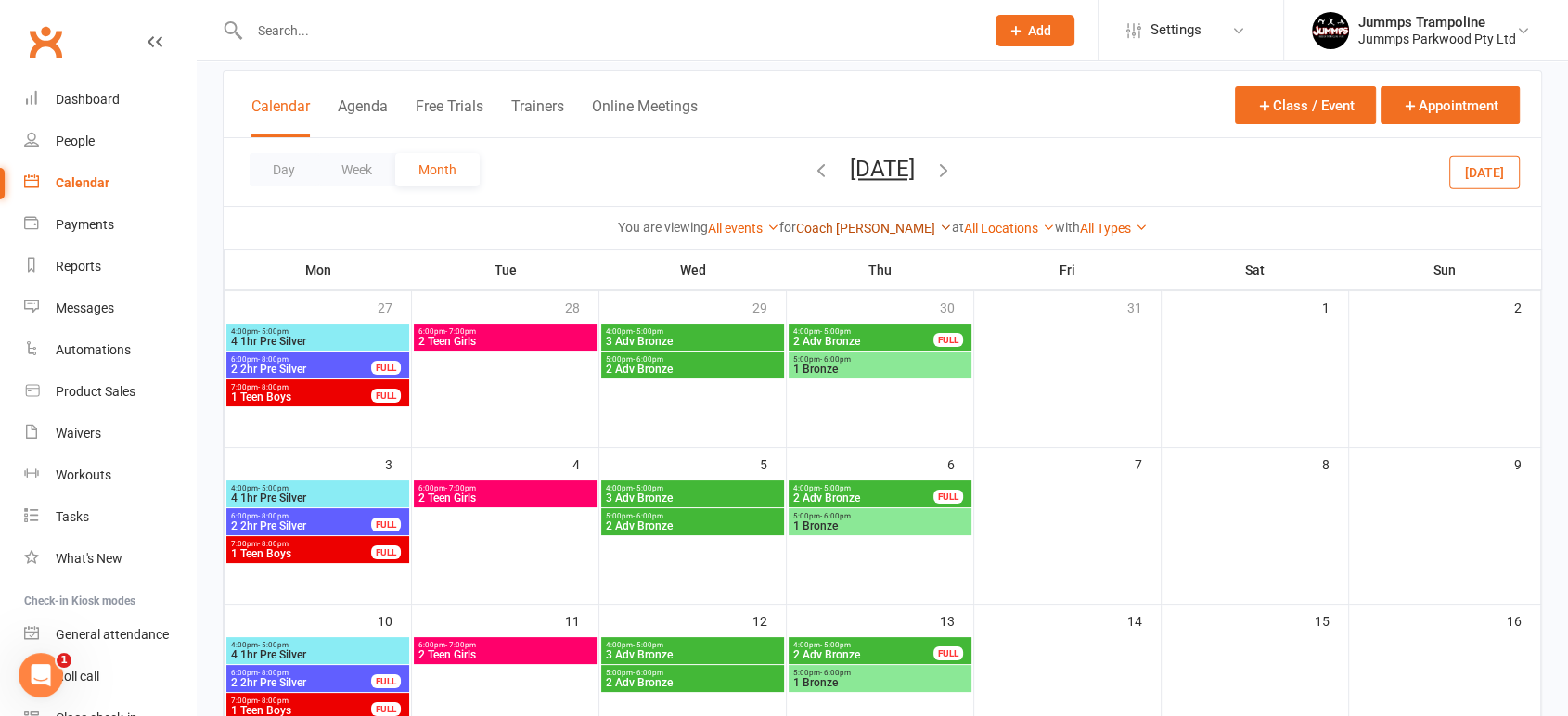
click at [858, 223] on link "Coach [PERSON_NAME]" at bounding box center [873, 229] width 156 height 15
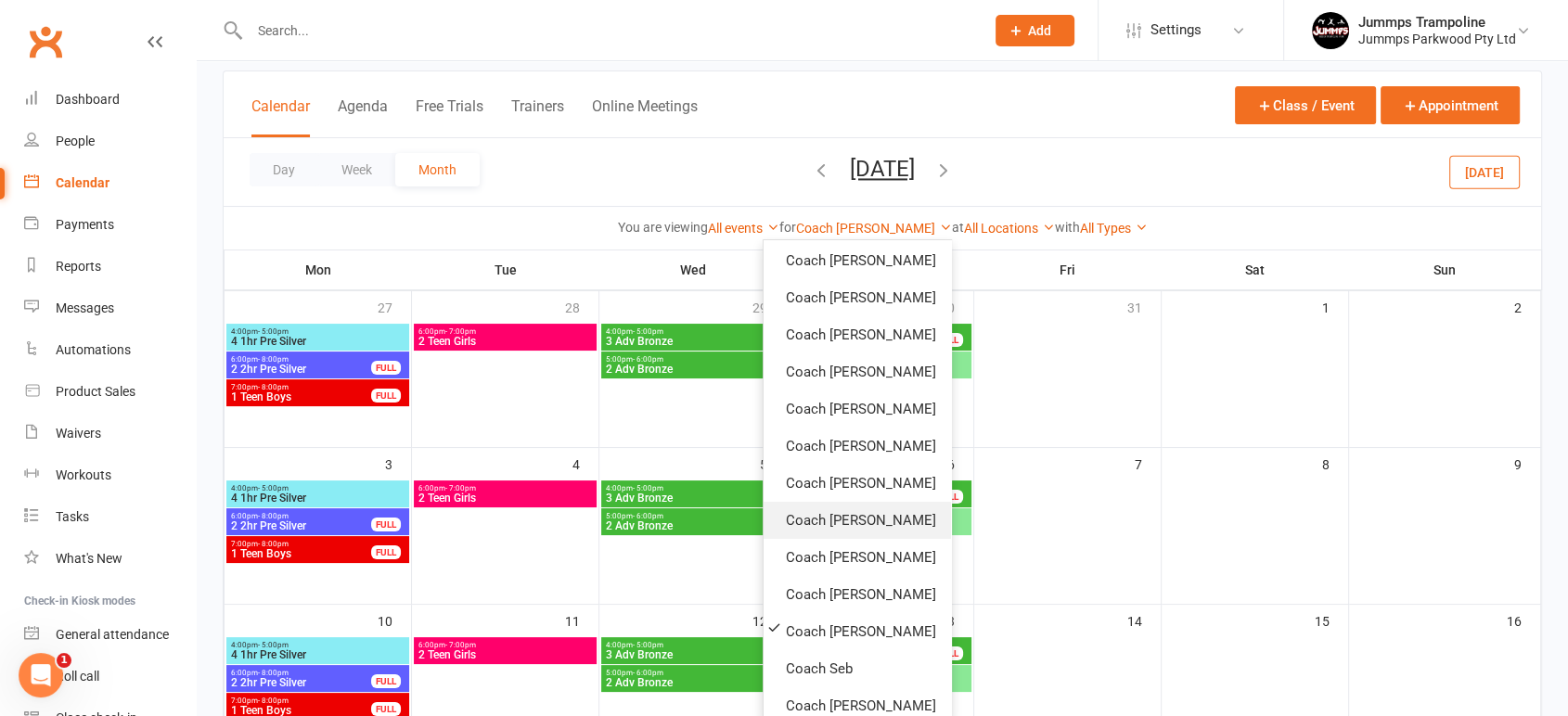
scroll to position [162, 0]
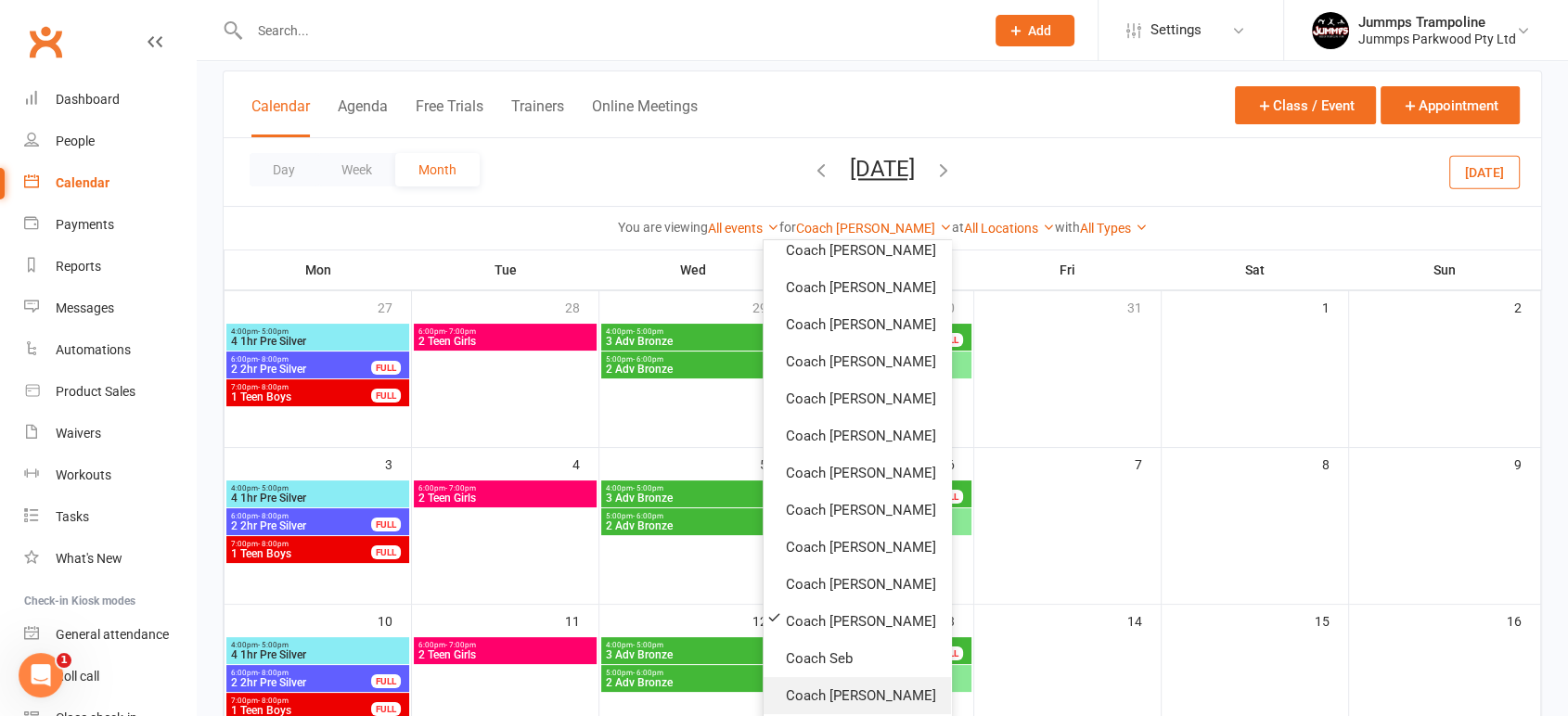
click at [768, 693] on link "Coach [PERSON_NAME]" at bounding box center [857, 695] width 188 height 37
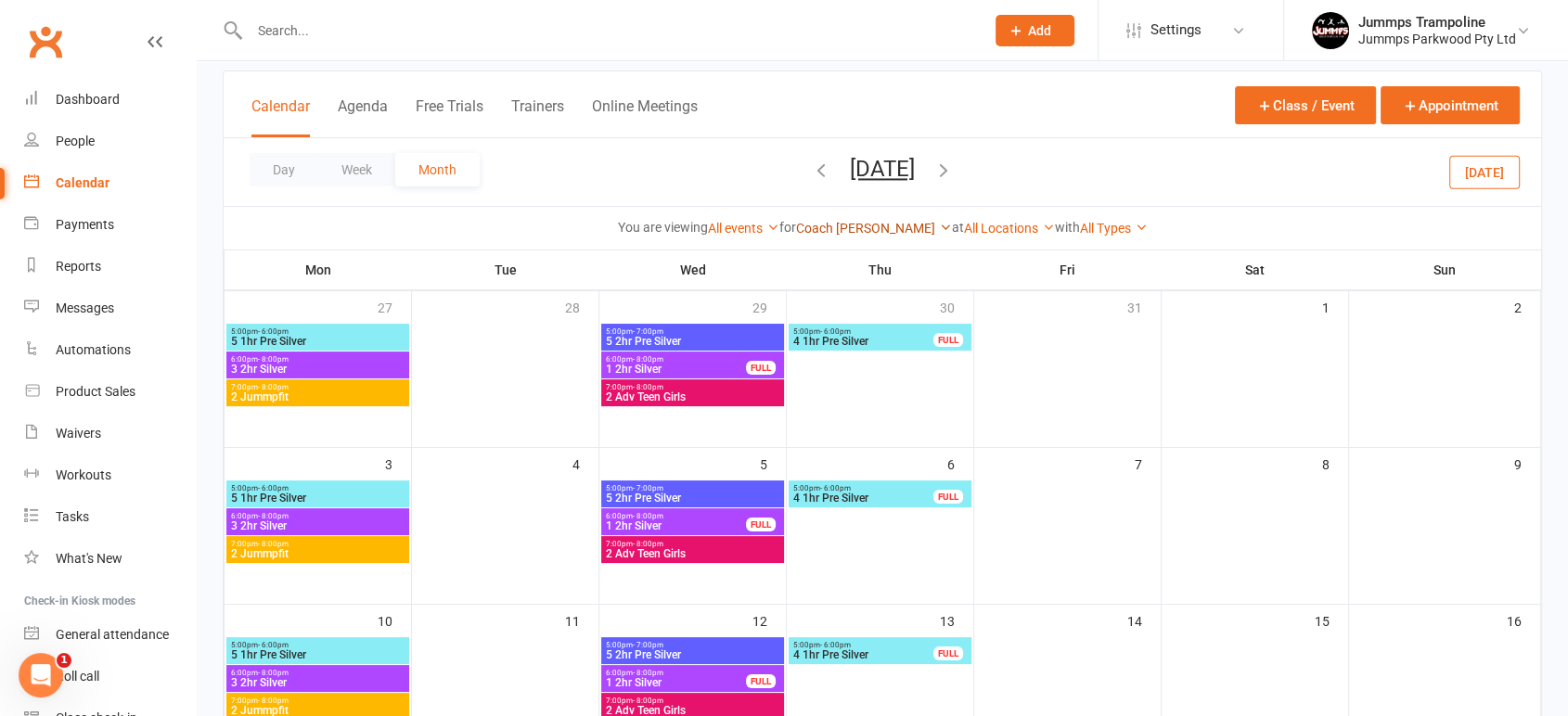
click at [883, 235] on link "Coach [PERSON_NAME]" at bounding box center [873, 229] width 156 height 15
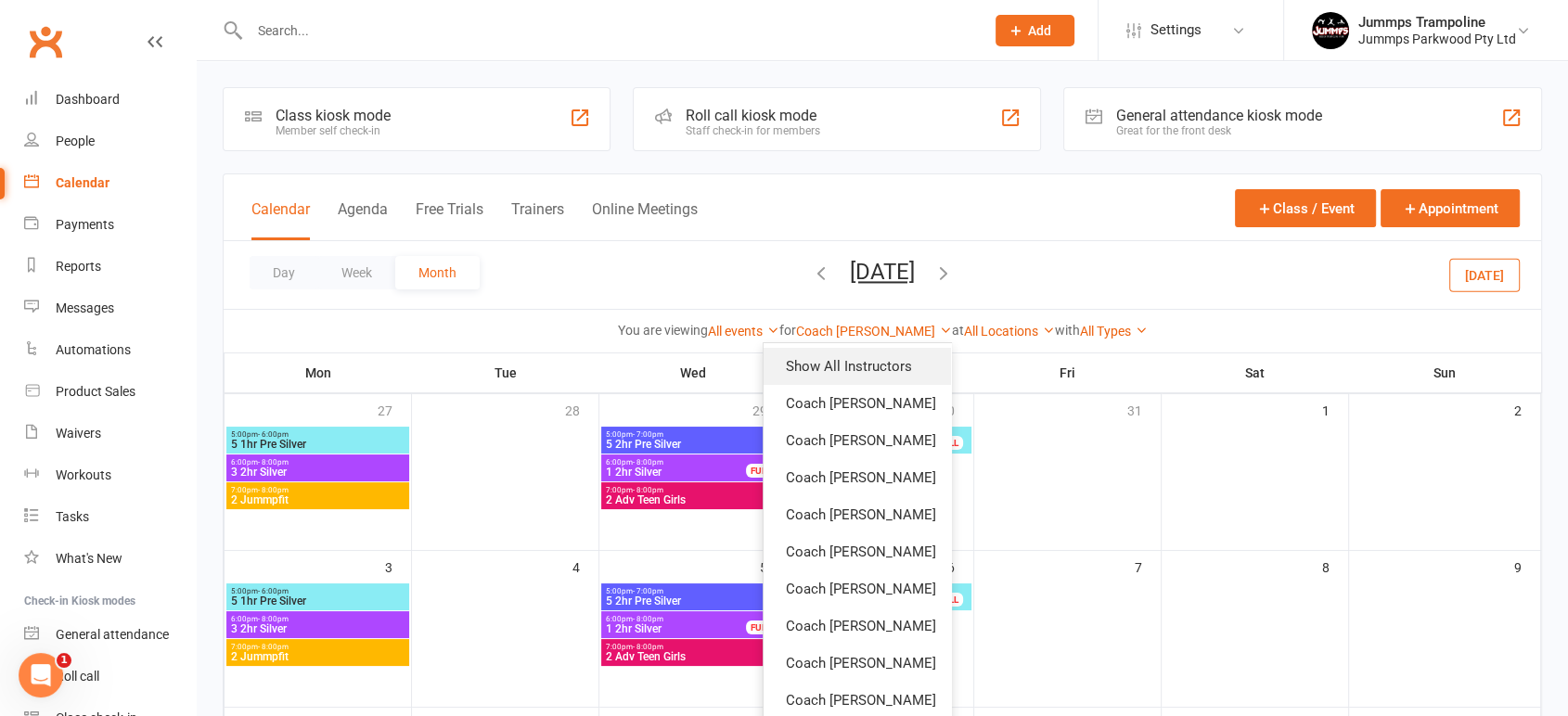
click at [823, 374] on link "Show All Instructors" at bounding box center [857, 366] width 188 height 37
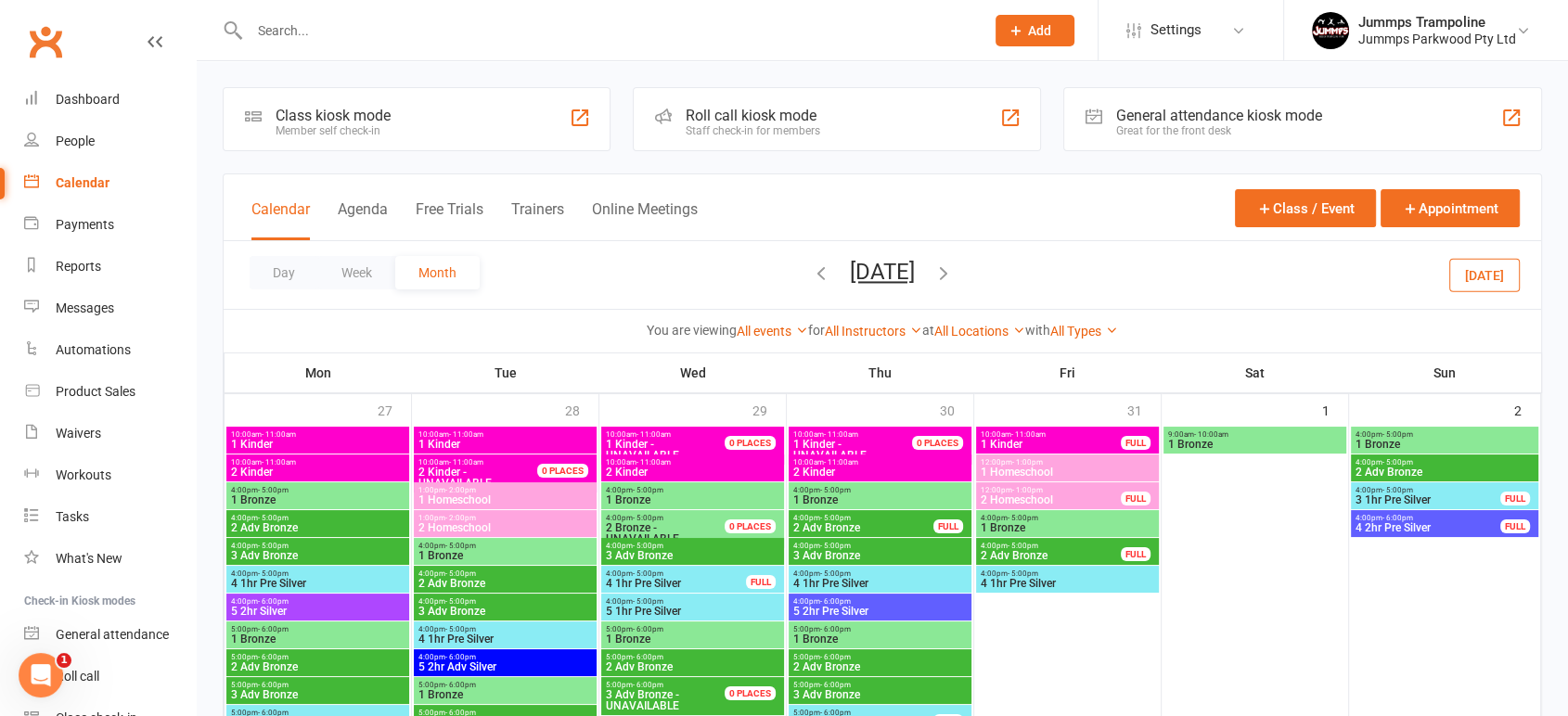
click at [1091, 333] on link "All Types" at bounding box center [1084, 331] width 68 height 15
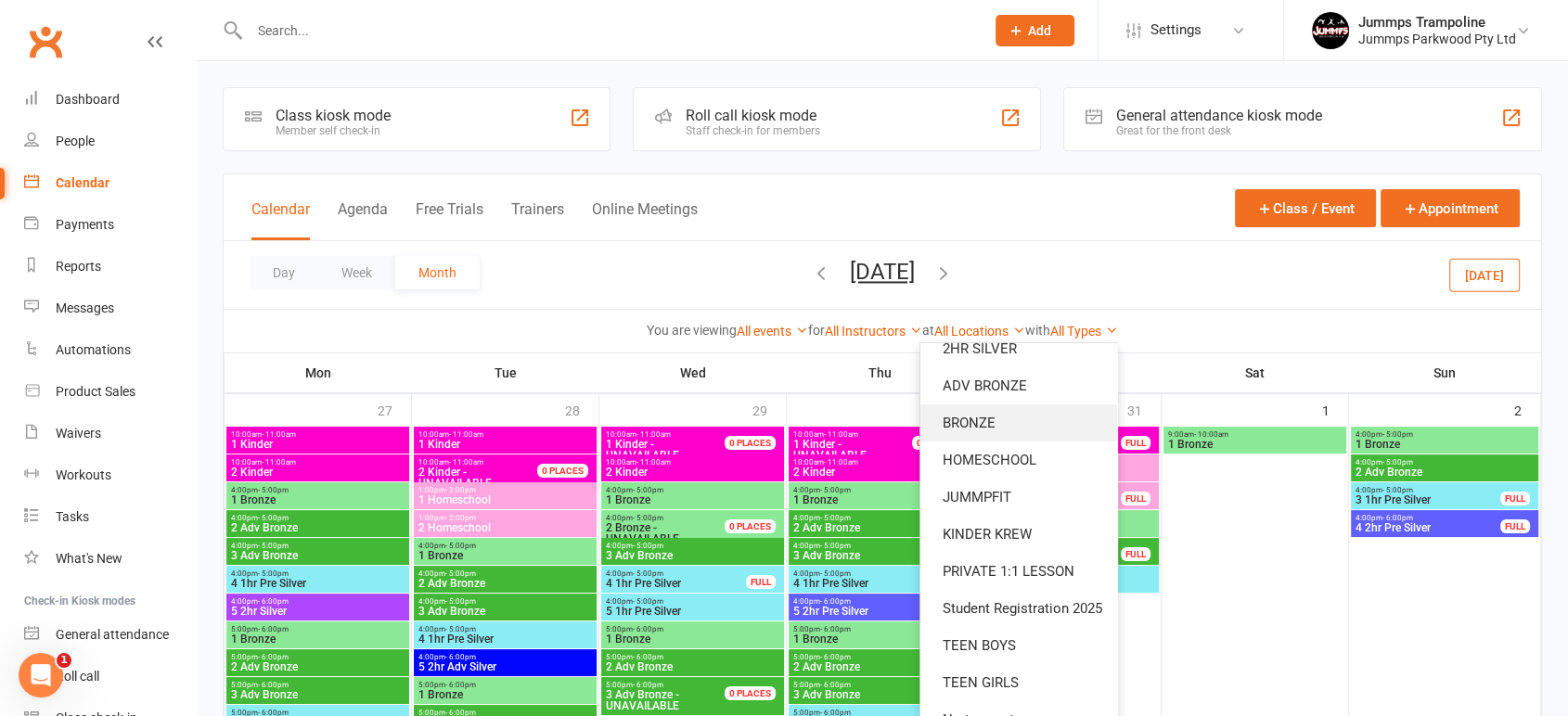
scroll to position [375, 0]
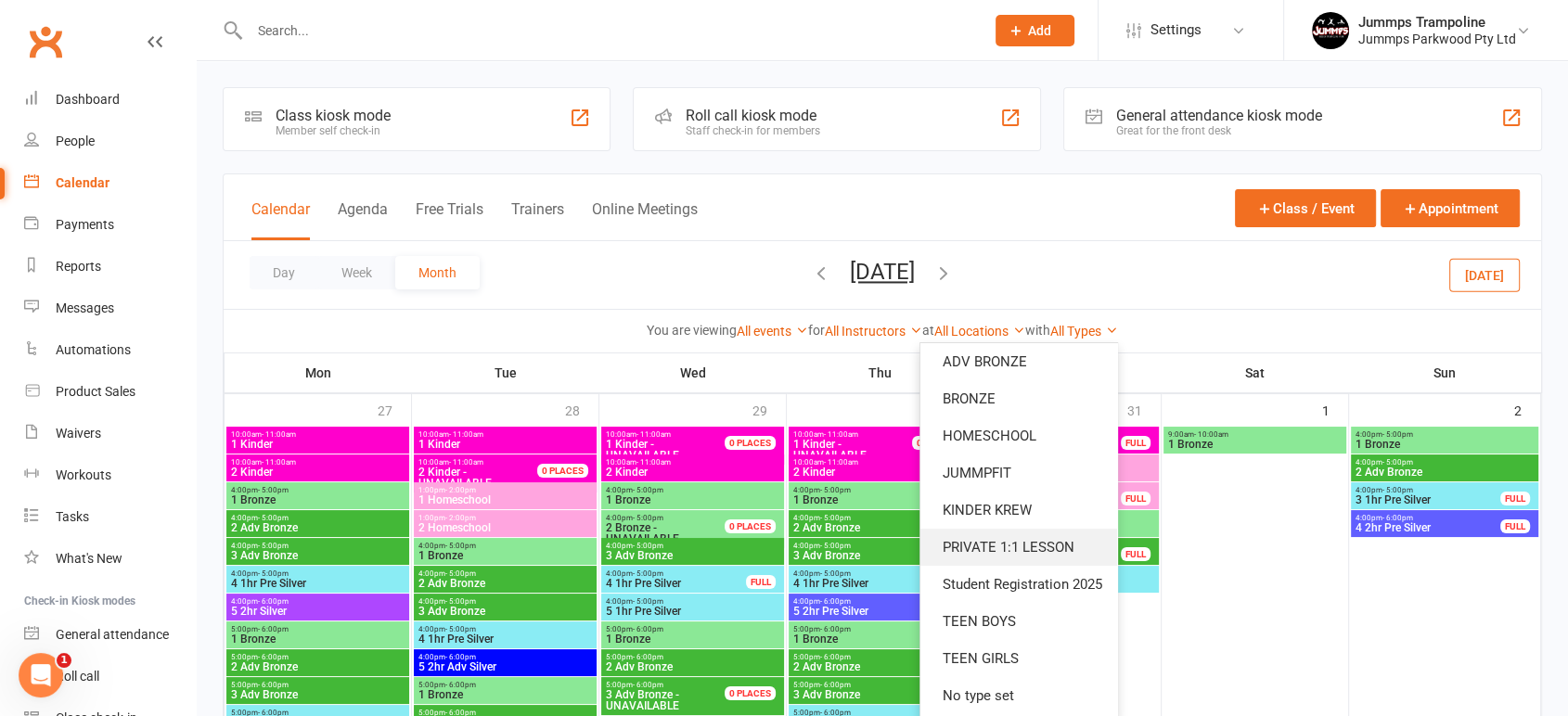
click at [973, 529] on link "PRIVATE 1:1 LESSON" at bounding box center [1018, 547] width 196 height 37
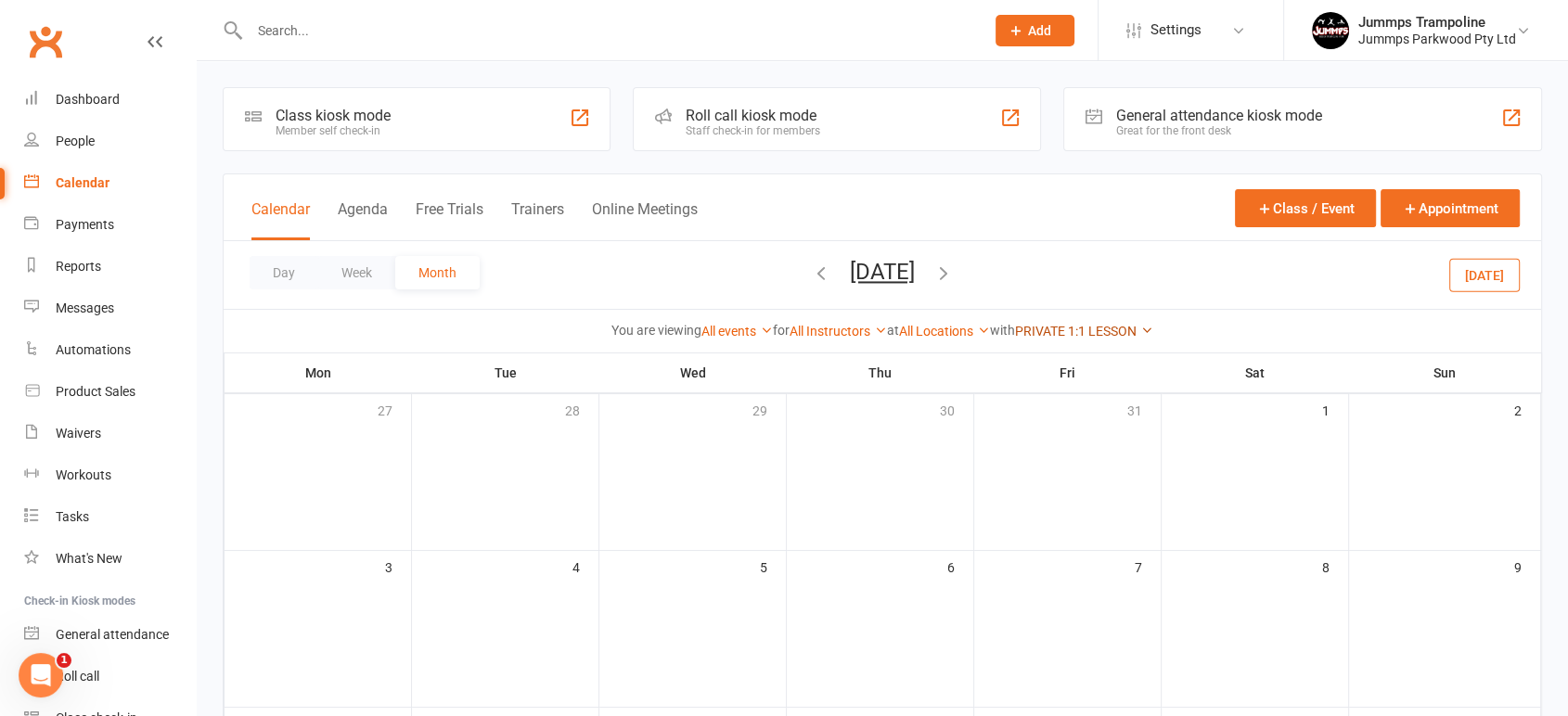
click at [1118, 335] on link "PRIVATE 1:1 LESSON" at bounding box center [1084, 331] width 138 height 15
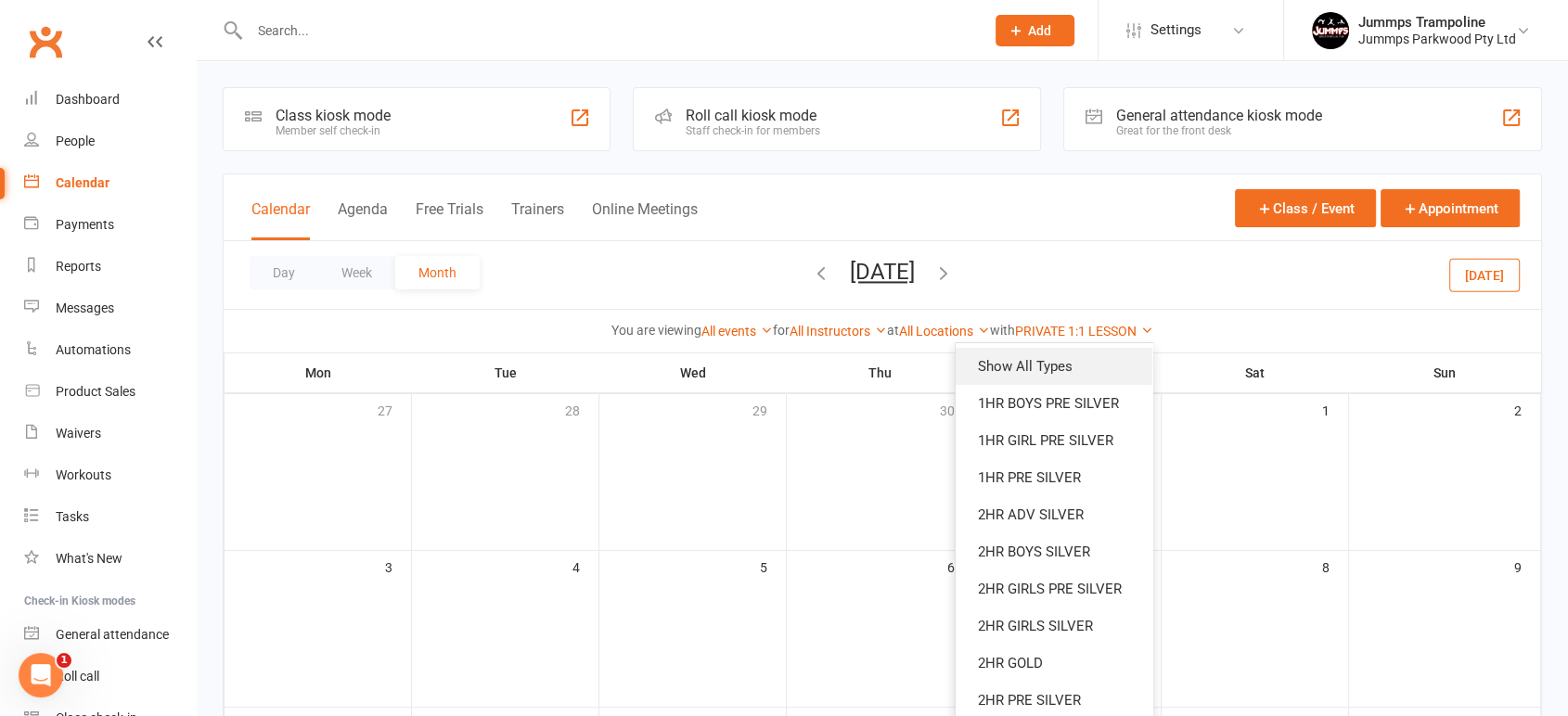
click at [1091, 364] on link "Show All Types" at bounding box center [1053, 366] width 196 height 37
